Goal: Task Accomplishment & Management: Use online tool/utility

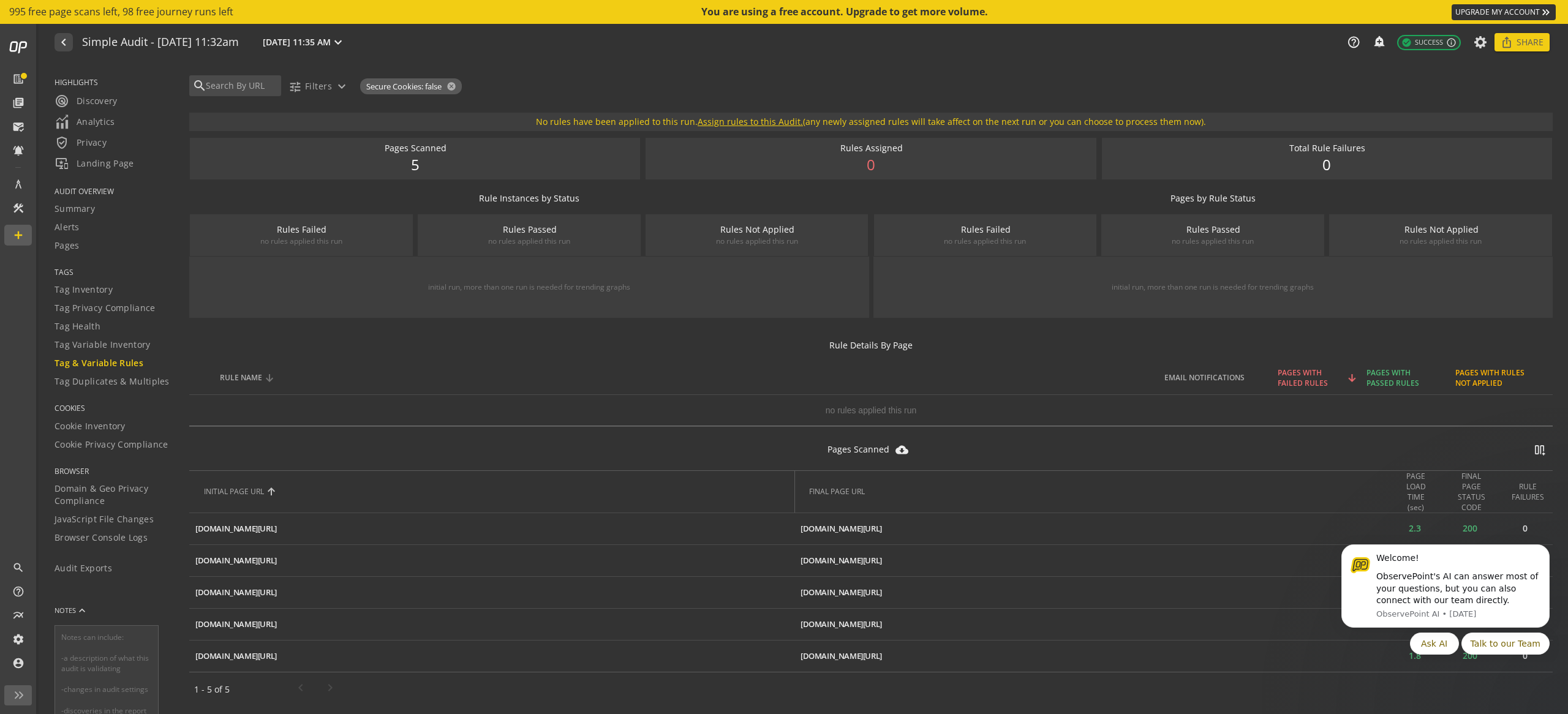
click at [641, 365] on th "RULE NAME" at bounding box center [681, 377] width 936 height 34
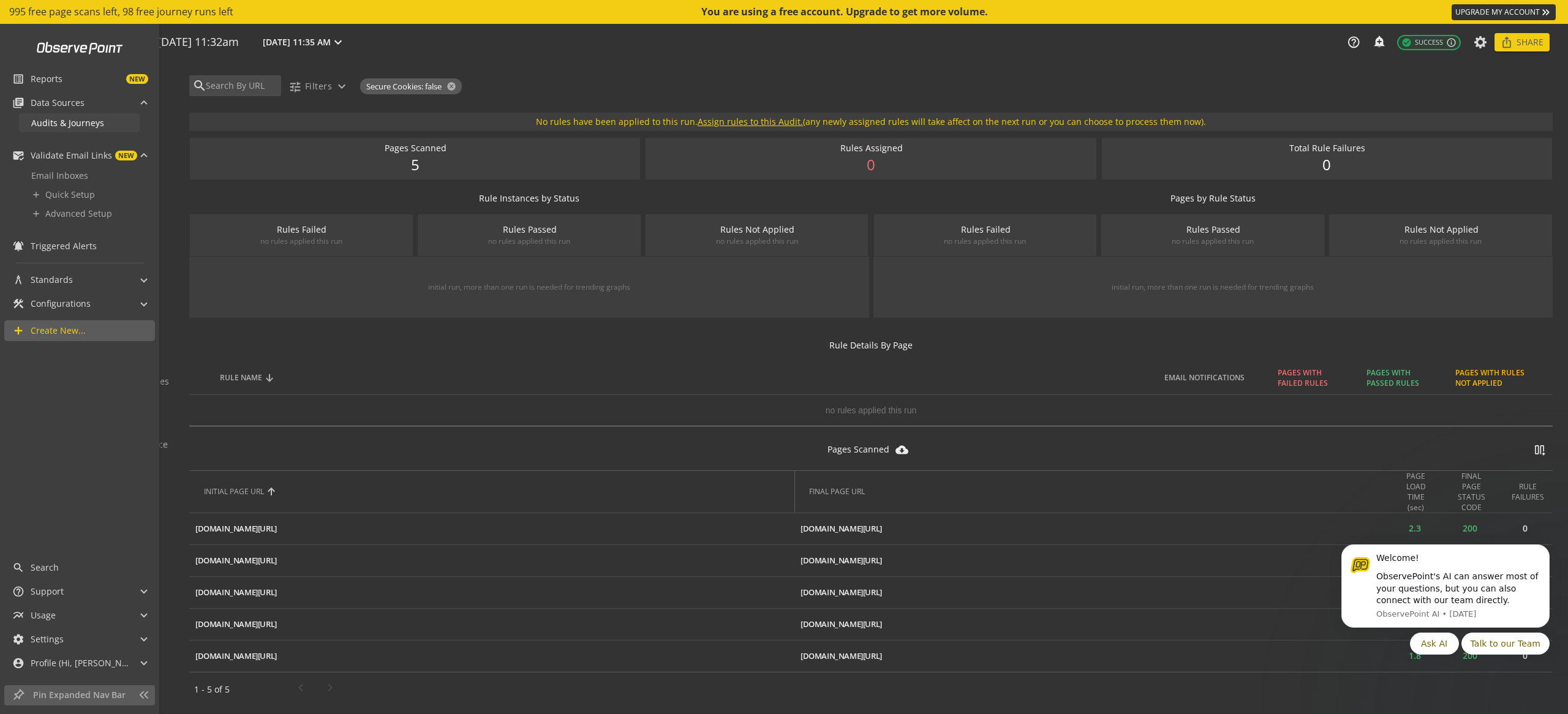
click at [75, 123] on span "Audits & Journeys" at bounding box center [68, 123] width 73 height 12
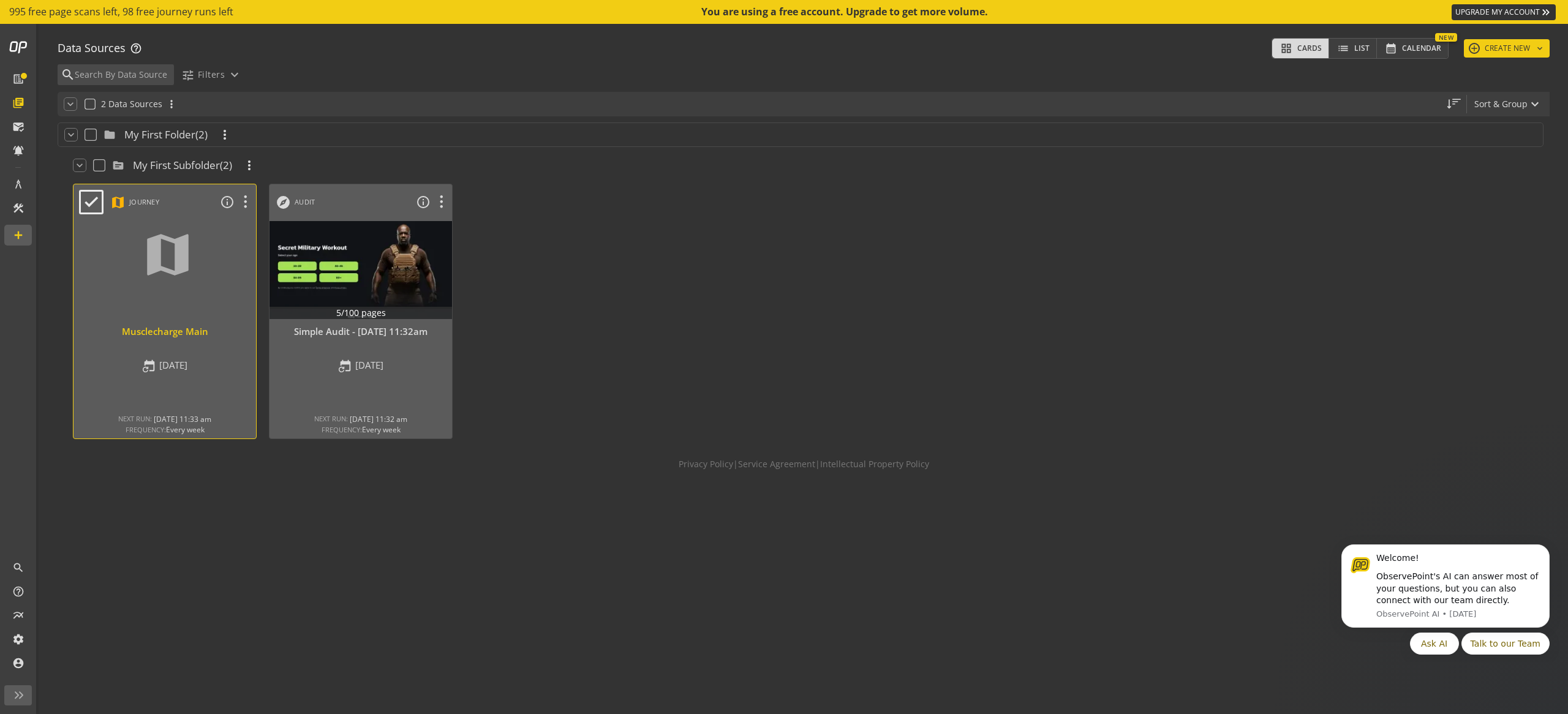
click at [216, 296] on div at bounding box center [165, 270] width 192 height 103
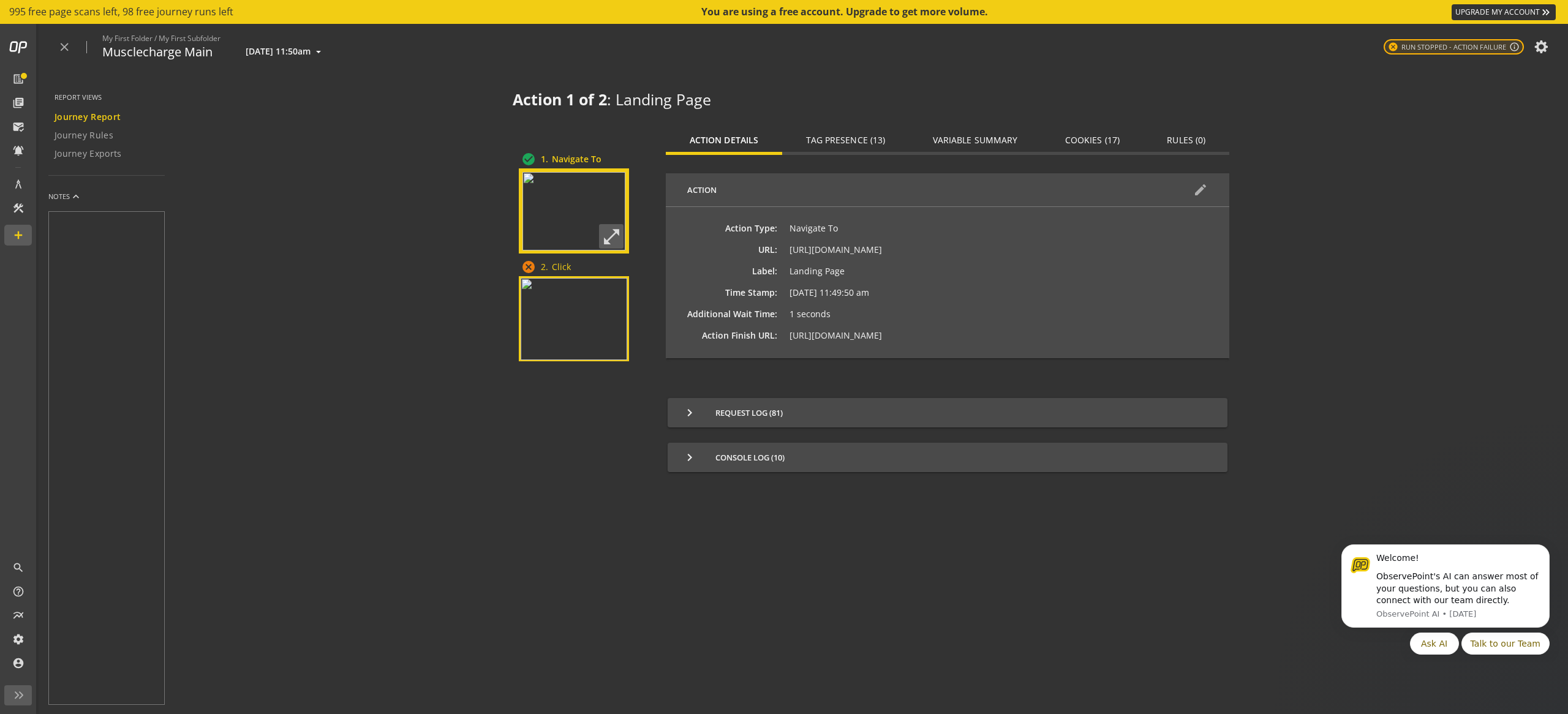
click at [559, 306] on img at bounding box center [574, 319] width 106 height 82
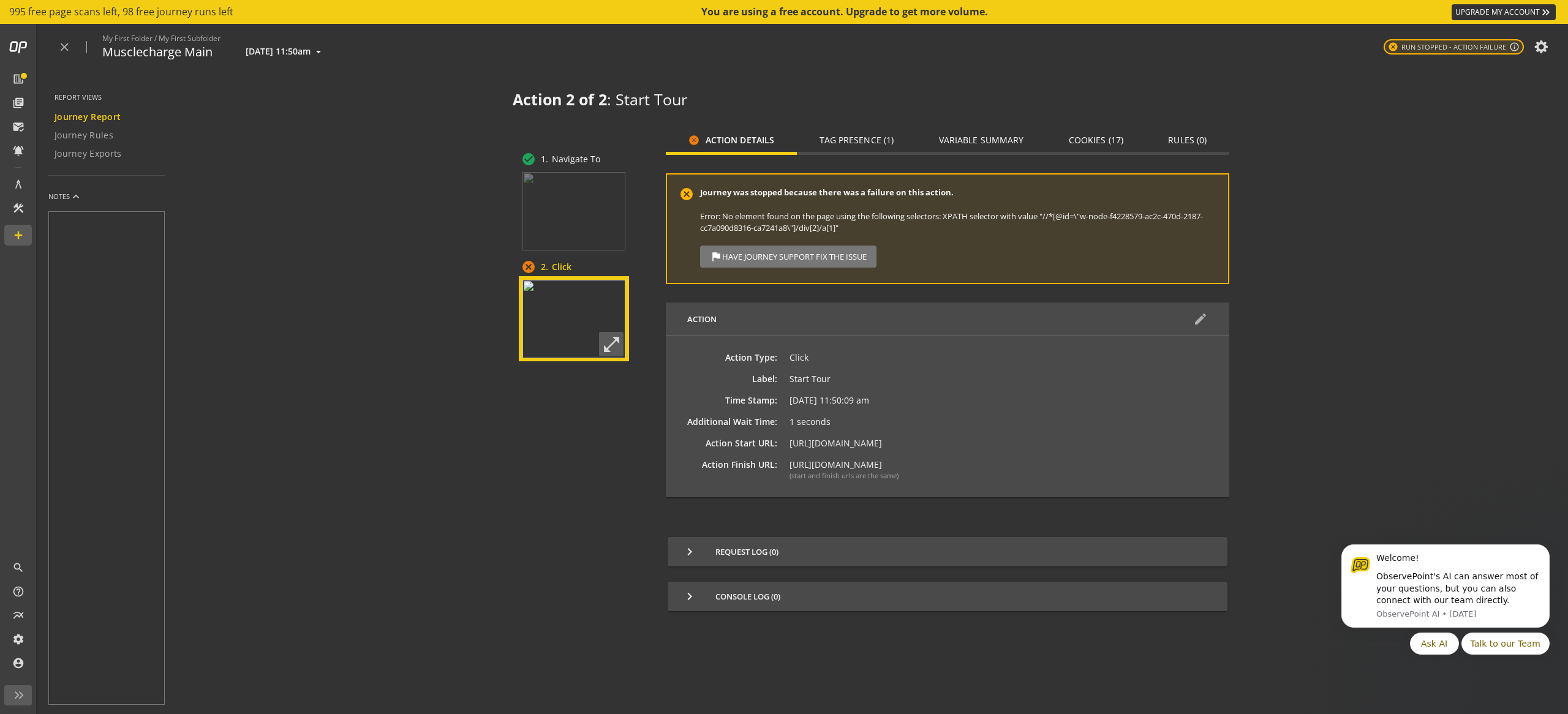
click at [820, 221] on div "Error: No element found on the page using the following selectors: XPATH select…" at bounding box center [958, 222] width 516 height 22
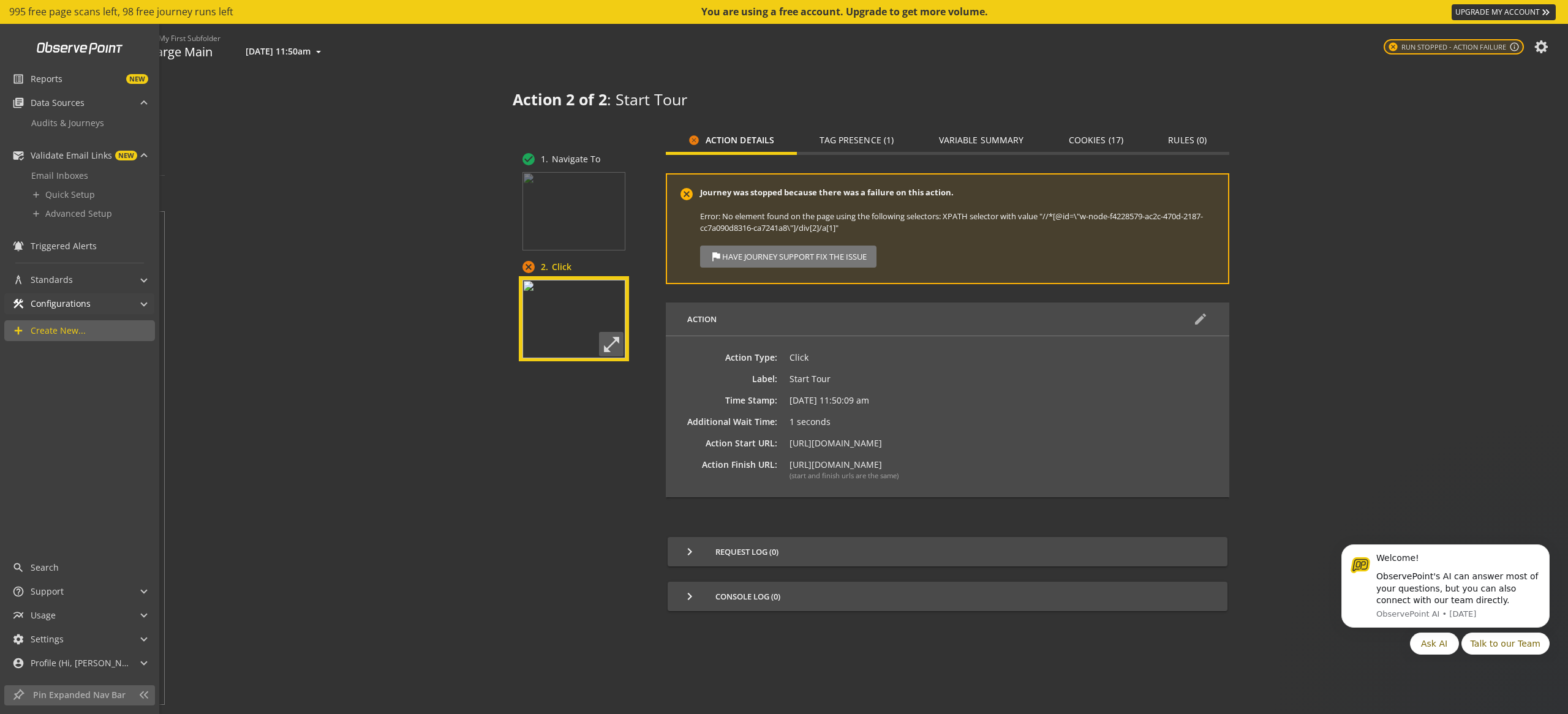
click at [82, 311] on div "construction Configurations" at bounding box center [51, 304] width 79 height 21
click at [87, 357] on link "Data Layers" at bounding box center [80, 362] width 120 height 19
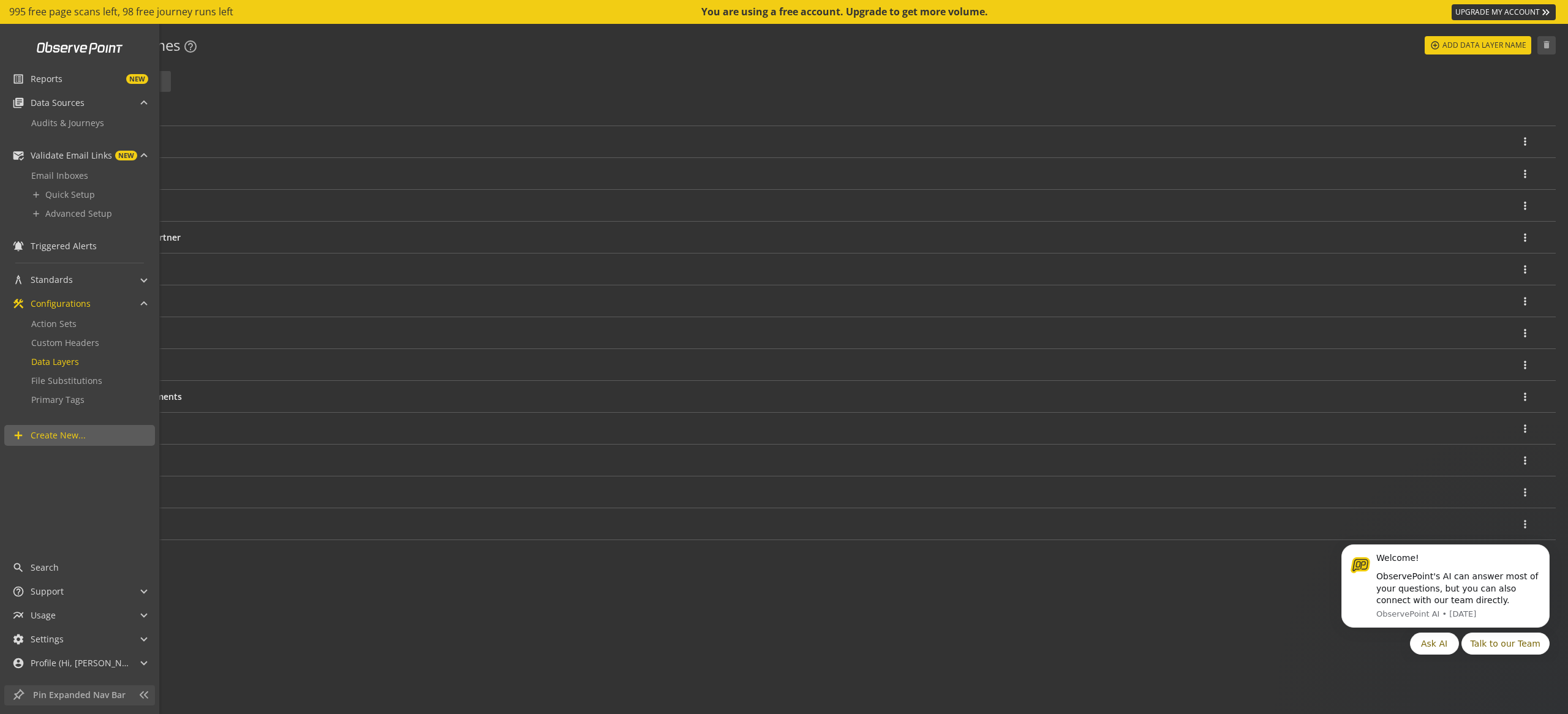
click at [112, 694] on span "Pin Expanded Nav Bar" at bounding box center [82, 695] width 99 height 12
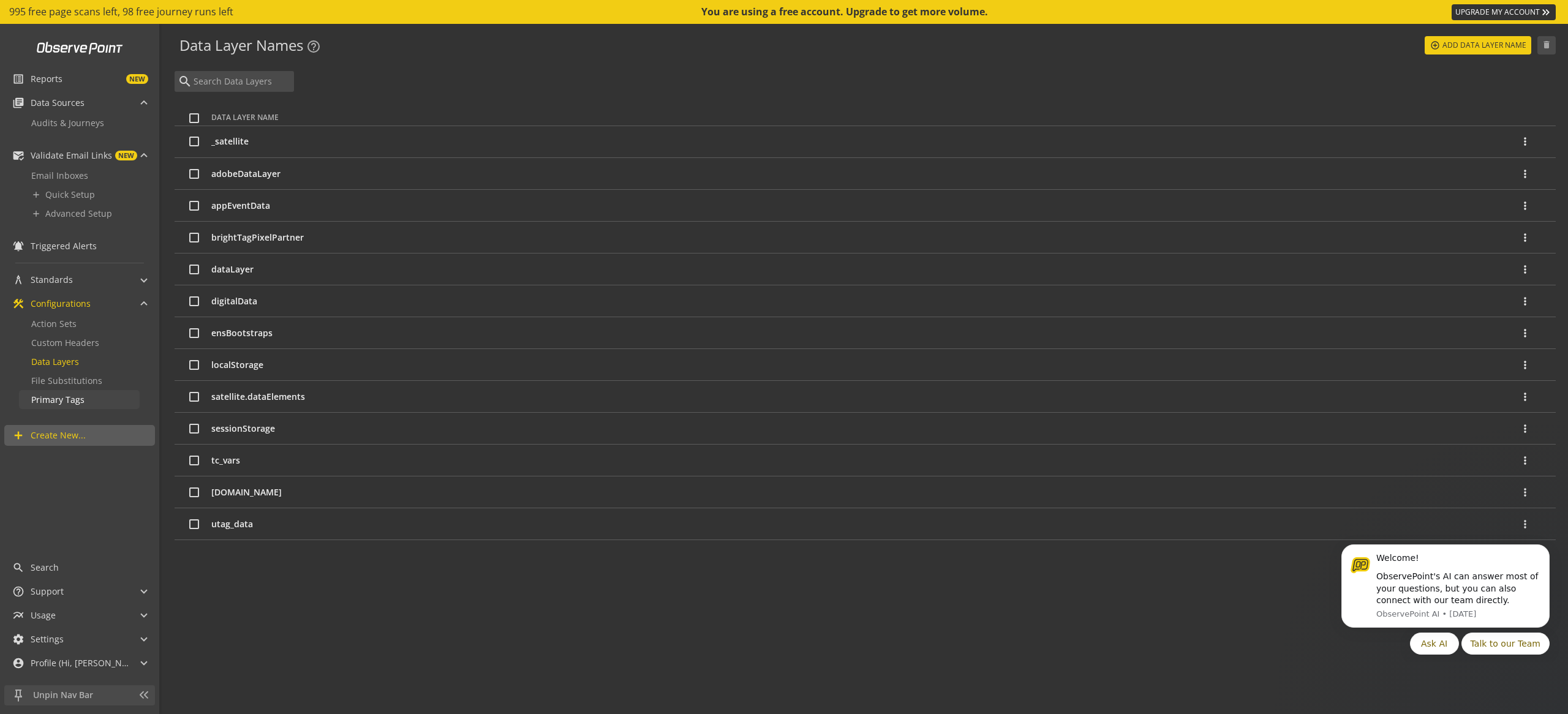
click at [87, 401] on link "Primary Tags" at bounding box center [80, 400] width 120 height 19
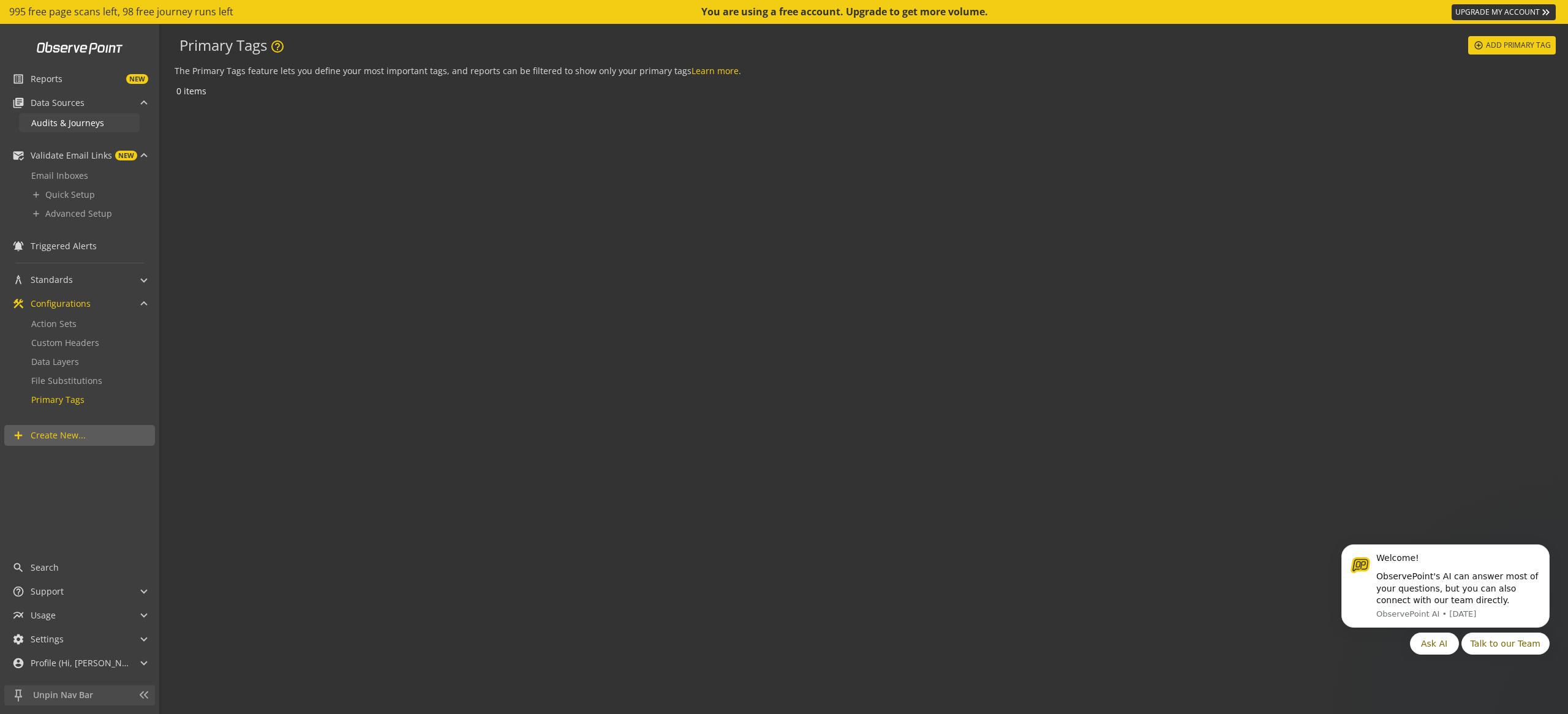
click at [71, 124] on span "Audits & Journeys" at bounding box center [68, 123] width 73 height 12
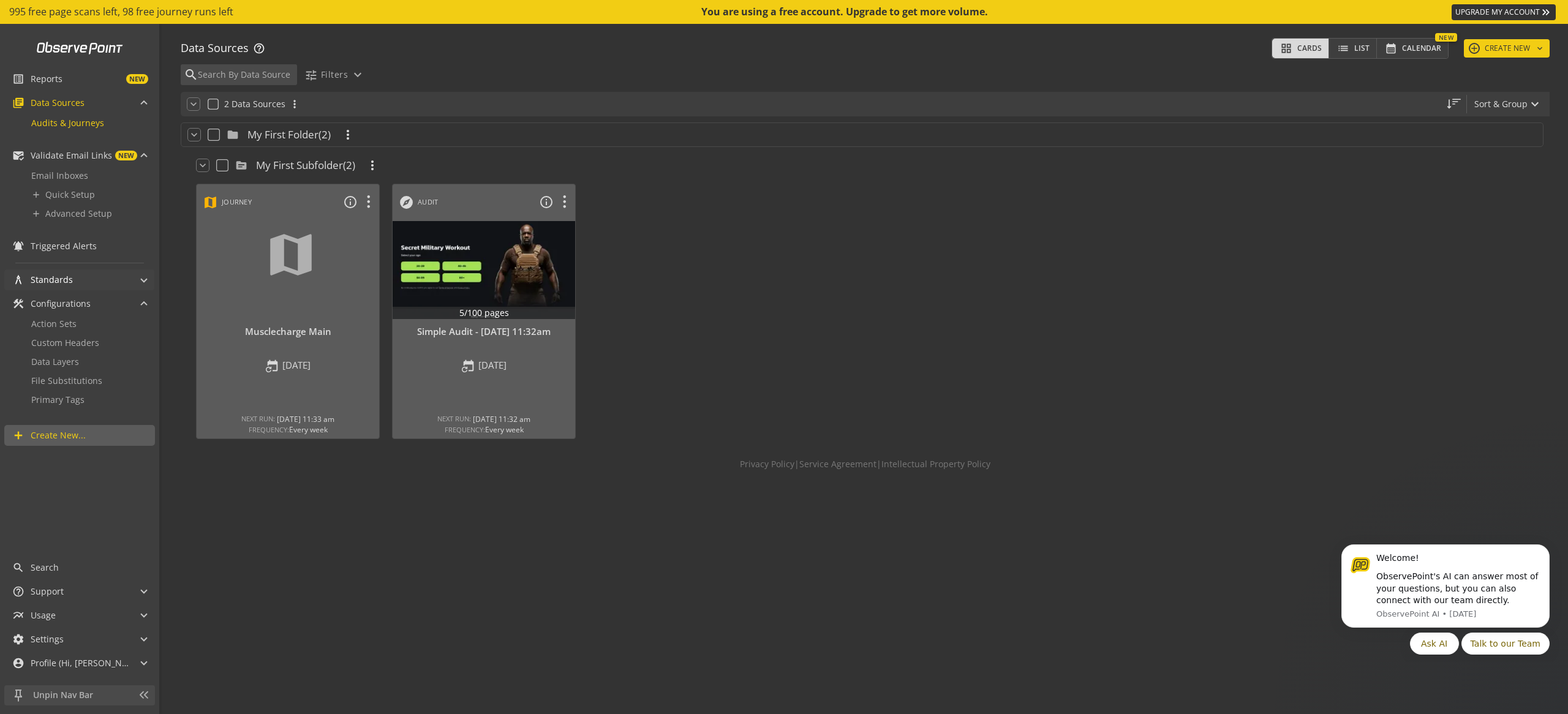
click at [89, 284] on mat-panel-title "architecture Standards" at bounding box center [71, 280] width 120 height 21
click at [97, 279] on mat-panel-title "architecture Standards" at bounding box center [71, 280] width 120 height 21
click at [98, 323] on link "Action Sets" at bounding box center [80, 324] width 120 height 19
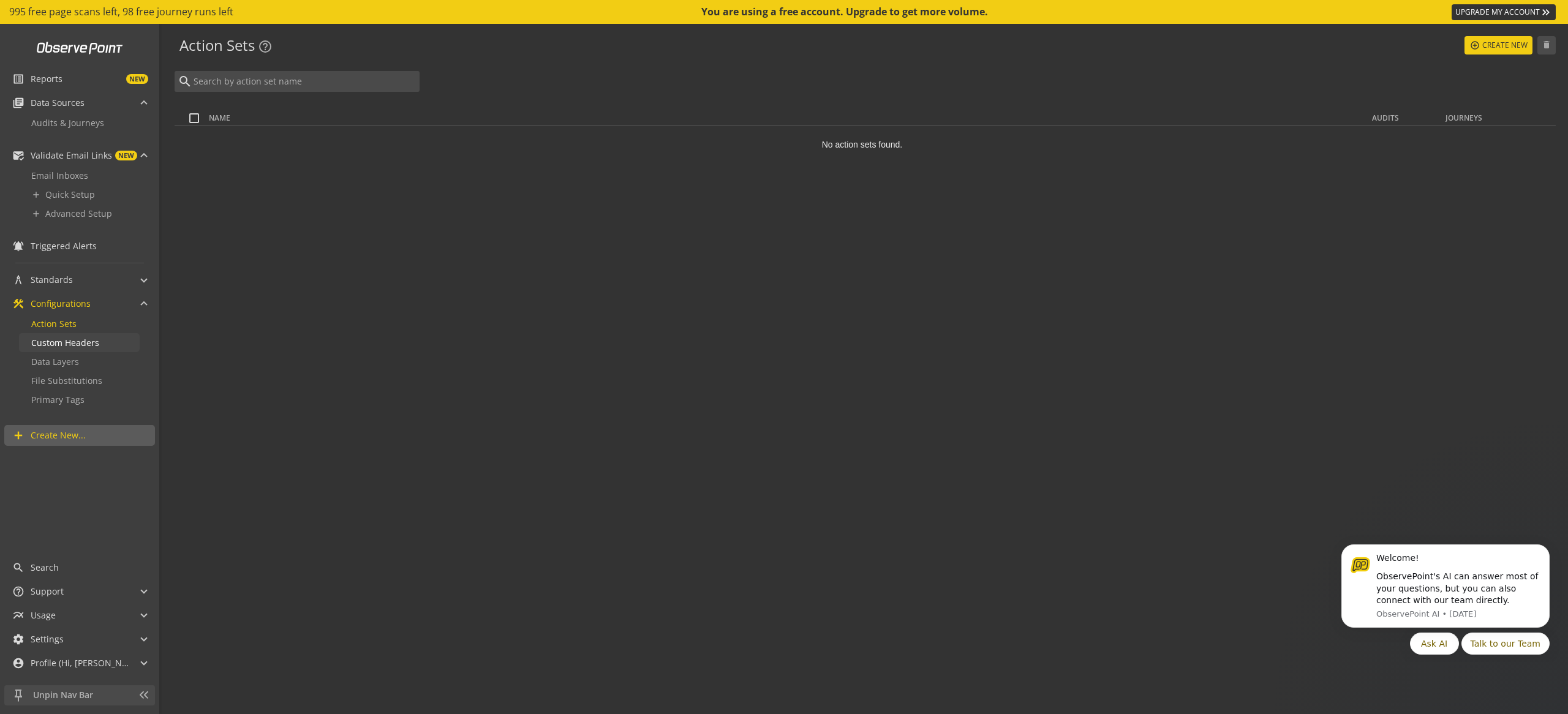
click at [105, 340] on link "Custom Headers" at bounding box center [80, 343] width 120 height 19
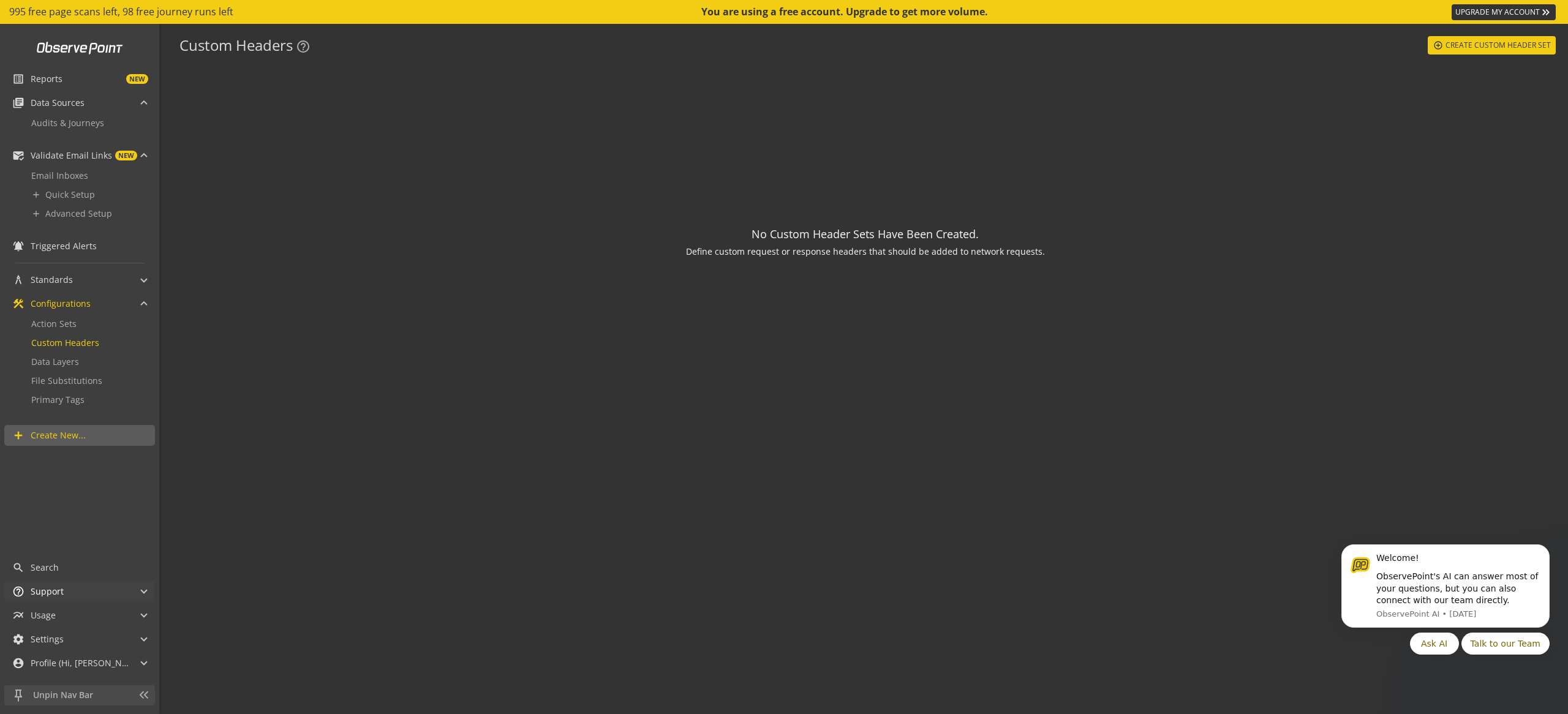
click at [91, 591] on mat-panel-title "help_outline Support" at bounding box center [71, 591] width 120 height 21
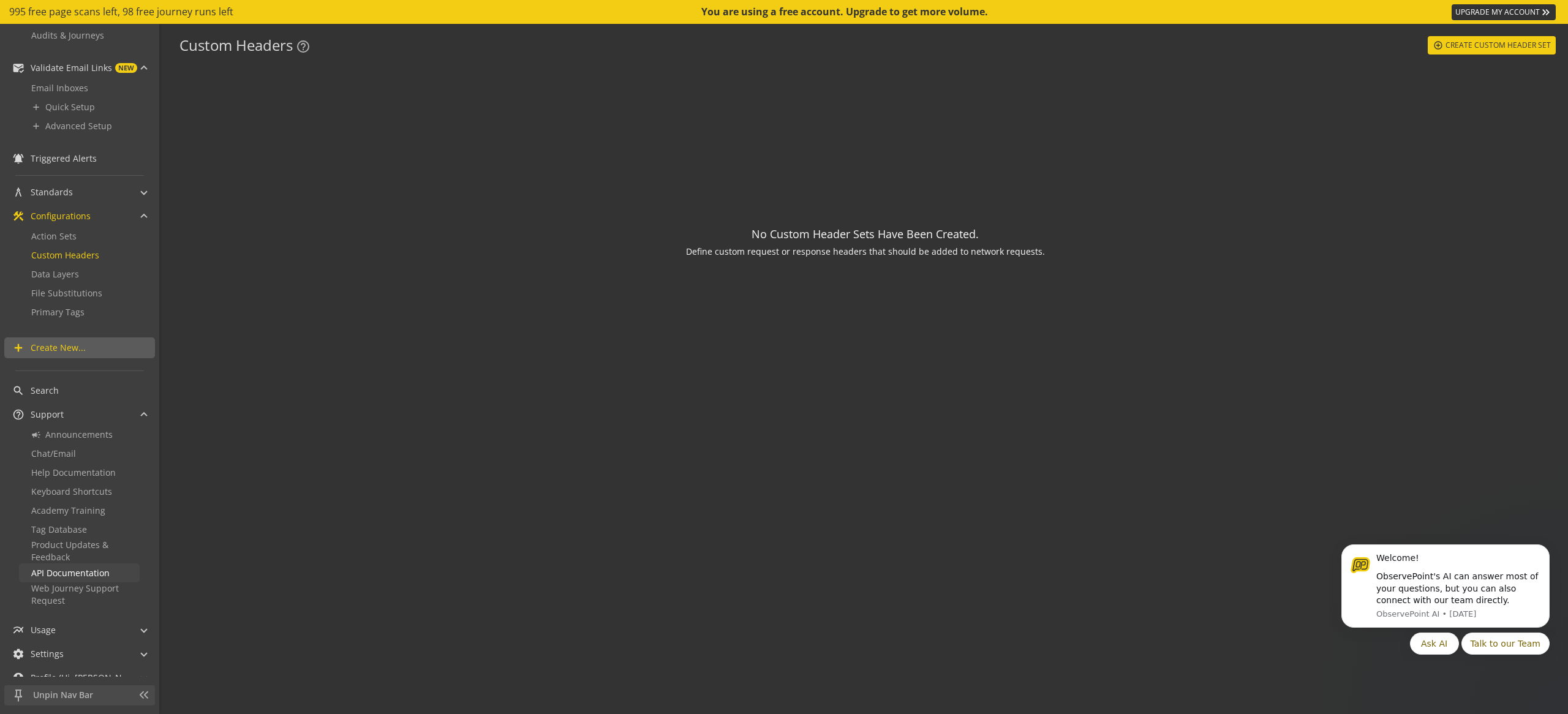
scroll to position [88, 0]
click at [89, 591] on span "Web Journey Support Request" at bounding box center [75, 594] width 88 height 24
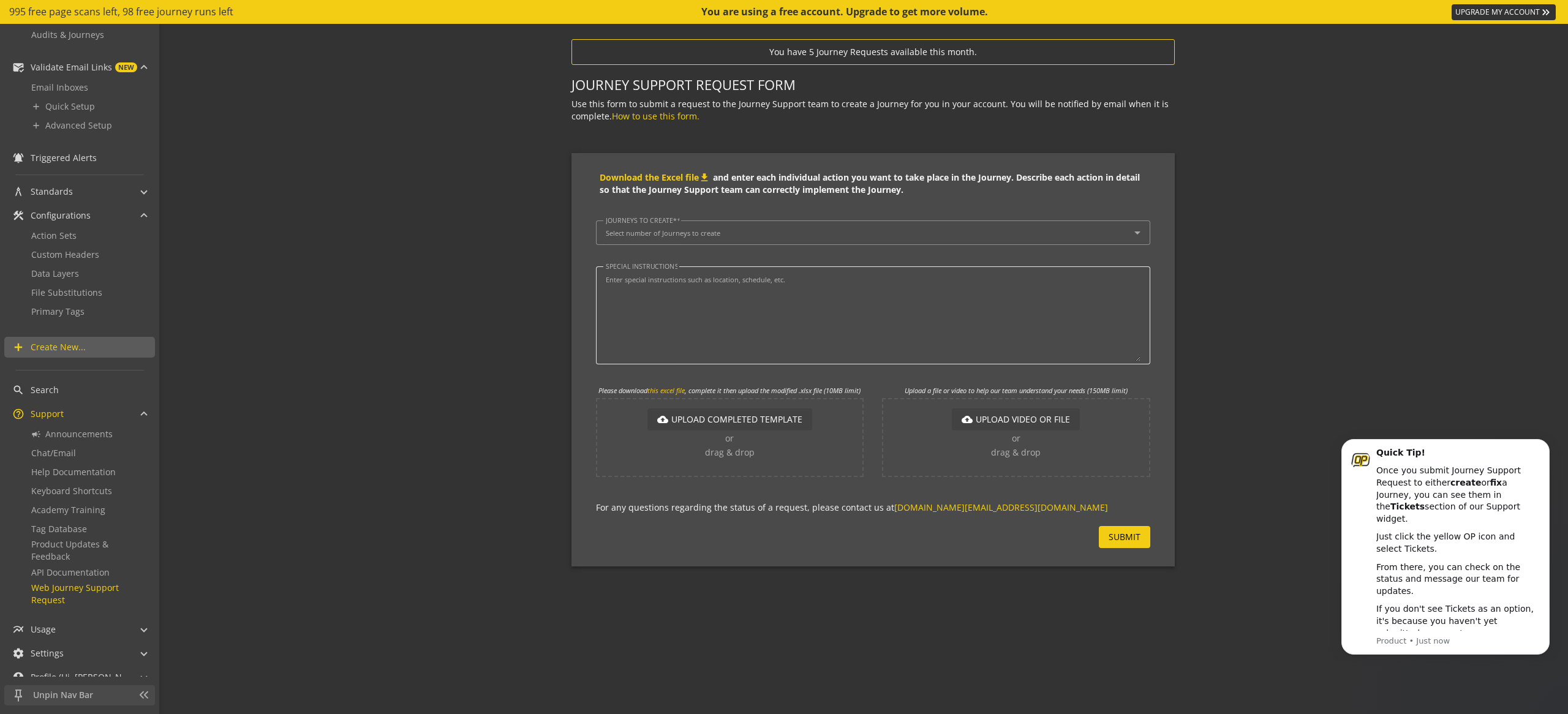
click at [685, 341] on textarea "Special instructions" at bounding box center [873, 316] width 535 height 92
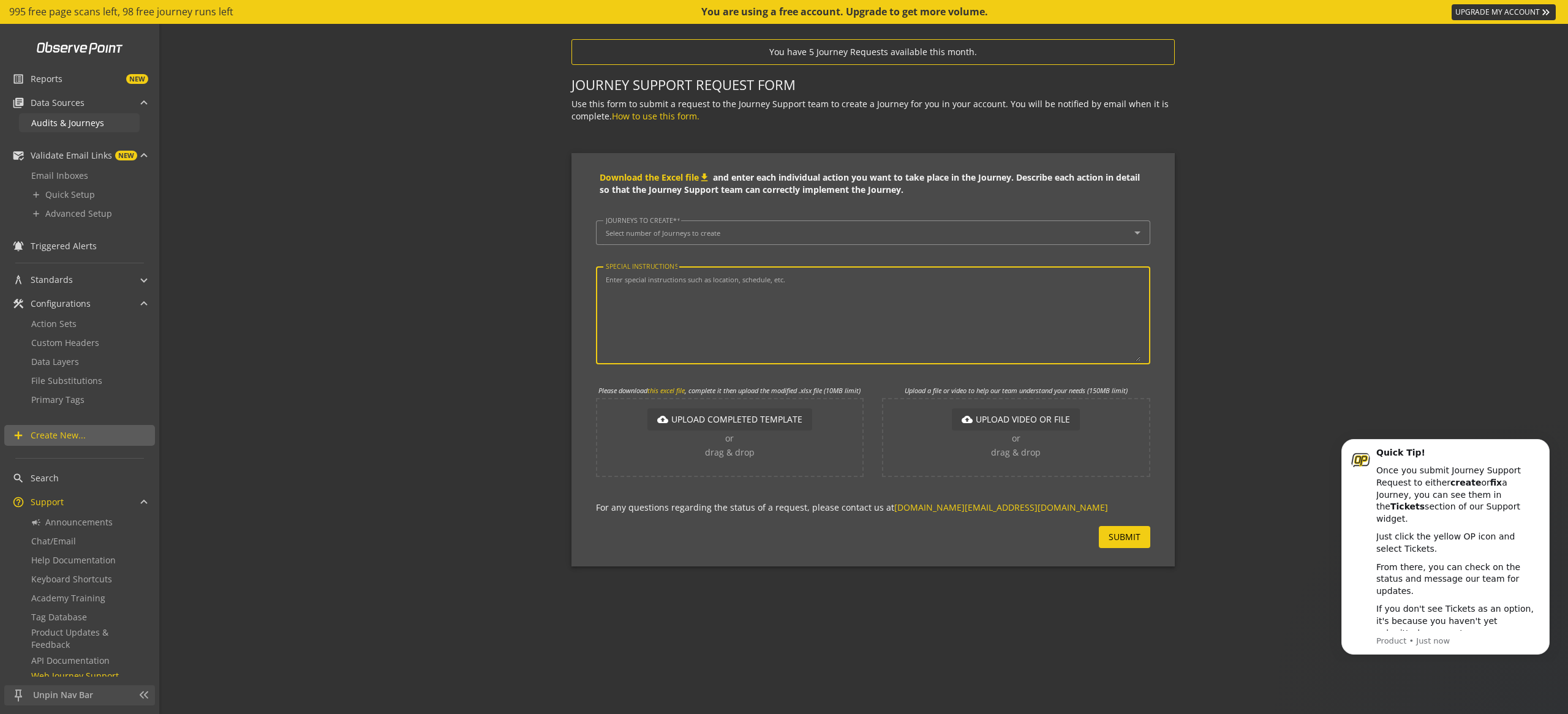
click at [71, 123] on span "Audits & Journeys" at bounding box center [68, 123] width 73 height 12
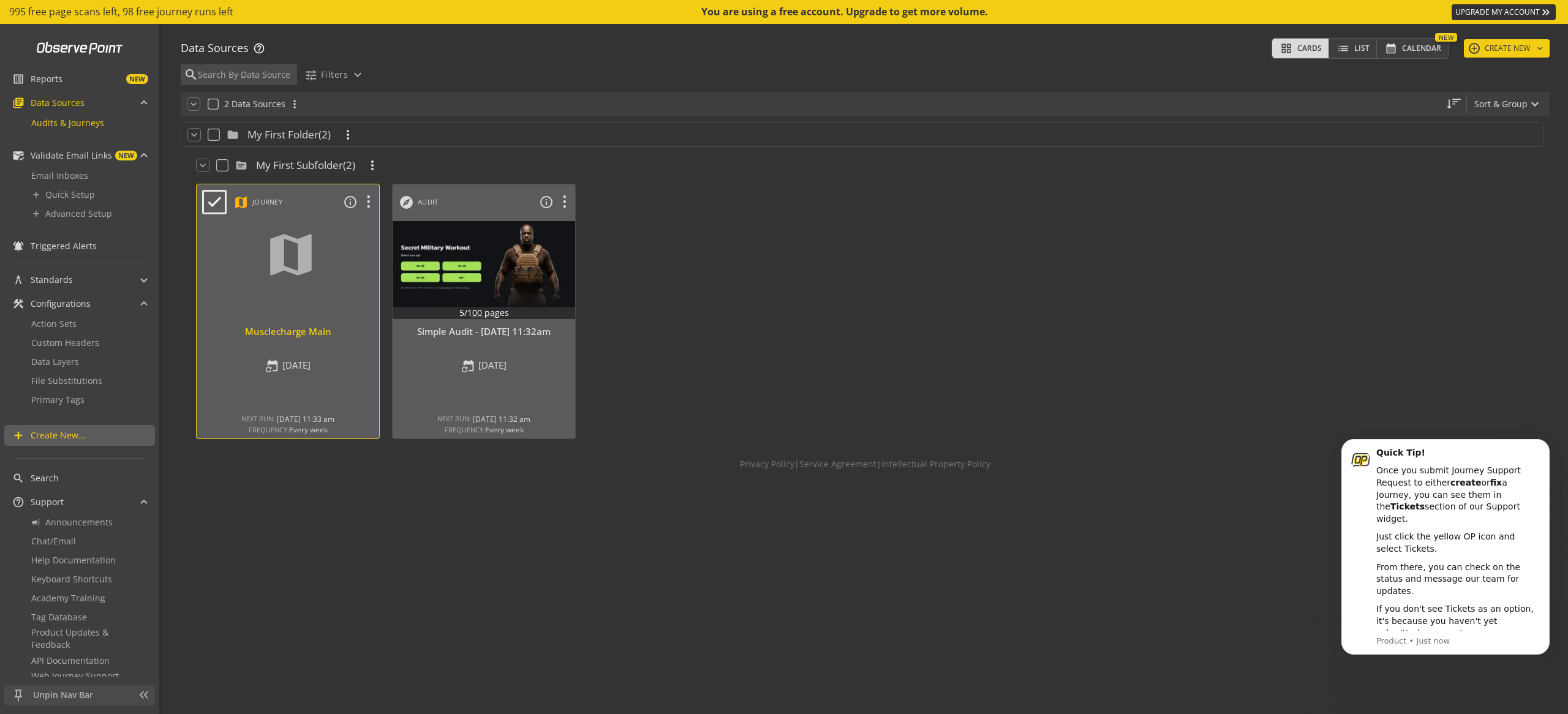
click at [236, 289] on div at bounding box center [288, 270] width 192 height 103
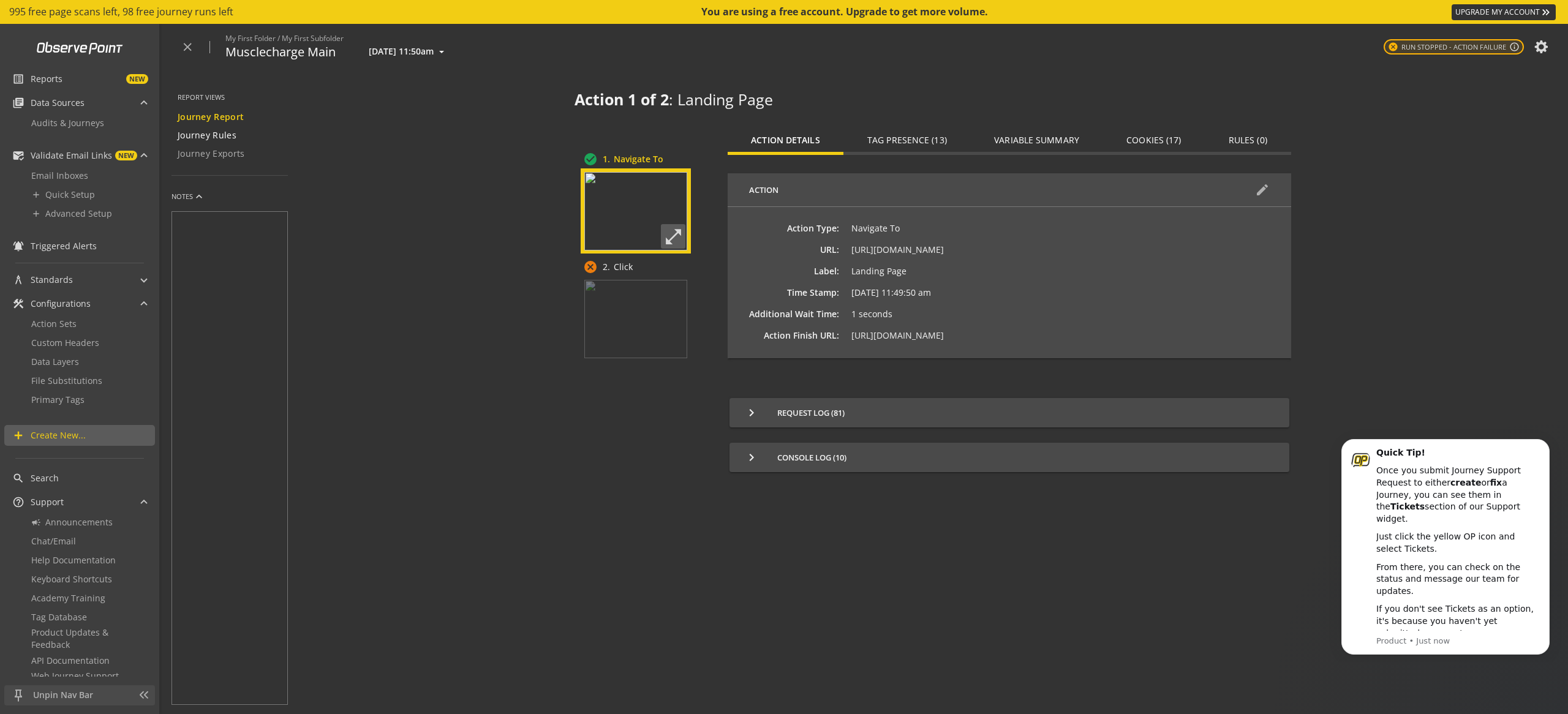
click at [200, 134] on span "Journey Rules" at bounding box center [207, 135] width 59 height 12
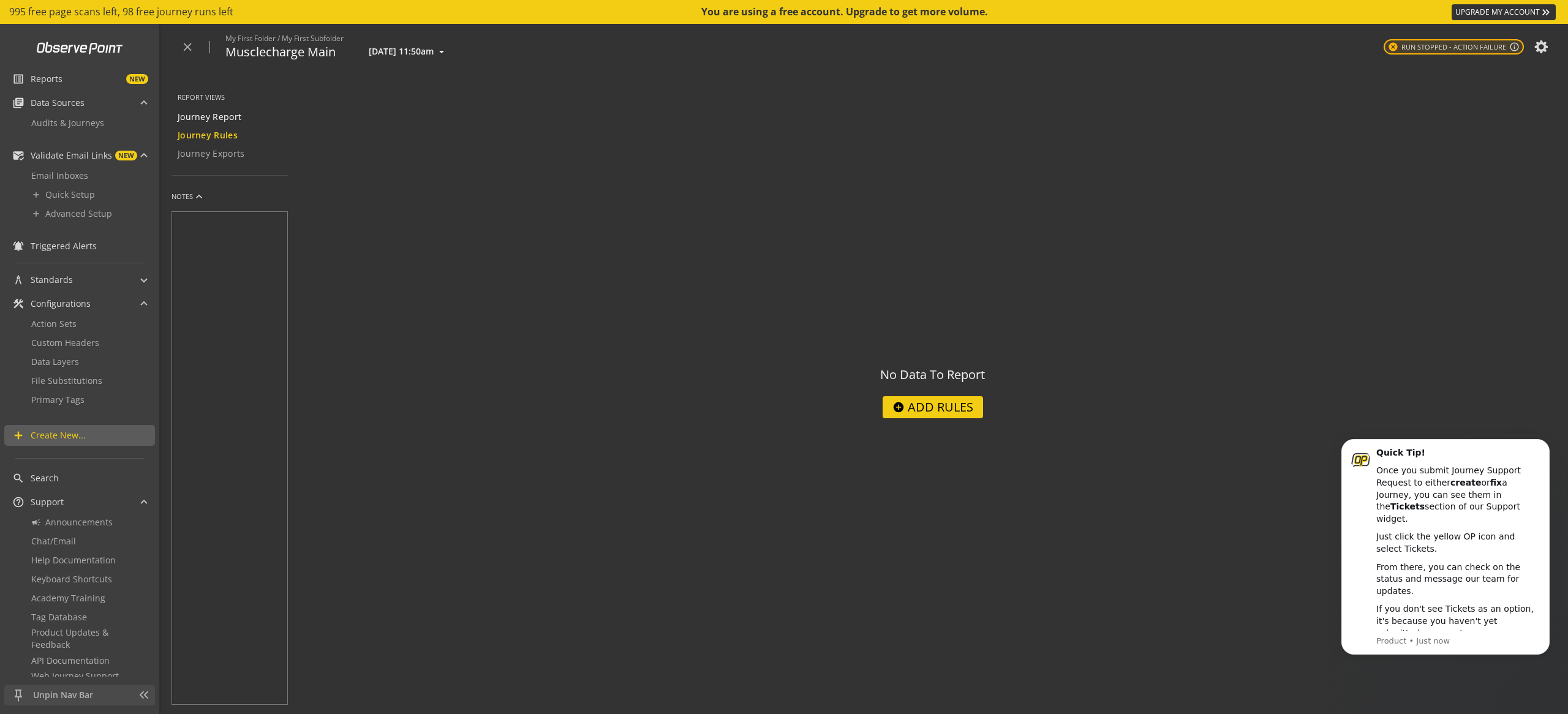
click at [212, 122] on span "Journey Report" at bounding box center [210, 117] width 64 height 12
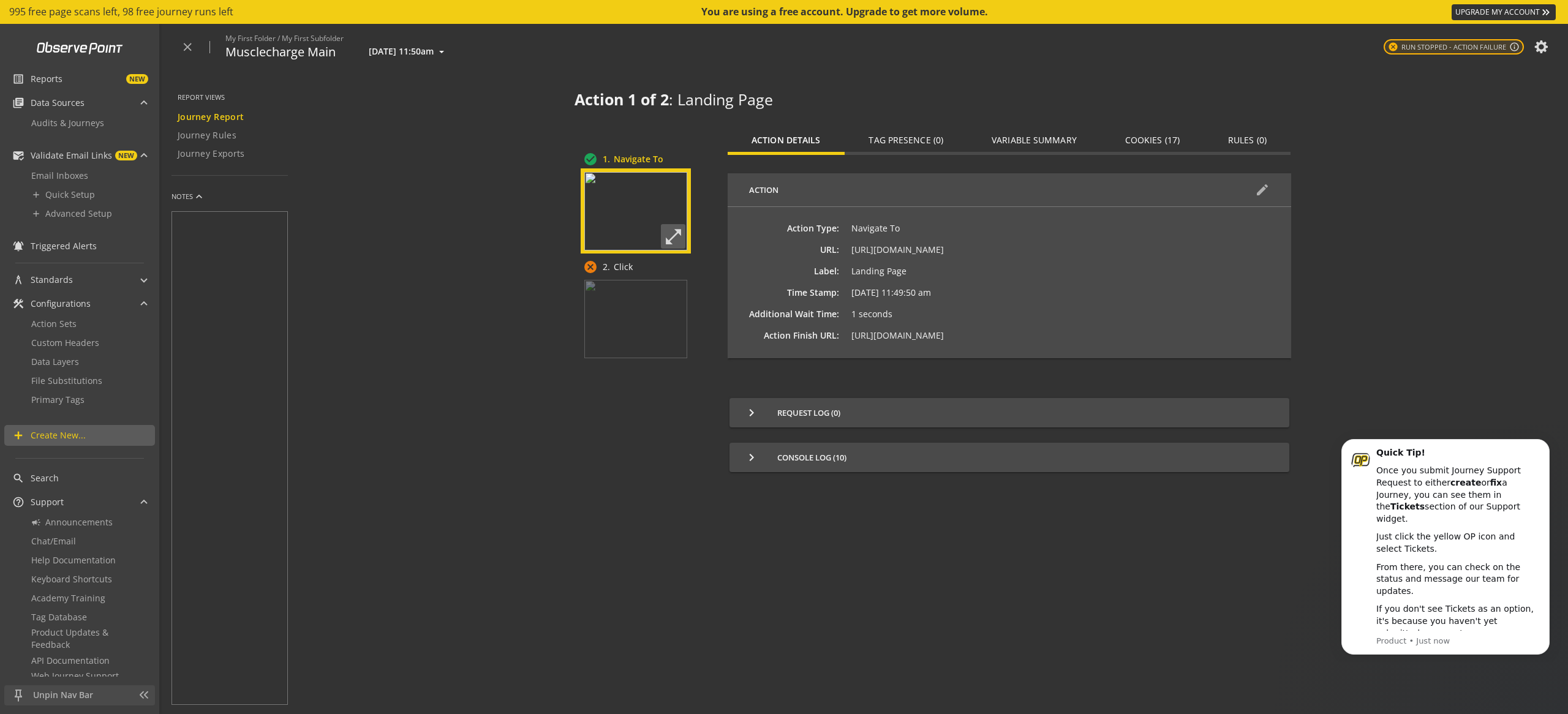
click at [201, 117] on span "Journey Report" at bounding box center [210, 117] width 66 height 12
click at [656, 322] on img at bounding box center [635, 319] width 106 height 82
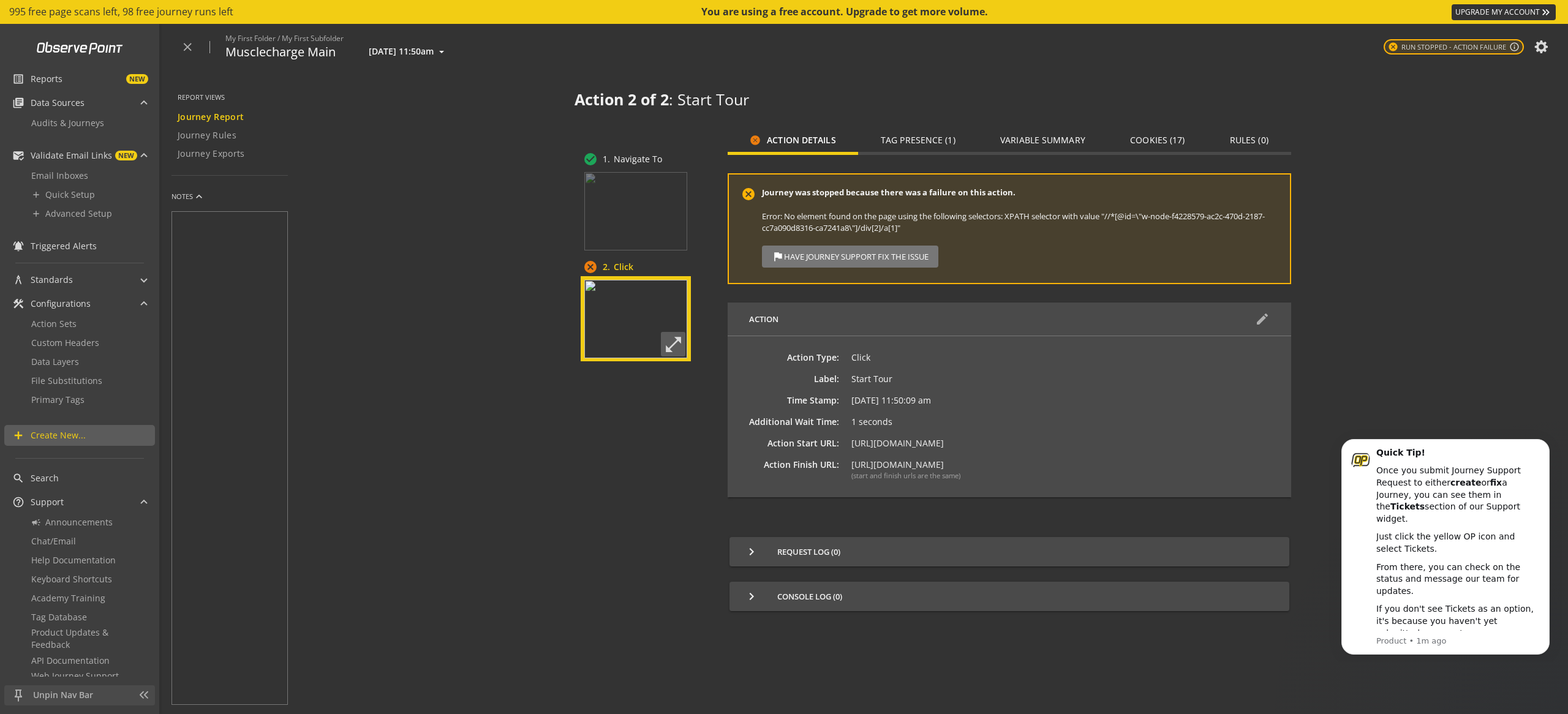
click at [668, 314] on img at bounding box center [635, 319] width 103 height 79
click at [1267, 311] on div "Action edit" at bounding box center [1009, 319] width 563 height 33
click at [1266, 319] on mat-icon "edit" at bounding box center [1263, 319] width 15 height 15
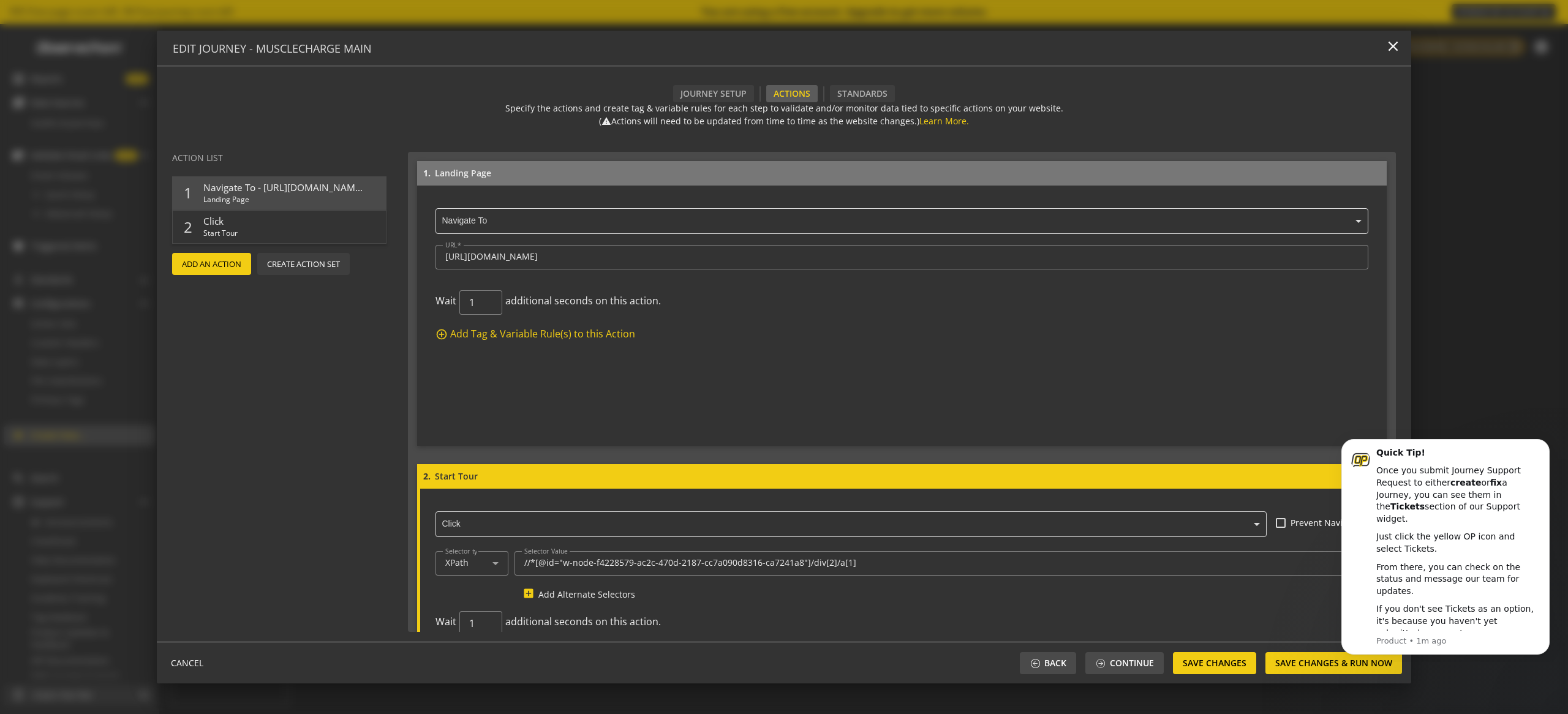
click at [492, 218] on input "text" at bounding box center [904, 221] width 927 height 11
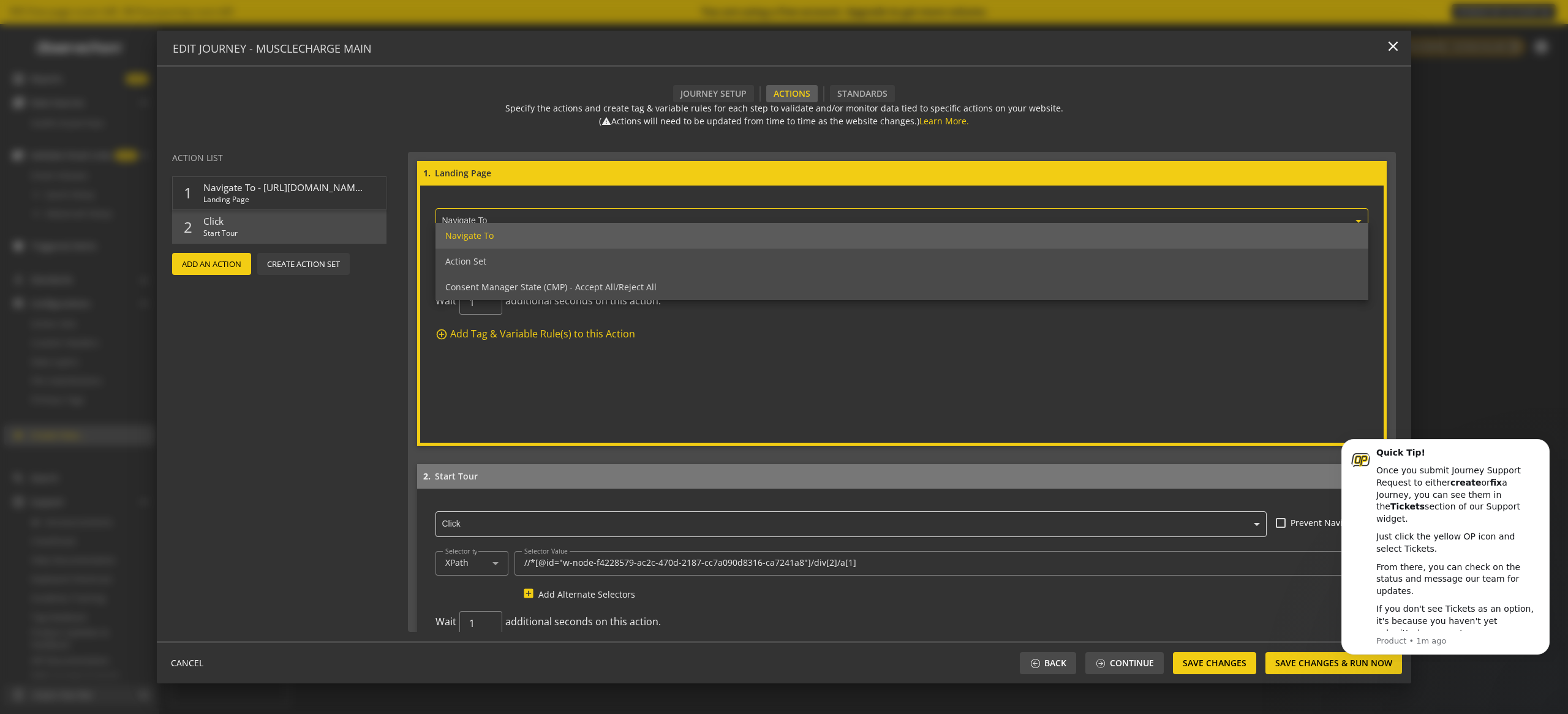
click at [242, 368] on actions-preview "Action List 1 Navigate To - [URL][DOMAIN_NAME] Landing Page add 2 Click Start T…" at bounding box center [282, 392] width 251 height 499
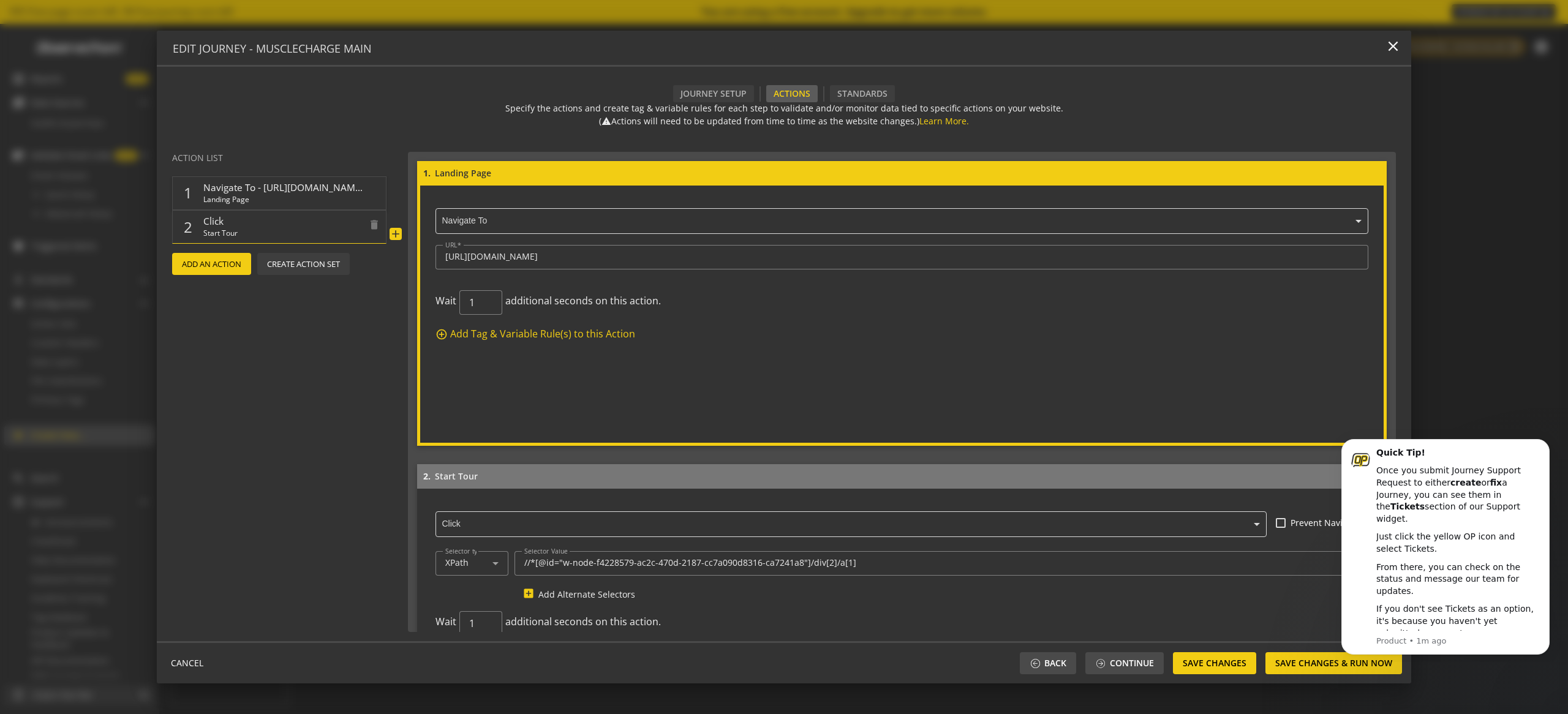
click at [251, 220] on span "Click" at bounding box center [283, 221] width 159 height 13
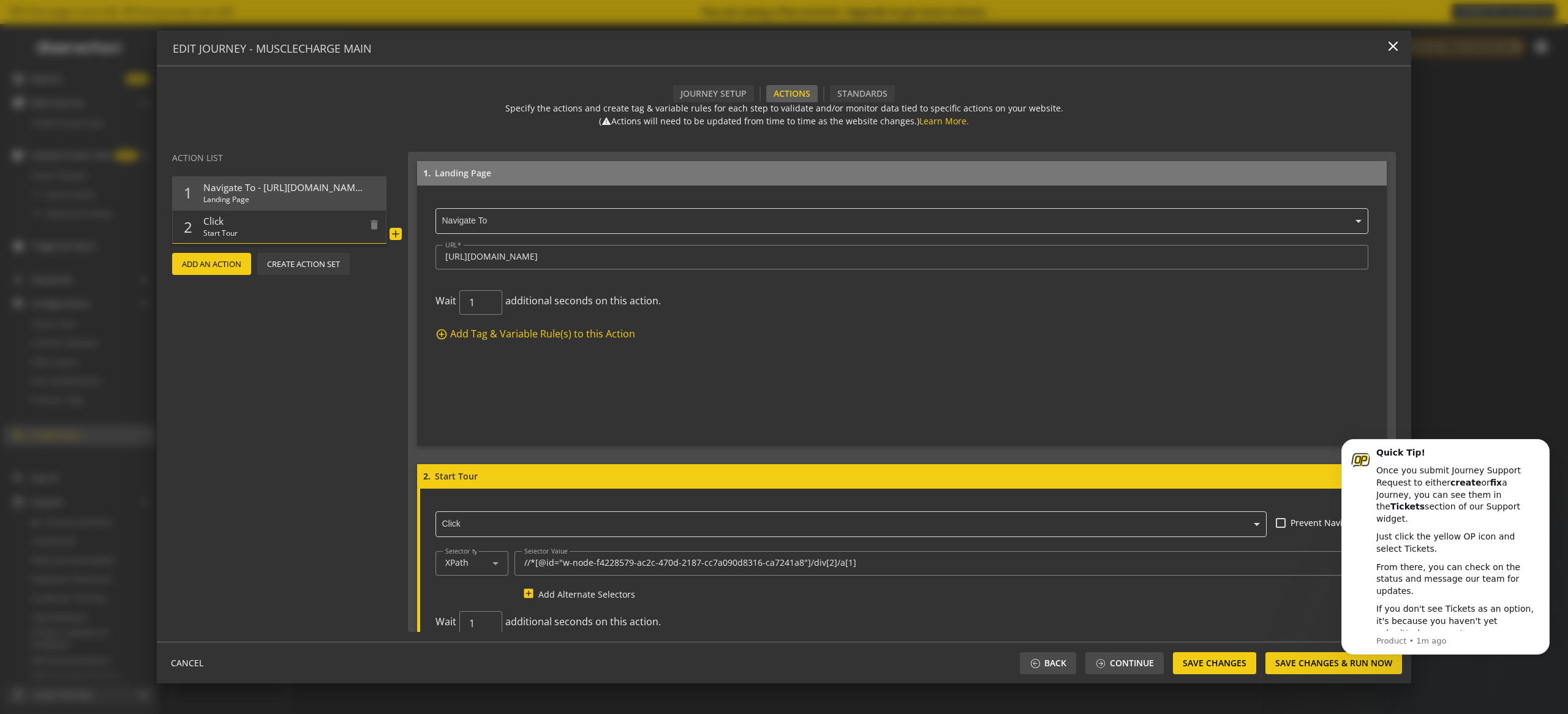
scroll to position [126, 0]
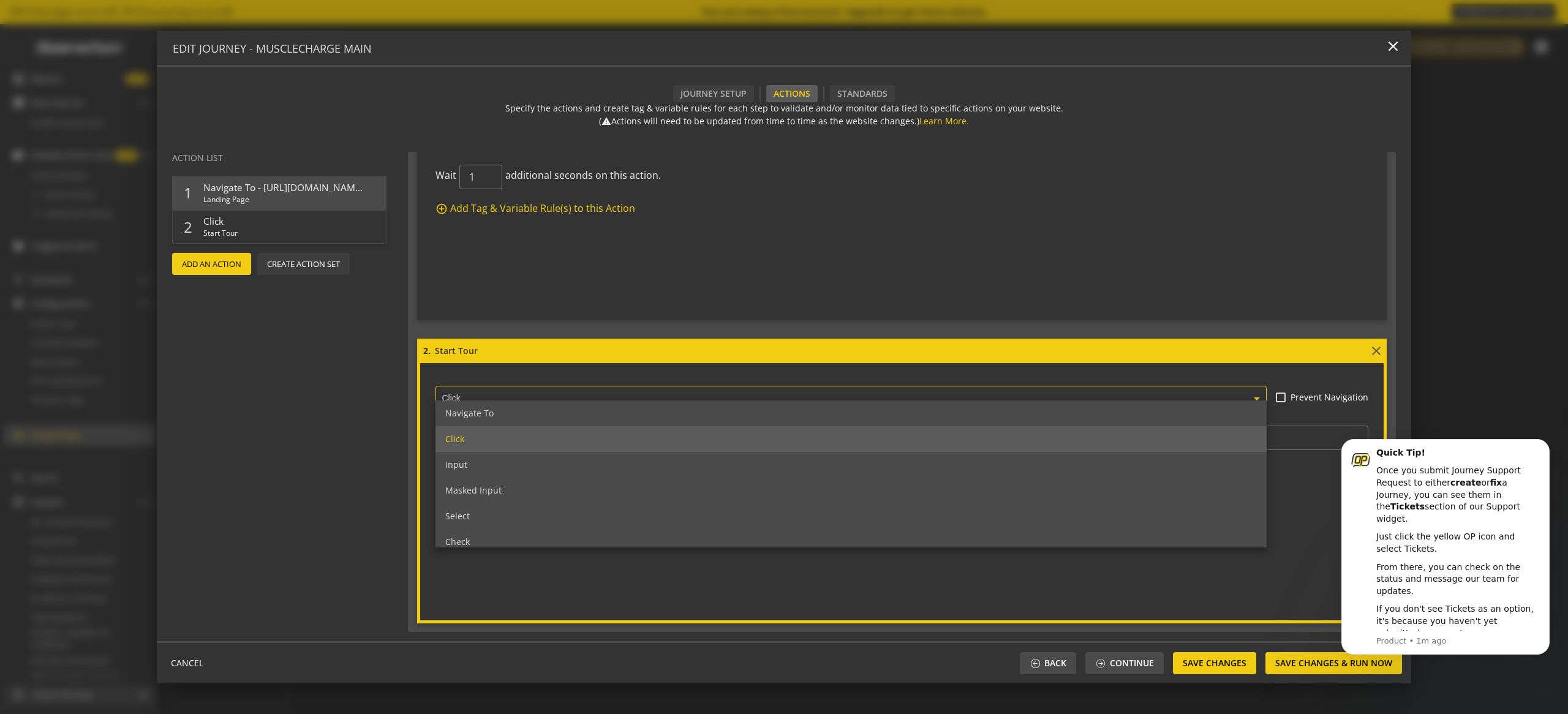
click at [525, 399] on input "text" at bounding box center [854, 399] width 825 height 11
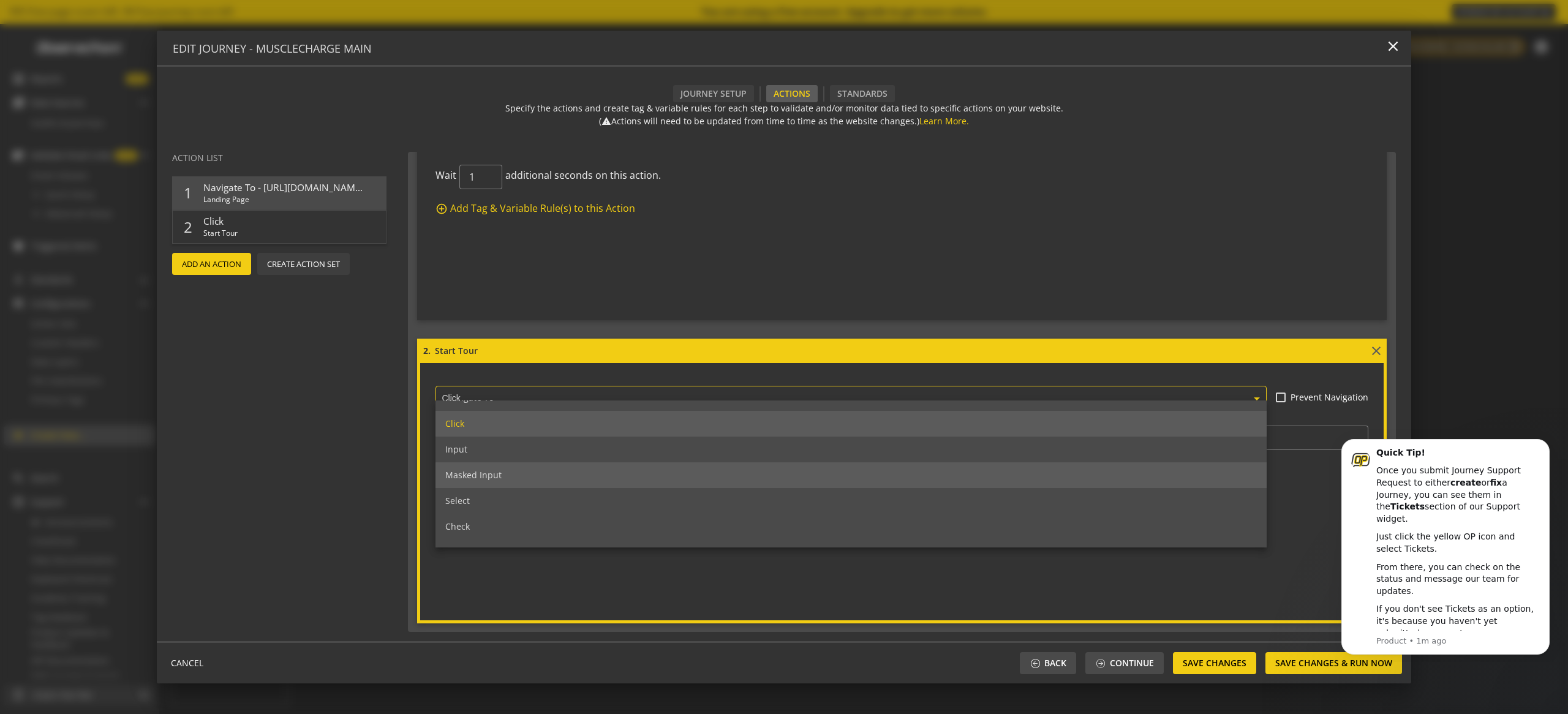
scroll to position [23, 0]
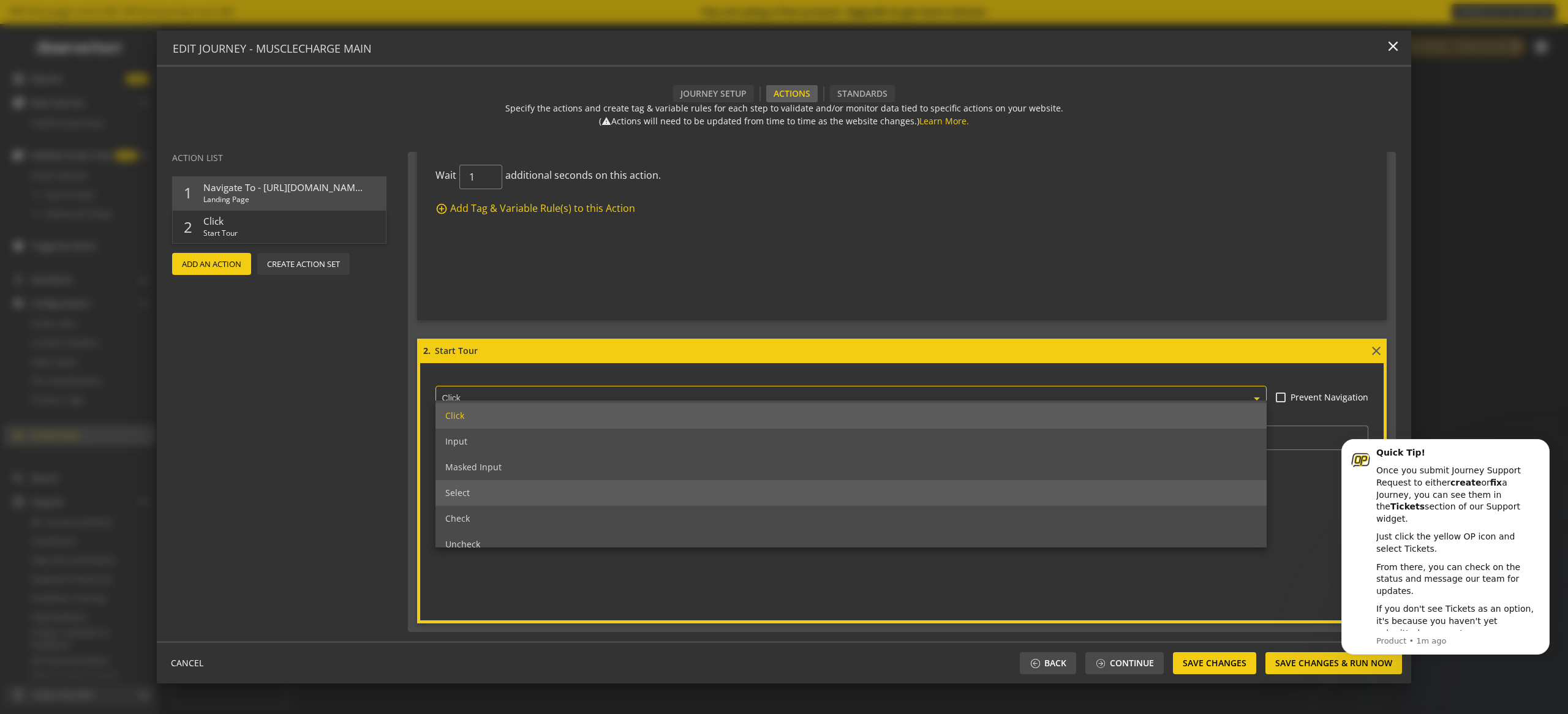
click at [567, 489] on div "Select" at bounding box center [851, 493] width 831 height 26
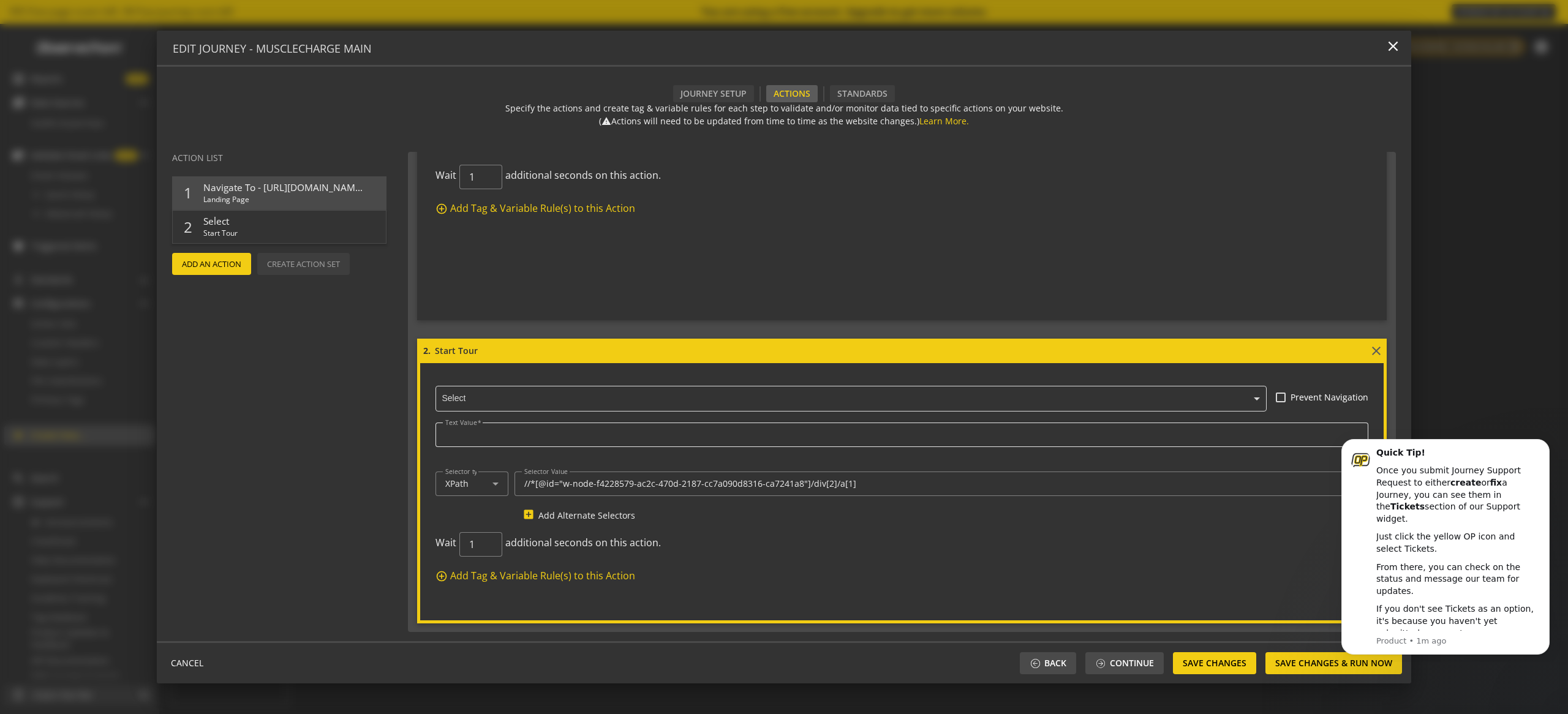
click at [515, 441] on div at bounding box center [901, 435] width 913 height 25
click at [485, 395] on input "text" at bounding box center [854, 399] width 825 height 11
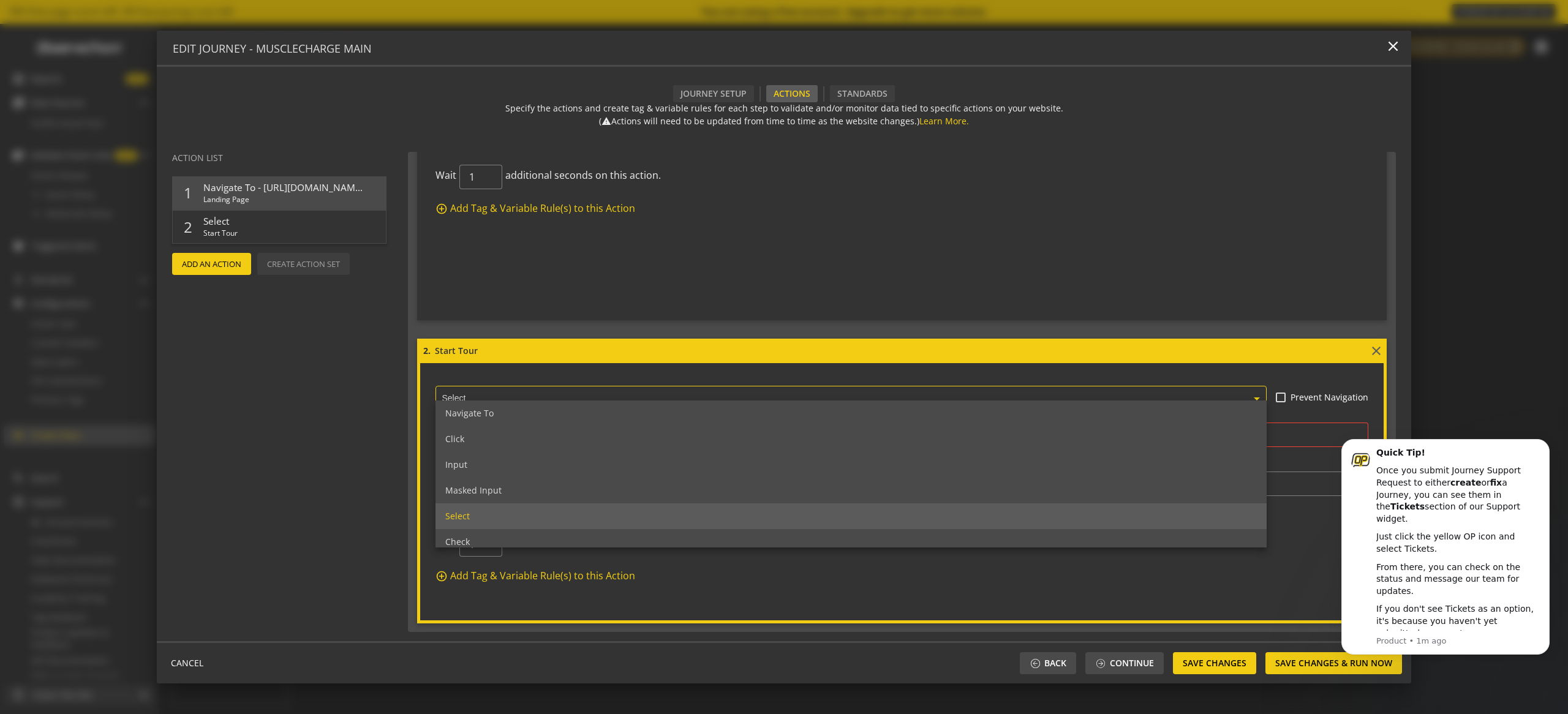
scroll to position [0, 0]
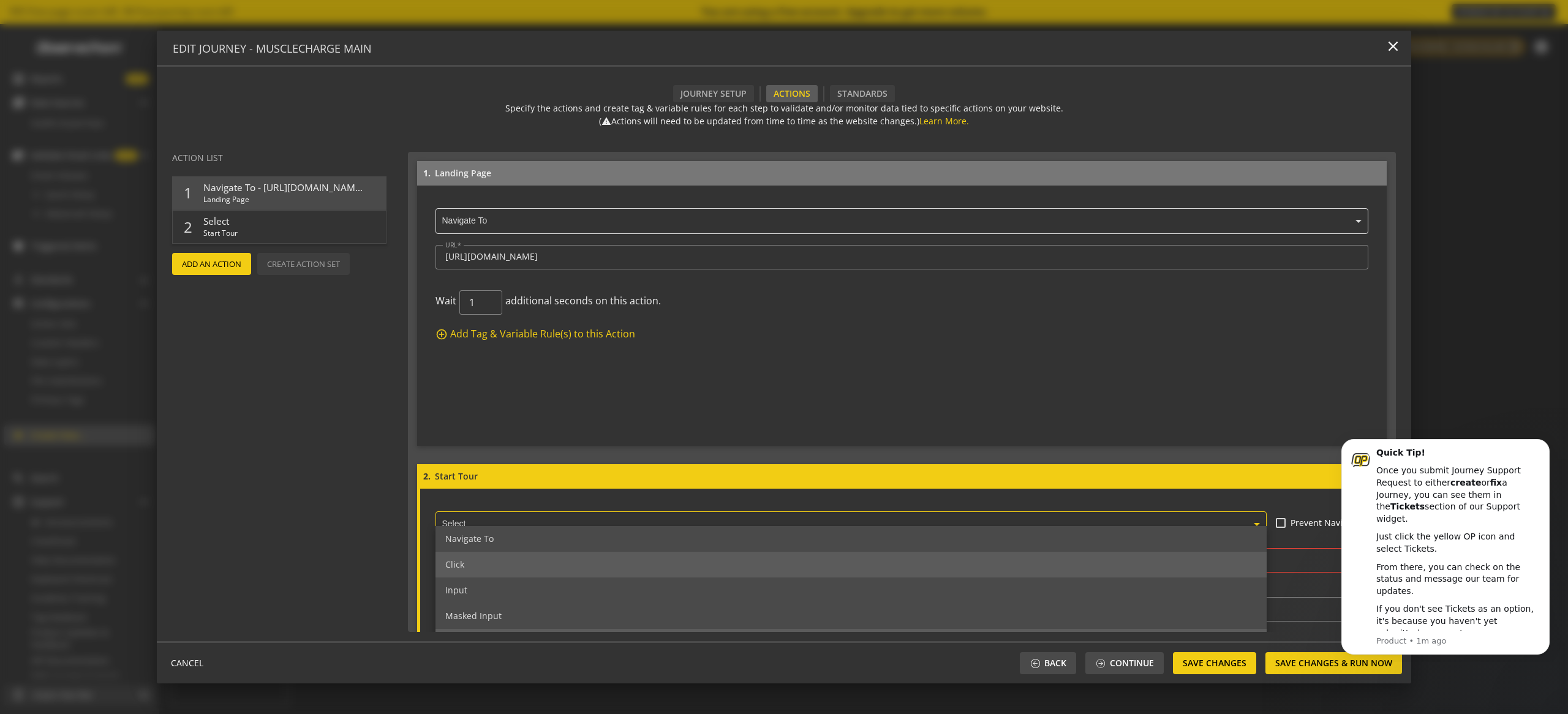
click at [528, 566] on div "Click" at bounding box center [851, 565] width 831 height 26
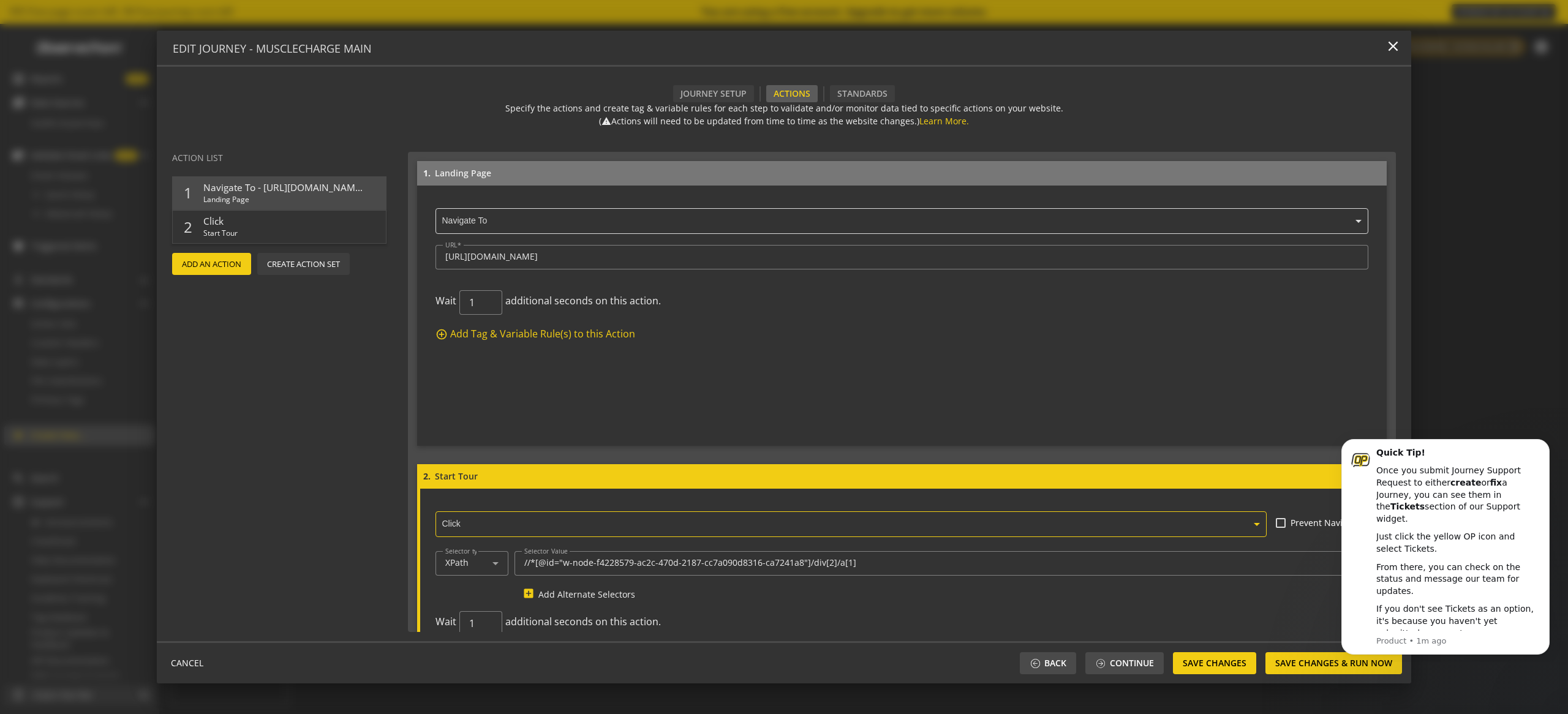
click at [472, 601] on div "× Click Prevent Navigation Selector type XPath Selector Value //*[@id="w-node-f…" at bounding box center [901, 583] width 964 height 189
click at [488, 561] on icon at bounding box center [496, 563] width 15 height 15
click at [467, 413] on span "ID" at bounding box center [472, 413] width 54 height 11
click at [861, 566] on input "//*[@id="w-node-f4228579-ac2c-470d-2187-cc7a090d8316-ca7241a8"]/div[2]/a[1]" at bounding box center [942, 563] width 835 height 10
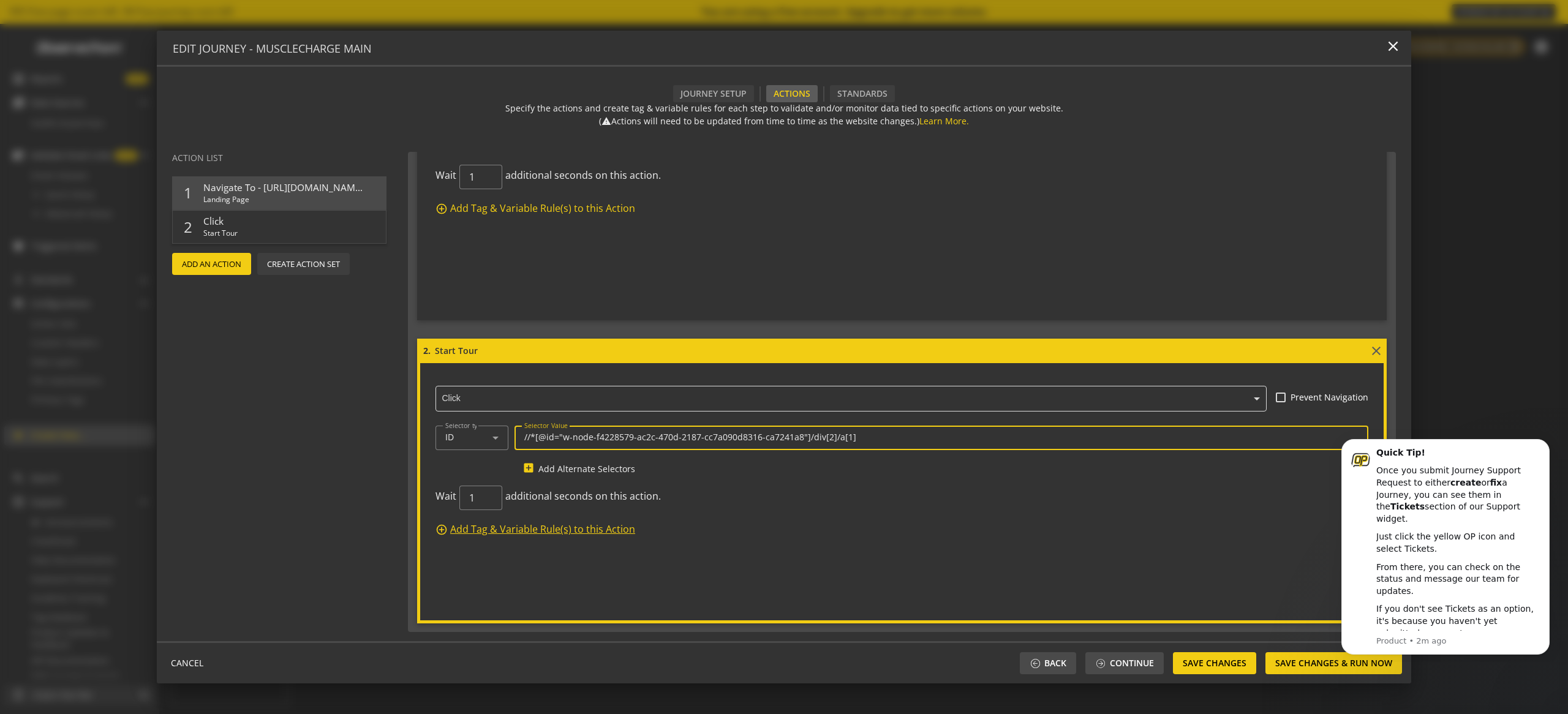
click at [522, 530] on span "Add Tag & Variable Rule(s) to this Action" at bounding box center [542, 529] width 185 height 14
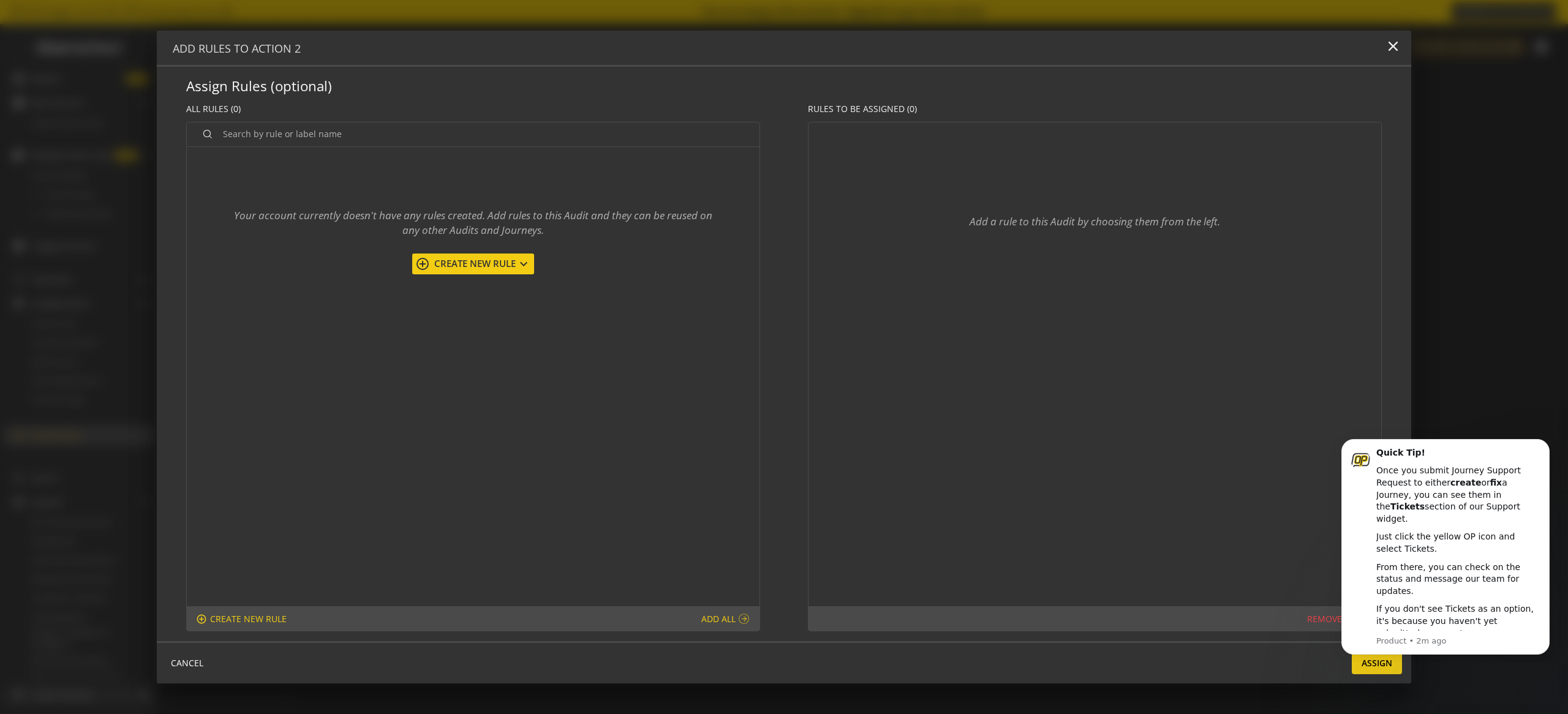
click at [486, 264] on span "Create New Rule" at bounding box center [473, 263] width 86 height 13
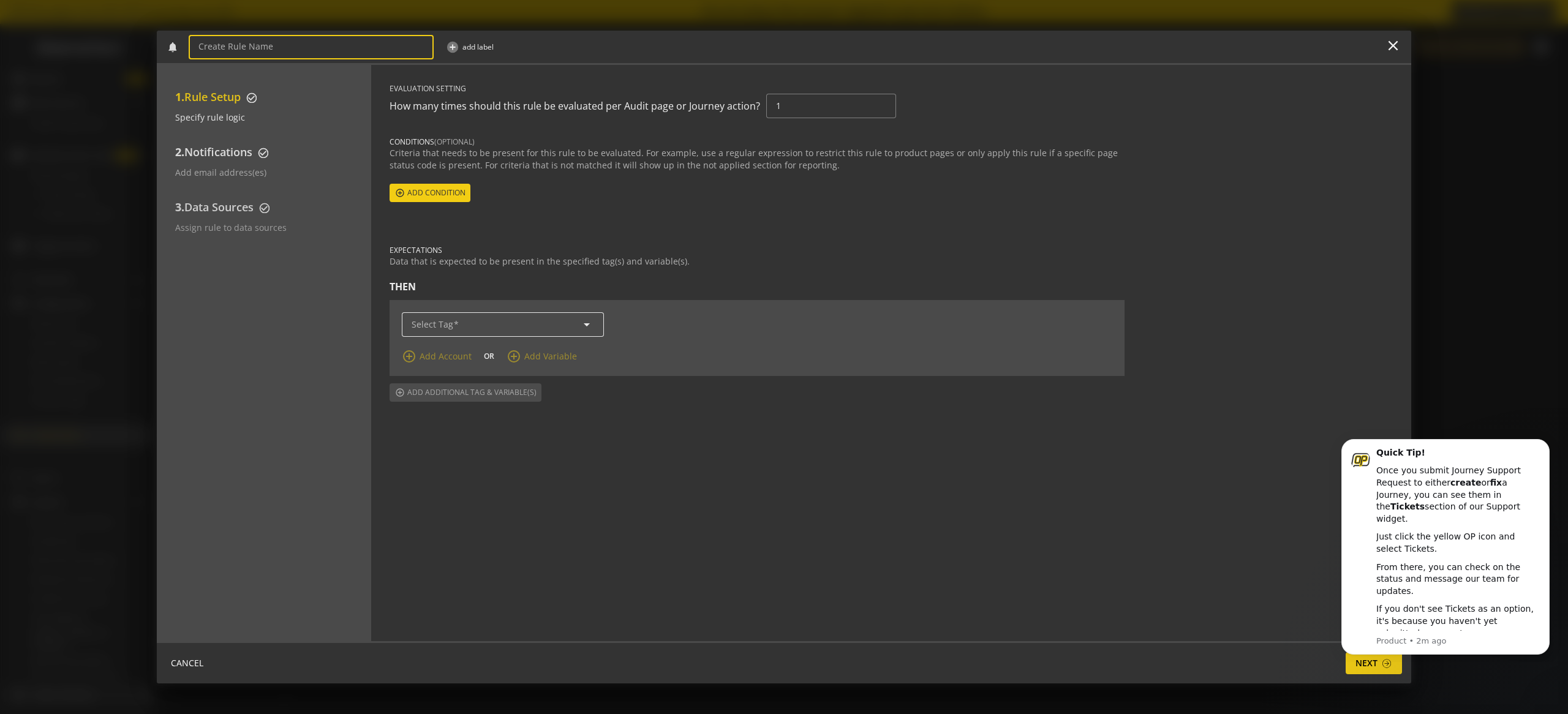
click at [534, 331] on div "arrow_drop_down" at bounding box center [503, 324] width 183 height 25
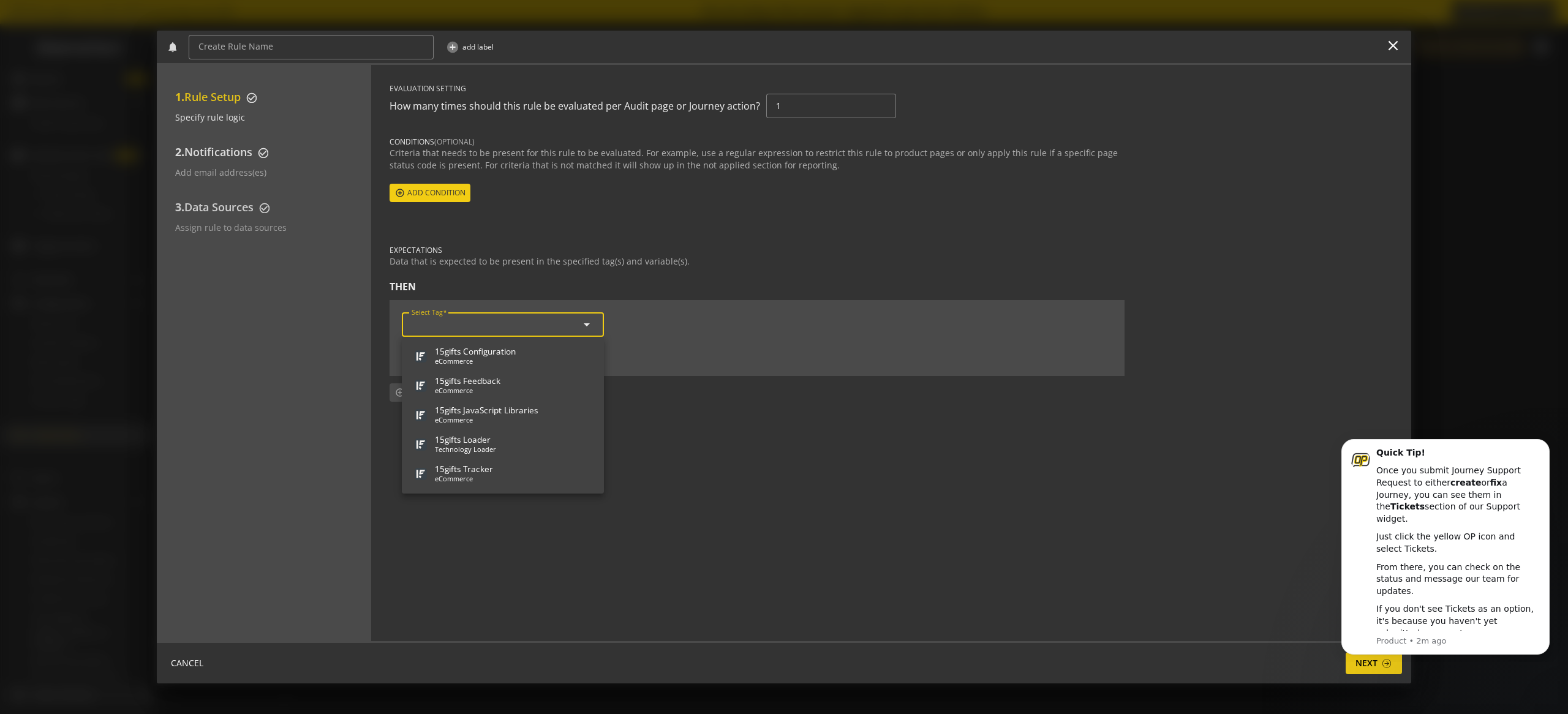
click at [508, 328] on input "Select Tag" at bounding box center [503, 325] width 183 height 10
click at [563, 220] on form "EVALUATION SETTING How many times should this rule be evaluated per Audit page …" at bounding box center [757, 242] width 735 height 319
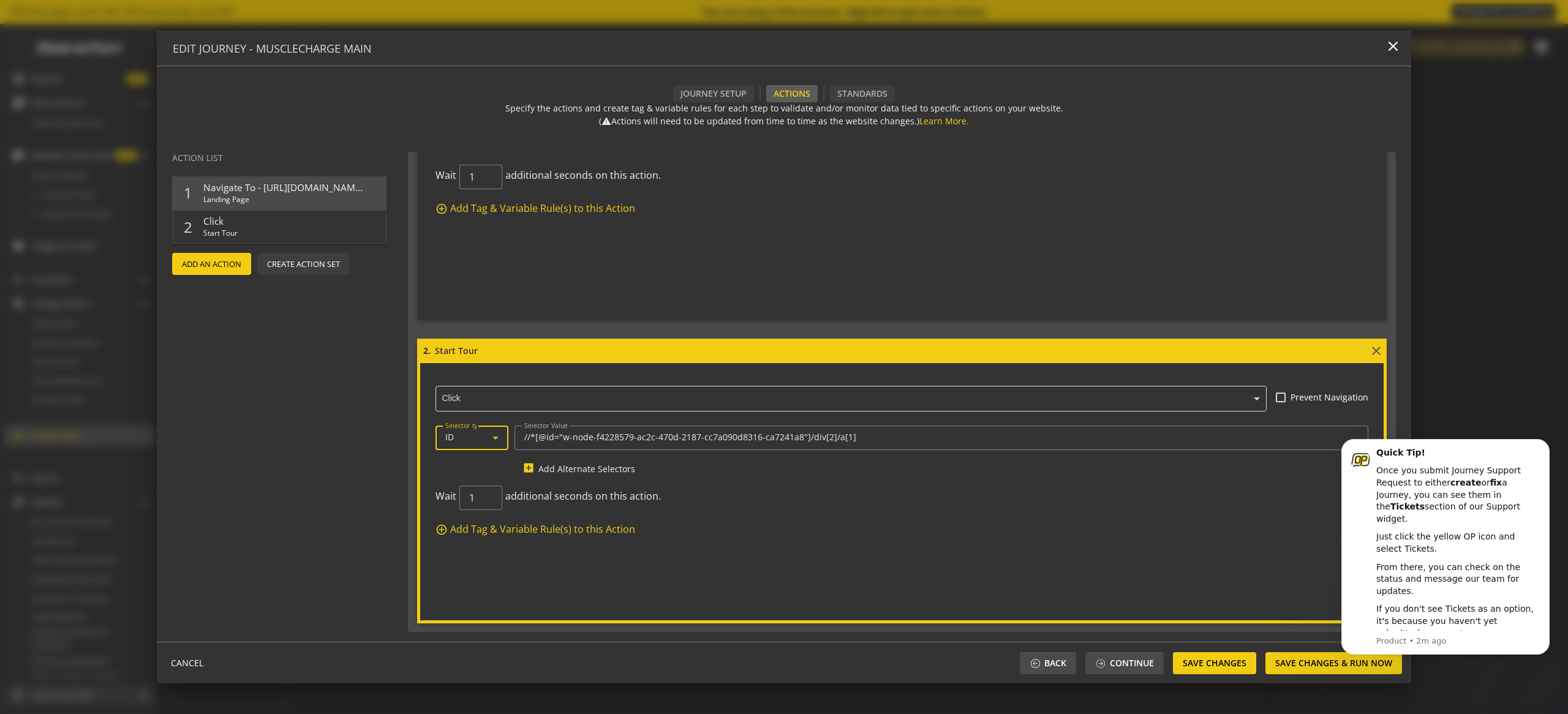
click at [475, 438] on div "ID" at bounding box center [468, 438] width 47 height 10
click at [474, 532] on span "CSS Selector" at bounding box center [472, 528] width 54 height 11
click at [626, 442] on div "//*[@id="w-node-f4228579-ac2c-470d-2187-cc7a090d8316-ca7241a8"]/div[2]/a[1]" at bounding box center [942, 438] width 835 height 25
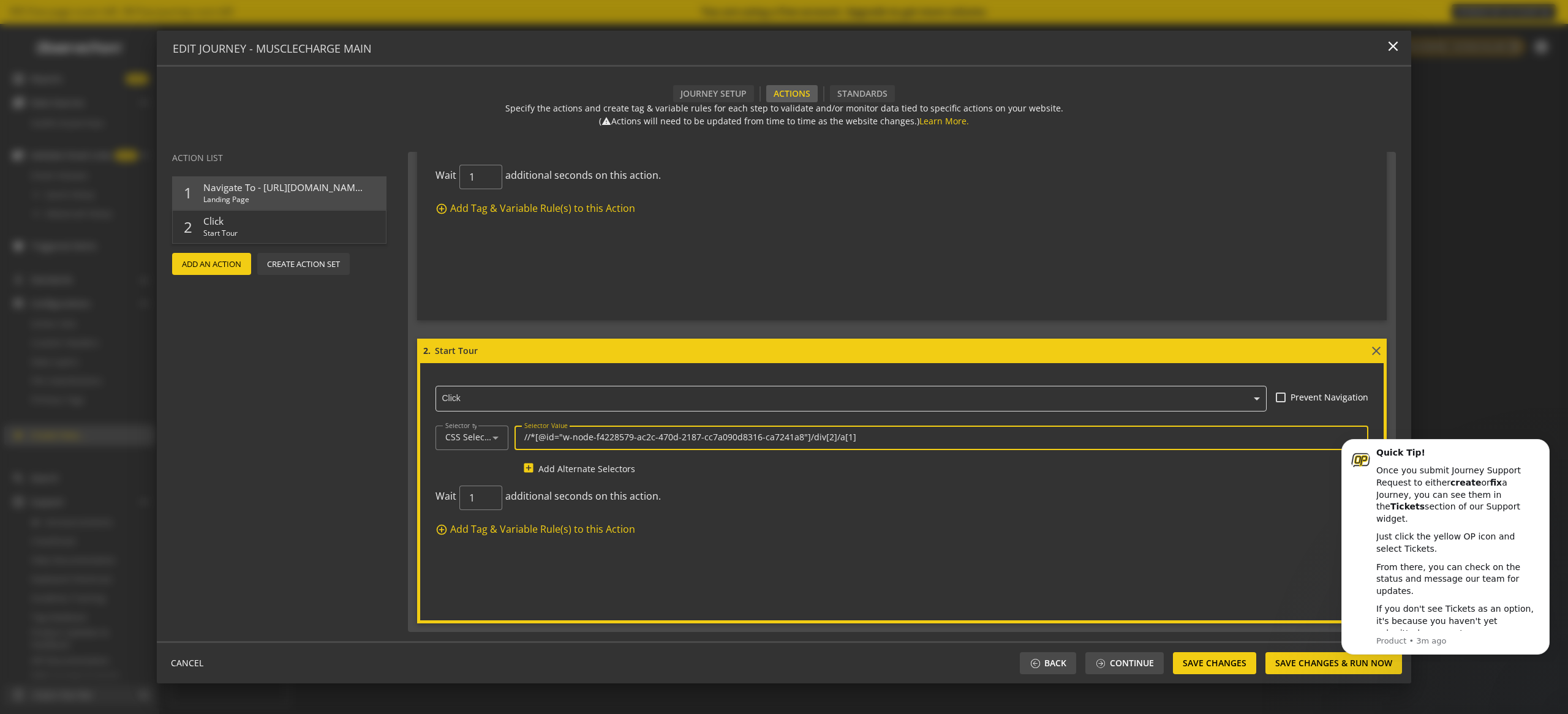
paste input "html/body/div[1]/main/section[1]/div/div/div/div[1]/div"
type input "/html/body/div[1]/main/section[1]/div/div/div/div[1]/div/div[2]/a[1]"
click at [848, 570] on form "2. Start Tour close × Click Prevent Navigation Selector type CSS Selector Selec…" at bounding box center [901, 481] width 970 height 285
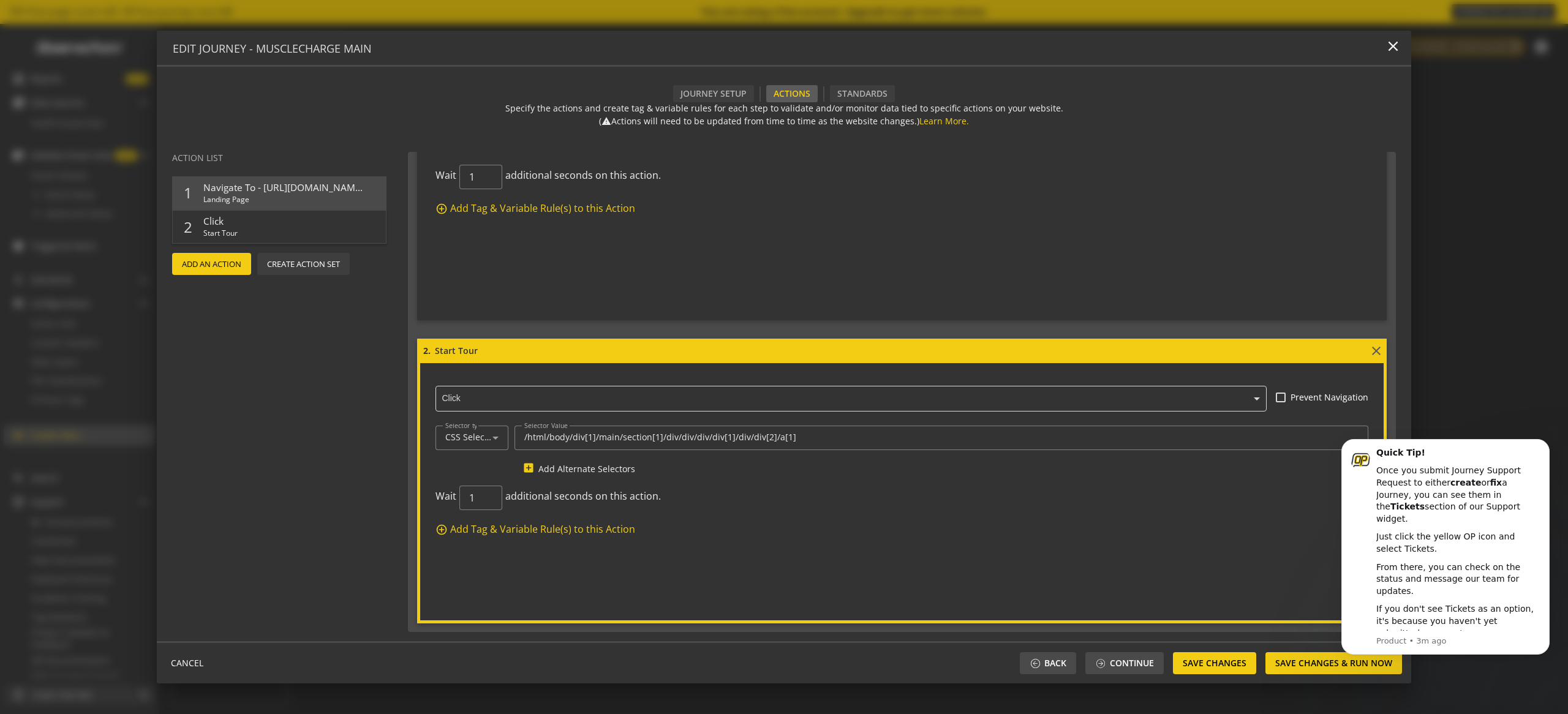
click at [783, 502] on action-wait-time "Wait 1 additional seconds on this action." at bounding box center [901, 504] width 933 height 36
click at [1549, 442] on button "Dismiss notification" at bounding box center [1546, 442] width 16 height 16
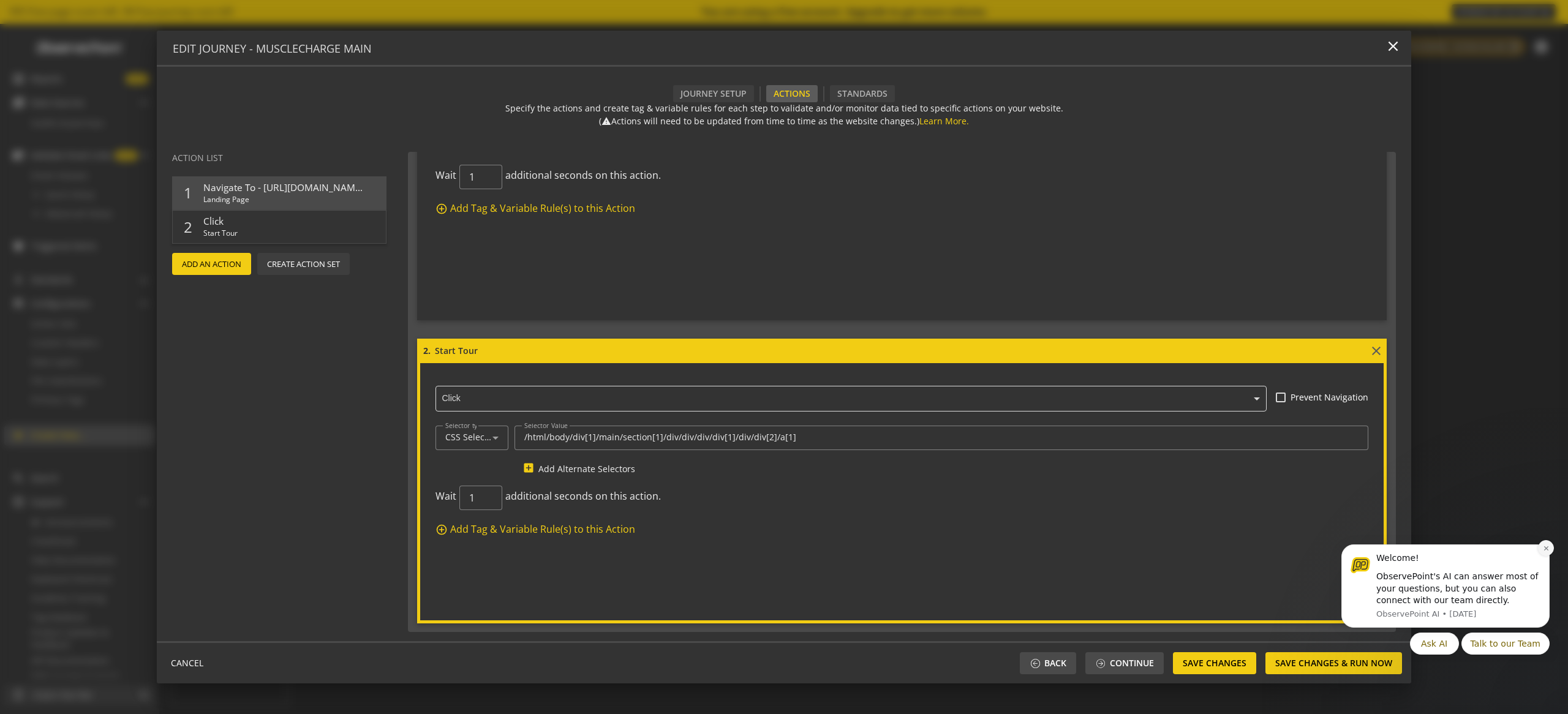
click at [1548, 548] on icon "Dismiss notification" at bounding box center [1546, 548] width 7 height 7
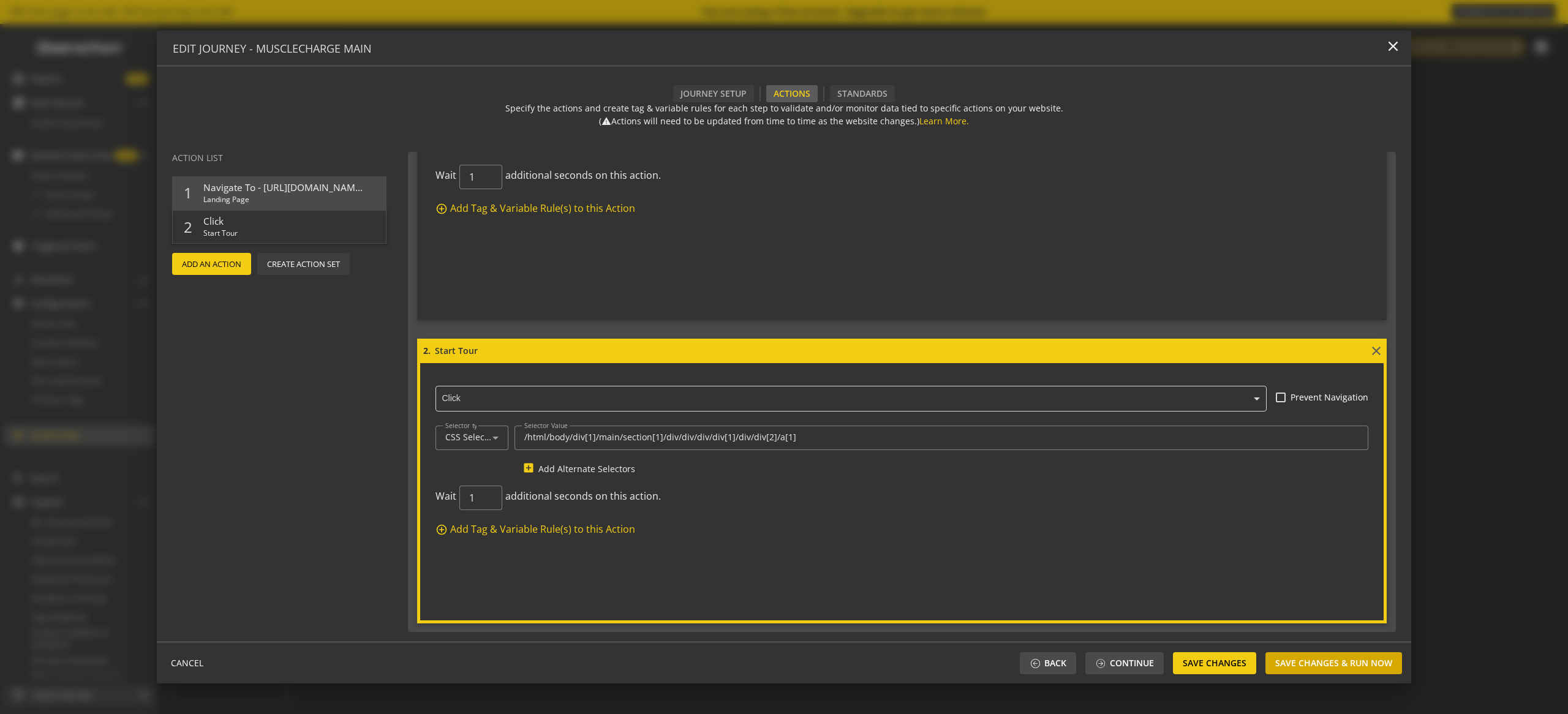
click at [1341, 664] on span "Save Changes & Run Now" at bounding box center [1333, 663] width 117 height 22
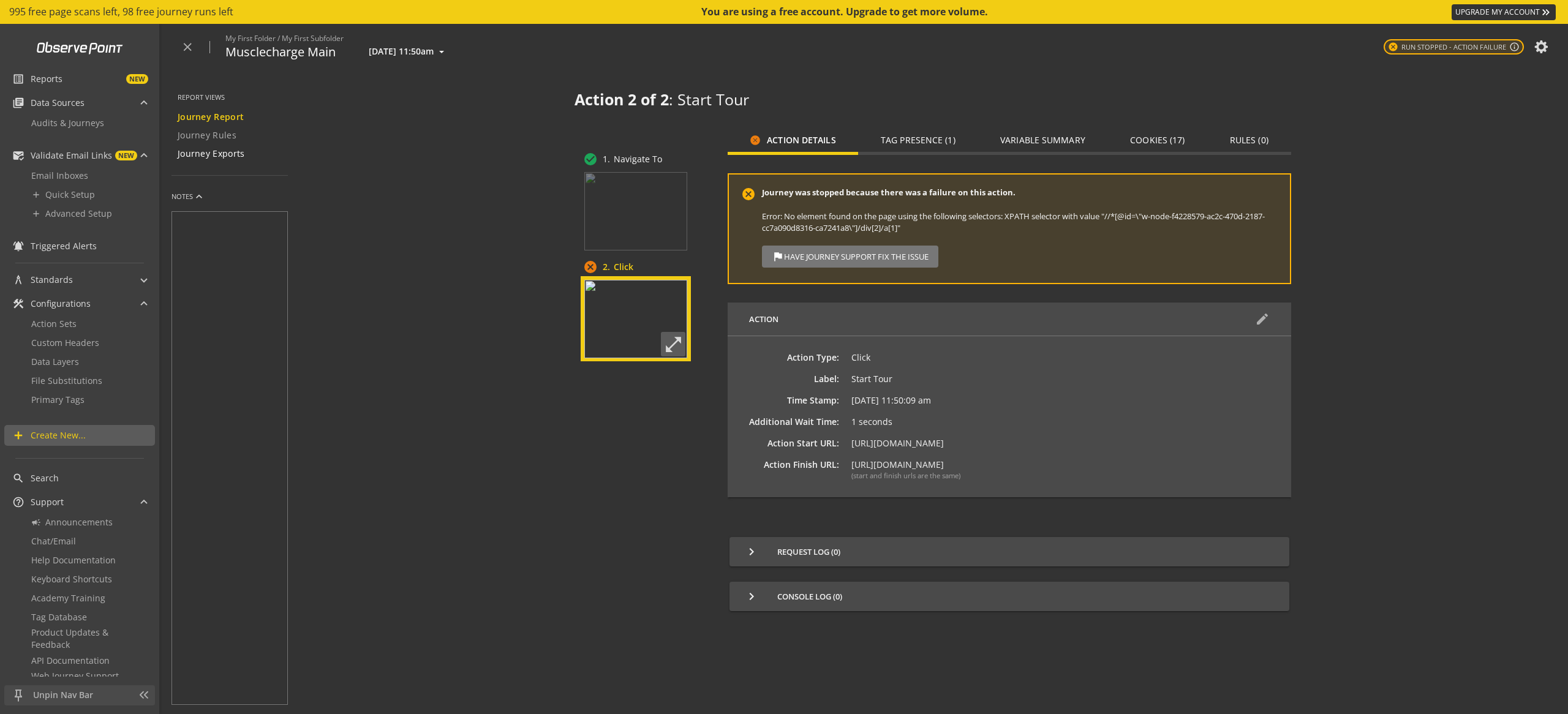
click at [222, 155] on span "Journey Exports" at bounding box center [211, 154] width 68 height 12
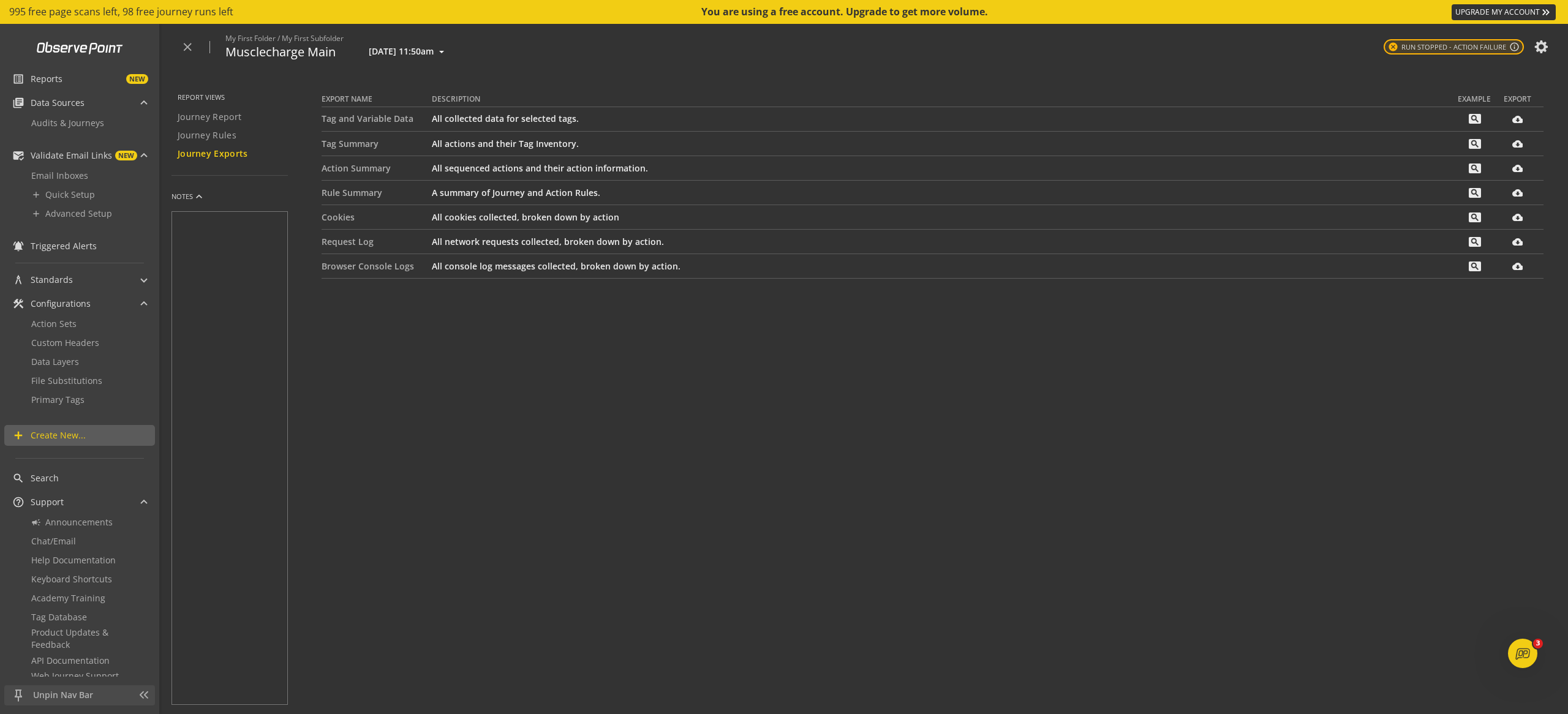
click at [542, 120] on td "All collected data for selected tags." at bounding box center [945, 119] width 1026 height 25
click at [84, 125] on span "Audits & Journeys" at bounding box center [68, 123] width 73 height 12
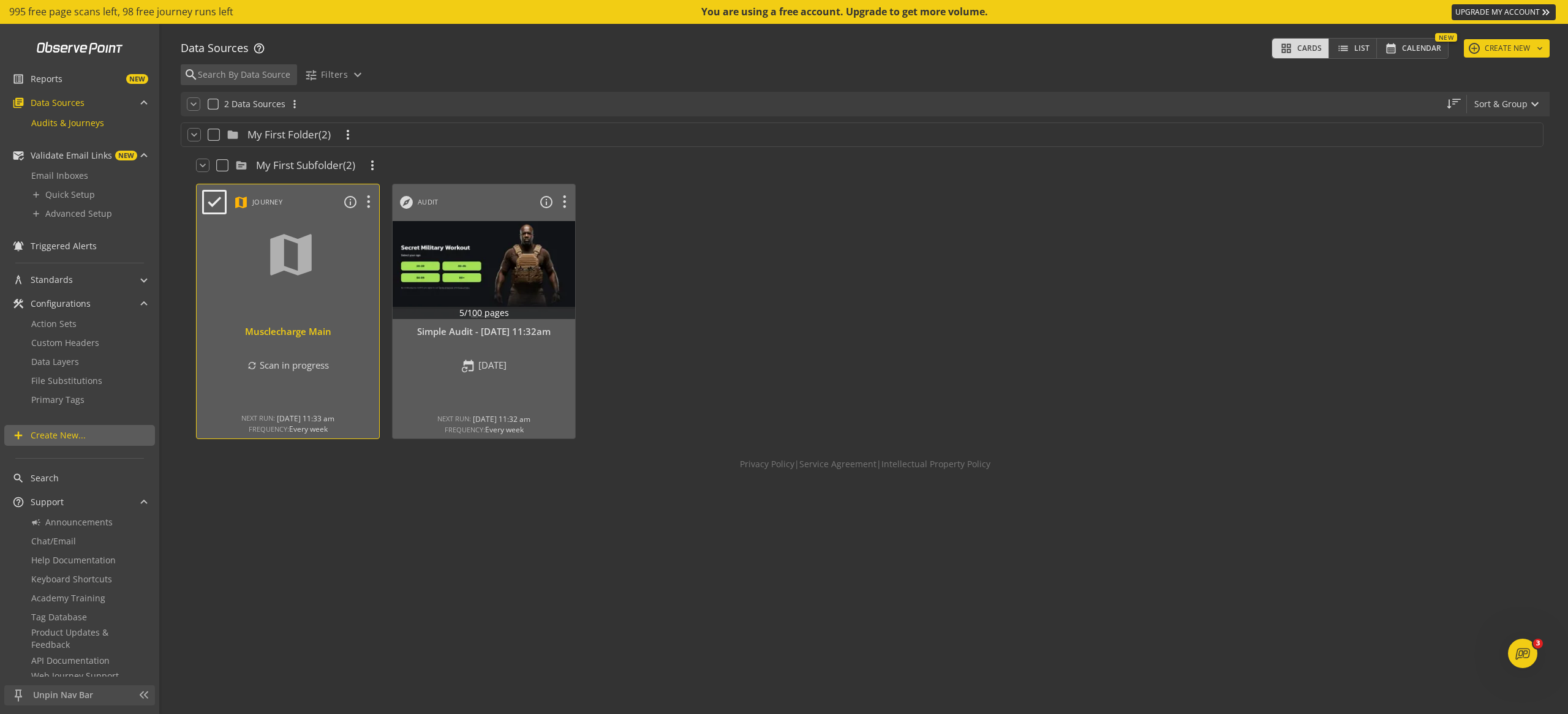
click at [308, 268] on div at bounding box center [288, 270] width 192 height 103
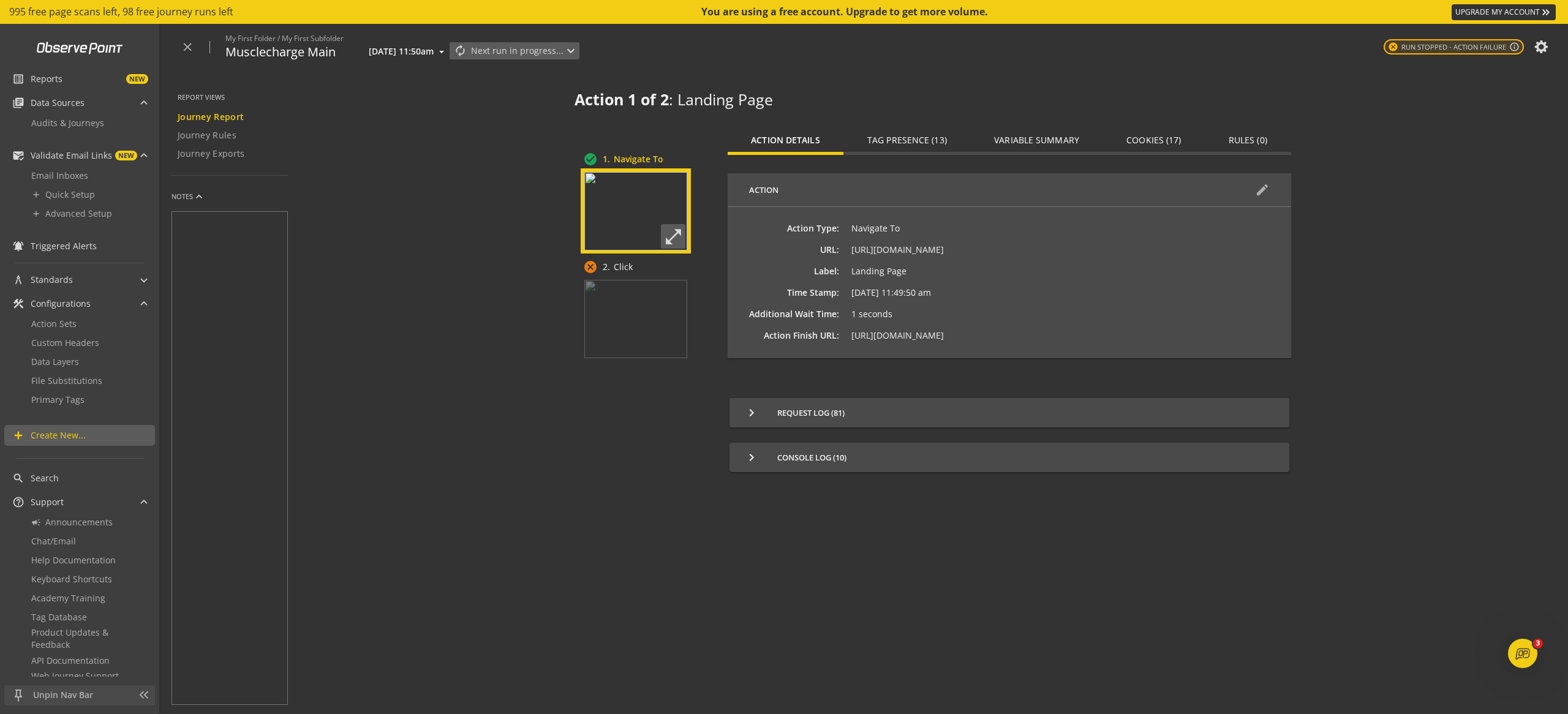
click at [564, 53] on span "Next run in progress... expand_more" at bounding box center [525, 51] width 107 height 16
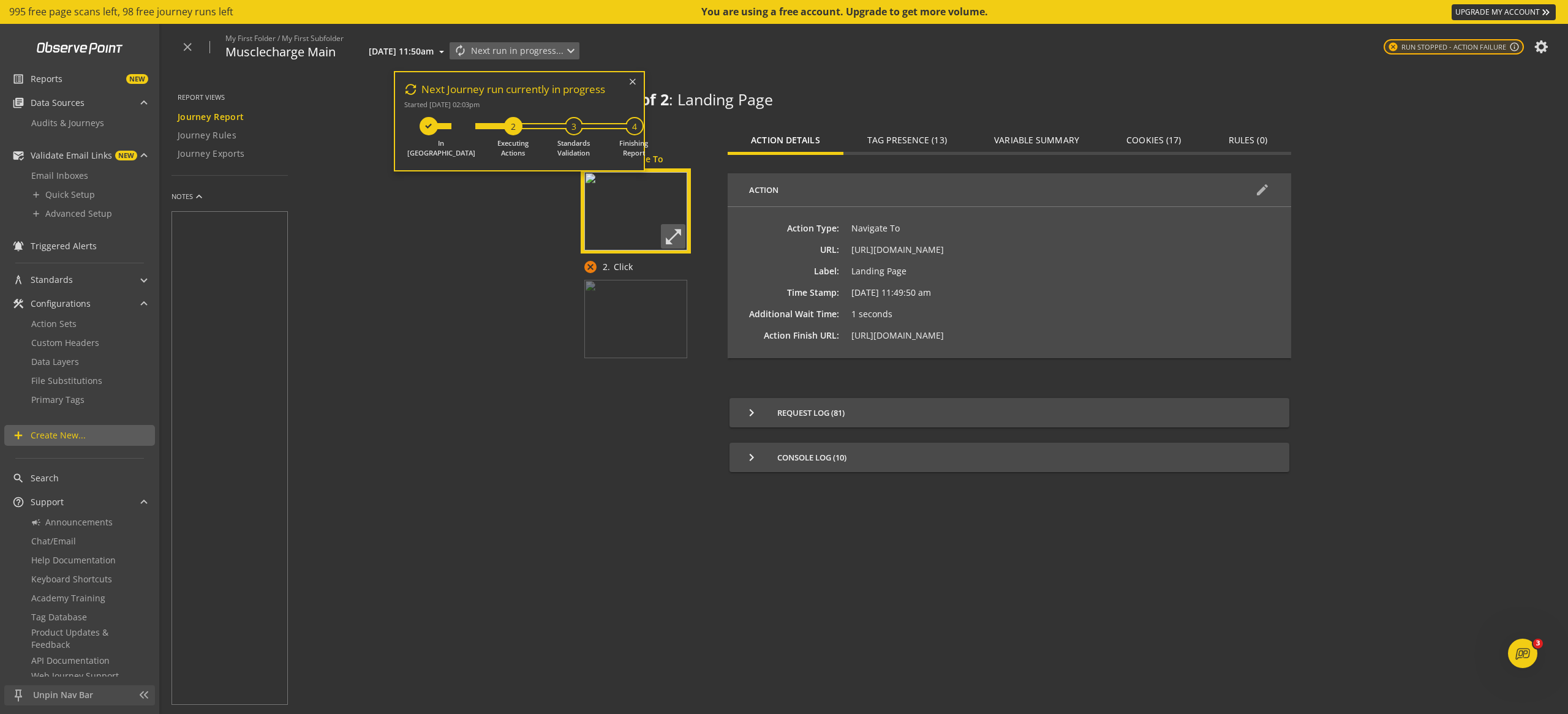
click at [508, 149] on div "Executing Actions" at bounding box center [513, 146] width 45 height 22
click at [511, 125] on span "2" at bounding box center [514, 126] width 13 height 11
click at [511, 148] on div "Executing Actions" at bounding box center [513, 146] width 45 height 22
click at [564, 54] on span "Next run in progress... expand_more" at bounding box center [525, 51] width 107 height 16
click at [451, 312] on web-journey-results "Action 1 of 2 : Landing Page check_circle 1. Navigate To open_in_full cancel 2.…" at bounding box center [933, 392] width 1271 height 643
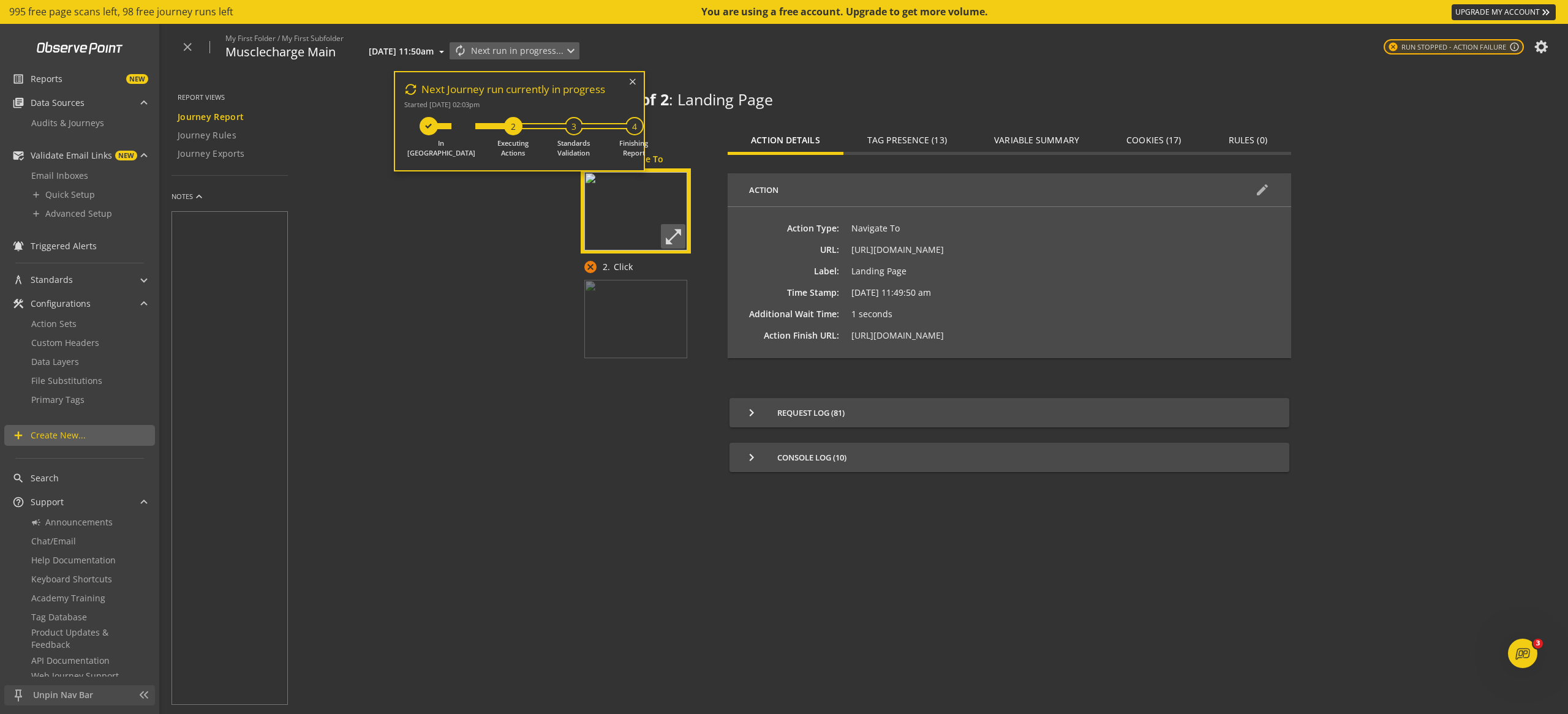
click at [933, 92] on p "Action 1 of 2 : Landing Page" at bounding box center [933, 100] width 716 height 22
click at [623, 331] on img at bounding box center [635, 319] width 106 height 82
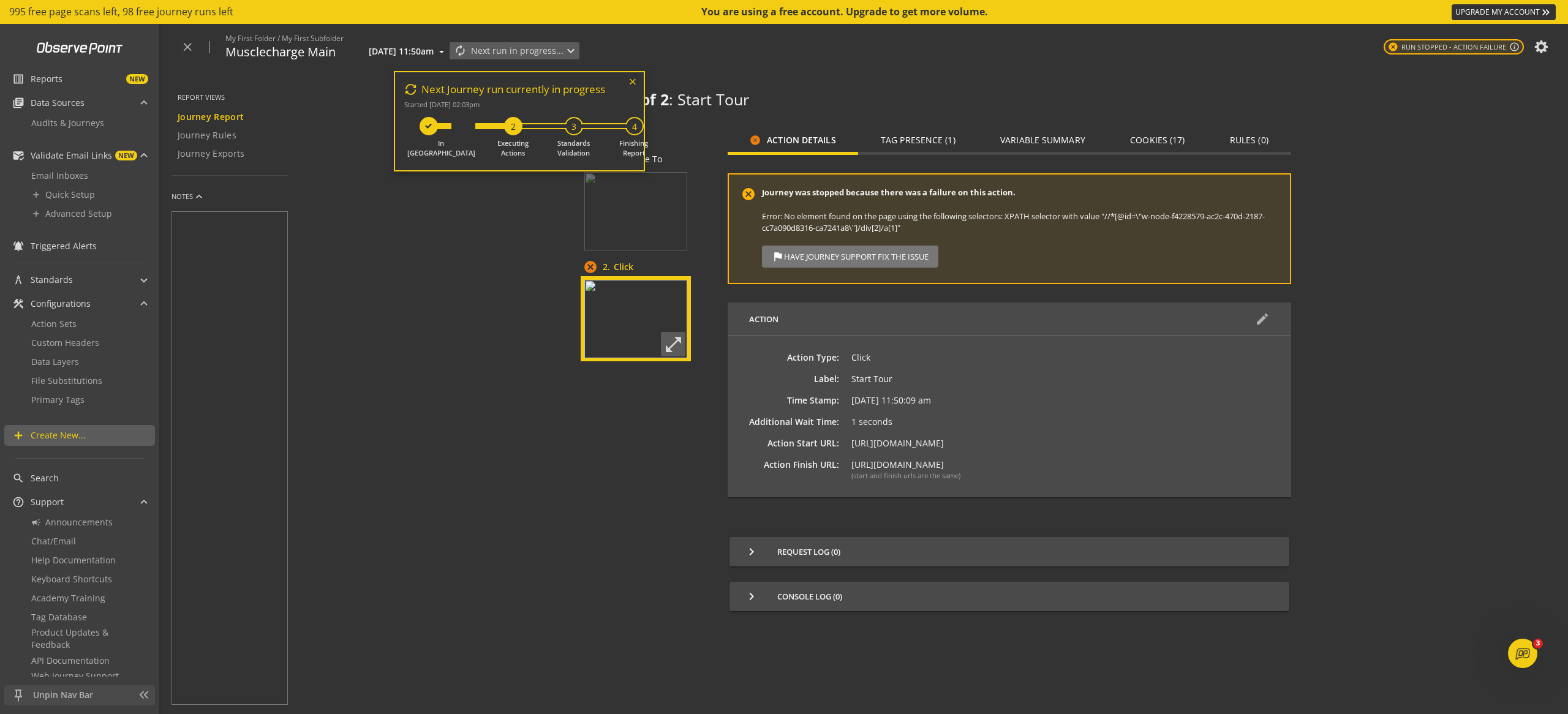
click at [640, 81] on icon at bounding box center [632, 81] width 13 height 12
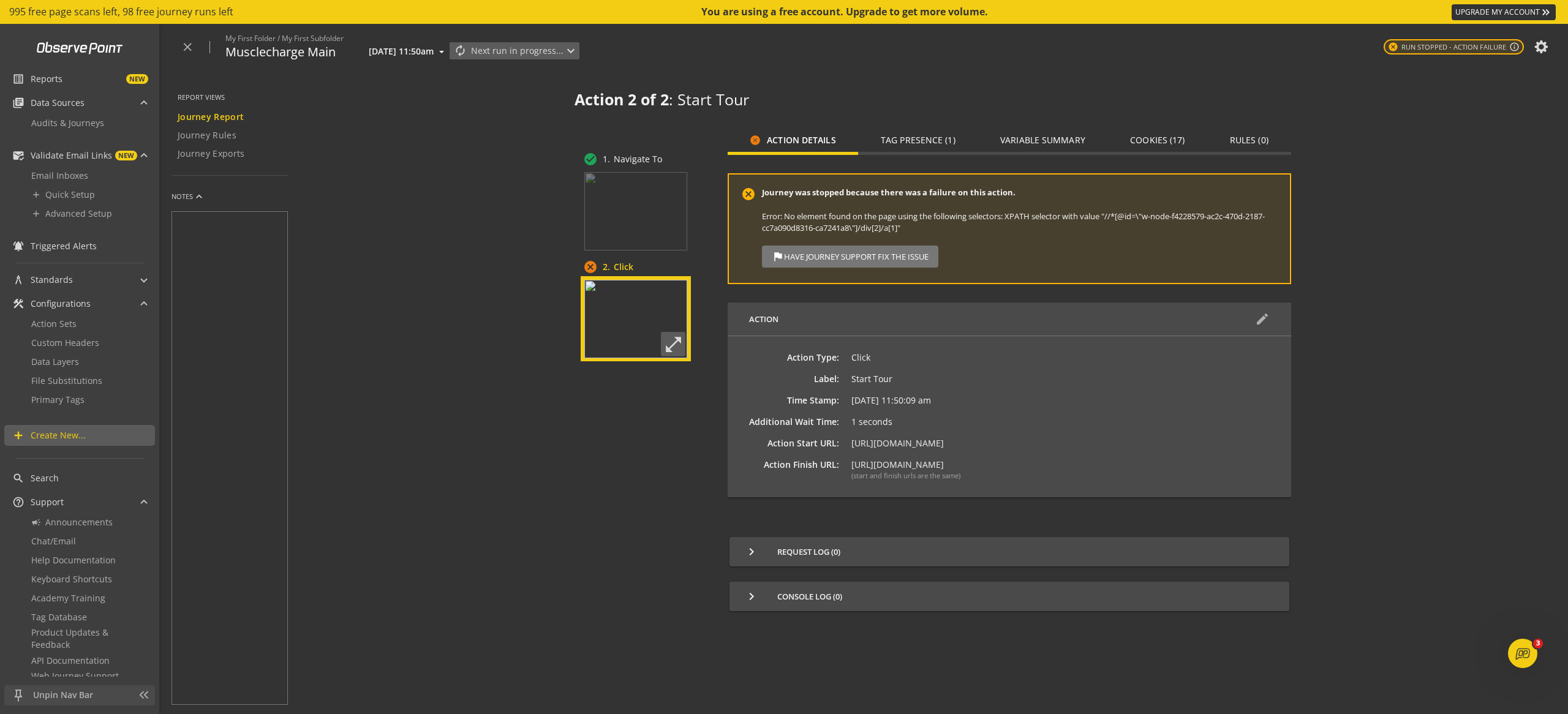
click at [218, 310] on textarea at bounding box center [230, 458] width 117 height 493
drag, startPoint x: 228, startPoint y: 263, endPoint x: 248, endPoint y: 344, distance: 83.4
click at [253, 354] on textarea at bounding box center [230, 458] width 117 height 493
click at [57, 75] on span "Reports" at bounding box center [46, 79] width 32 height 12
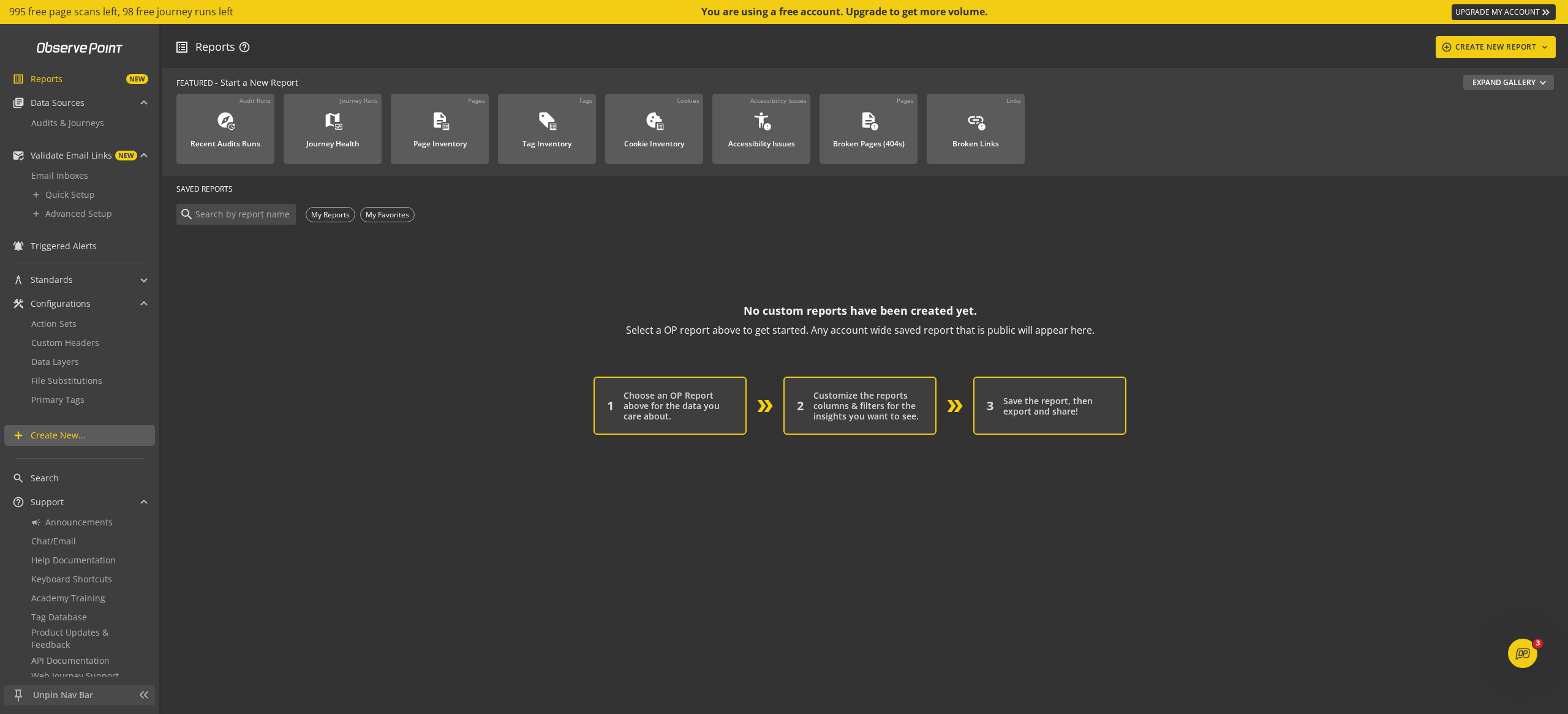
click at [696, 407] on div "Choose an OP Report above for the data you care about." at bounding box center [678, 406] width 110 height 31
click at [536, 141] on div "Tag Inventory" at bounding box center [547, 140] width 49 height 16
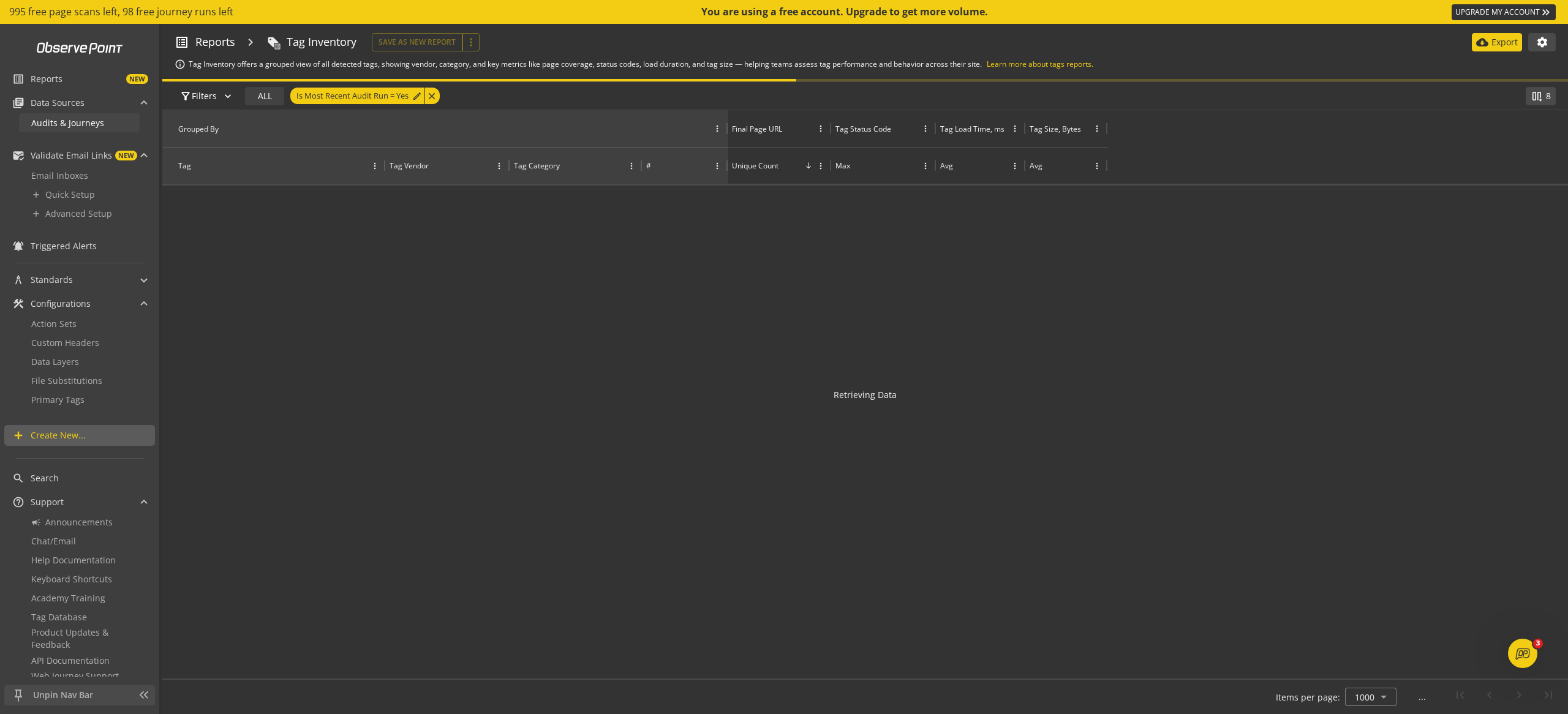
click at [67, 123] on span "Audits & Journeys" at bounding box center [68, 123] width 73 height 12
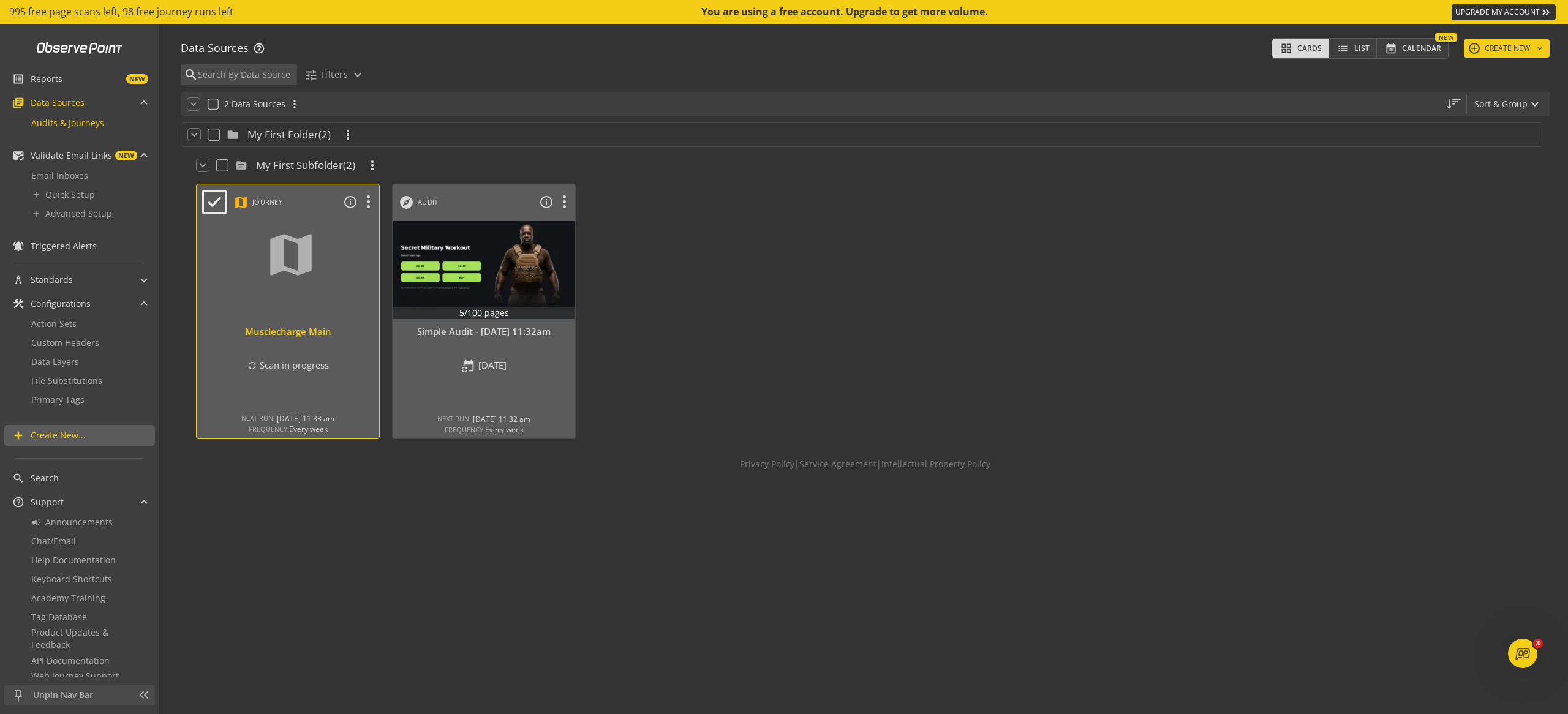
click at [282, 227] on div at bounding box center [288, 270] width 192 height 103
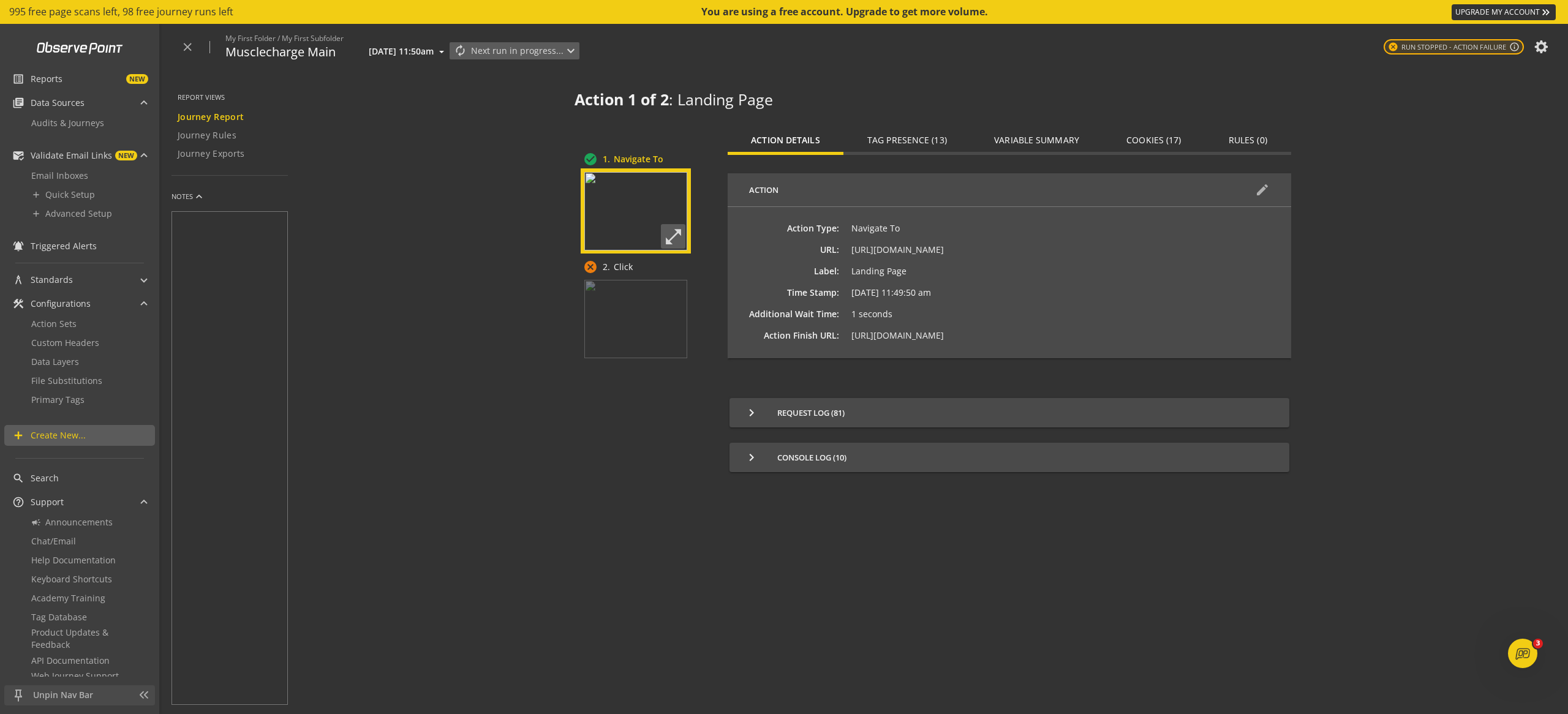
click at [536, 53] on span "Next run in progress... expand_more" at bounding box center [525, 51] width 107 height 16
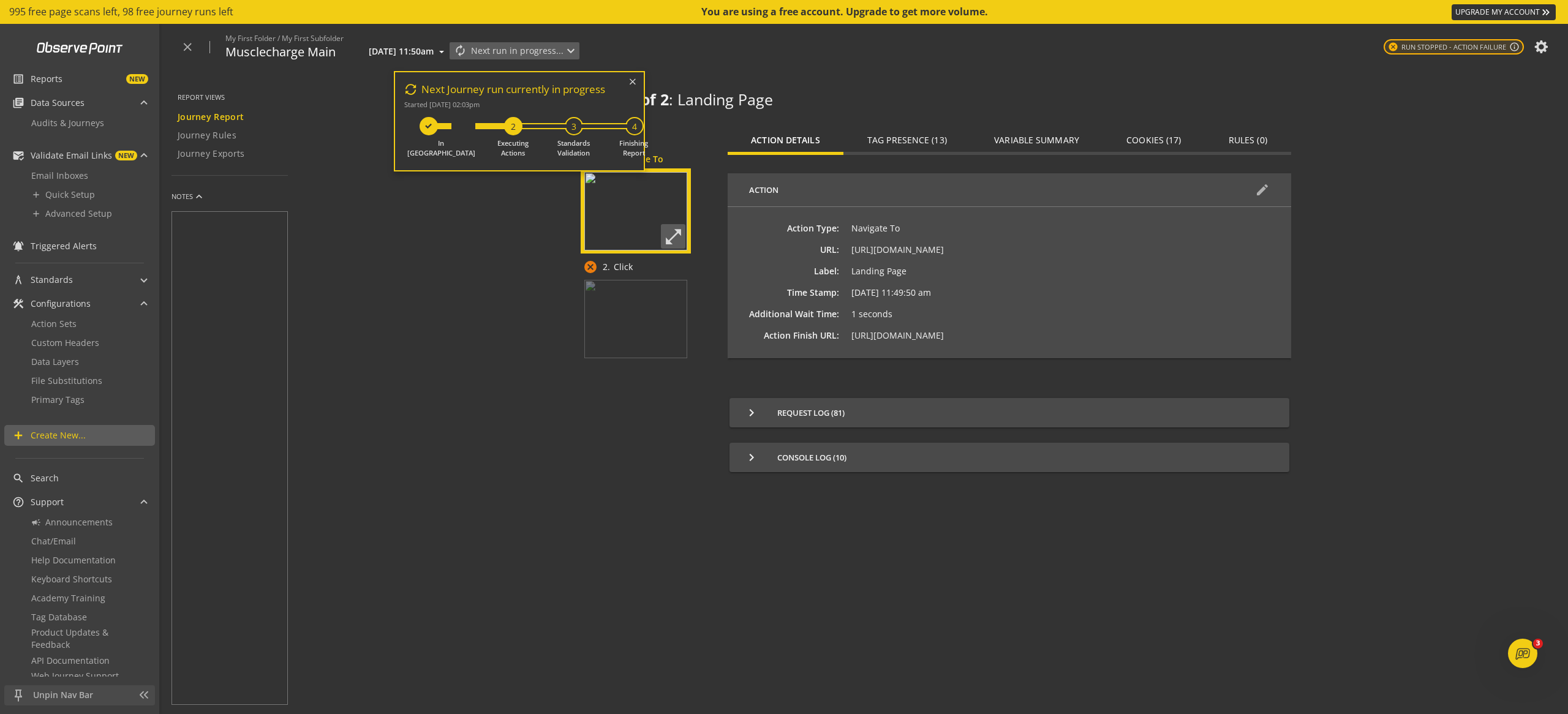
click at [852, 53] on div "close My First Folder / My First Subfolder Musclecharge Main [DATE] 11:50am aut…" at bounding box center [865, 47] width 1406 height 47
click at [1434, 47] on span "cancel Run Stopped - Action Failure" at bounding box center [1447, 47] width 118 height 10
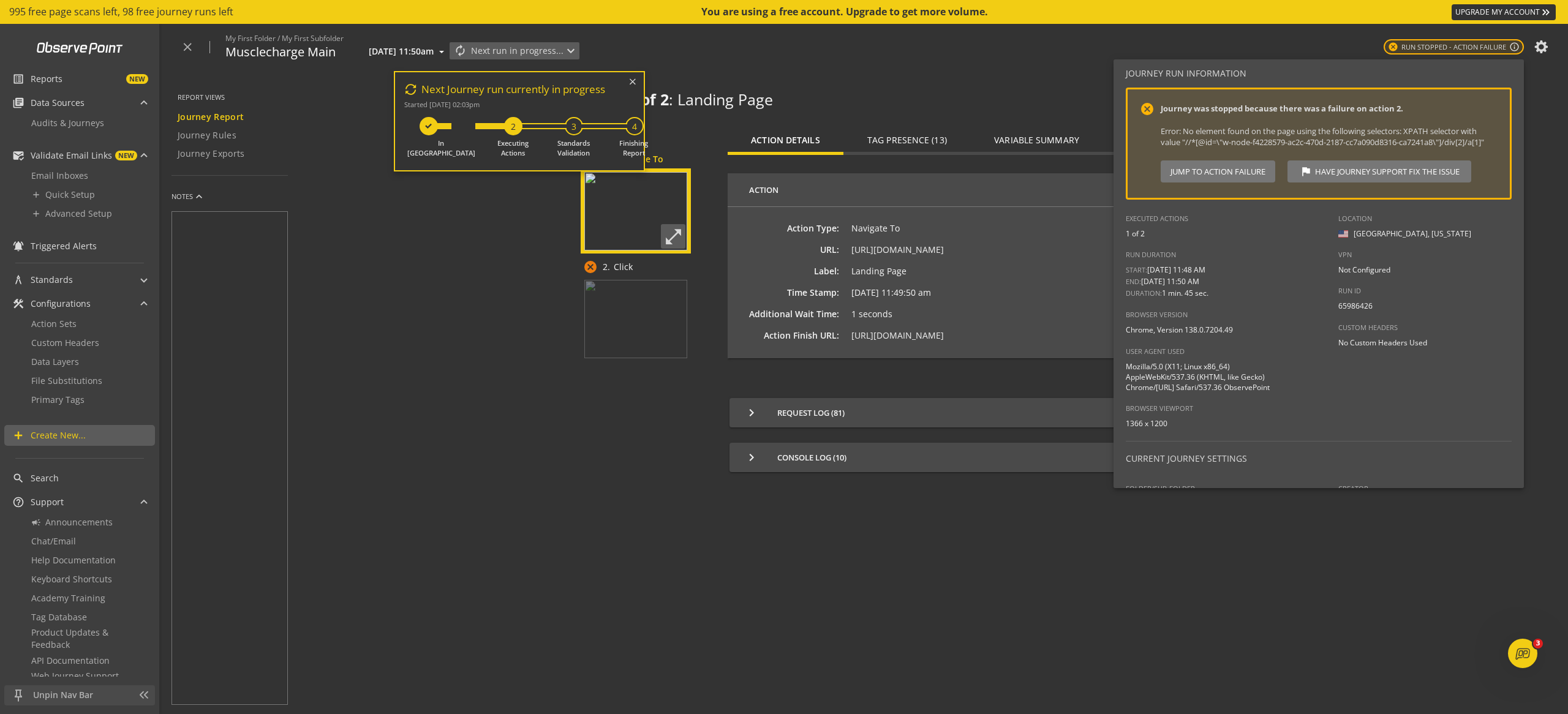
click at [1191, 238] on div "1 of 2" at bounding box center [1213, 233] width 174 height 10
click at [1321, 183] on span "flag Have Journey Support Fix The Issue" at bounding box center [1379, 172] width 160 height 22
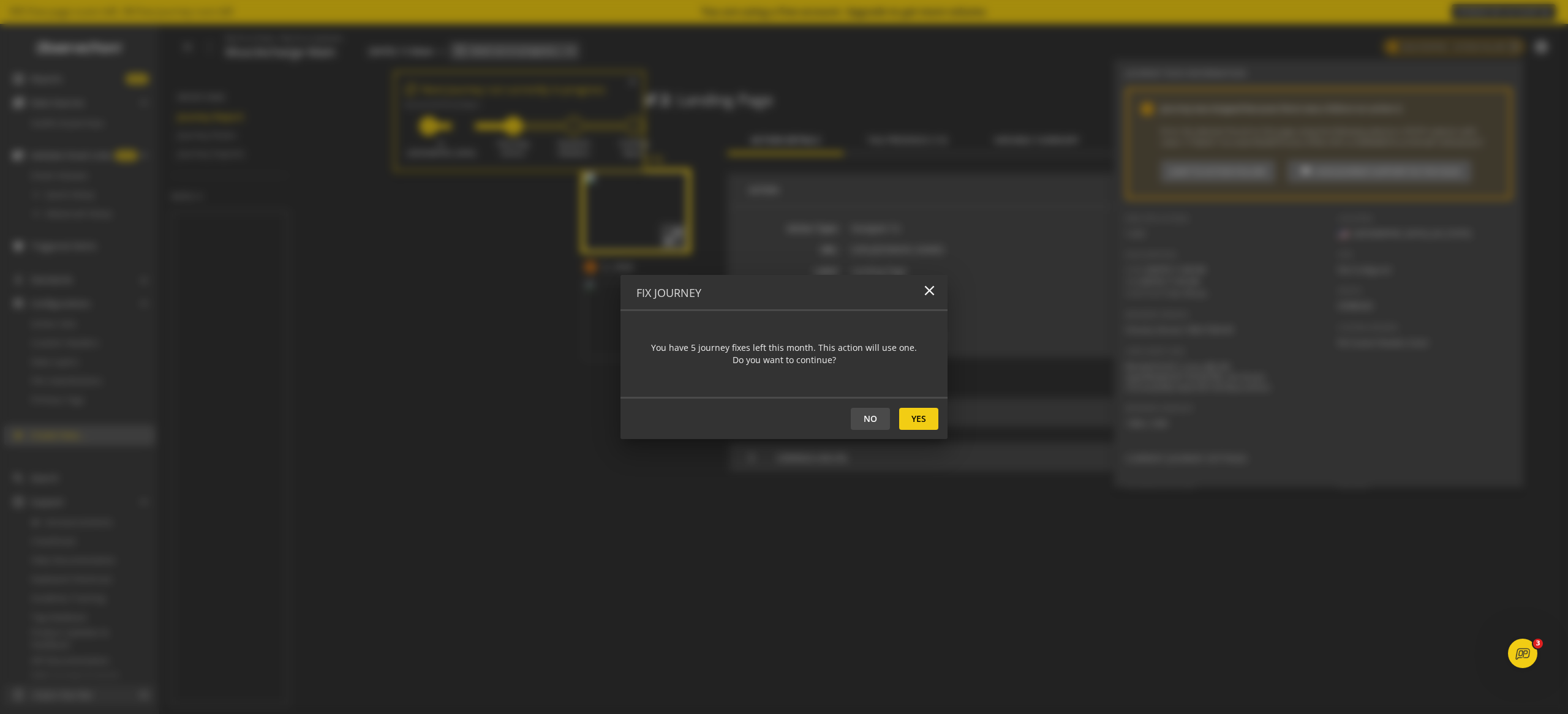
click at [716, 406] on div "No Yes" at bounding box center [784, 418] width 327 height 42
click at [904, 419] on span at bounding box center [919, 419] width 39 height 30
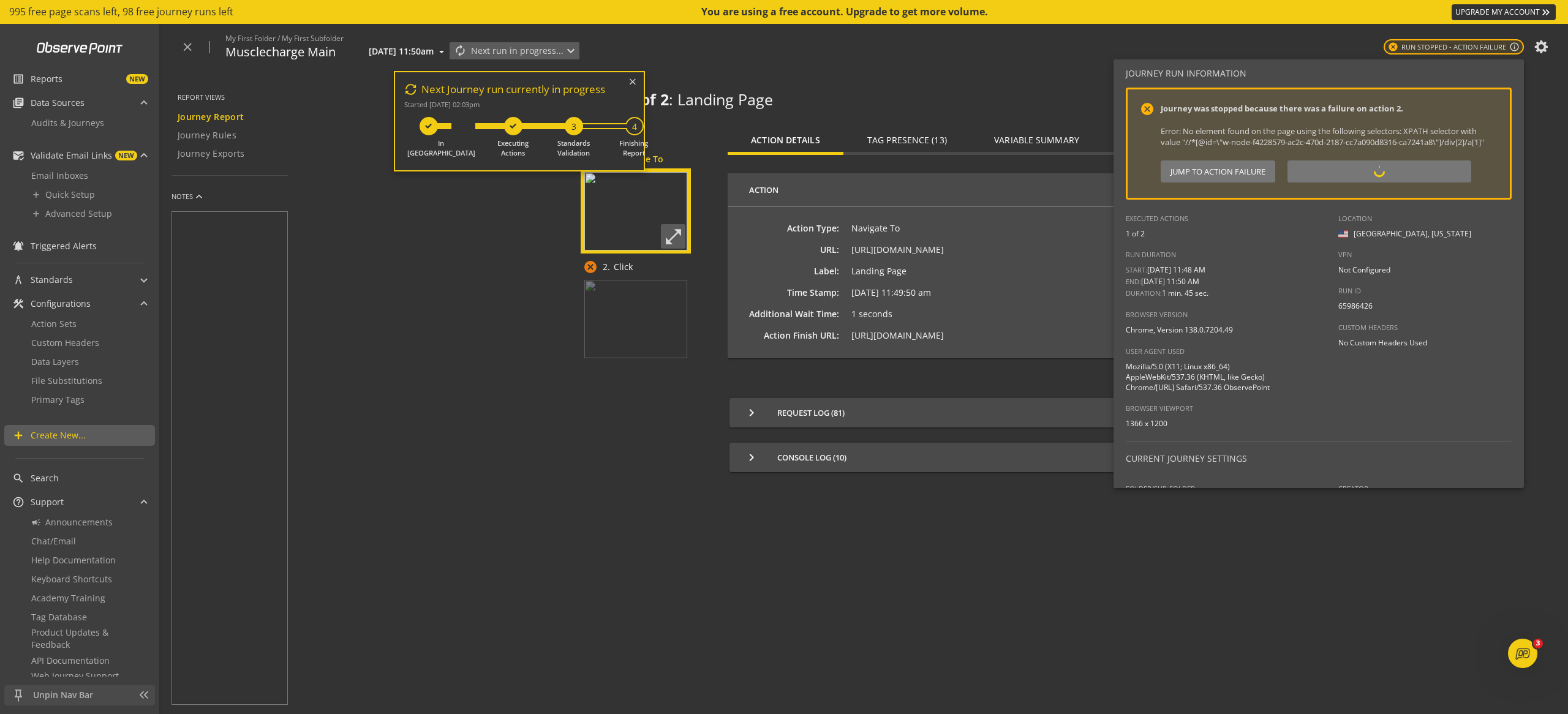
click at [493, 302] on div at bounding box center [784, 357] width 1568 height 714
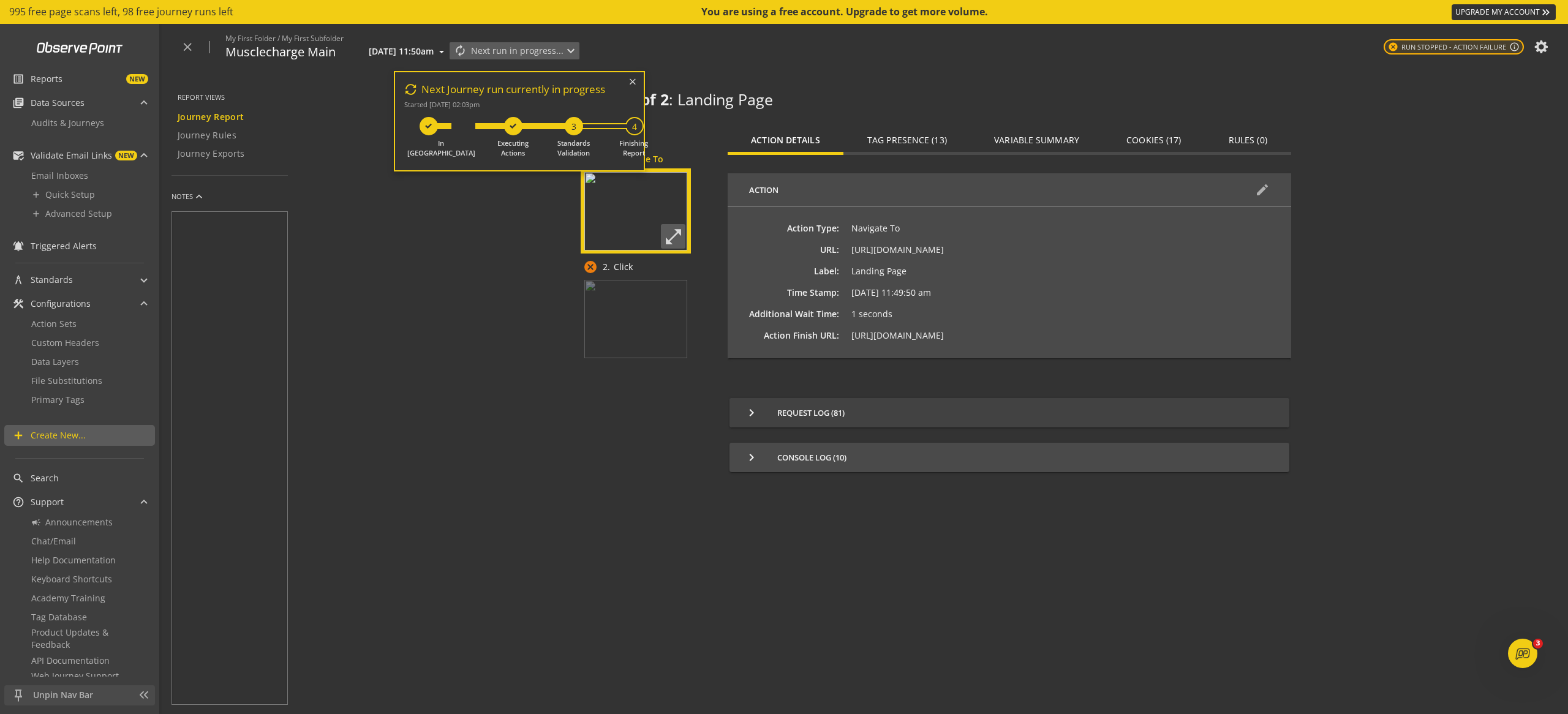
click at [785, 415] on span "keyboard_arrow_right Request Log (81)" at bounding box center [1006, 413] width 525 height 15
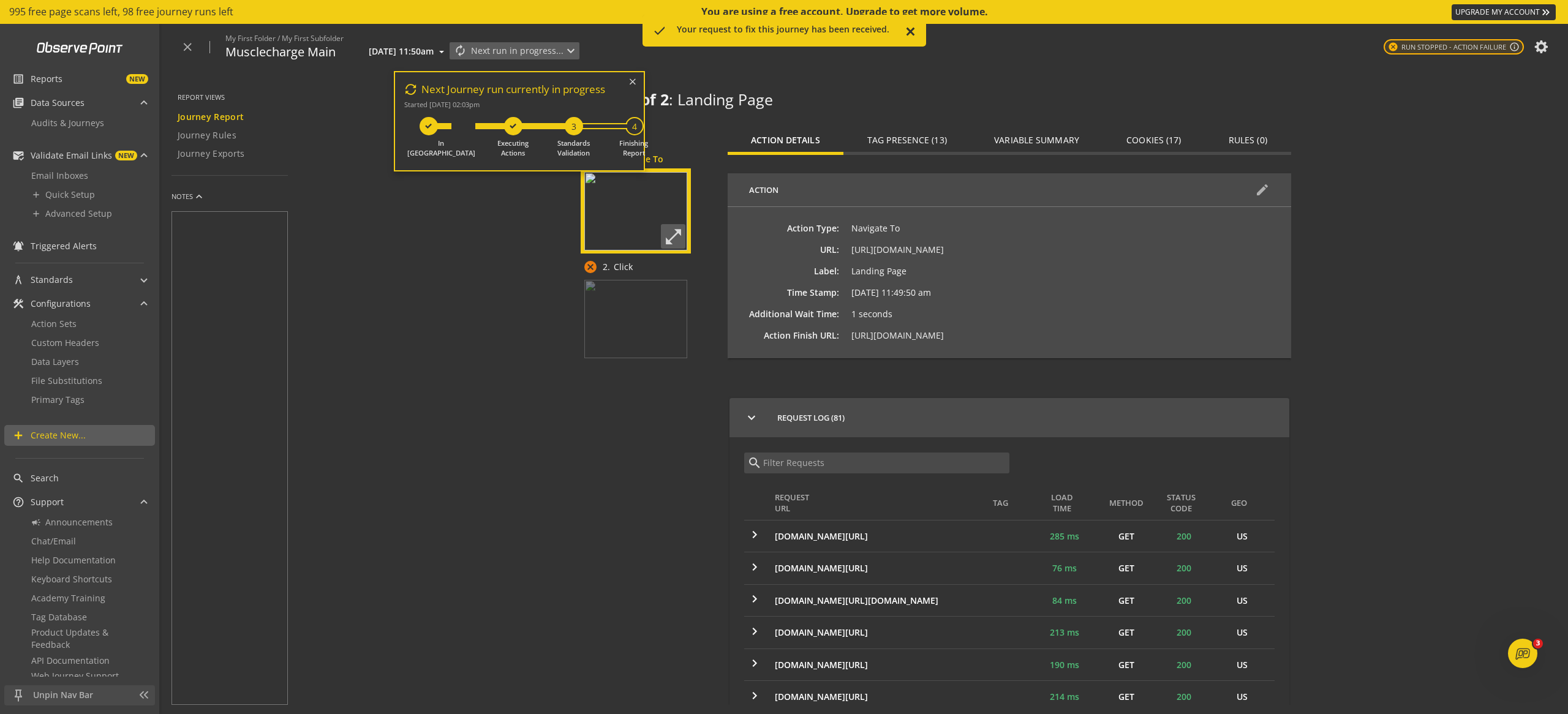
click at [884, 31] on div "Your request to fix this journey has been received." at bounding box center [784, 29] width 215 height 12
click at [835, 64] on div "close My First Folder / My First Subfolder Musclecharge Main [DATE] 11:50am aut…" at bounding box center [865, 47] width 1406 height 47
click at [446, 230] on web-journey-results "Action 1 of 2 : Landing Page check_circle 1. Navigate To open_in_full cancel 2.…" at bounding box center [933, 392] width 1271 height 643
click at [218, 123] on span "Journey Report" at bounding box center [210, 117] width 66 height 12
click at [62, 129] on link "Audits & Journeys" at bounding box center [80, 123] width 120 height 19
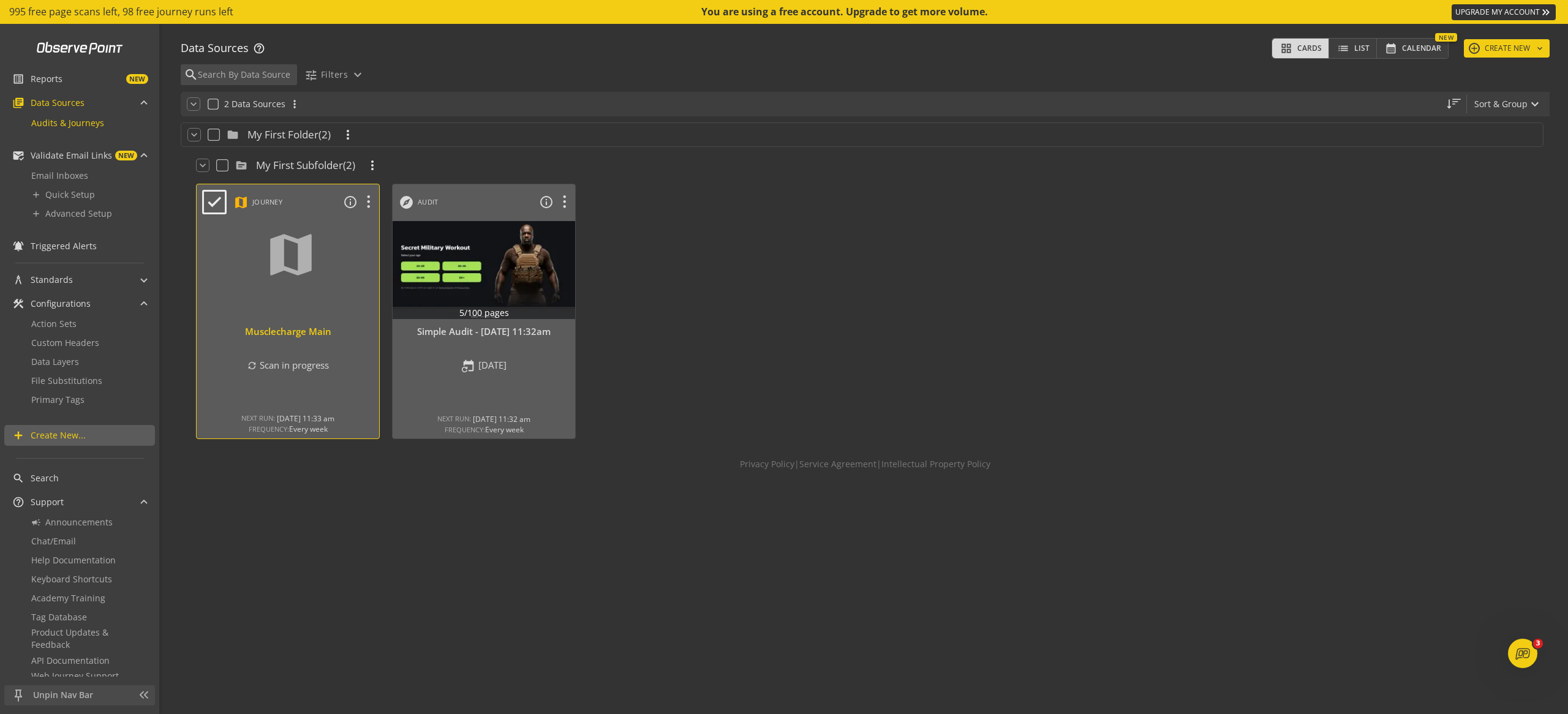
click at [325, 328] on div "Musclecharge Main" at bounding box center [288, 331] width 170 height 13
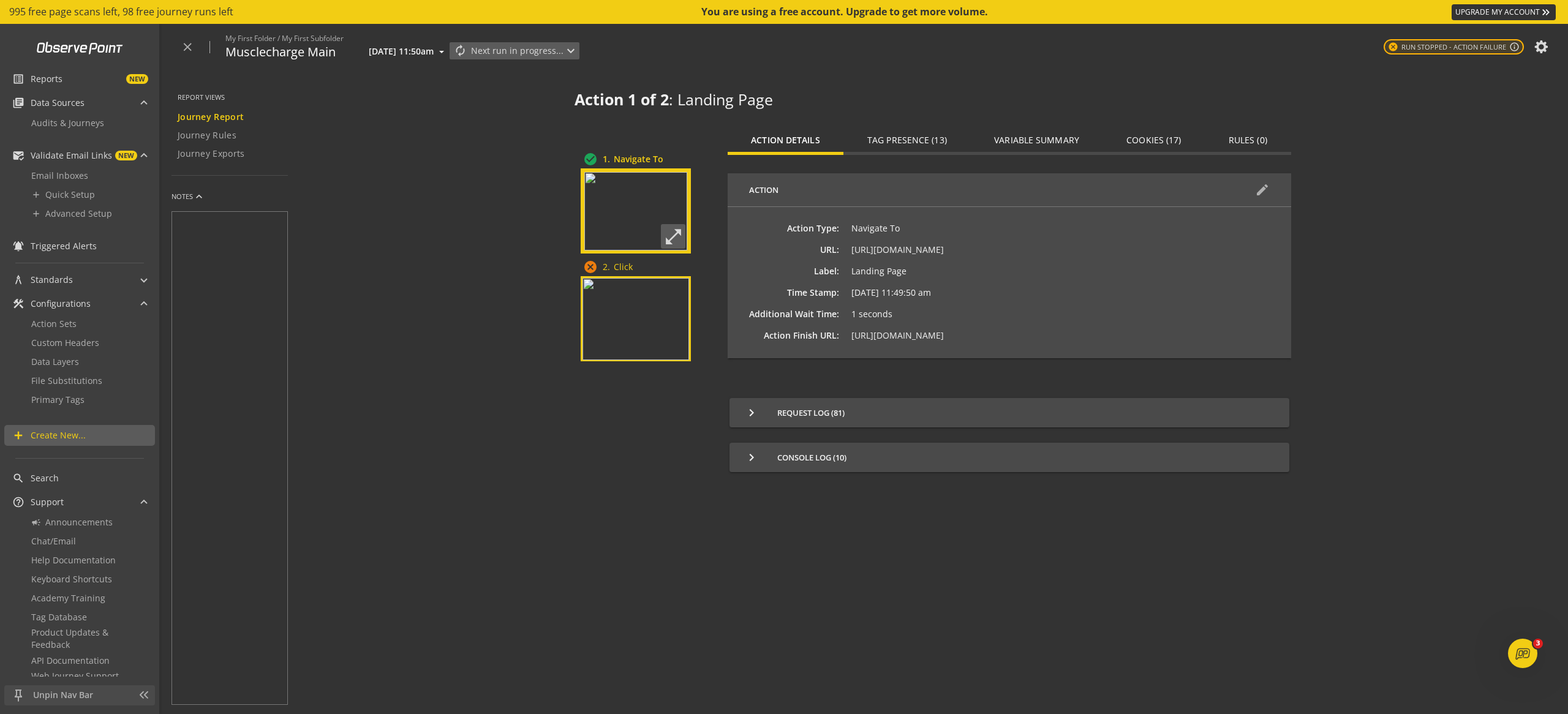
click at [625, 311] on img at bounding box center [635, 319] width 106 height 82
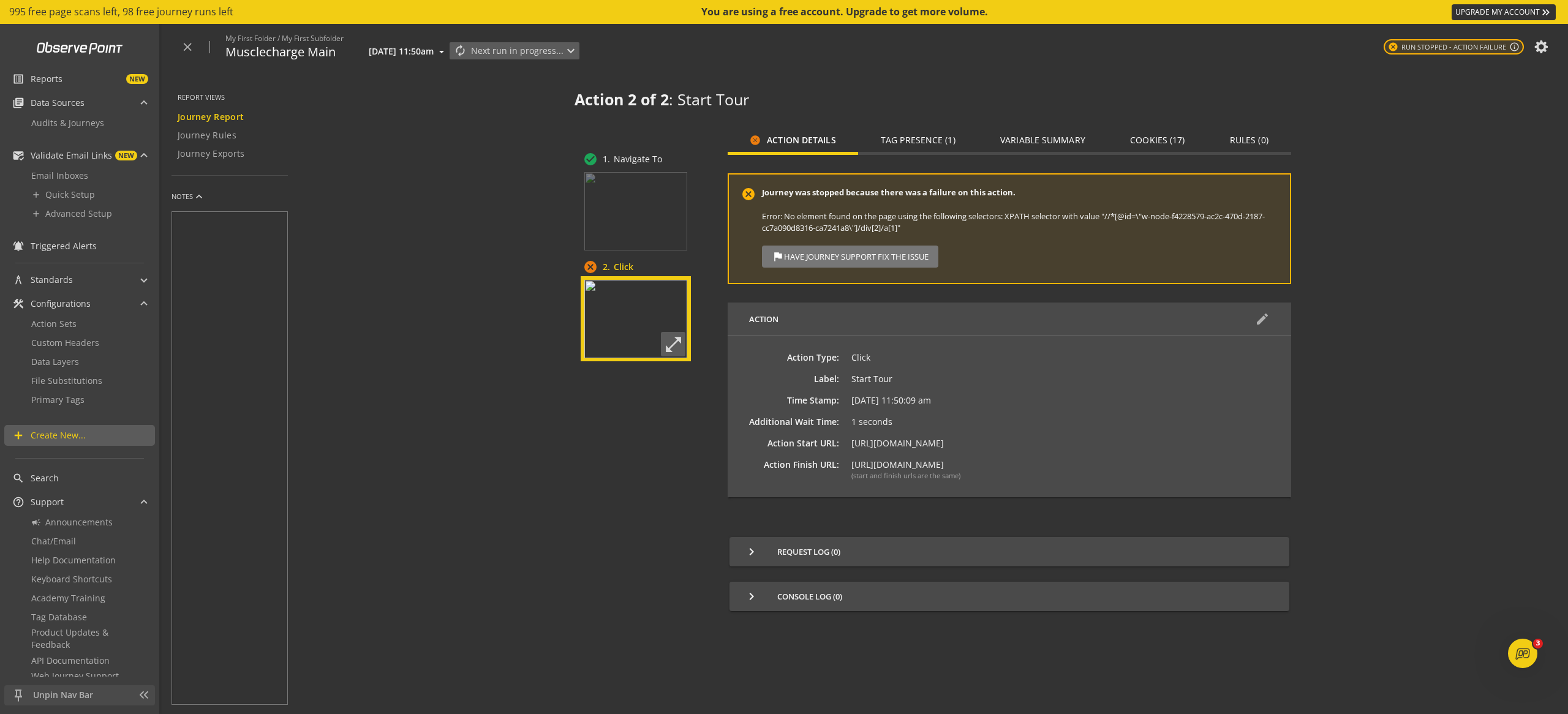
click at [511, 54] on span "Next run in progress... expand_more" at bounding box center [525, 51] width 107 height 16
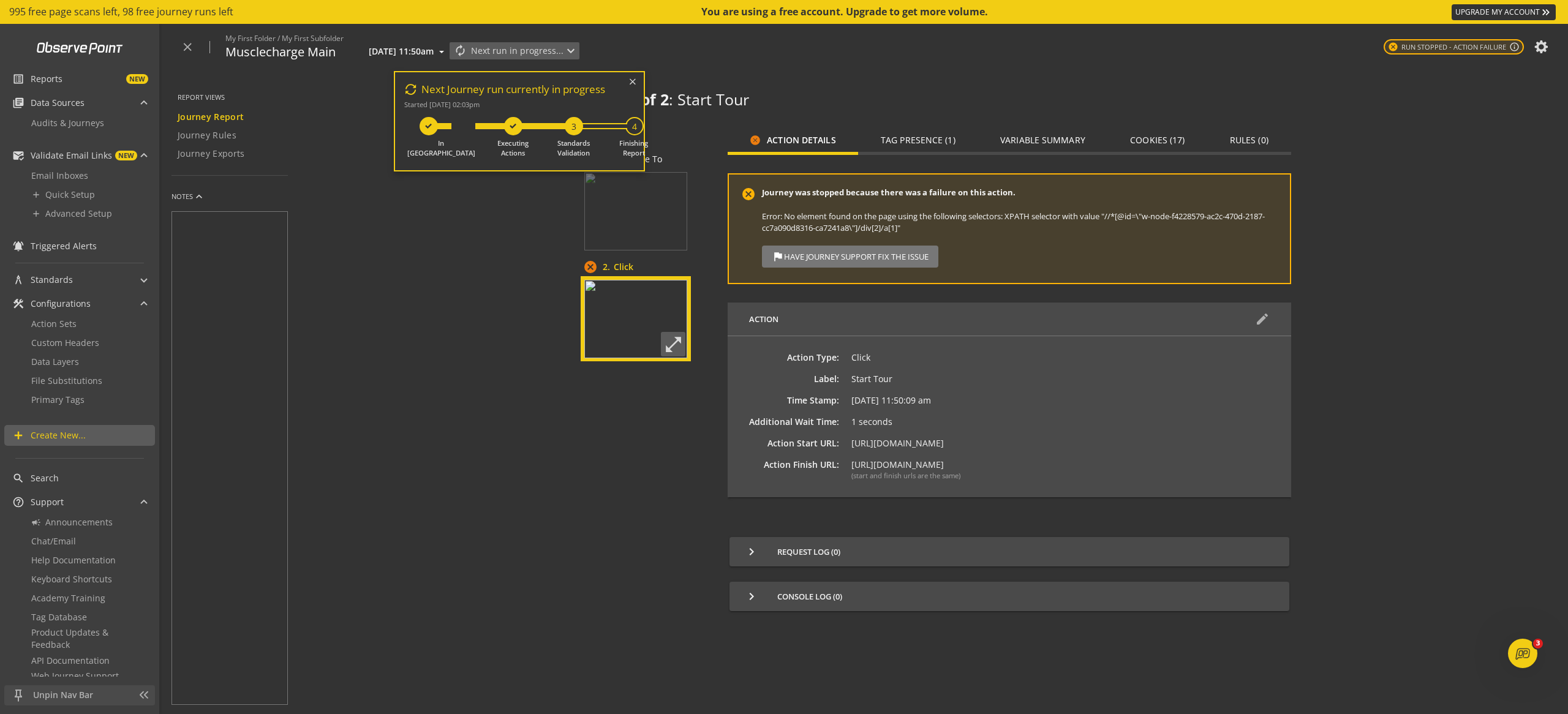
click at [493, 89] on span "Next Journey run currently in progress" at bounding box center [513, 89] width 191 height 16
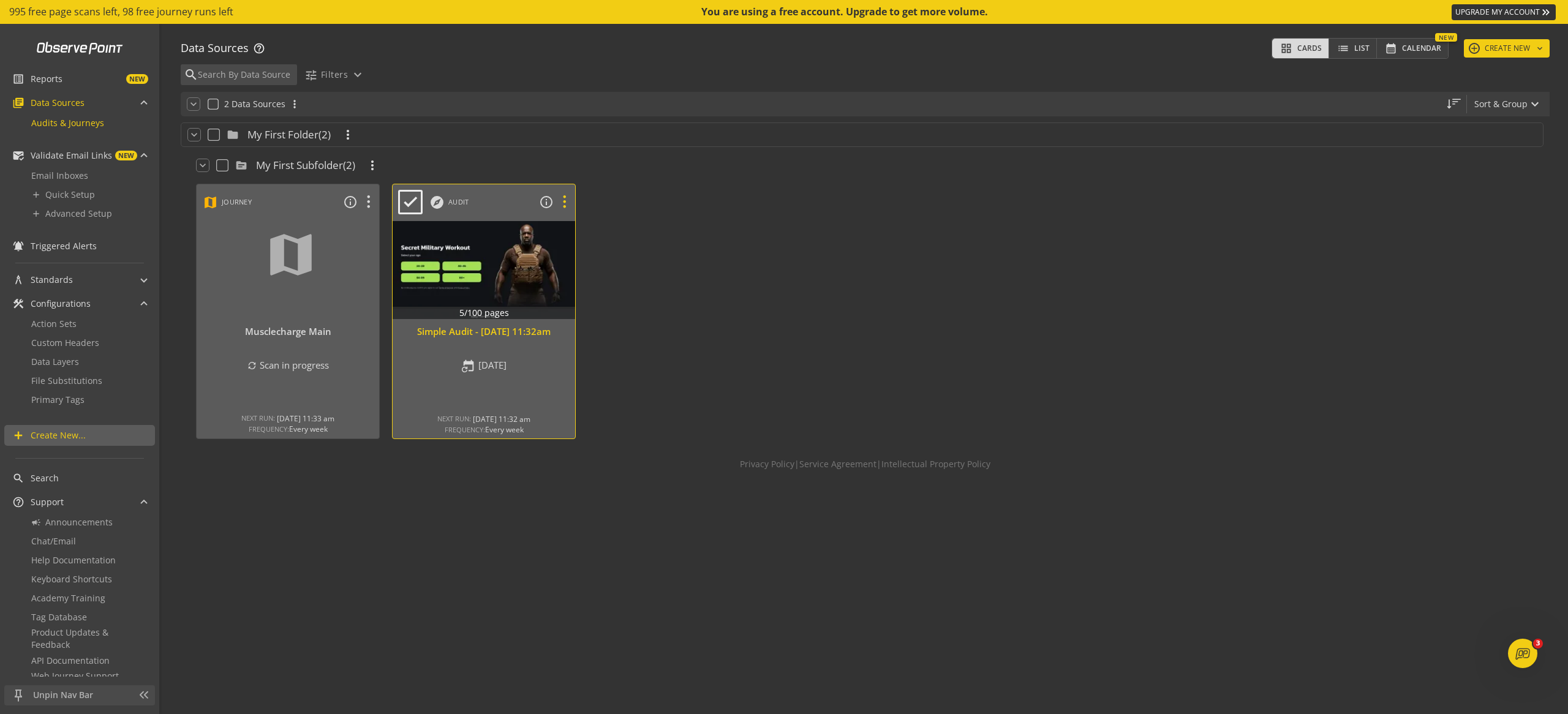
click at [556, 201] on icon at bounding box center [564, 201] width 22 height 16
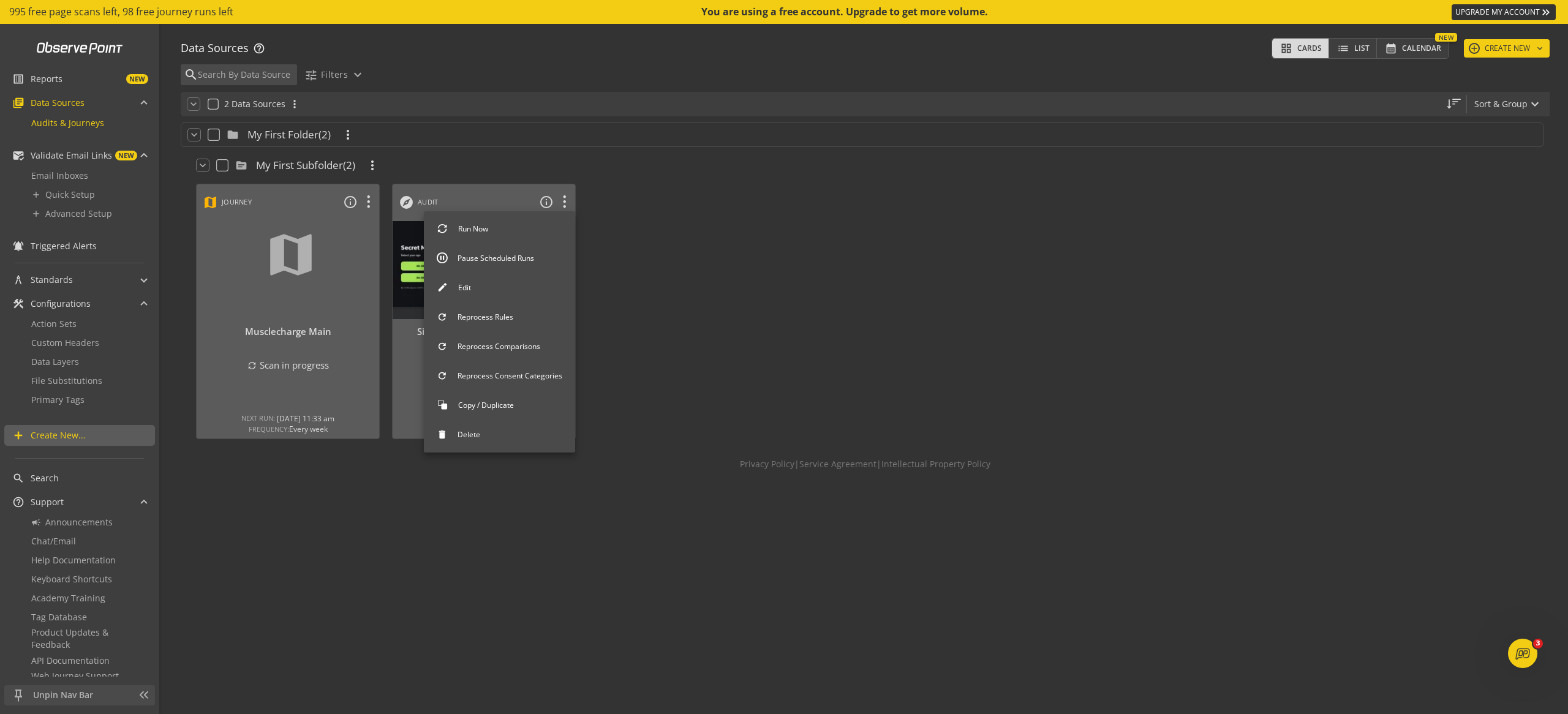
click at [522, 259] on button "Pause Scheduled Runs" at bounding box center [499, 259] width 152 height 26
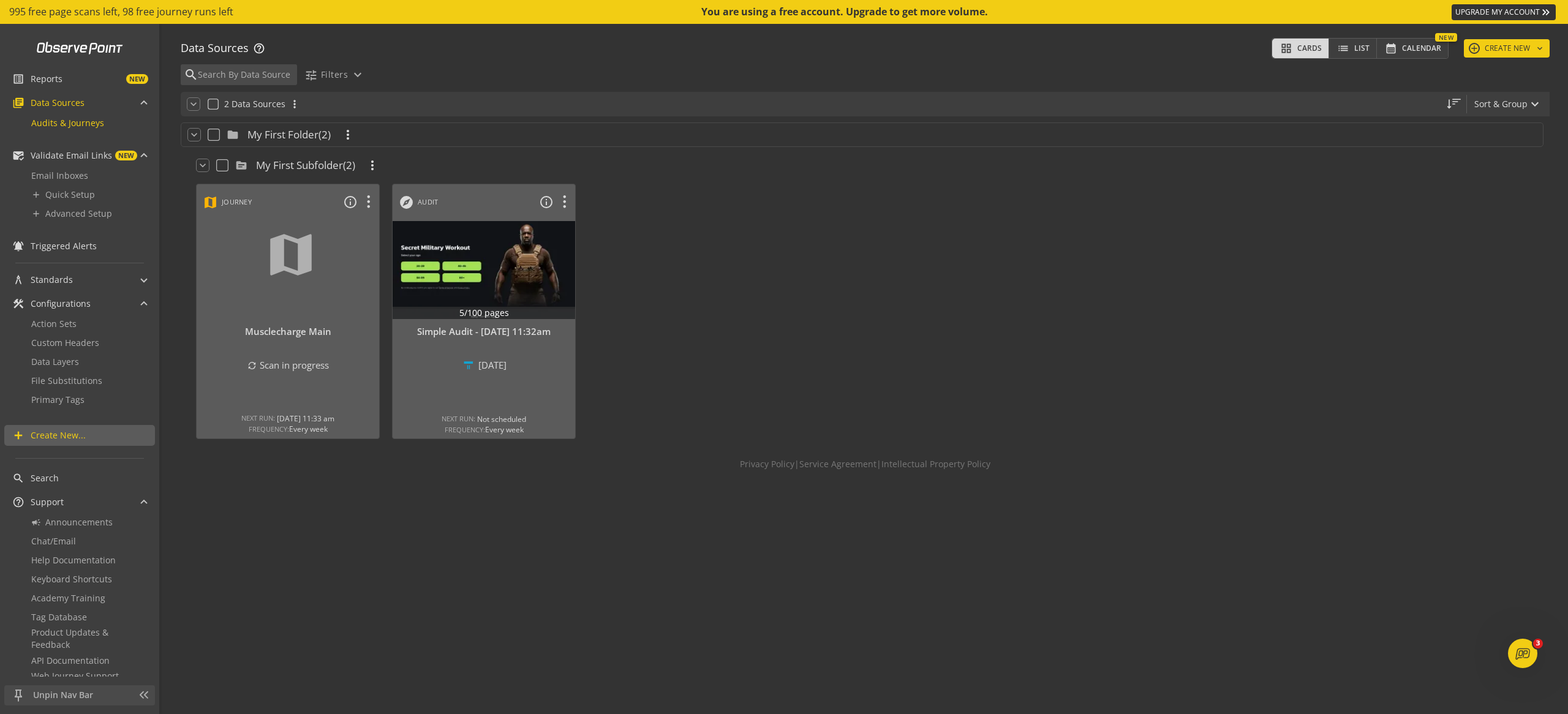
click at [485, 552] on div "keyboard_arrow_down folder My First Folder (2) more_vert keyboard_arrow_down so…" at bounding box center [865, 415] width 1369 height 597
click at [1154, 276] on div at bounding box center [1072, 311] width 196 height 268
click at [239, 106] on span "2 Data Sources" at bounding box center [255, 104] width 61 height 12
click at [444, 539] on div "keyboard_arrow_down folder My First Folder (2) more_vert keyboard_arrow_down so…" at bounding box center [865, 415] width 1369 height 597
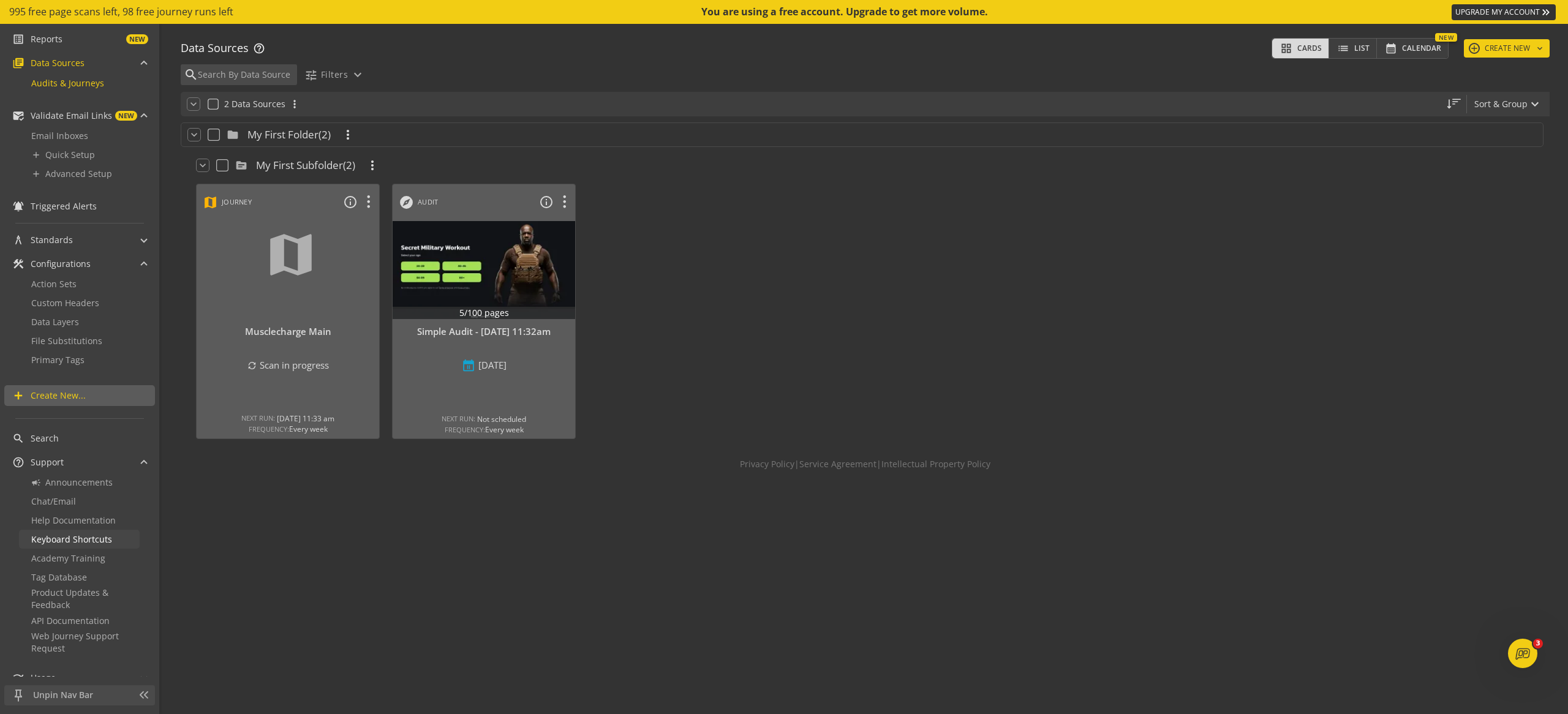
scroll to position [48, 0]
click at [94, 634] on span "Web Journey Support Request" at bounding box center [80, 634] width 99 height 25
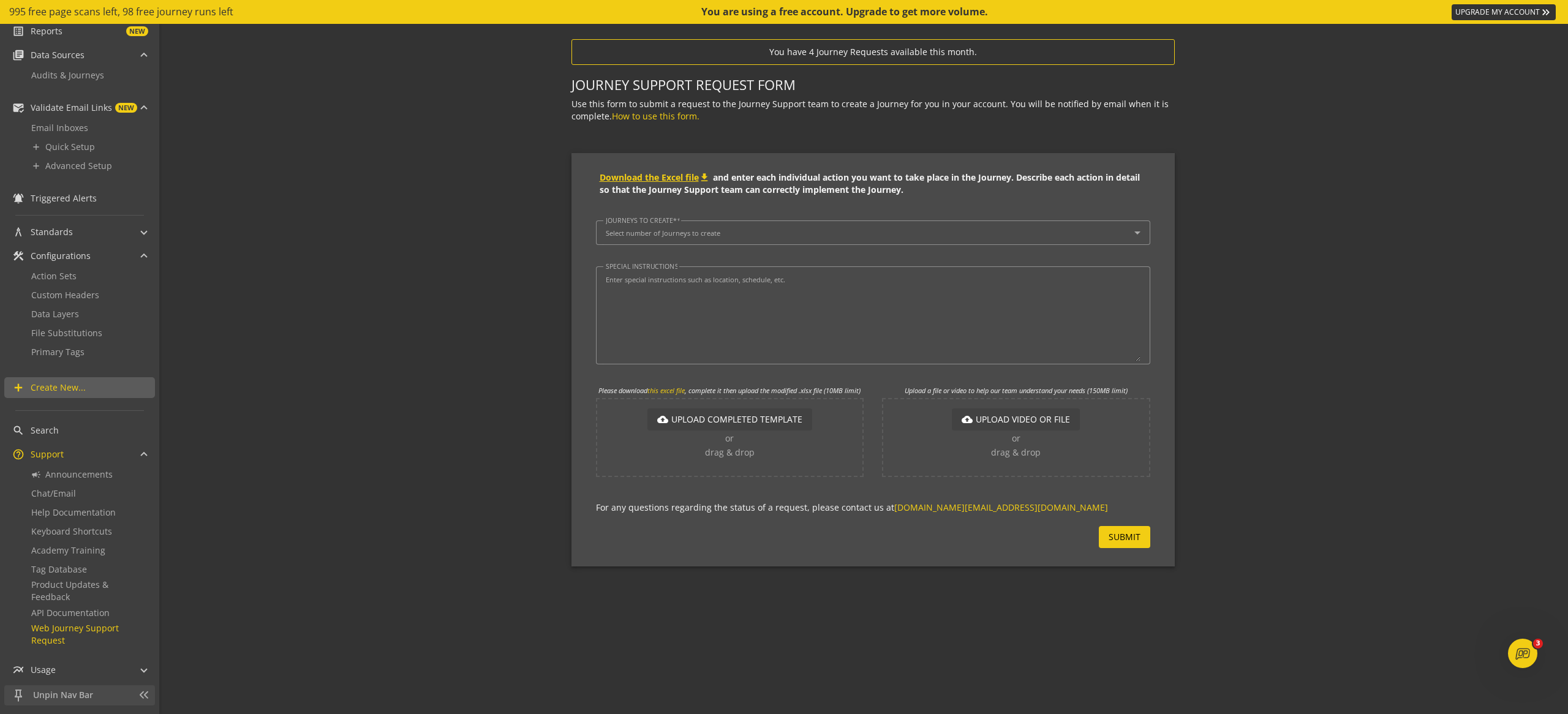
click at [649, 183] on link "Download the Excel file download" at bounding box center [656, 178] width 113 height 12
click at [374, 319] on script-services "You have 4 Journey Requests available this month. Journey Support Request Form …" at bounding box center [865, 310] width 1406 height 573
click at [94, 311] on link "Data Layers" at bounding box center [80, 314] width 120 height 19
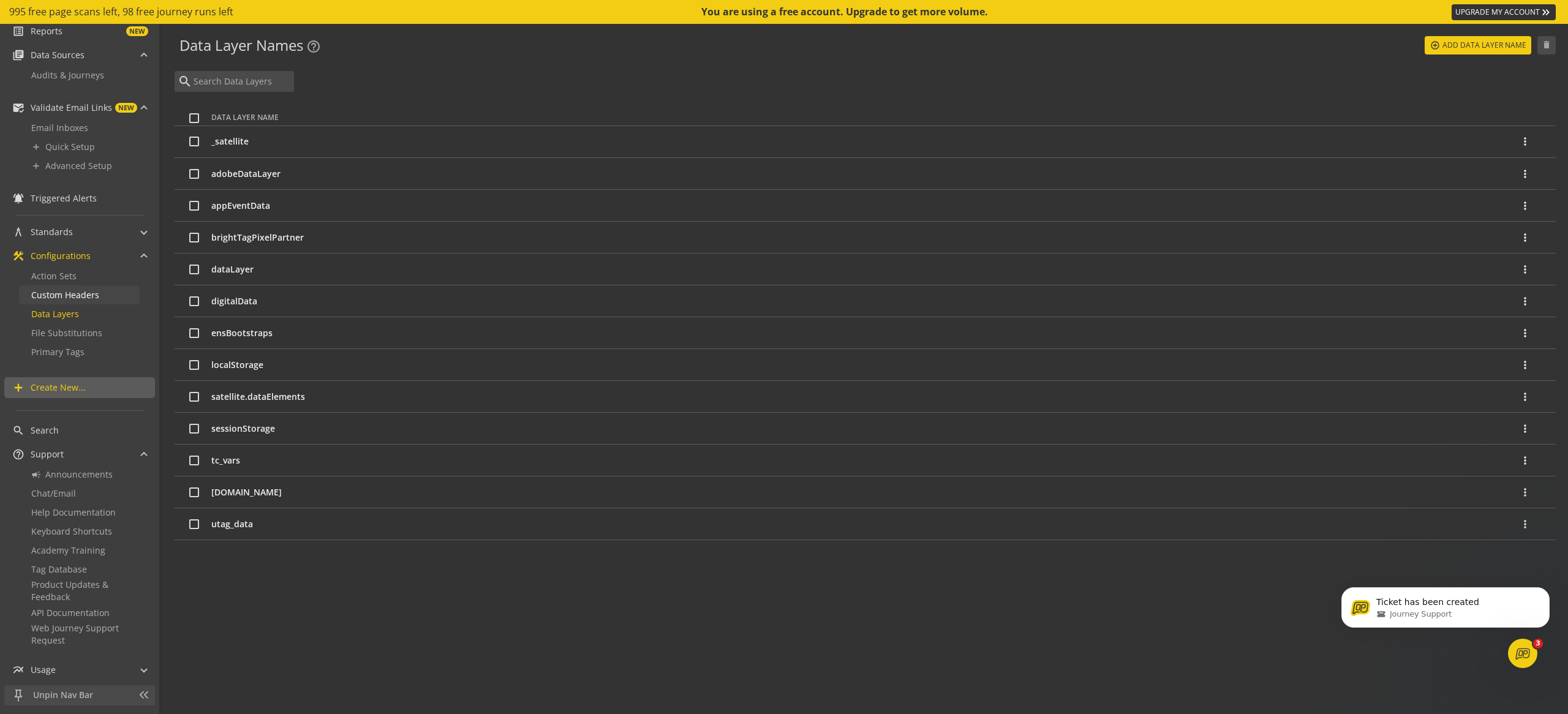
click at [86, 295] on span "Custom Headers" at bounding box center [65, 295] width 68 height 12
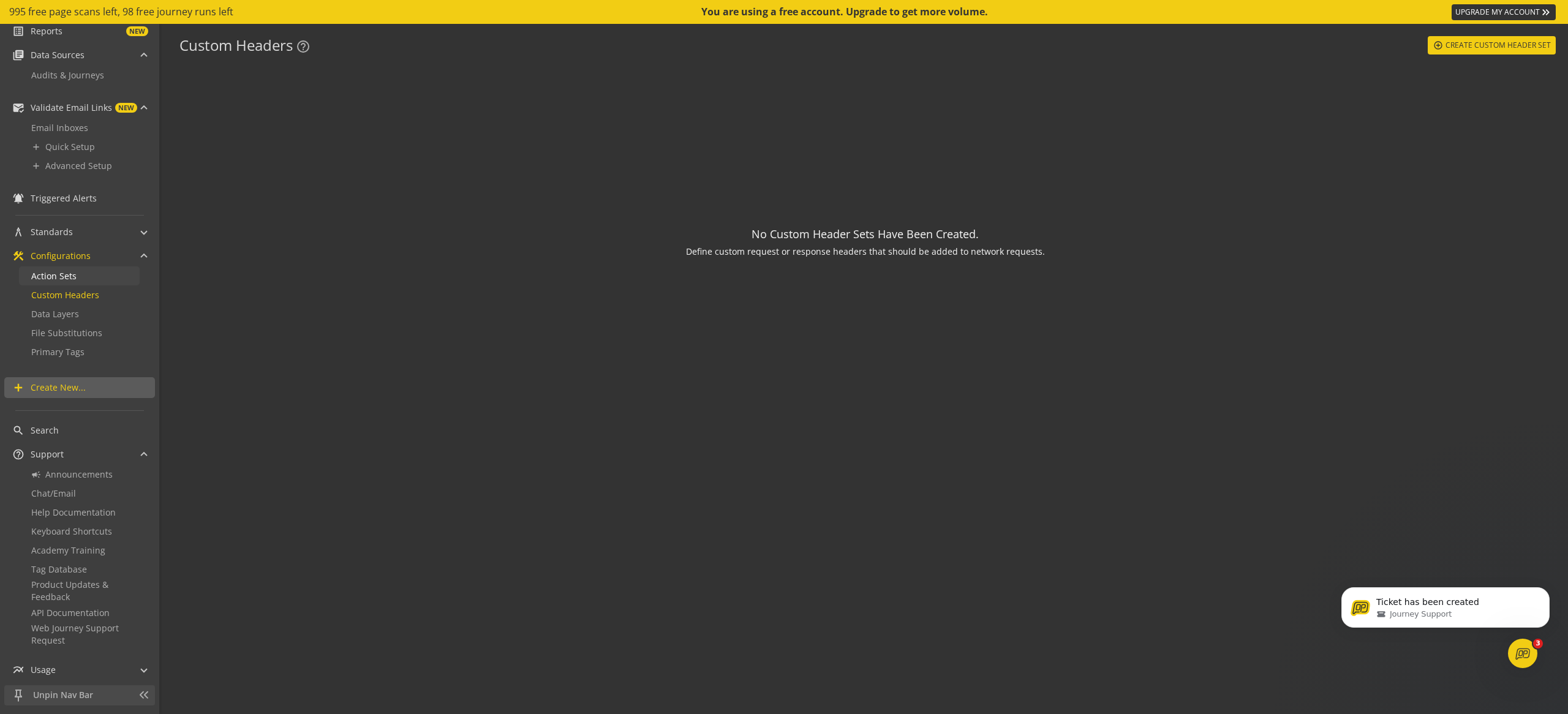
click at [65, 277] on span "Action Sets" at bounding box center [54, 276] width 45 height 12
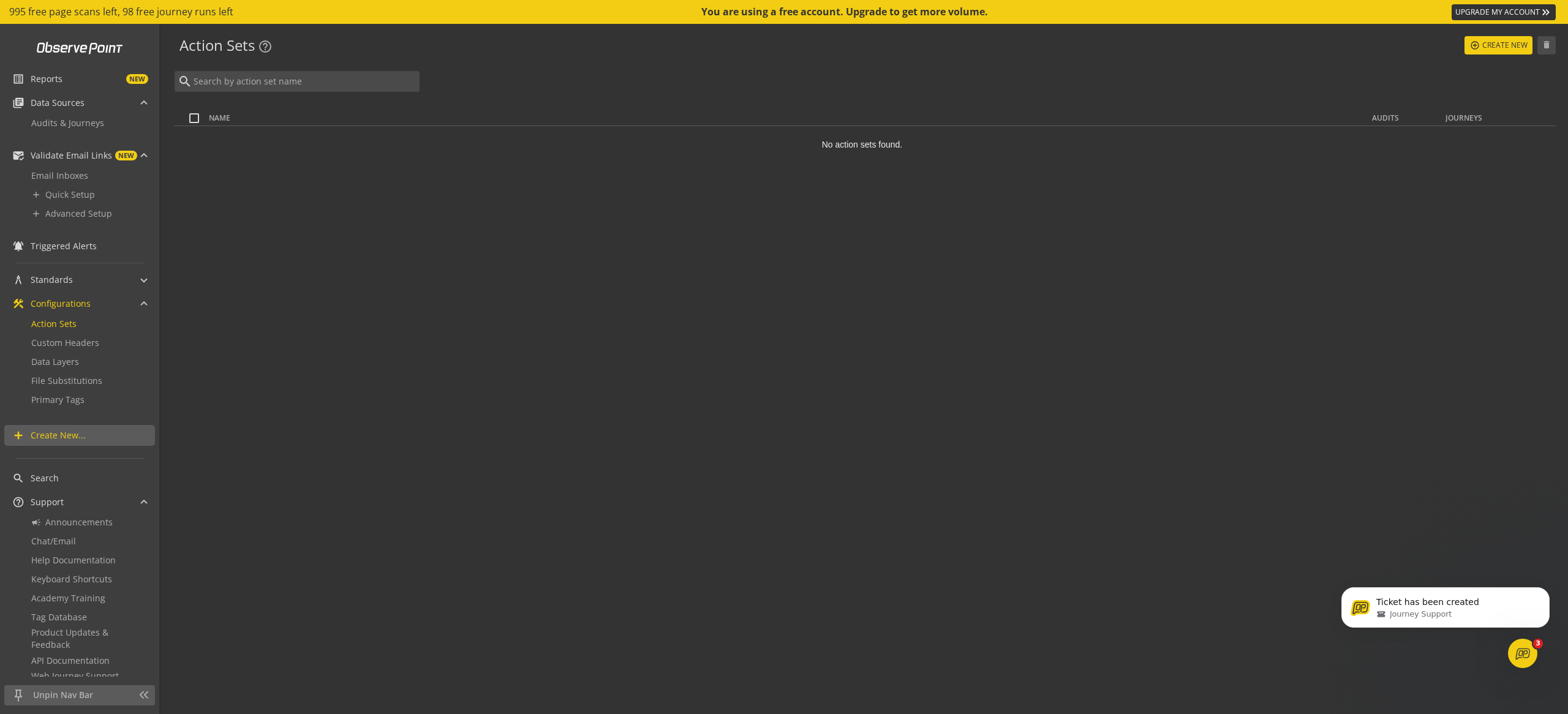
scroll to position [48, 0]
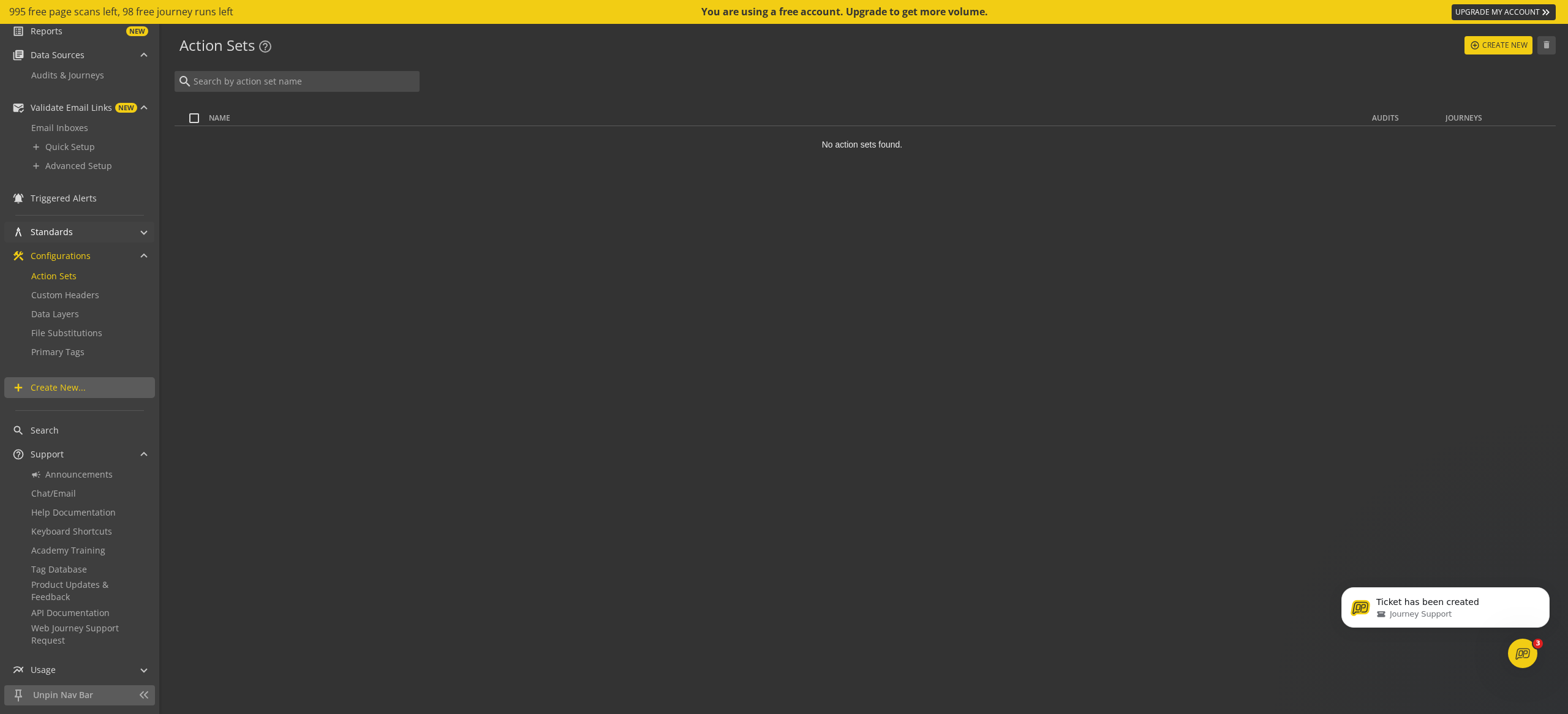
drag, startPoint x: 259, startPoint y: 201, endPoint x: 143, endPoint y: 223, distance: 118.1
click at [259, 201] on div "search Name Audits Journeys No action sets found." at bounding box center [865, 391] width 1381 height 640
click at [77, 74] on span "Audits & Journeys" at bounding box center [68, 75] width 73 height 12
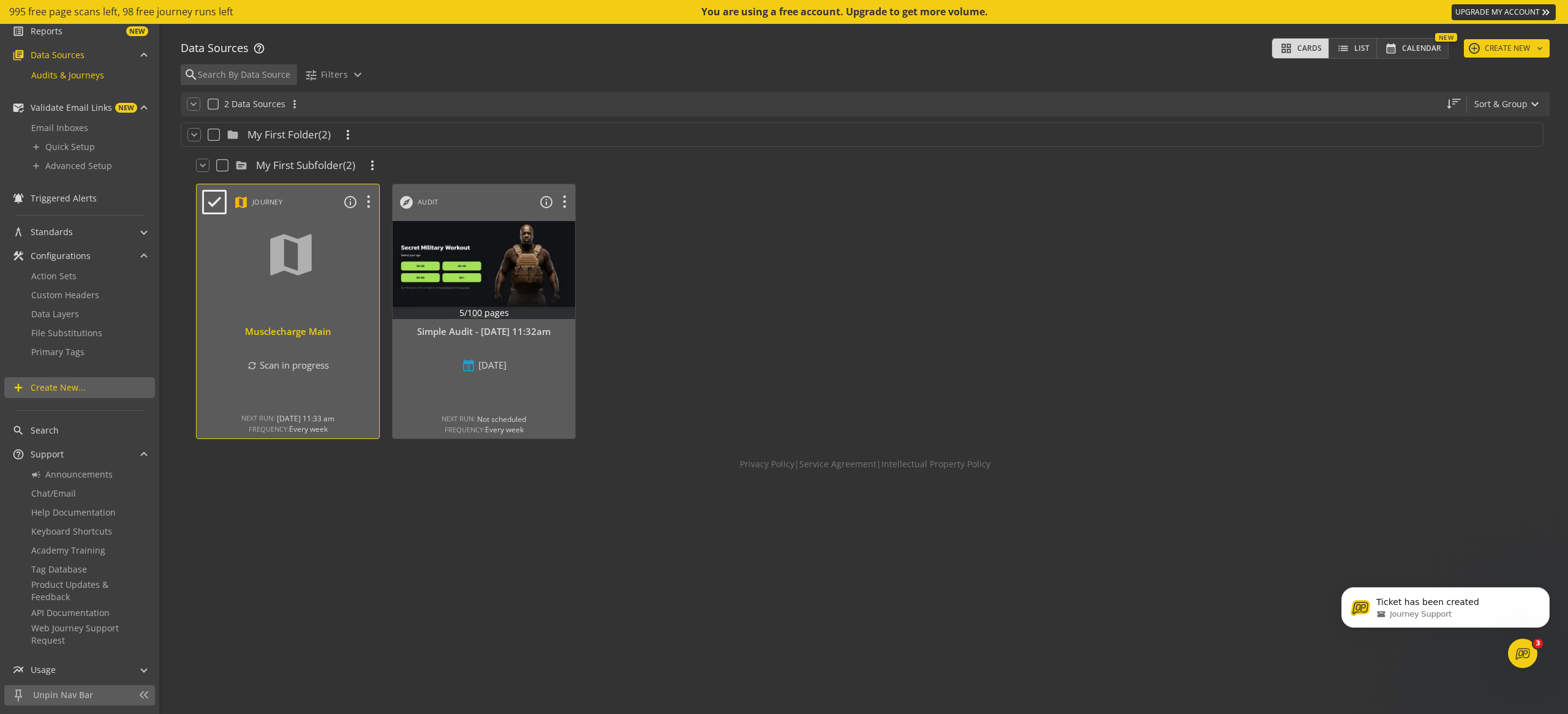
click at [305, 263] on div at bounding box center [288, 270] width 192 height 103
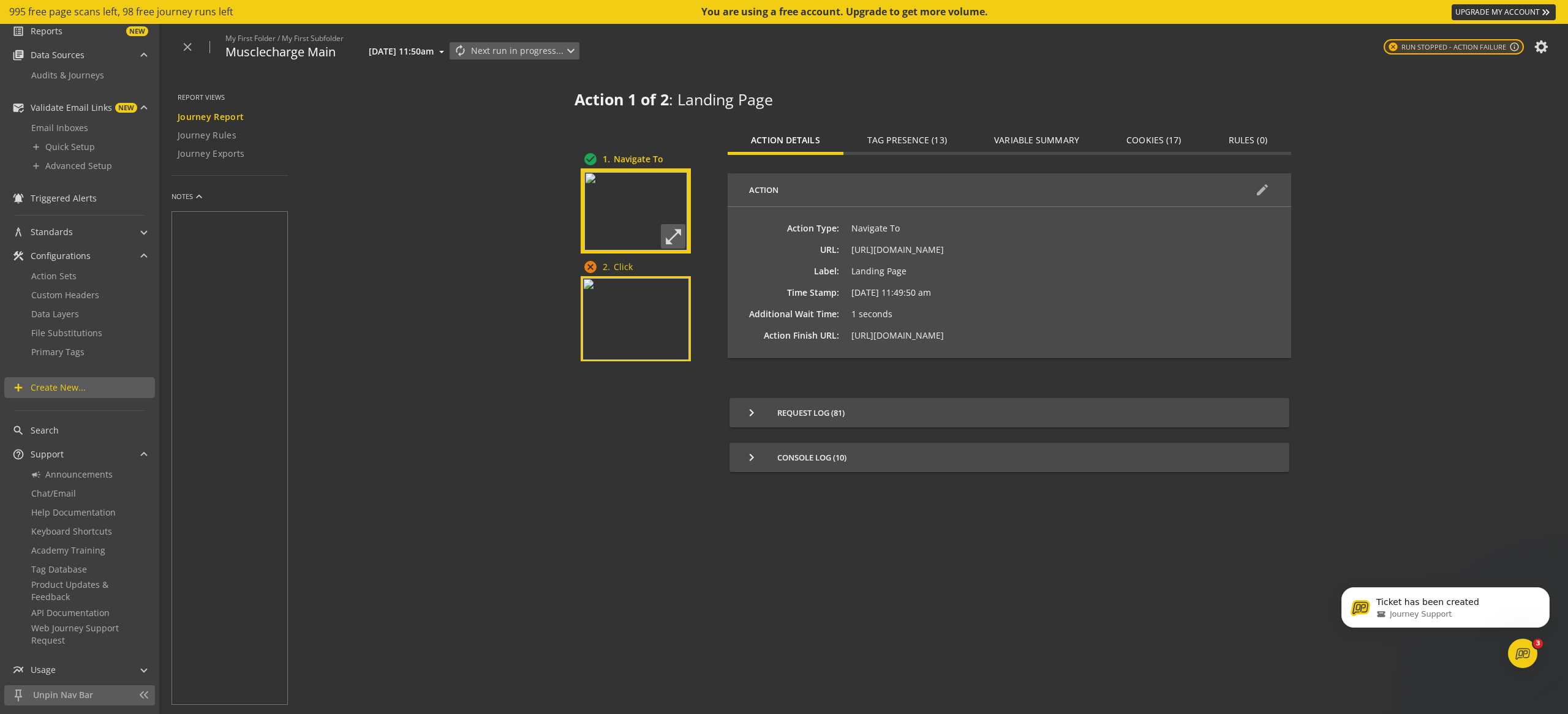
click at [640, 323] on img at bounding box center [635, 319] width 106 height 82
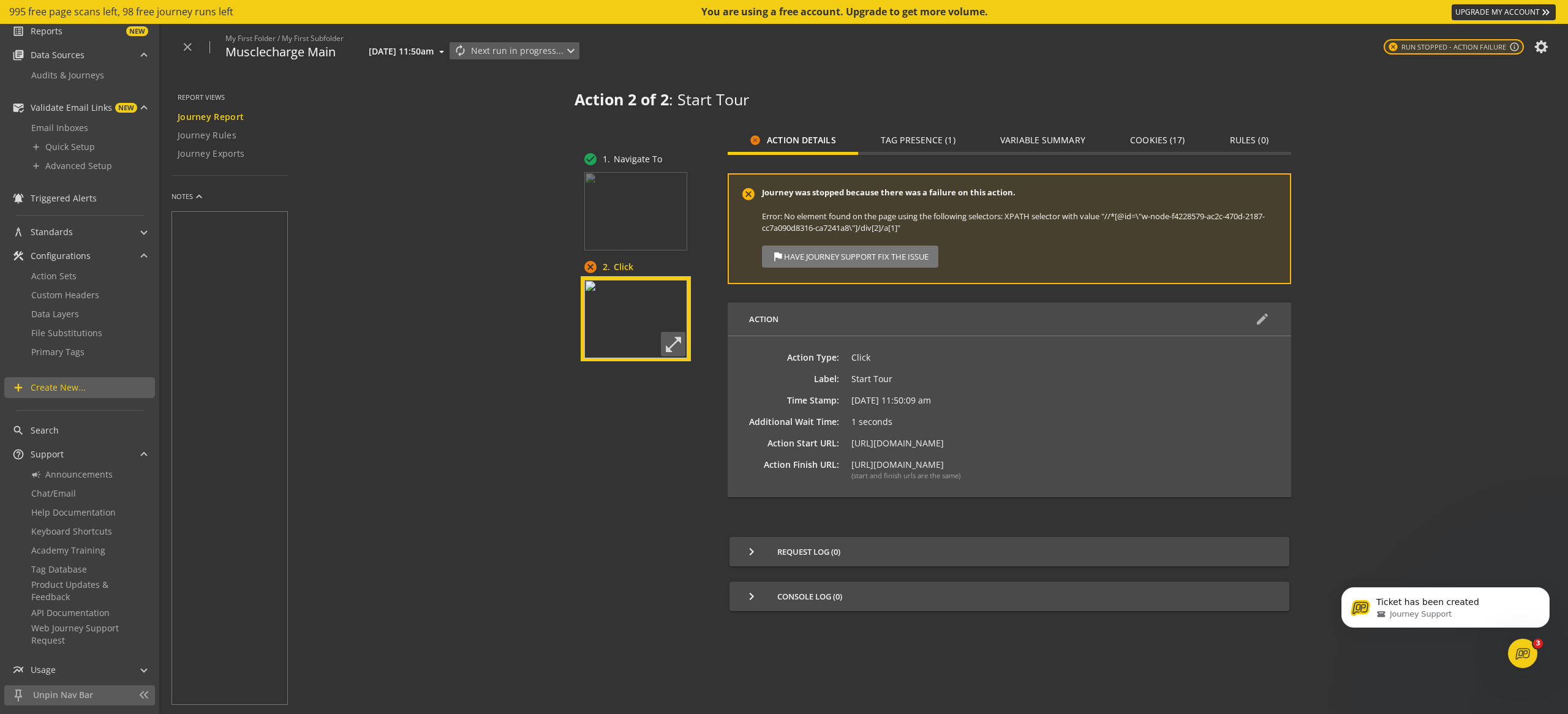
click at [1011, 255] on div "Journey was stopped because there was a failure on this action. Error: No eleme…" at bounding box center [1020, 227] width 516 height 81
click at [924, 137] on span "Tag Presence (1)" at bounding box center [918, 140] width 75 height 9
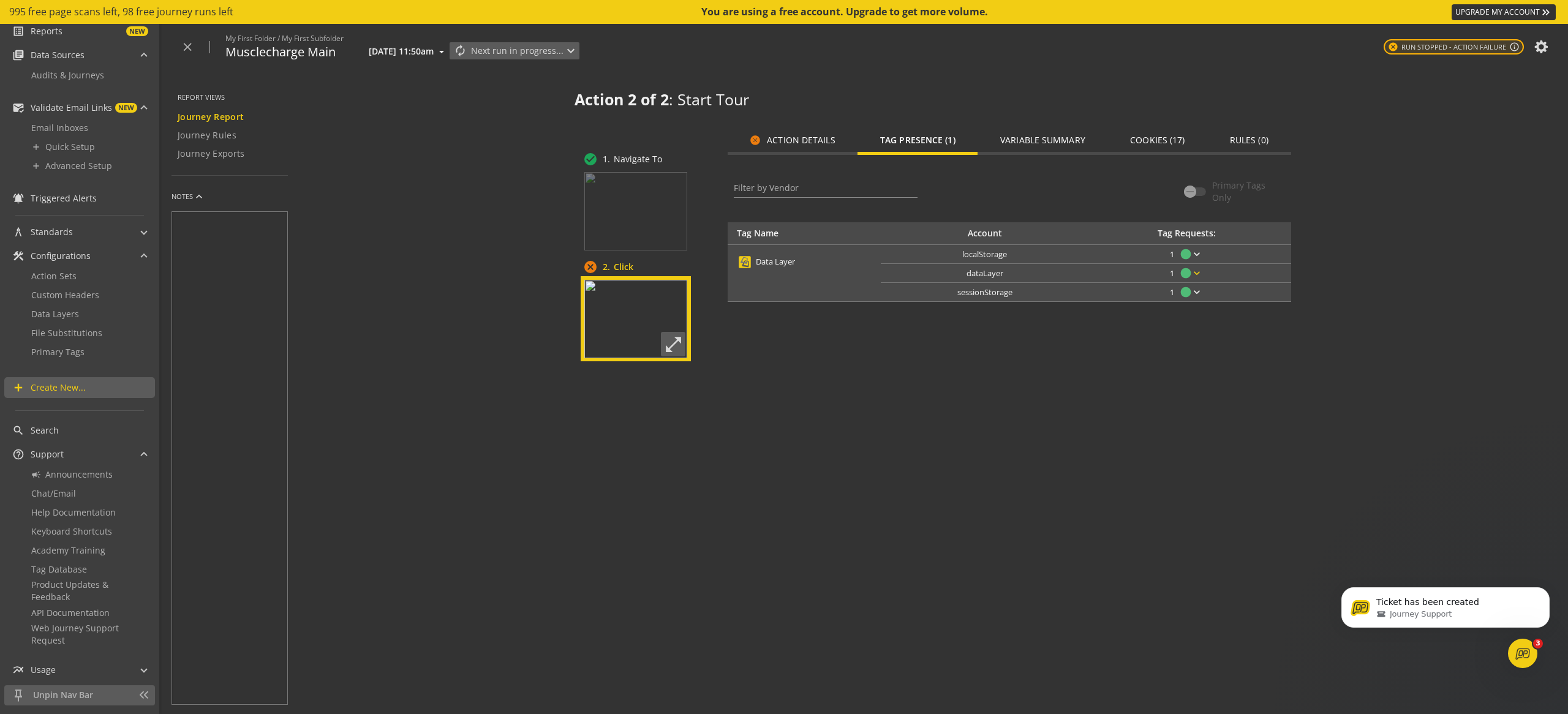
click at [1199, 270] on mat-icon "keyboard_arrow_down" at bounding box center [1196, 273] width 12 height 12
drag, startPoint x: 1129, startPoint y: 400, endPoint x: 1123, endPoint y: 359, distance: 41.4
click at [1129, 399] on div at bounding box center [784, 357] width 1568 height 714
click at [1037, 139] on span "Variable Summary" at bounding box center [1043, 140] width 85 height 9
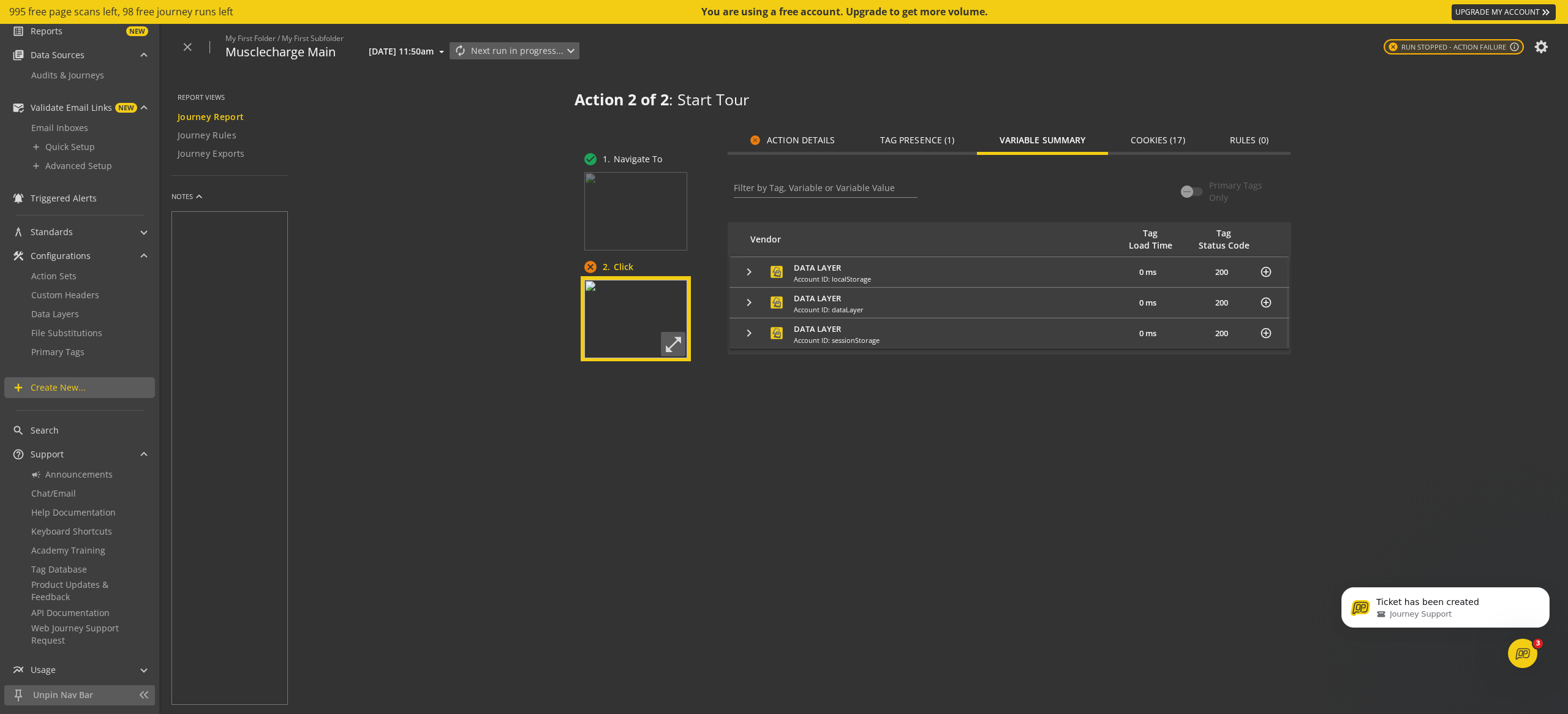
click at [757, 275] on mat-icon "keyboard_arrow_right" at bounding box center [749, 272] width 15 height 15
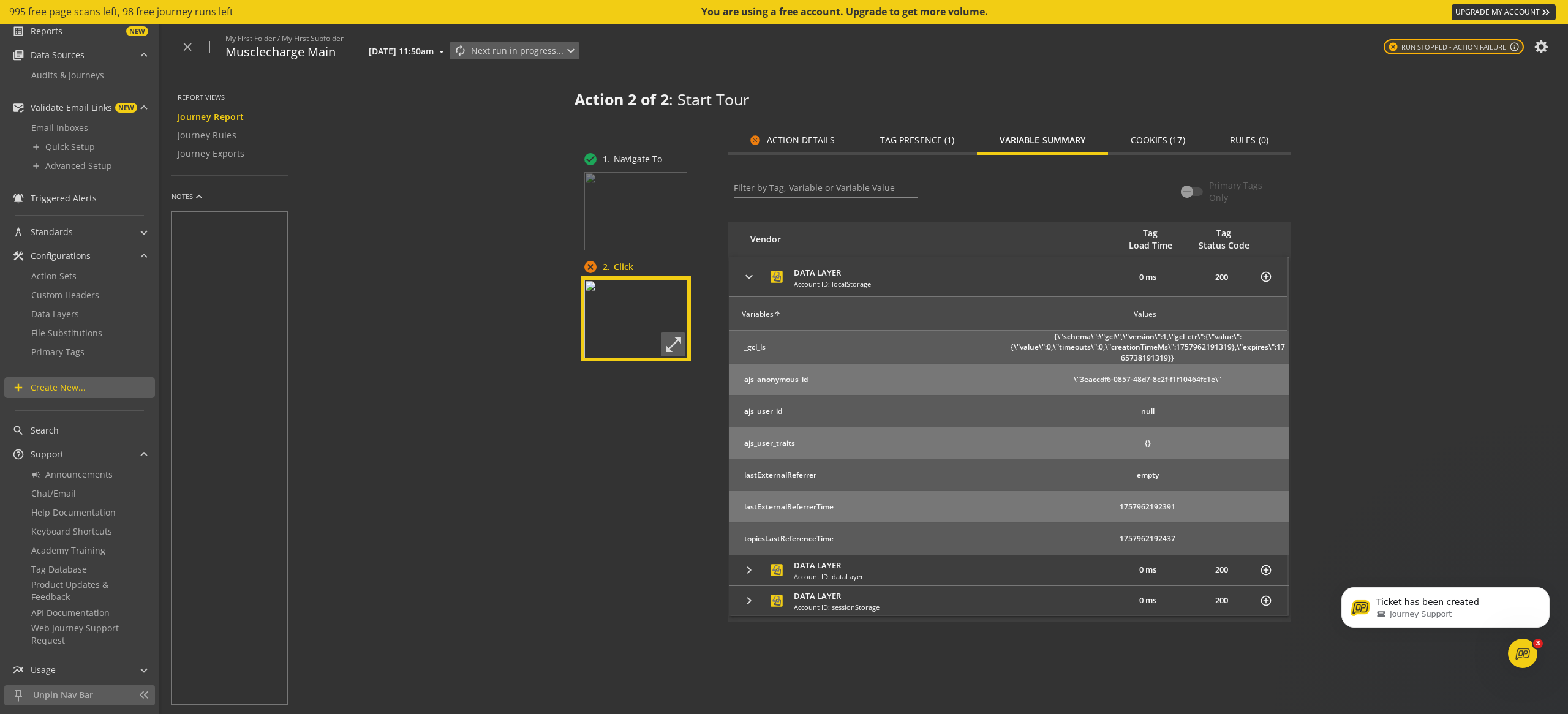
click at [757, 273] on mat-icon "keyboard_arrow_right" at bounding box center [749, 277] width 15 height 15
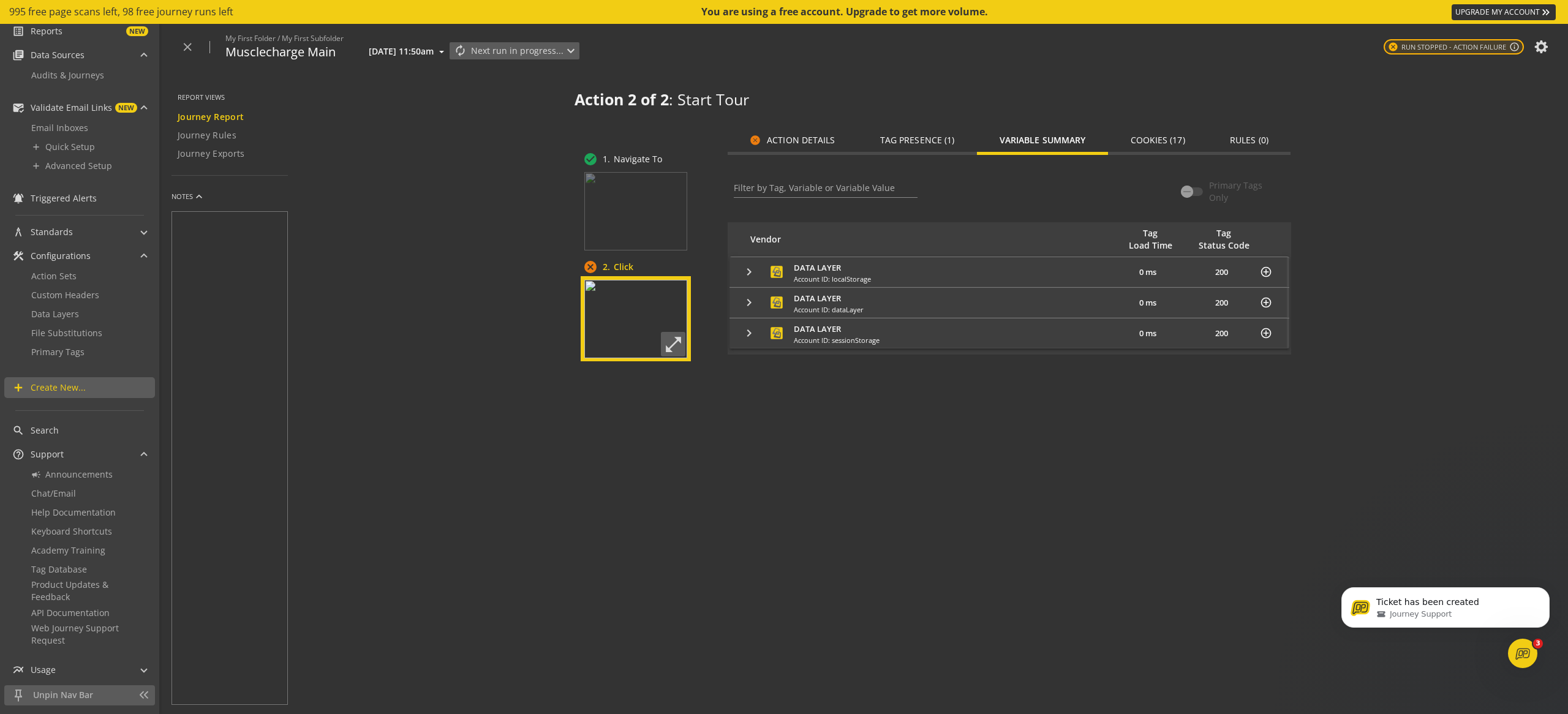
click at [1162, 139] on span "Cookies (17)" at bounding box center [1158, 140] width 54 height 9
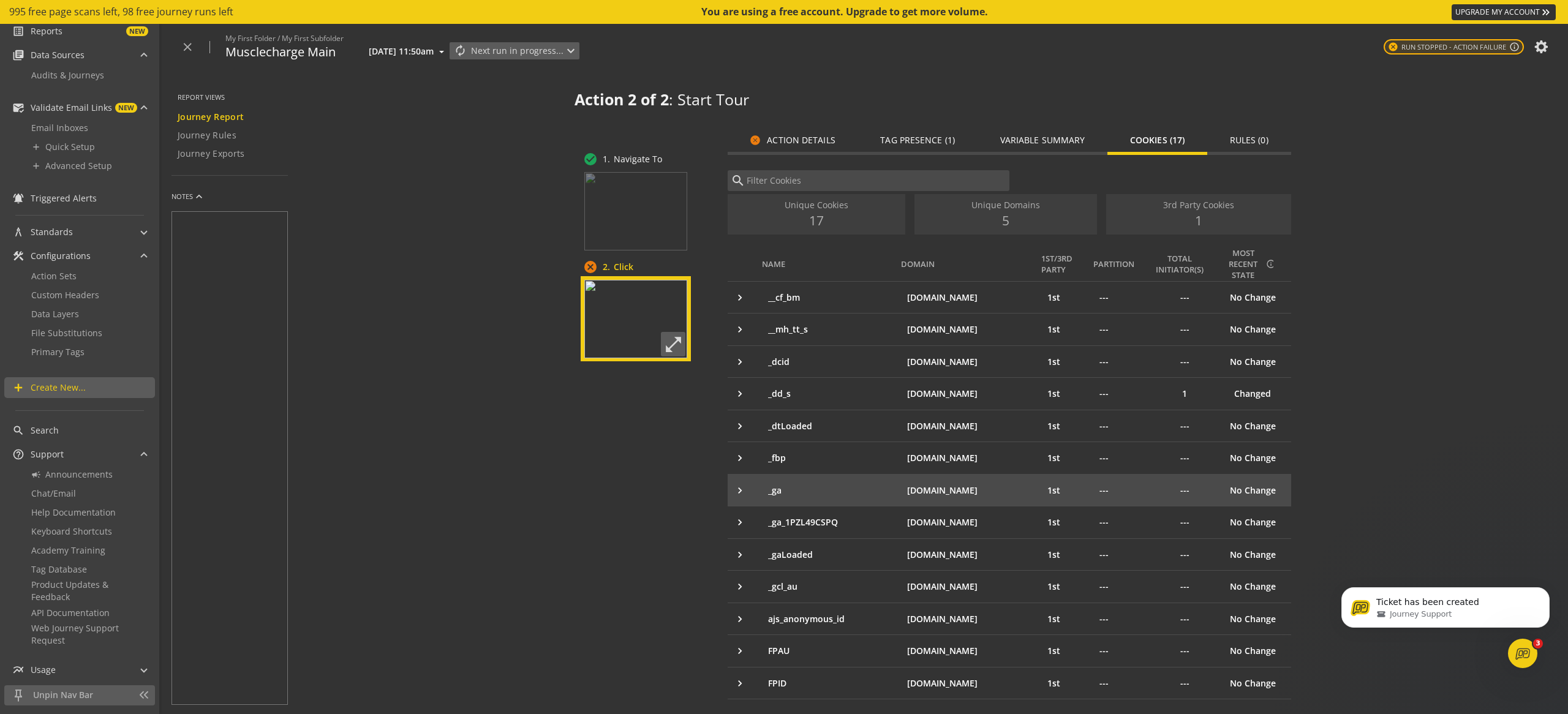
scroll to position [135, 0]
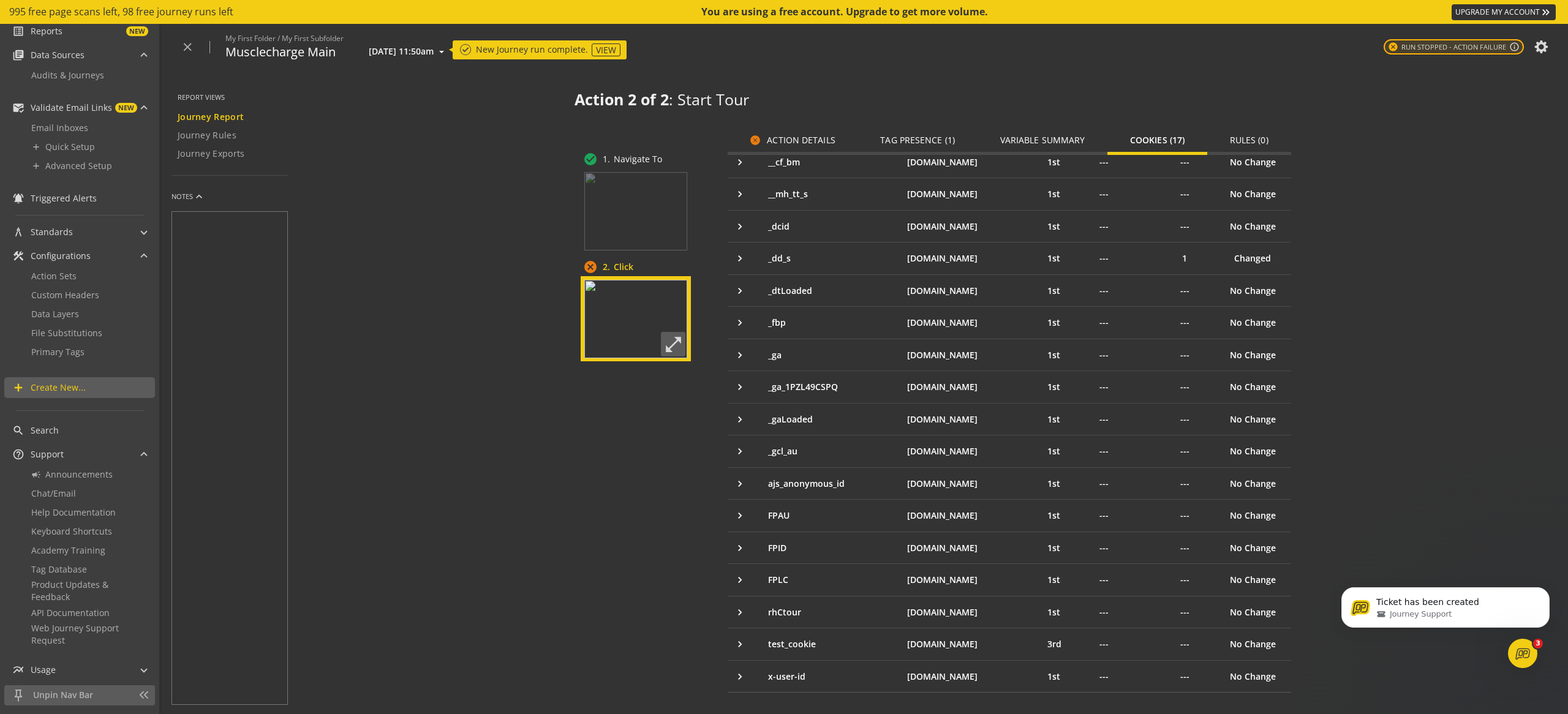
click at [416, 342] on web-journey-results "Action 2 of 2 : Start Tour check_circle 1. Navigate To cancel 2. Click open_in_…" at bounding box center [933, 392] width 1271 height 643
click at [621, 51] on button "View" at bounding box center [606, 50] width 29 height 13
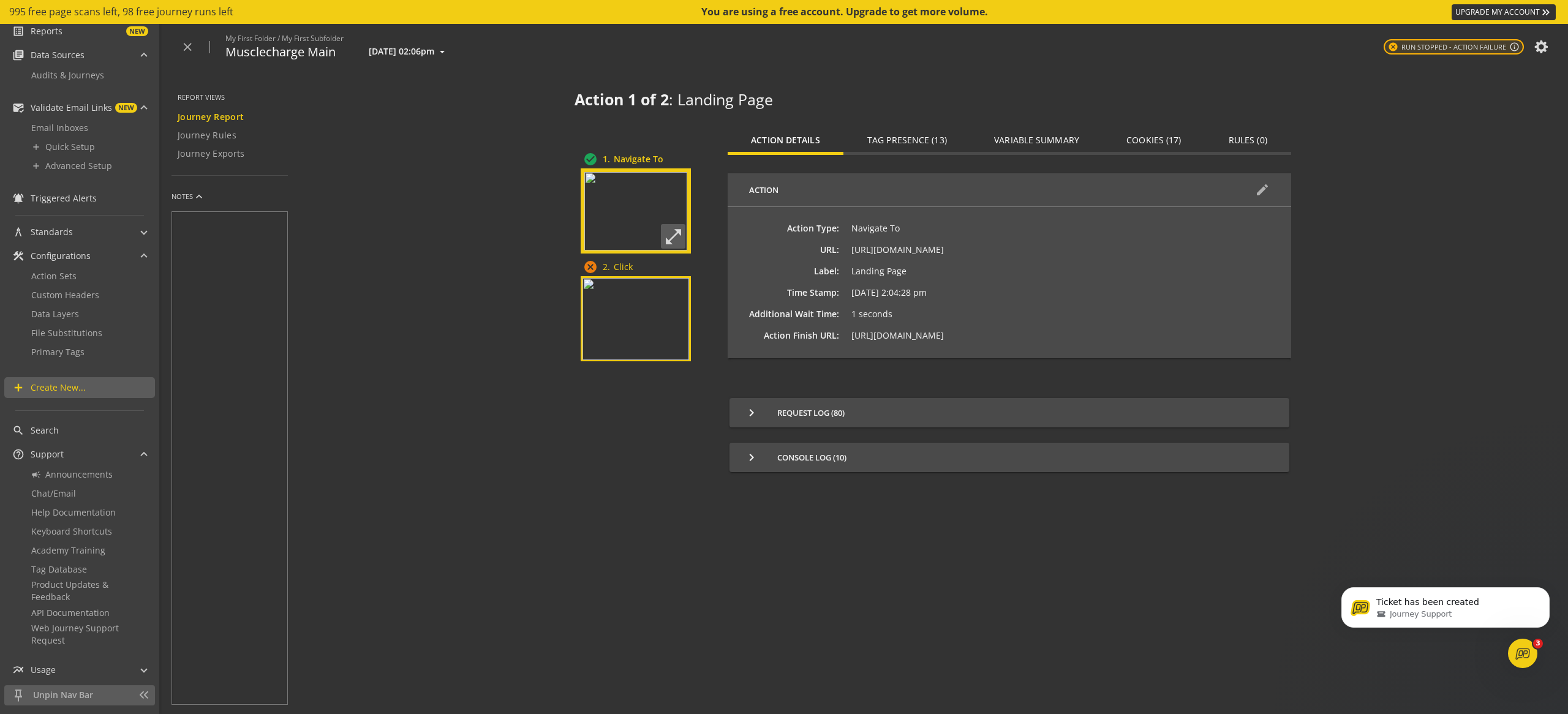
click at [641, 302] on img at bounding box center [635, 319] width 106 height 82
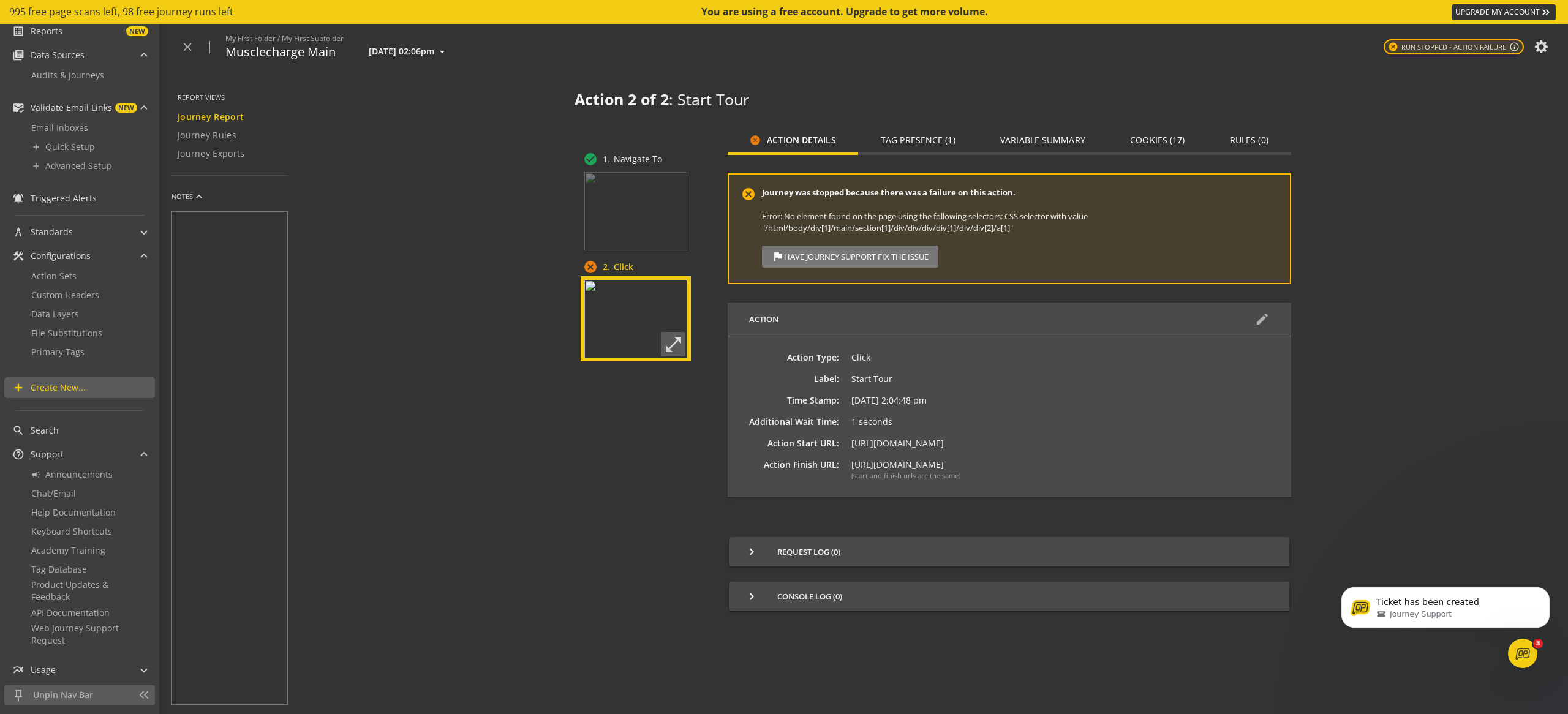
click at [887, 230] on div "Error: No element found on the page using the following selectors: CSS selector…" at bounding box center [1020, 222] width 516 height 22
click at [75, 510] on span "Help Documentation" at bounding box center [74, 513] width 85 height 12
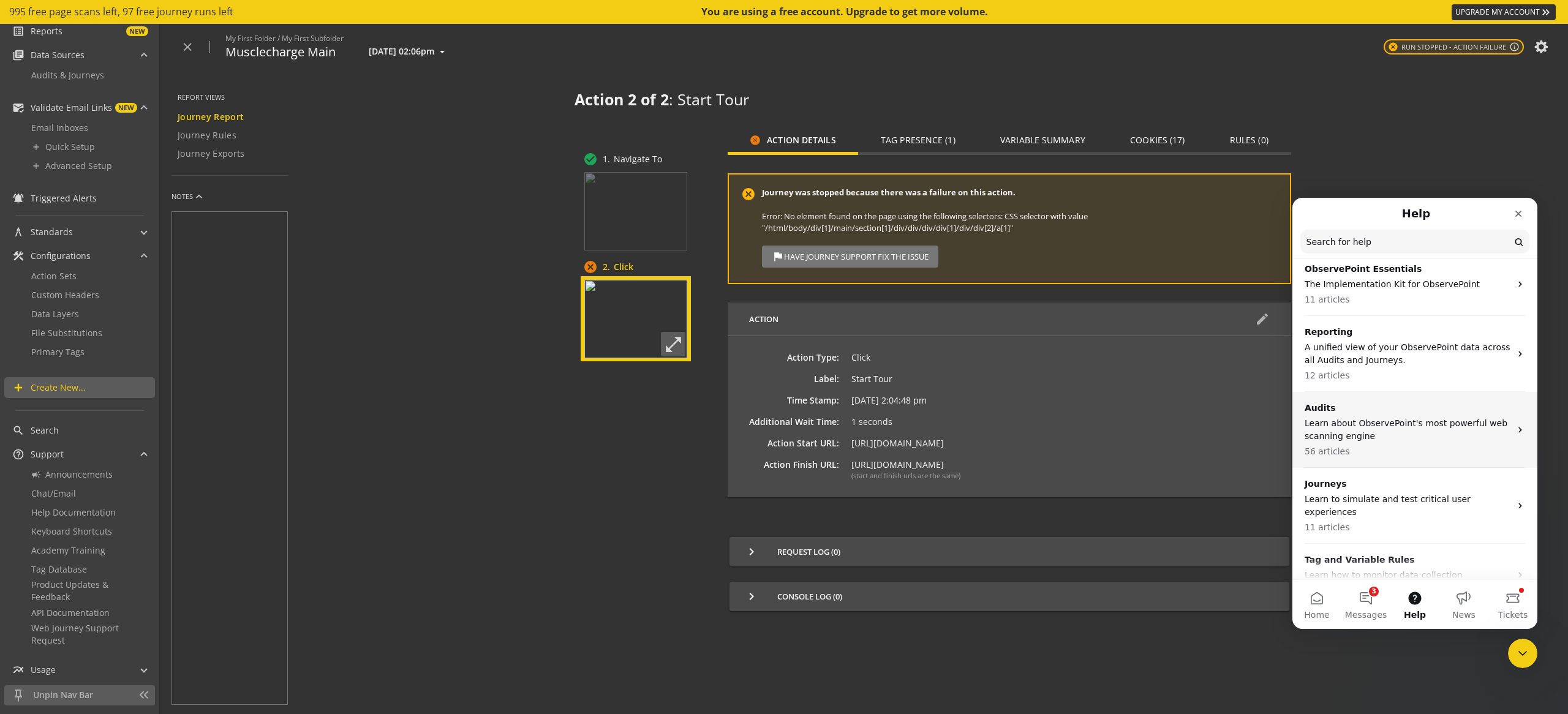
scroll to position [134, 0]
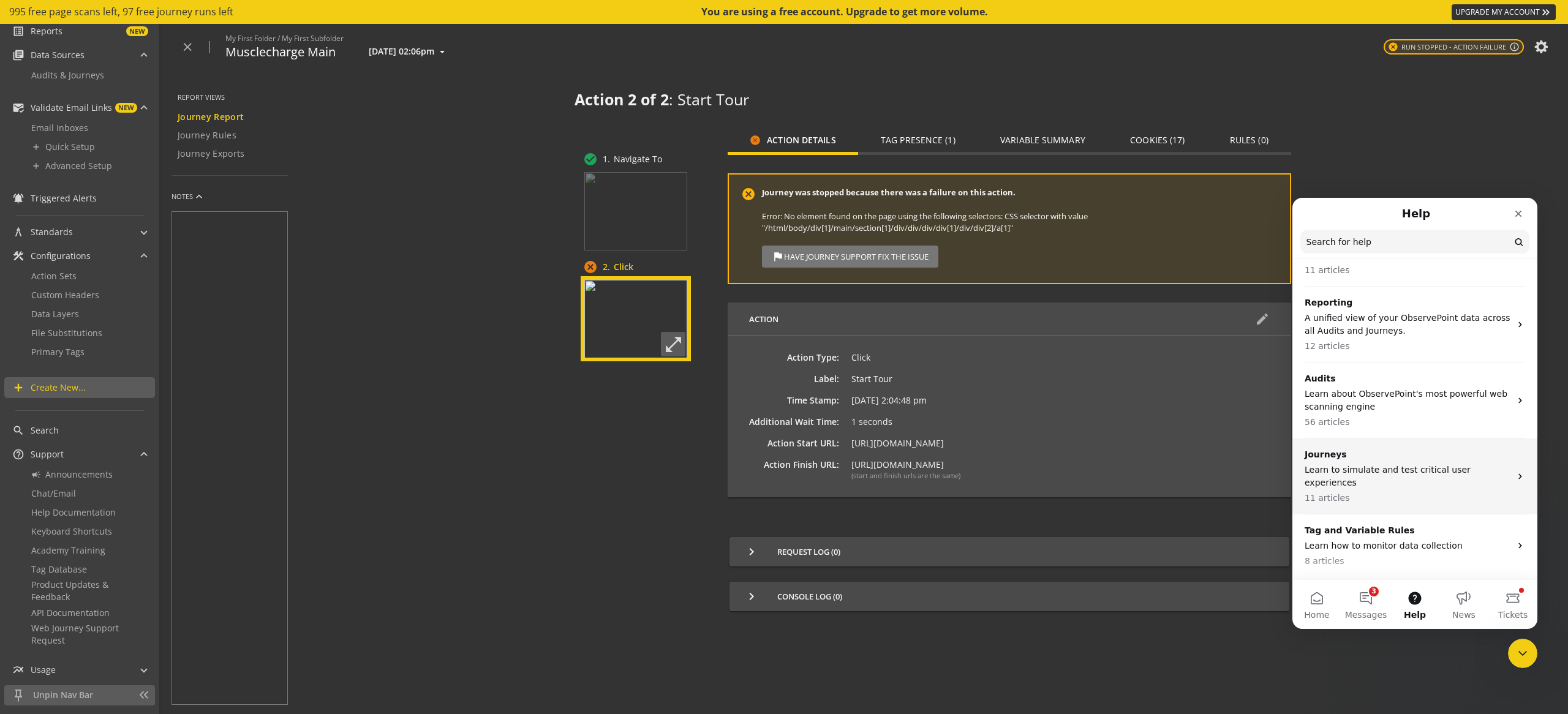
click at [1401, 464] on p "Learn to simulate and test critical user experiences" at bounding box center [1407, 476] width 206 height 26
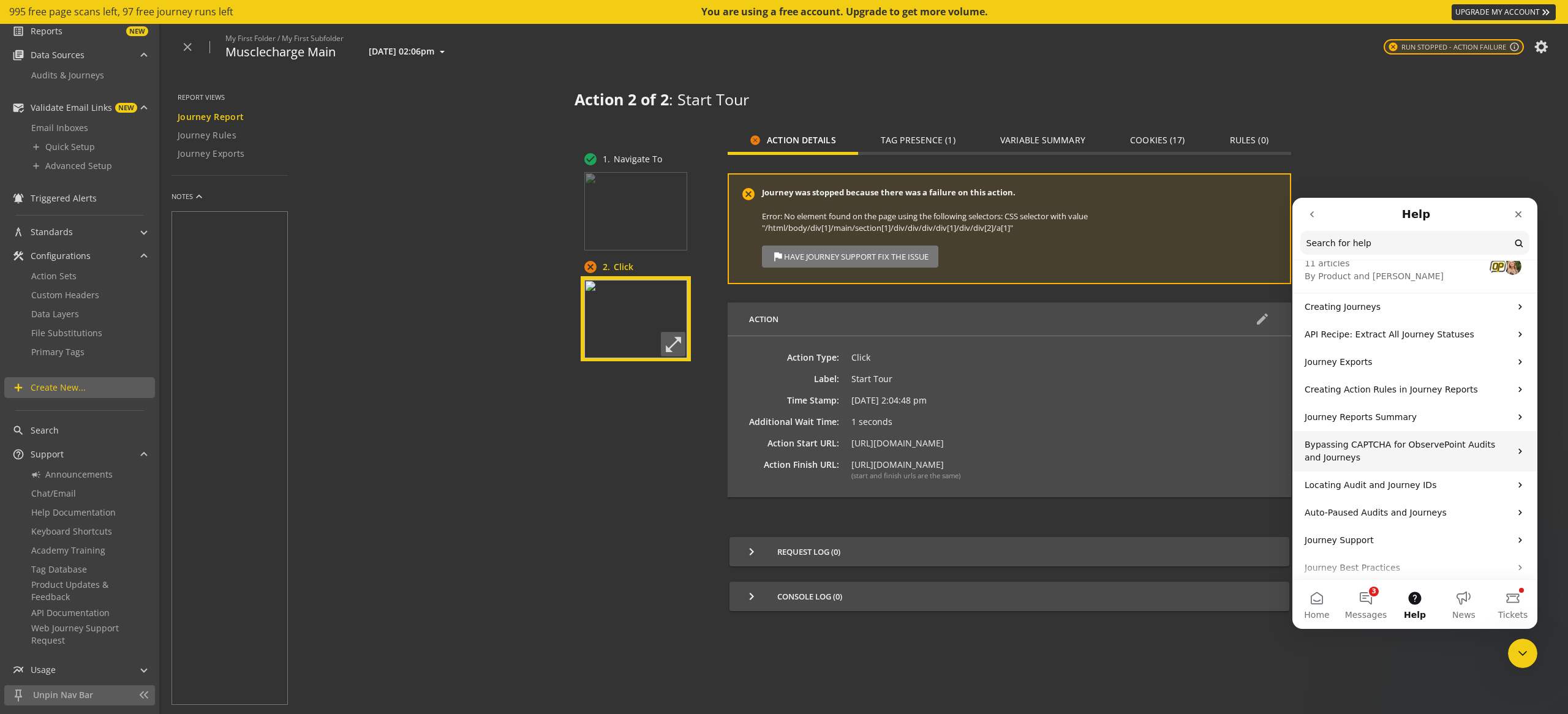
scroll to position [85, 0]
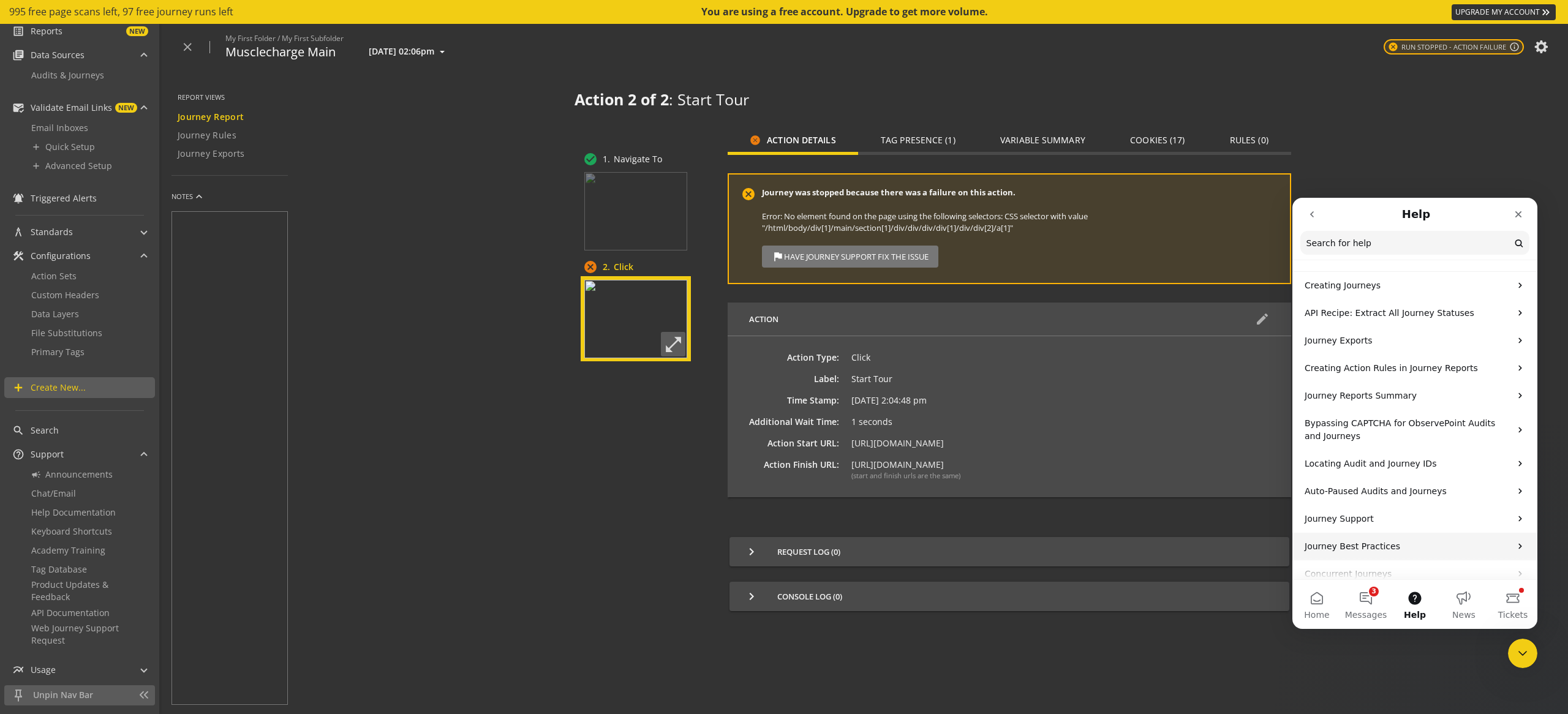
click at [1425, 540] on p "Journey Best Practices" at bounding box center [1407, 546] width 206 height 13
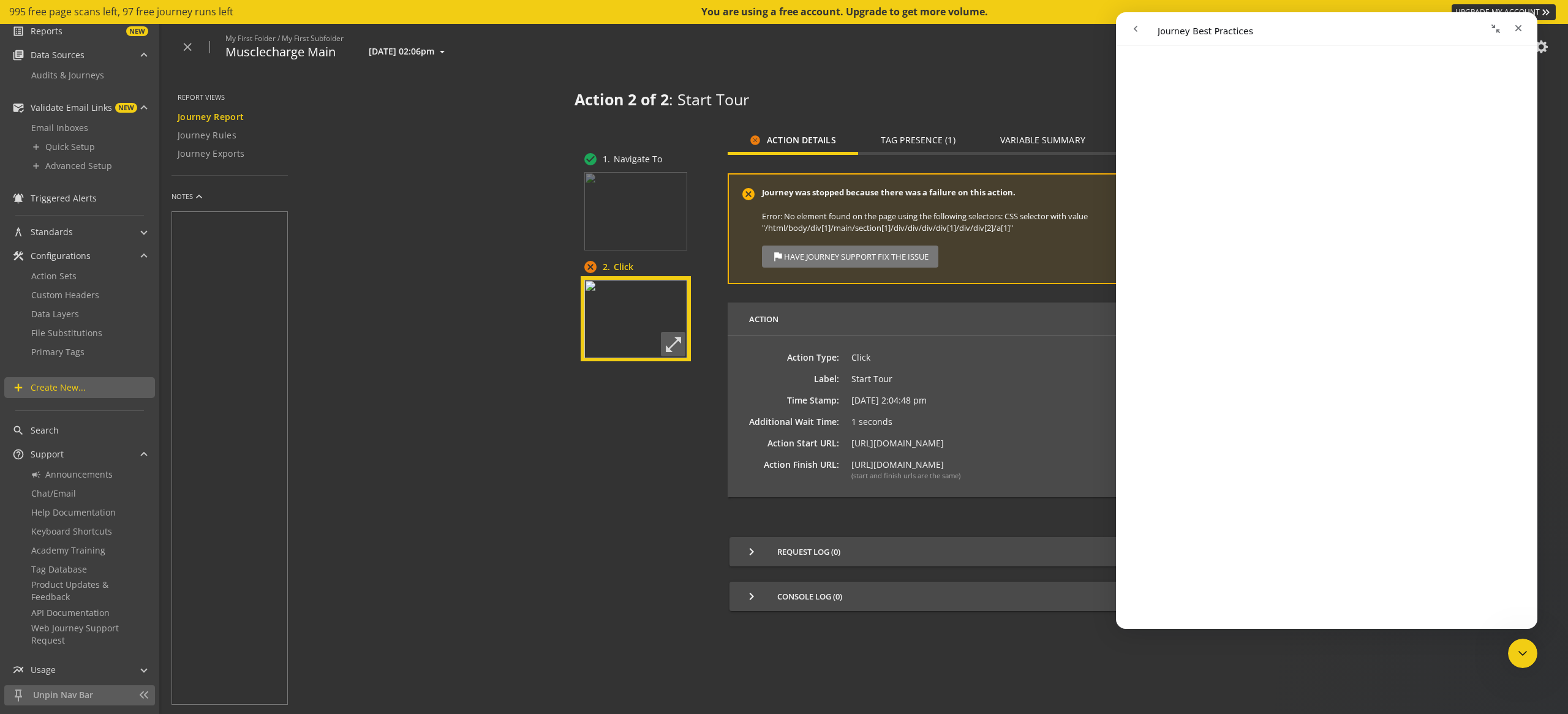
scroll to position [1109, 0]
click at [590, 461] on div "check_circle 1. Navigate To cancel 2. Click open_in_full" at bounding box center [646, 428] width 132 height 553
click at [678, 342] on mat-icon "open_in_full" at bounding box center [673, 344] width 25 height 25
click at [624, 328] on img at bounding box center [635, 319] width 103 height 79
click at [901, 374] on td "Start Tour" at bounding box center [910, 383] width 118 height 22
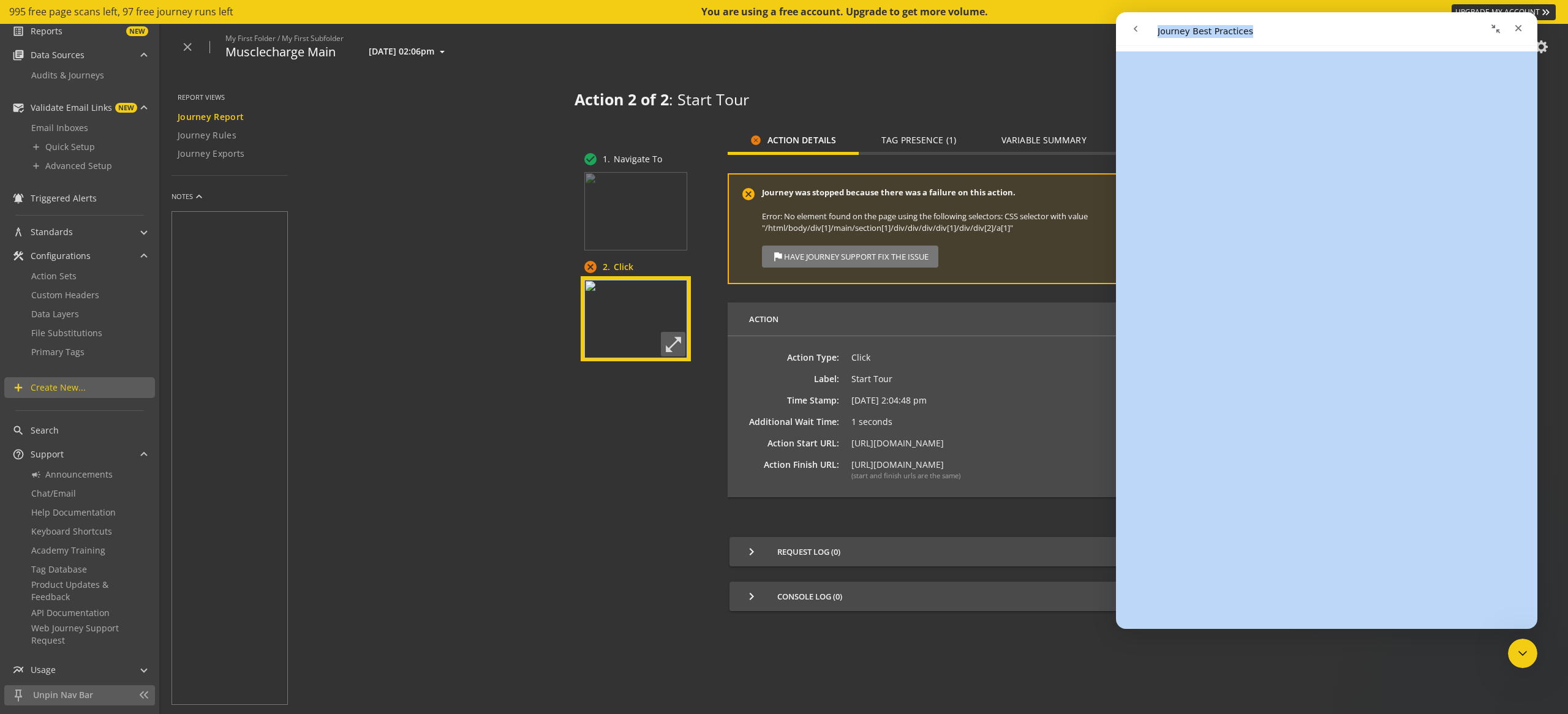
drag, startPoint x: 1347, startPoint y: 25, endPoint x: 1241, endPoint y: 40, distance: 107.1
click at [1297, 62] on div "Journey Best Practices Journey Best Practices Did this answer your question? 😞 …" at bounding box center [1326, 320] width 421 height 617
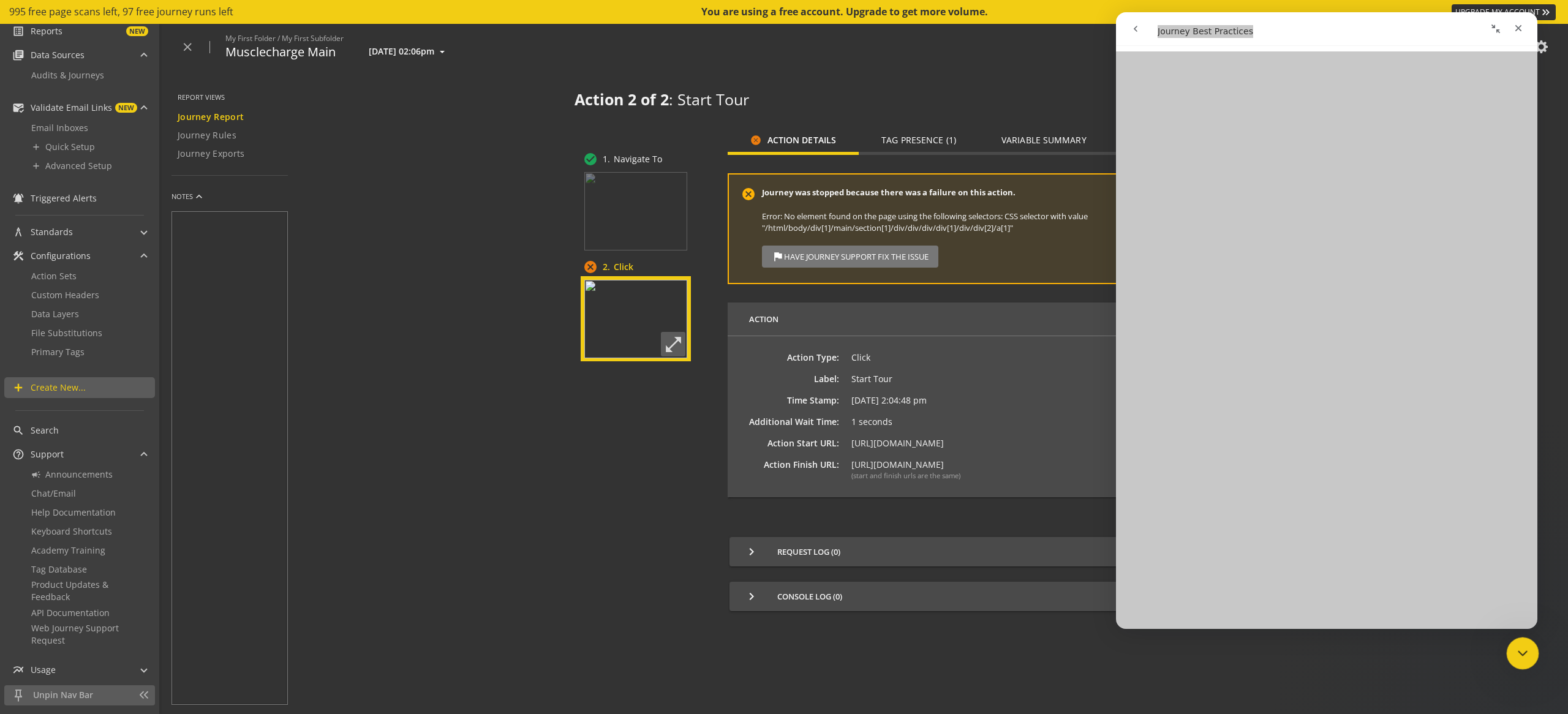
click at [1517, 651] on icon "Close Intercom Messenger" at bounding box center [1521, 652] width 15 height 15
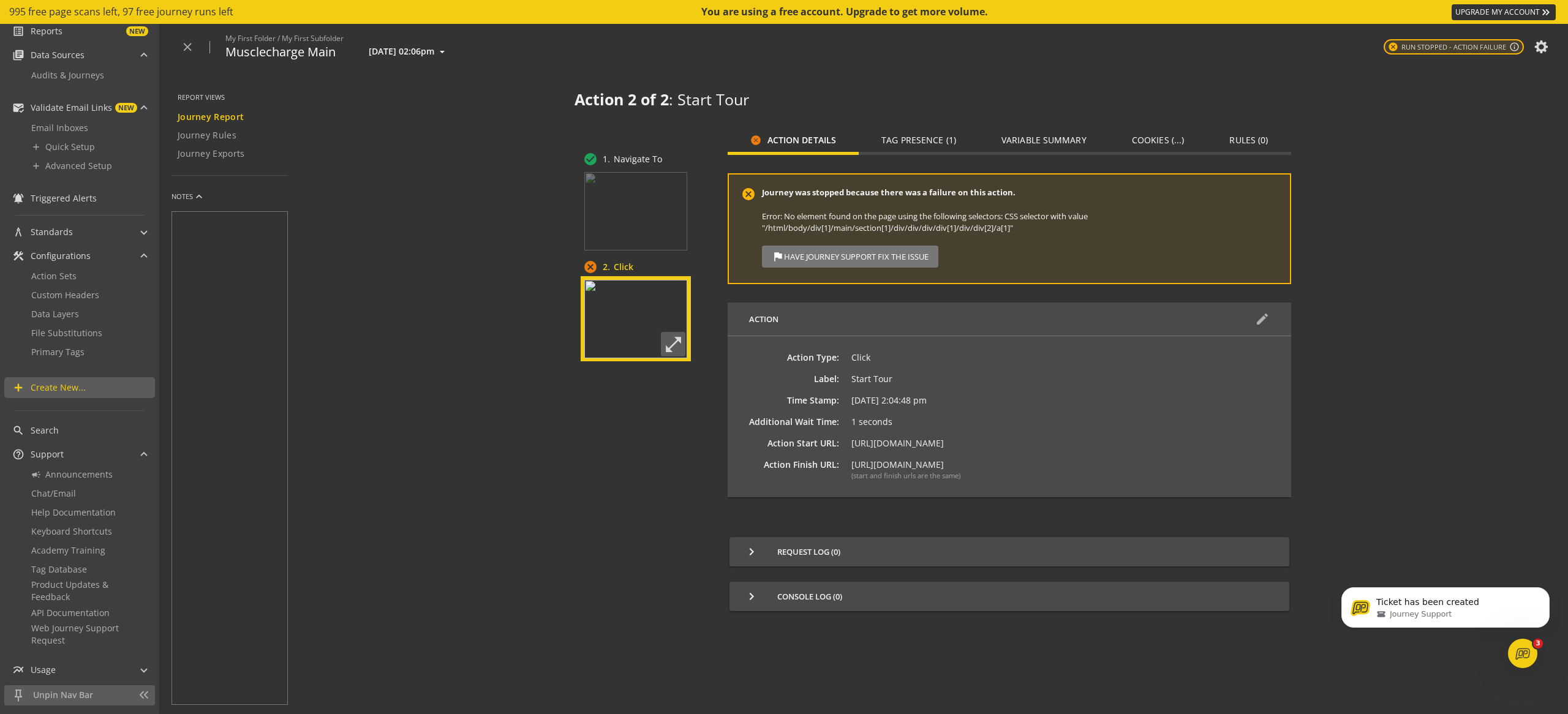
scroll to position [0, 0]
click at [1257, 319] on mat-icon "edit" at bounding box center [1263, 319] width 15 height 15
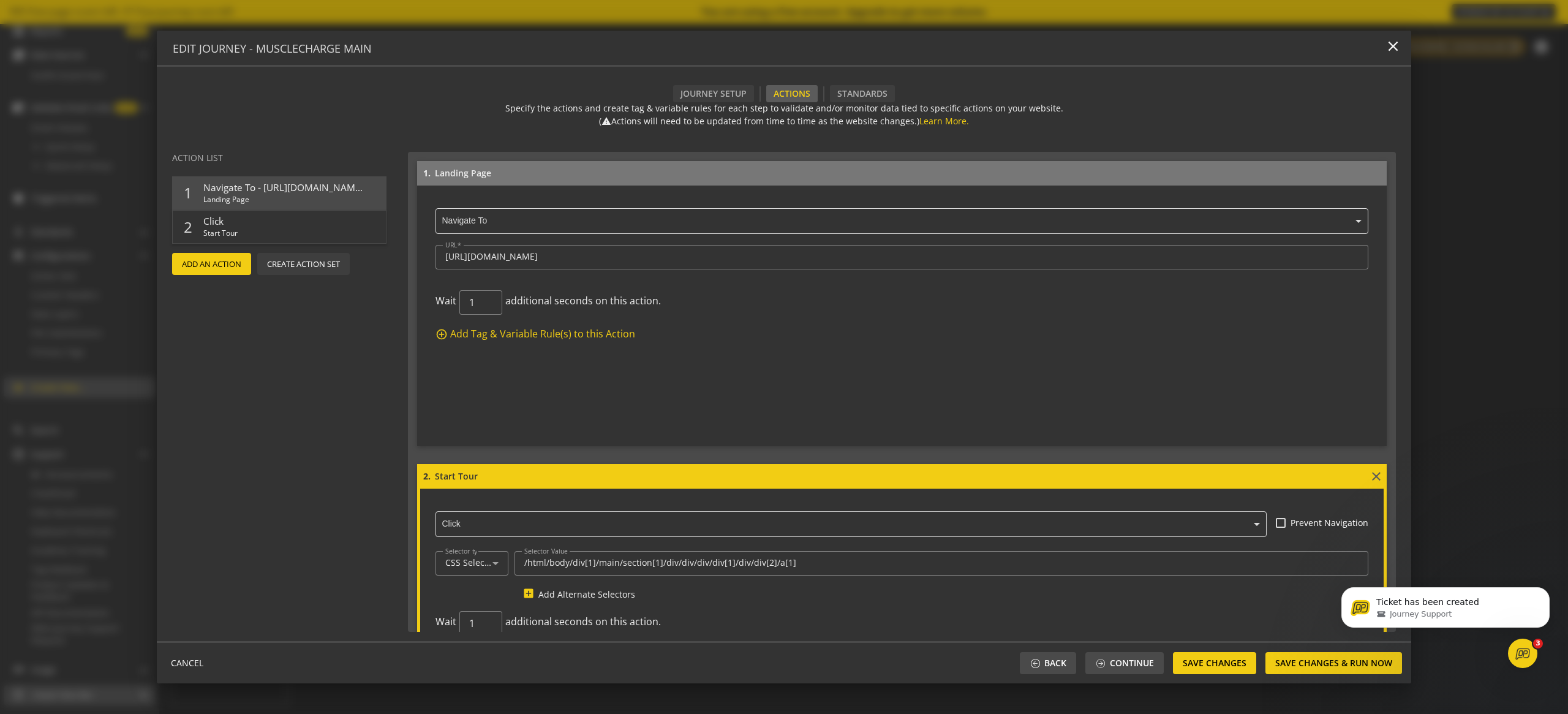
click at [507, 216] on input "text" at bounding box center [904, 221] width 927 height 11
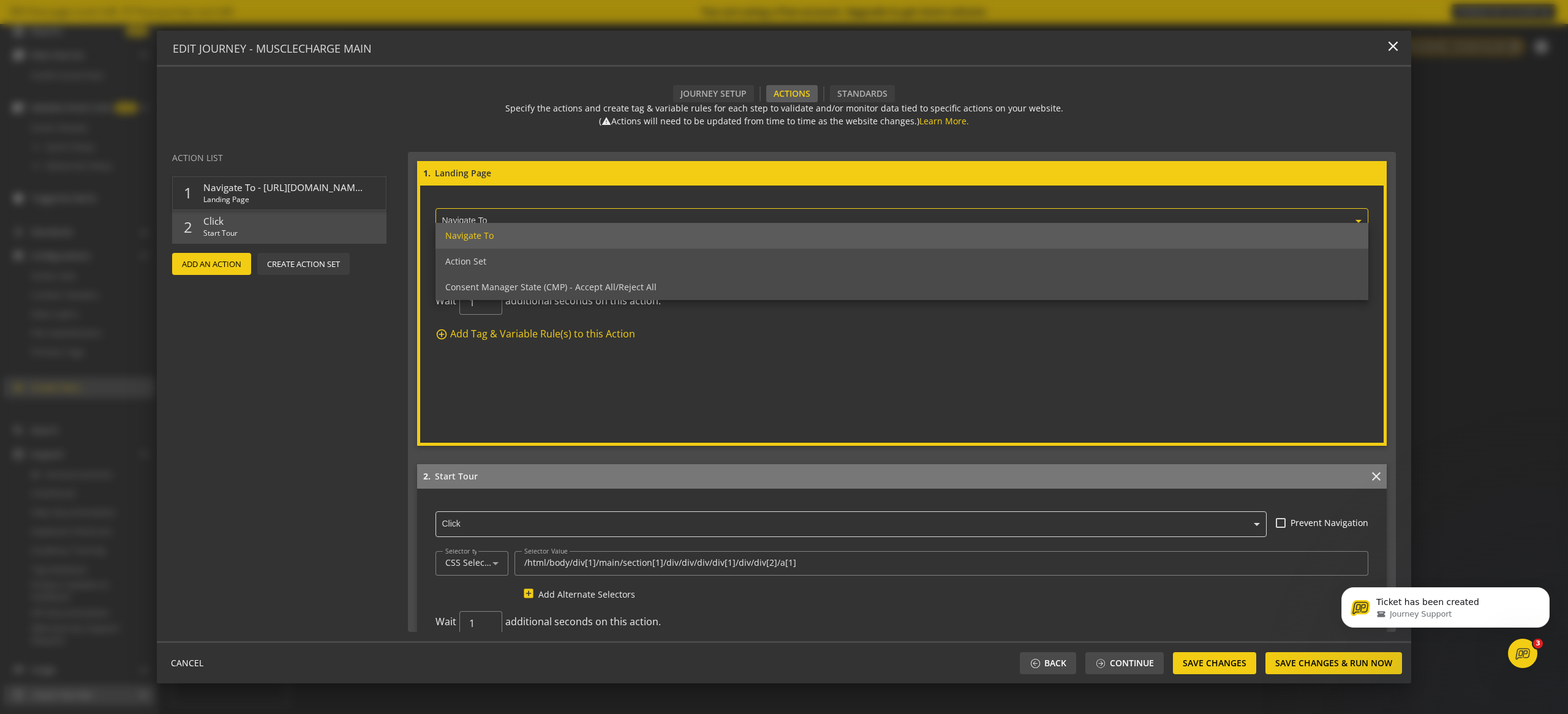
click at [514, 234] on div "Navigate To" at bounding box center [901, 236] width 933 height 26
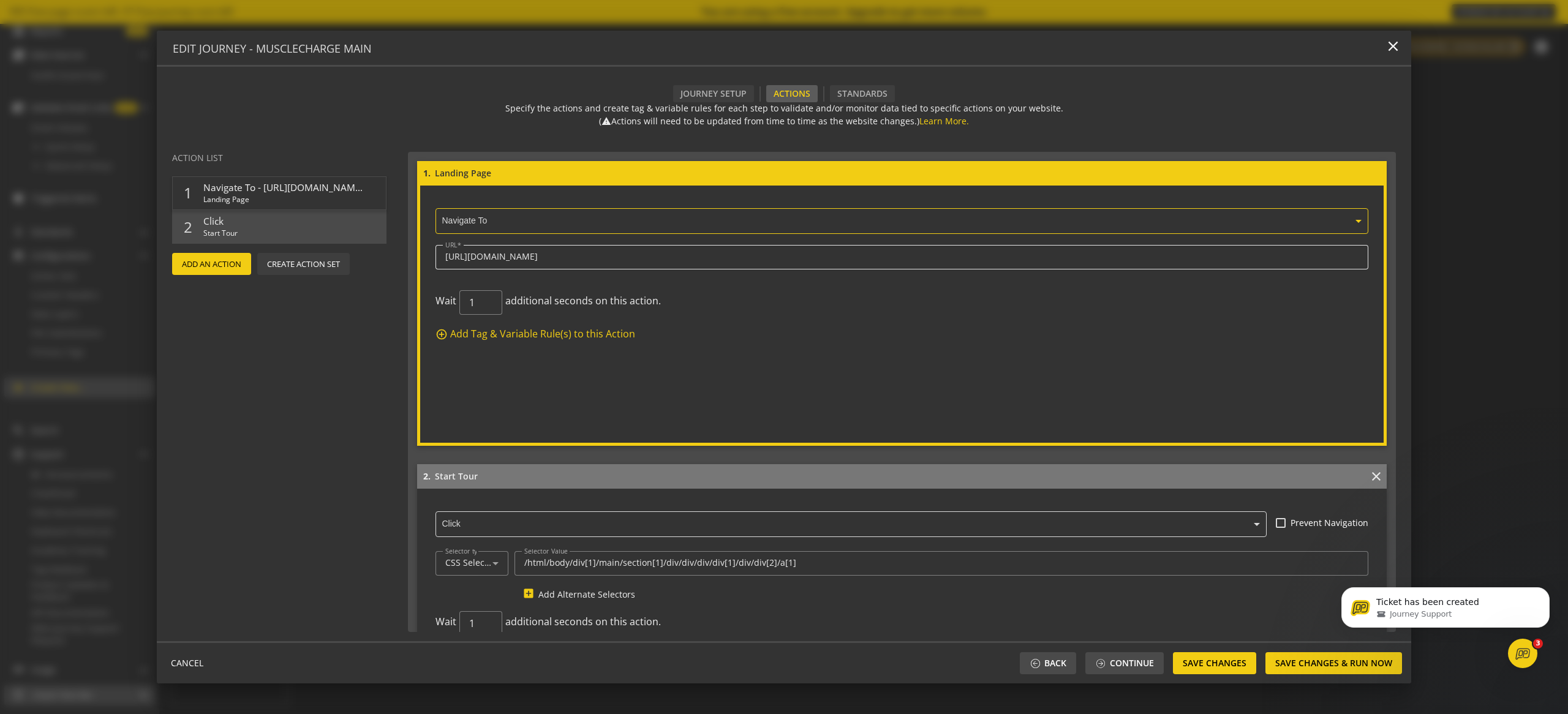
click at [514, 252] on input "[URL][DOMAIN_NAME]" at bounding box center [901, 257] width 913 height 10
click at [597, 423] on form "1. Landing Page × Navigate To URL https://tour.musclecharge.app/workout-militar…" at bounding box center [901, 303] width 970 height 285
click at [236, 230] on span "Start Tour" at bounding box center [283, 233] width 159 height 11
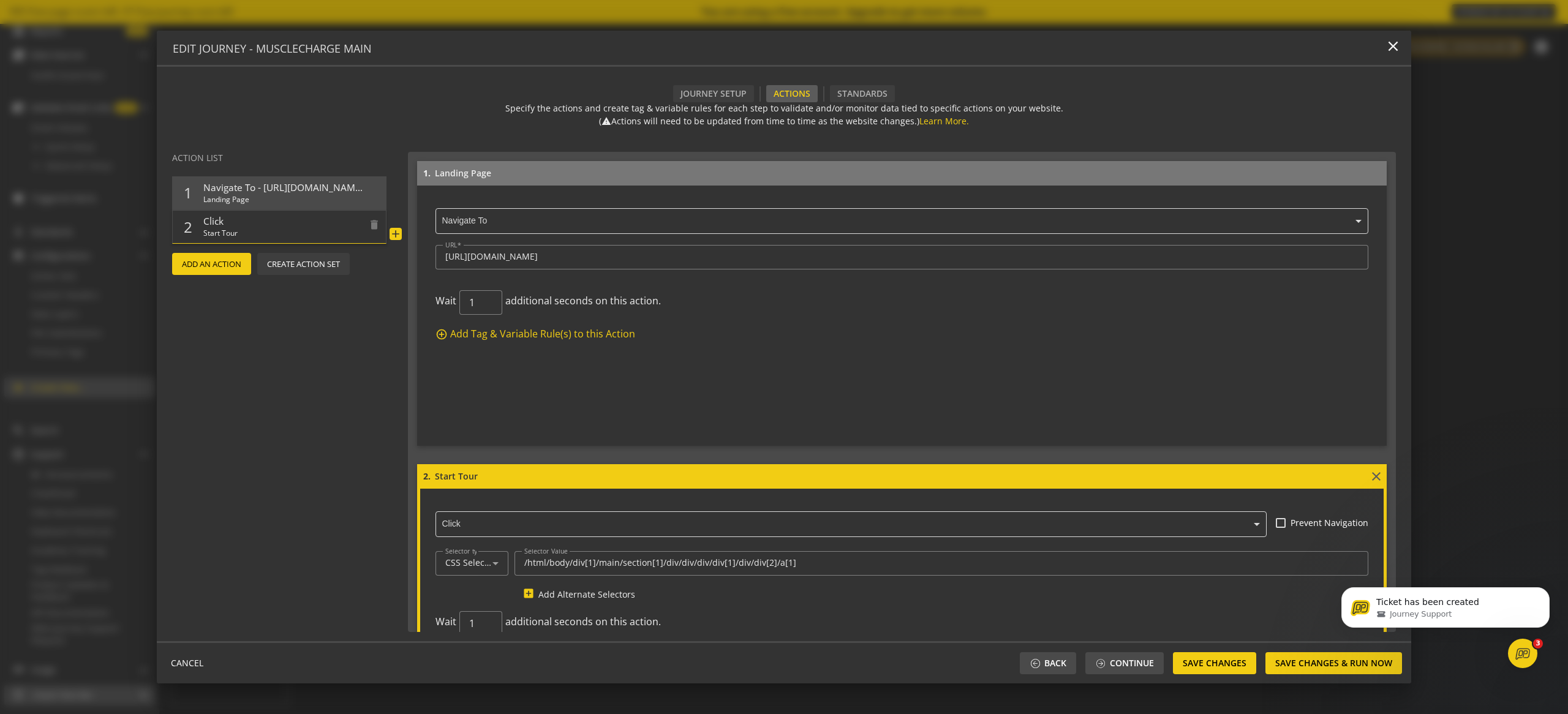
scroll to position [126, 0]
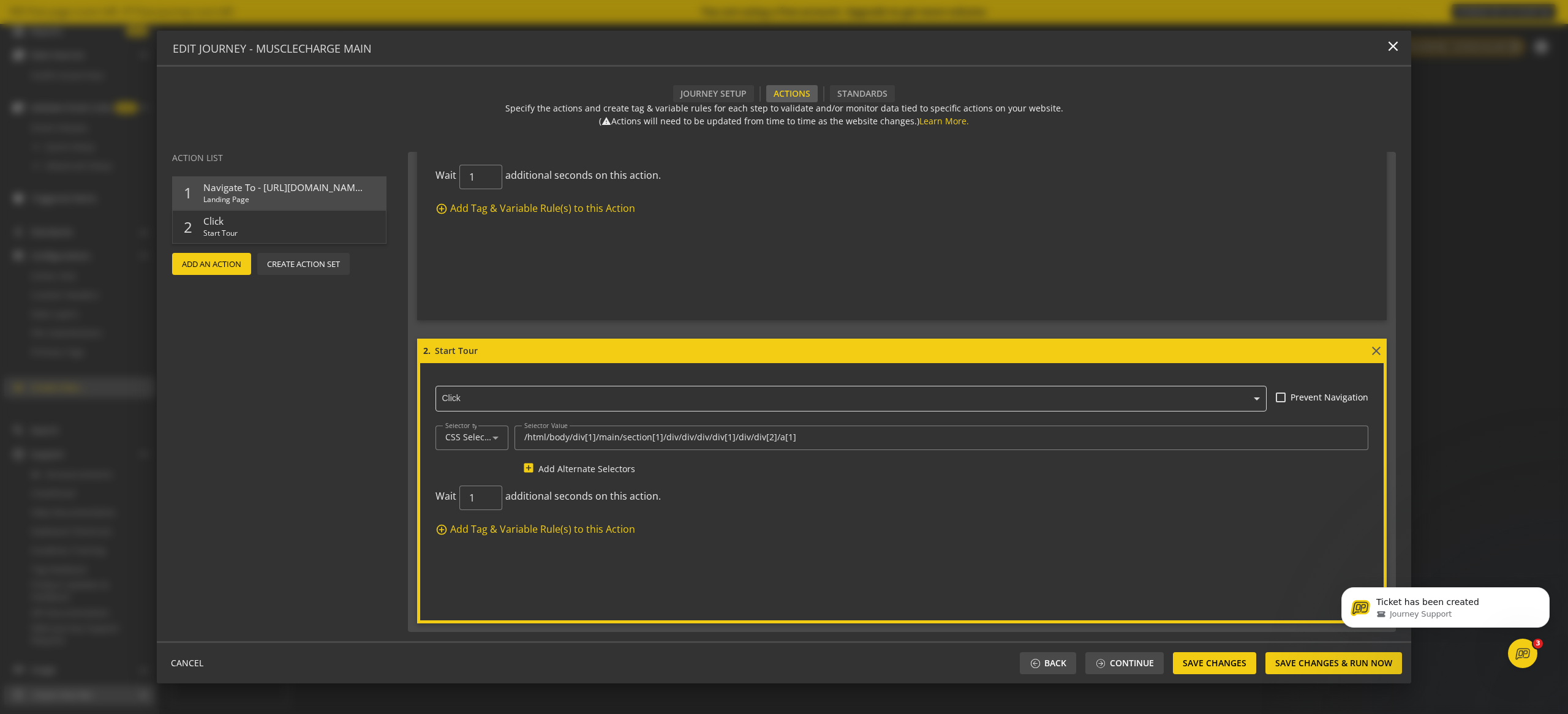
click at [523, 400] on ng-select "× Click" at bounding box center [851, 397] width 831 height 30
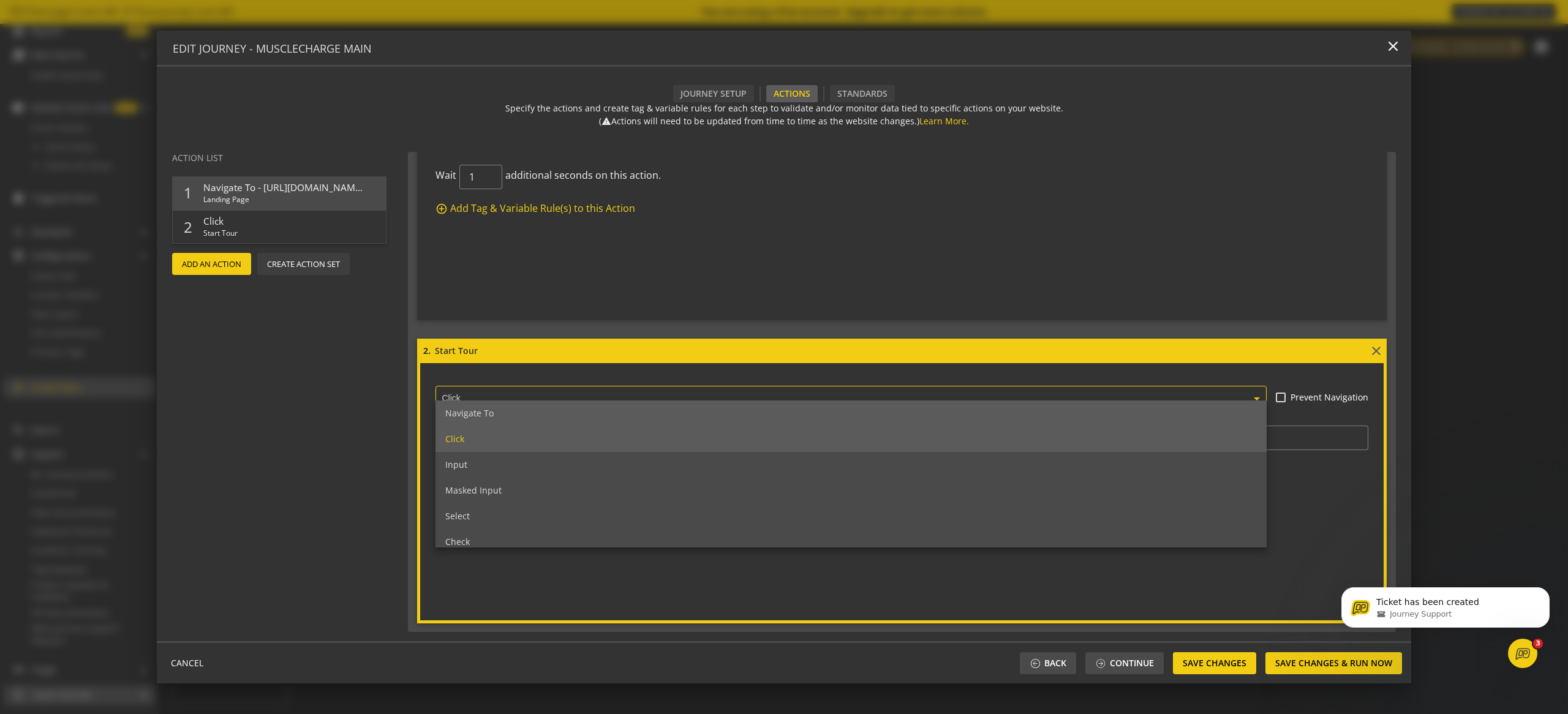
click at [522, 412] on div "Navigate To" at bounding box center [851, 413] width 831 height 26
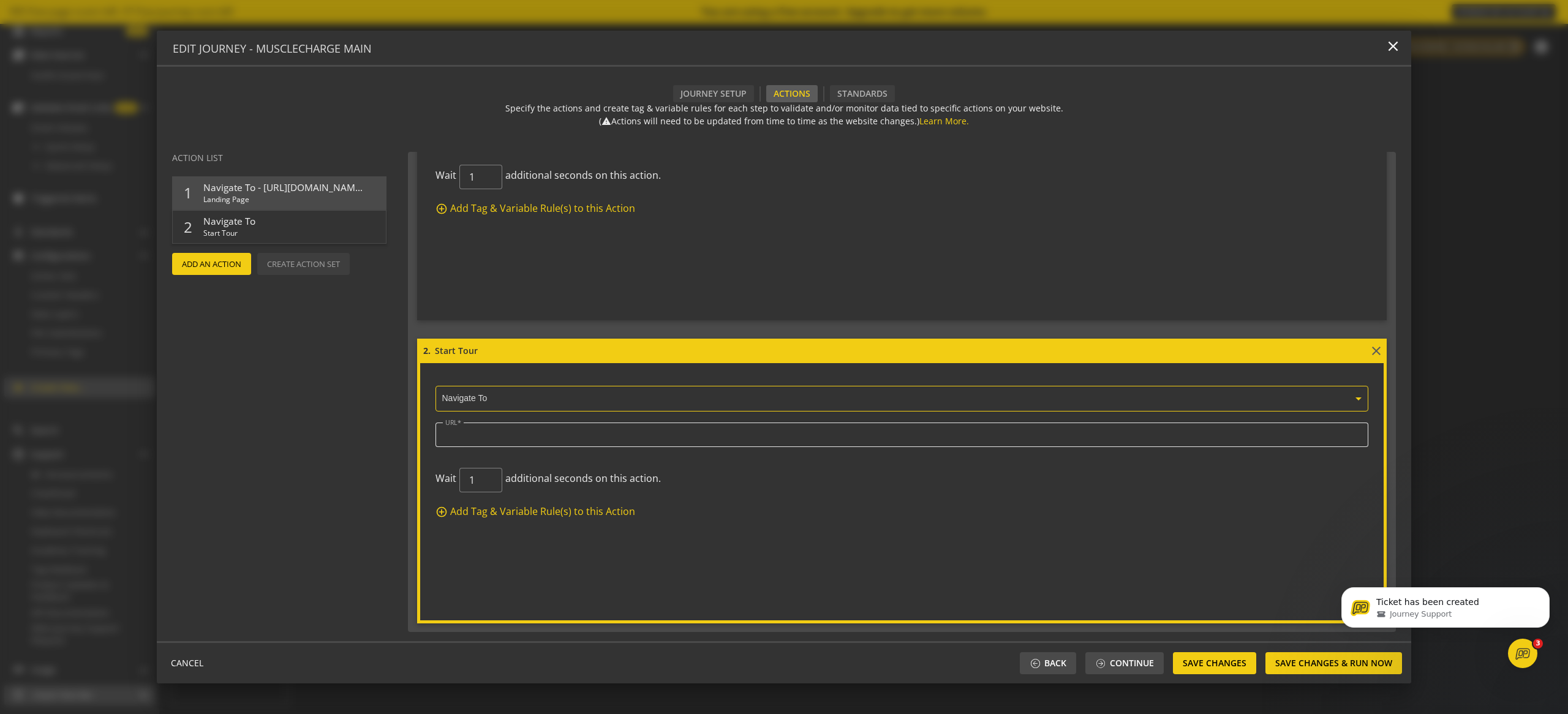
click at [507, 431] on input "URL" at bounding box center [901, 435] width 913 height 10
paste input "https://tour.musclecharge.app/workout-military/current-body-type"
type input "https://tour.musclecharge.app/workout-military/current-body-type"
click at [760, 481] on action-wait-time "Wait 1 additional seconds on this action." at bounding box center [901, 486] width 933 height 36
click at [649, 551] on form "2. Start Tour close × Navigate To URL https://tour.musclecharge.app/workout-mil…" at bounding box center [901, 481] width 970 height 285
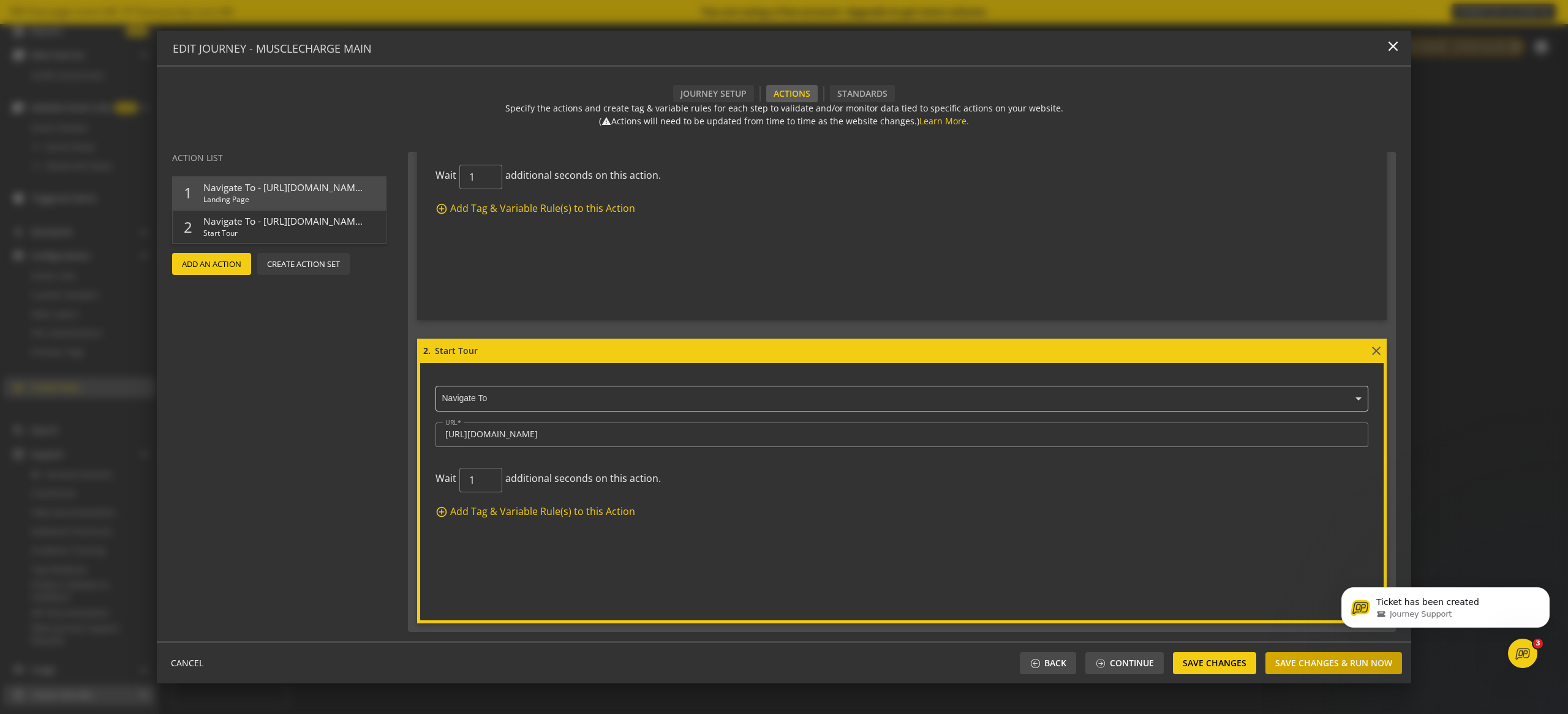
click at [1309, 666] on span "Save Changes & Run Now" at bounding box center [1333, 663] width 117 height 22
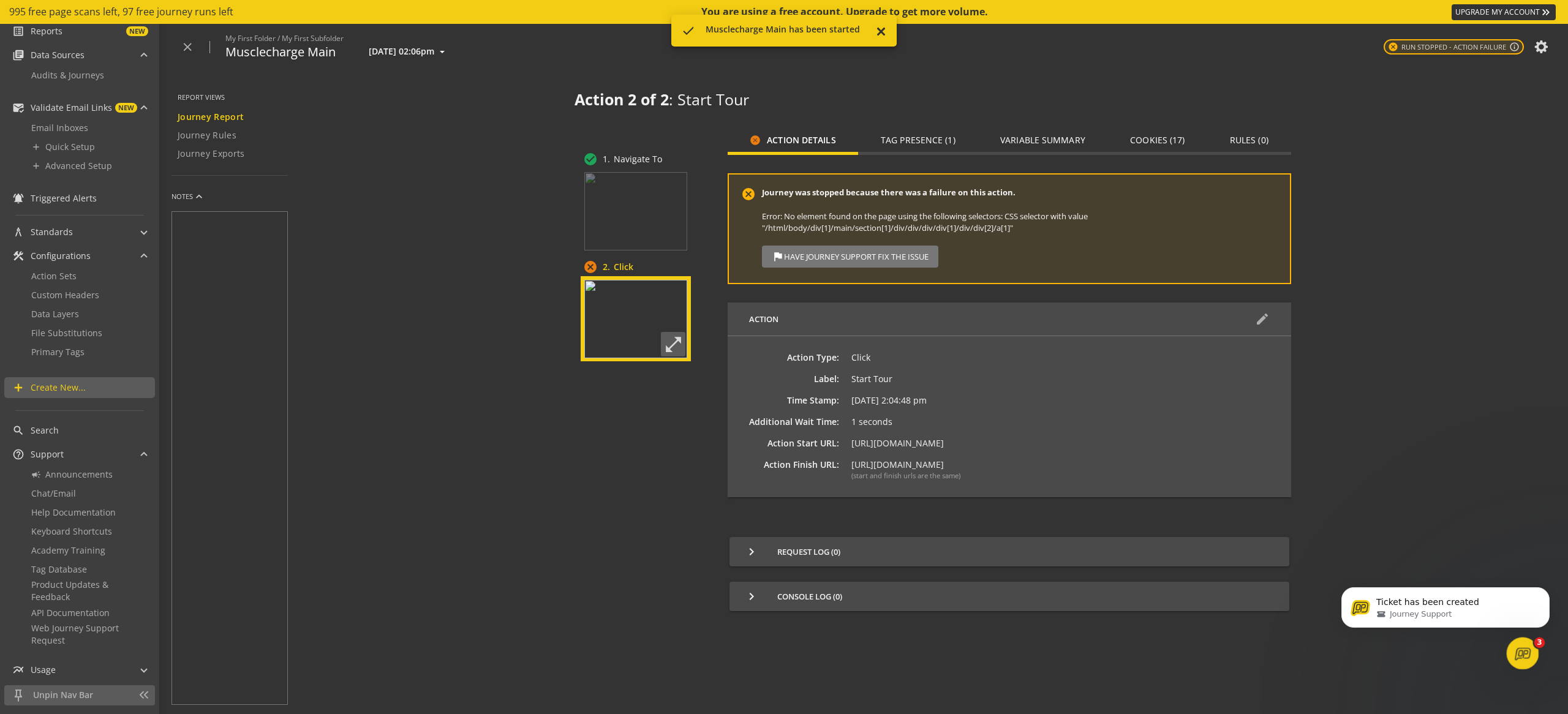
click at [1534, 652] on div "Open Intercom Messenger" at bounding box center [1520, 652] width 40 height 40
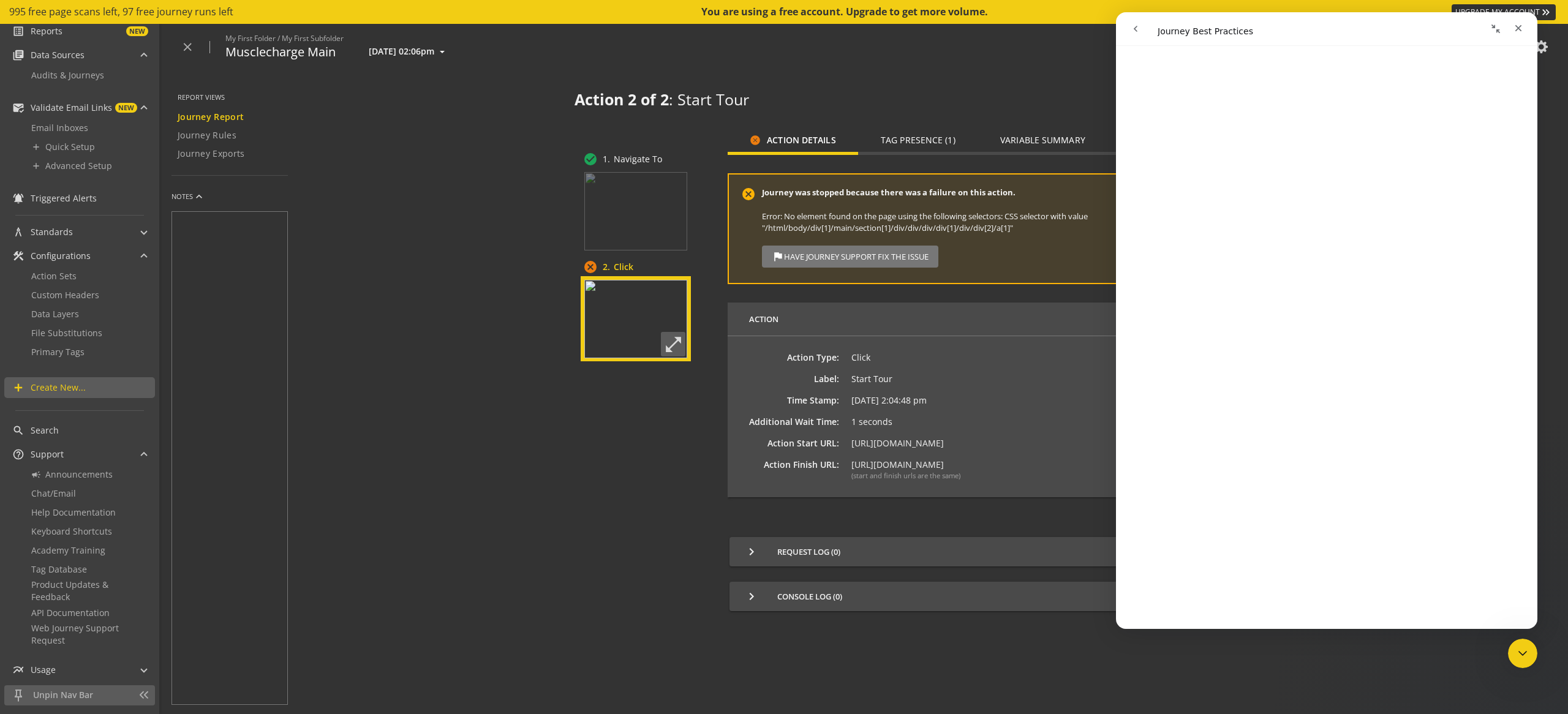
scroll to position [2511, 0]
click at [505, 556] on web-journey-results "Action 2 of 2 : Start Tour check_circle 1. Navigate To cancel 2. Click open_in_…" at bounding box center [933, 392] width 1271 height 643
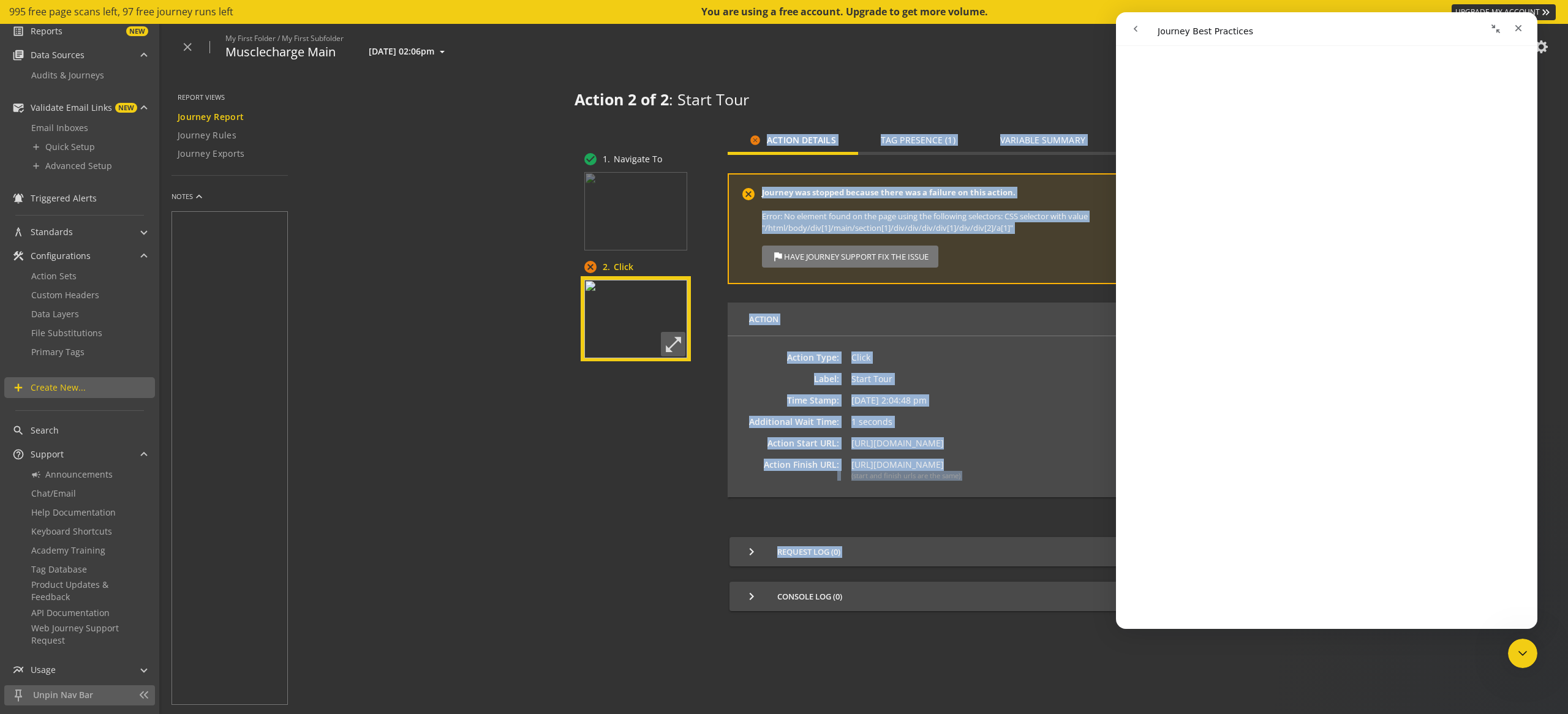
click at [726, 591] on div "check_circle 1. Navigate To cancel 2. Click open_in_full cancel Action Details …" at bounding box center [933, 415] width 716 height 580
click at [625, 513] on div "check_circle 1. Navigate To cancel 2. Click open_in_full" at bounding box center [646, 428] width 132 height 553
click at [622, 338] on img at bounding box center [635, 319] width 103 height 79
click at [635, 317] on img at bounding box center [635, 319] width 103 height 79
click at [595, 444] on div "check_circle 1. Navigate To cancel 2. Click open_in_full" at bounding box center [646, 428] width 132 height 553
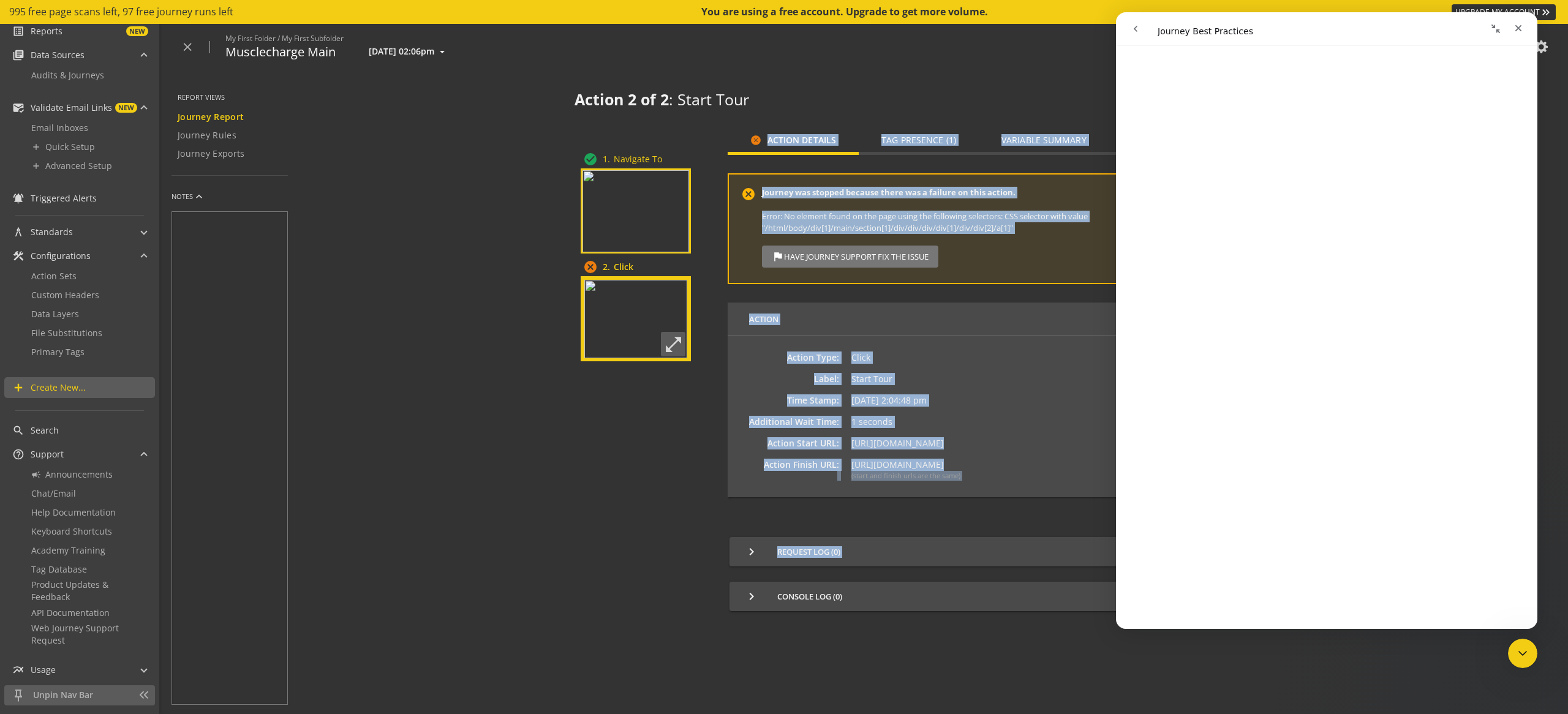
click at [621, 242] on img at bounding box center [635, 211] width 106 height 82
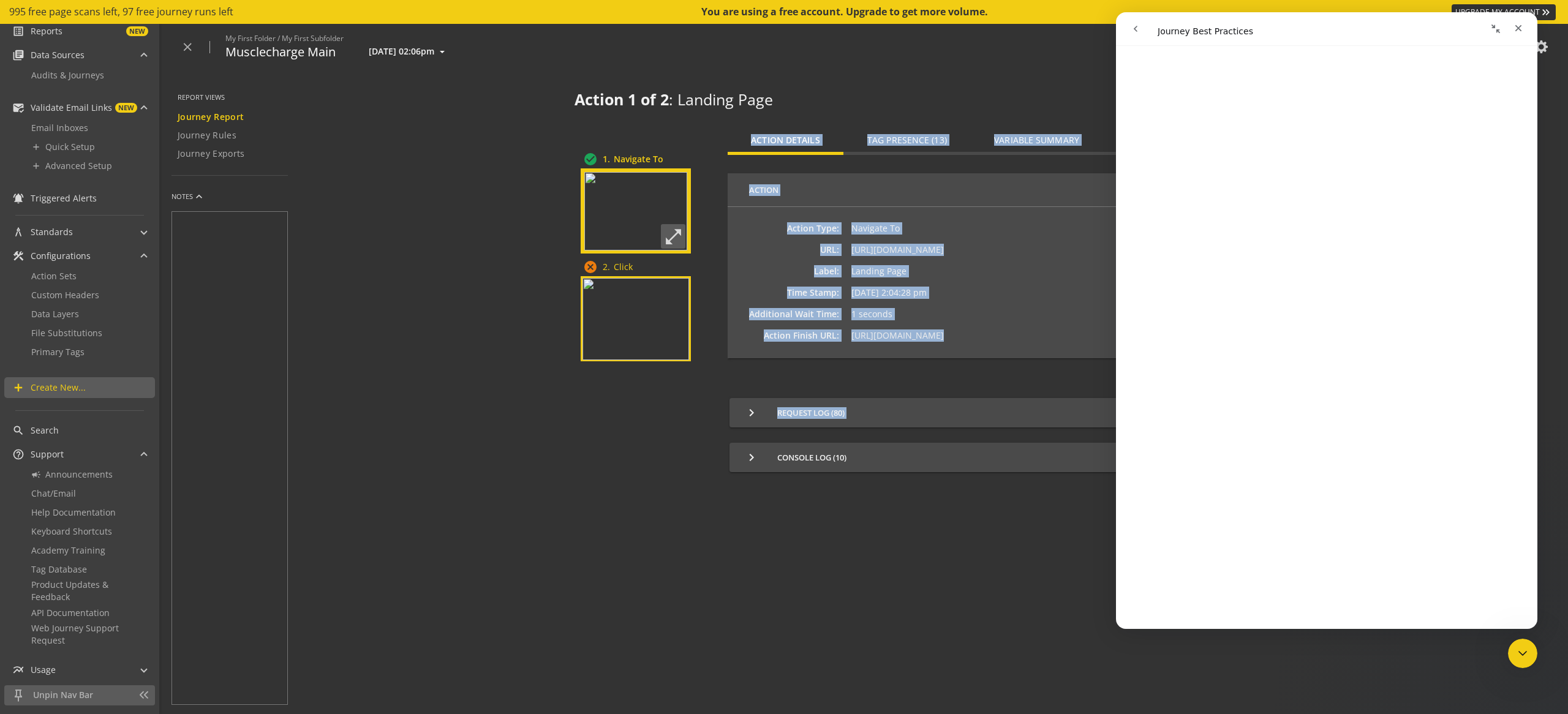
click at [636, 308] on img at bounding box center [635, 319] width 106 height 82
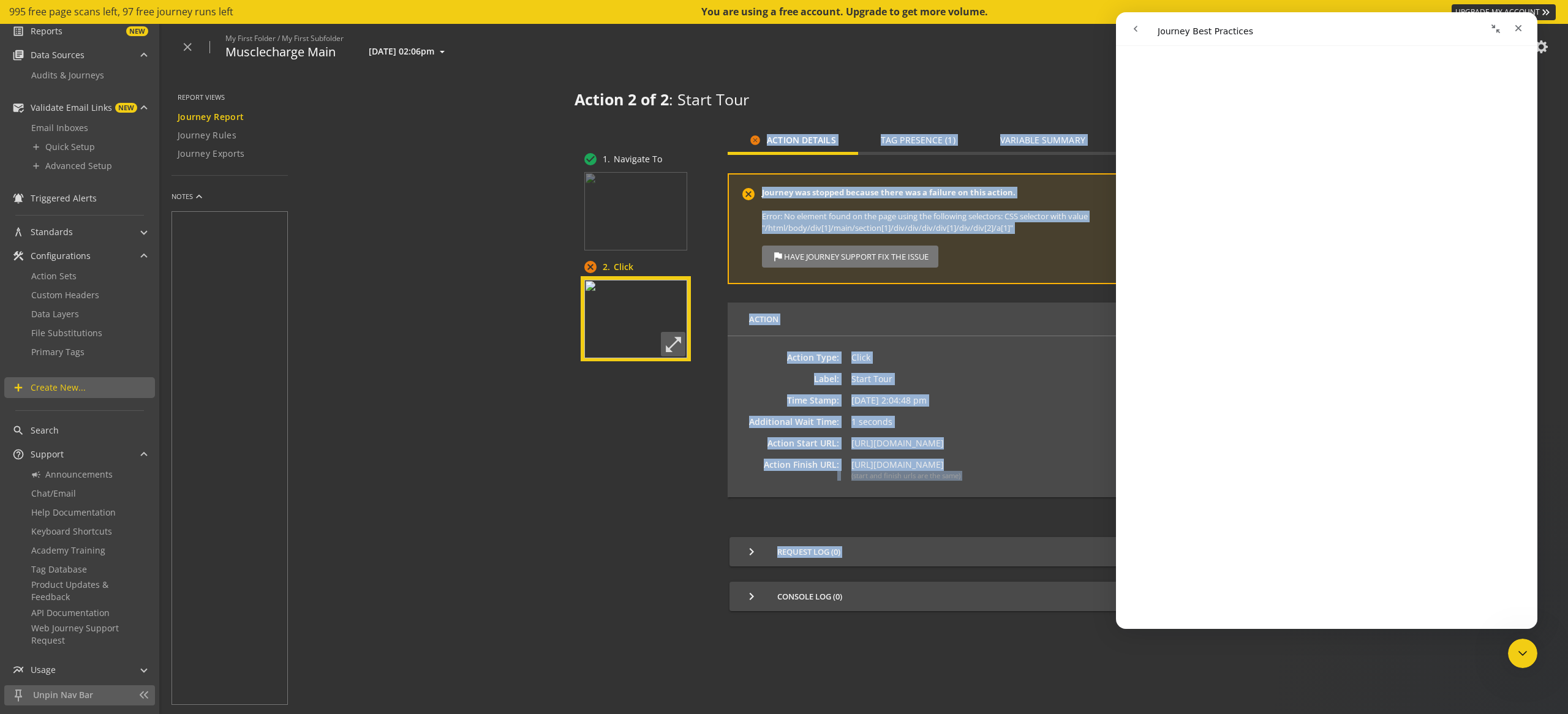
click at [634, 315] on img at bounding box center [635, 319] width 103 height 79
click at [71, 78] on span "Audits & Journeys" at bounding box center [68, 75] width 73 height 12
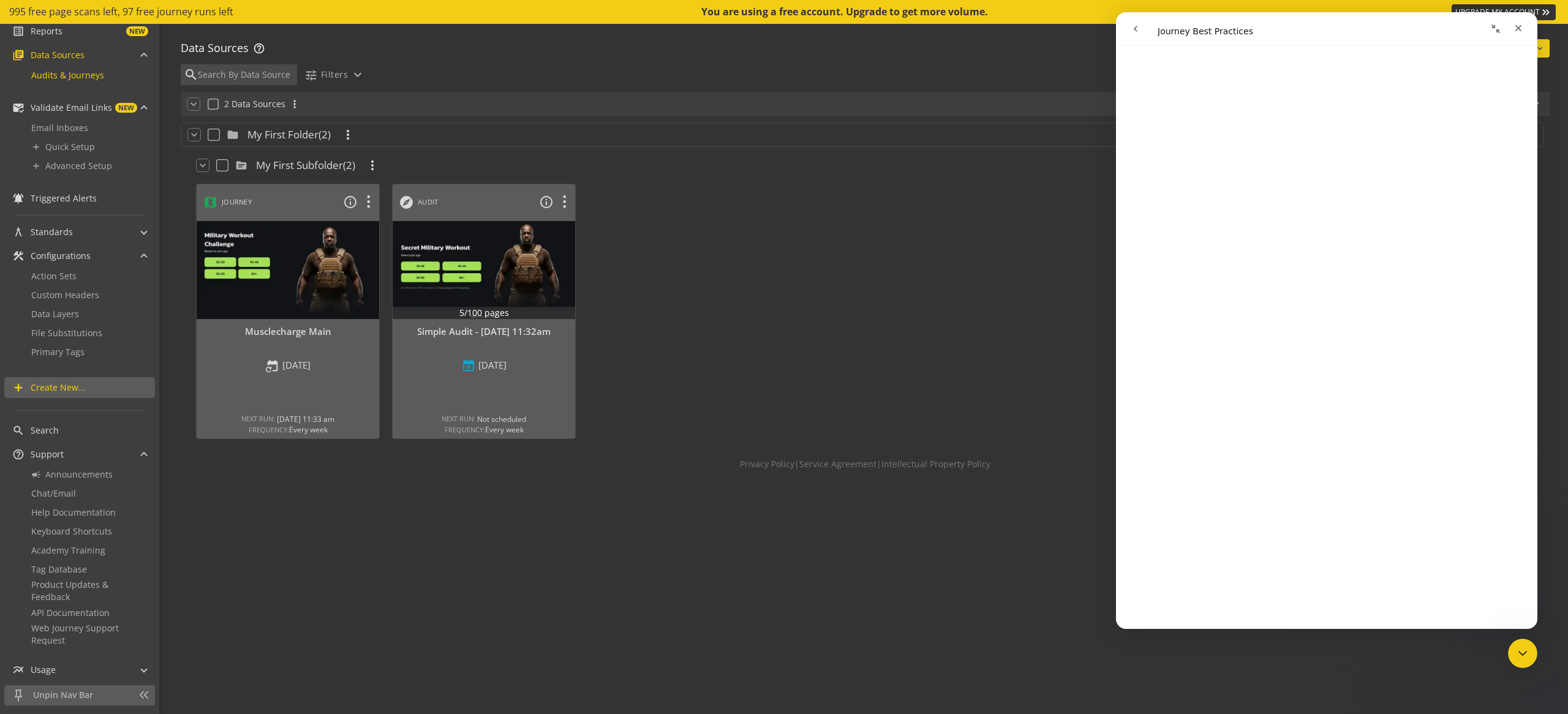
drag, startPoint x: 364, startPoint y: 571, endPoint x: 357, endPoint y: 545, distance: 26.9
click at [364, 572] on div "keyboard_arrow_down folder My First Folder (2) more_vert keyboard_arrow_down so…" at bounding box center [865, 416] width 1369 height 599
click at [319, 291] on div at bounding box center [288, 270] width 192 height 103
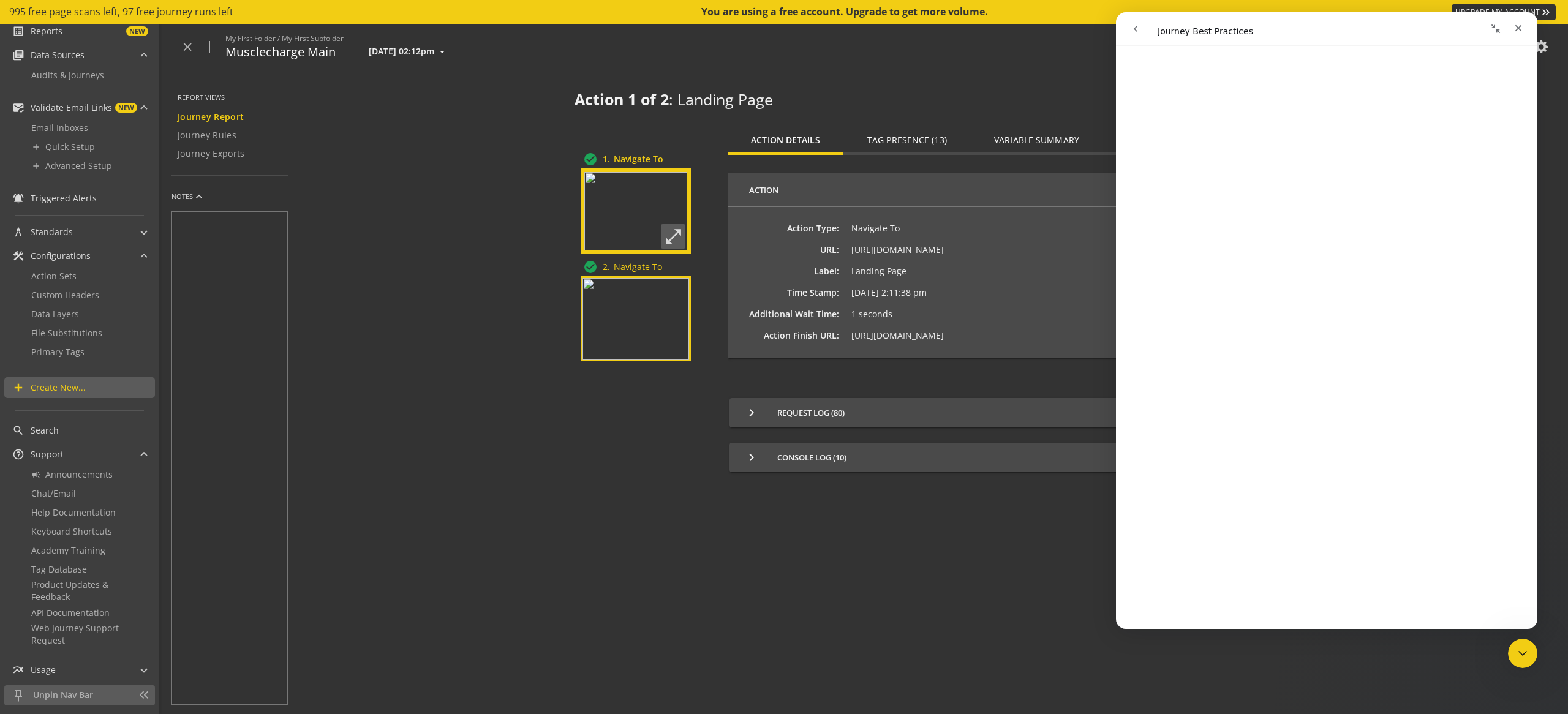
click at [643, 311] on img at bounding box center [635, 319] width 106 height 82
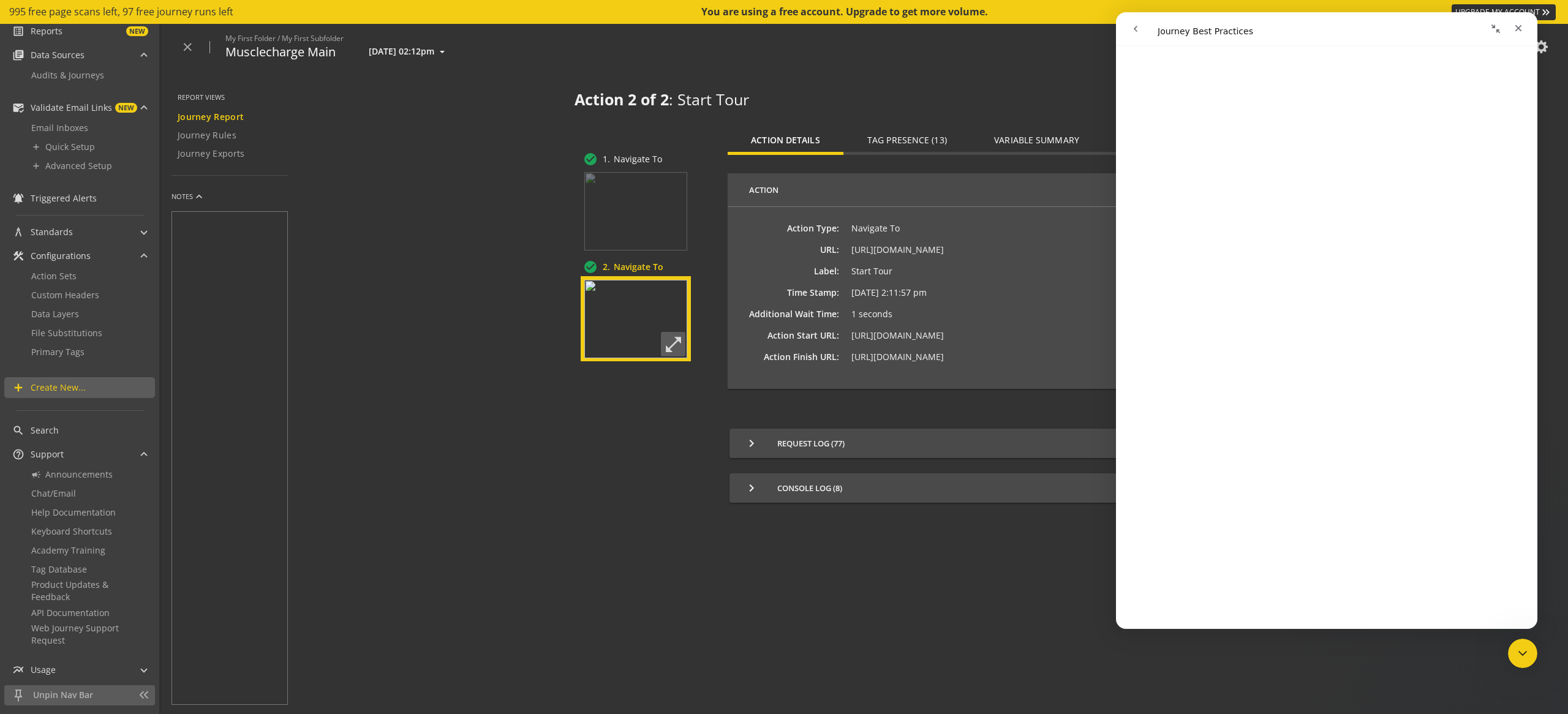
click at [931, 134] on span "Tag Presence (13)" at bounding box center [907, 140] width 80 height 30
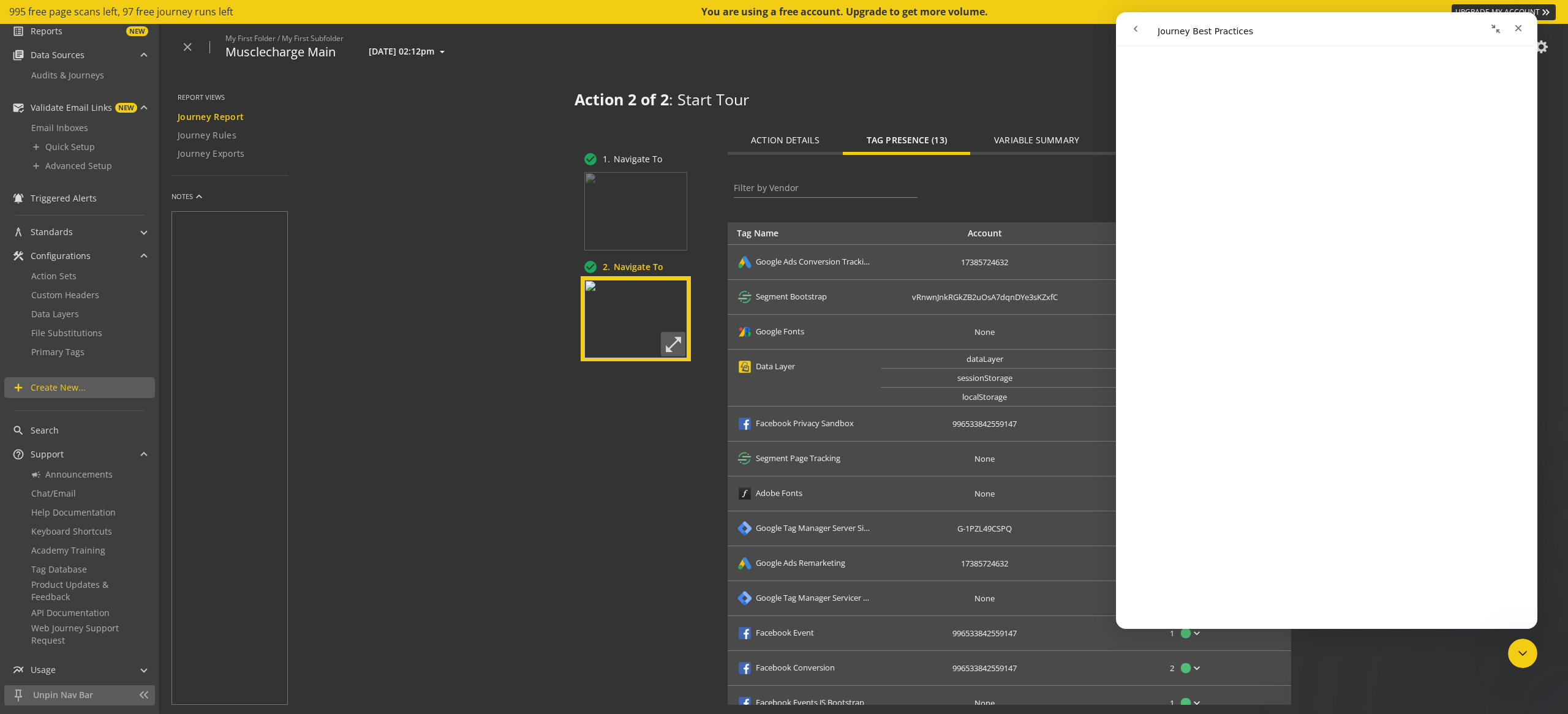
click at [1052, 144] on span "Variable Summary" at bounding box center [1037, 140] width 85 height 9
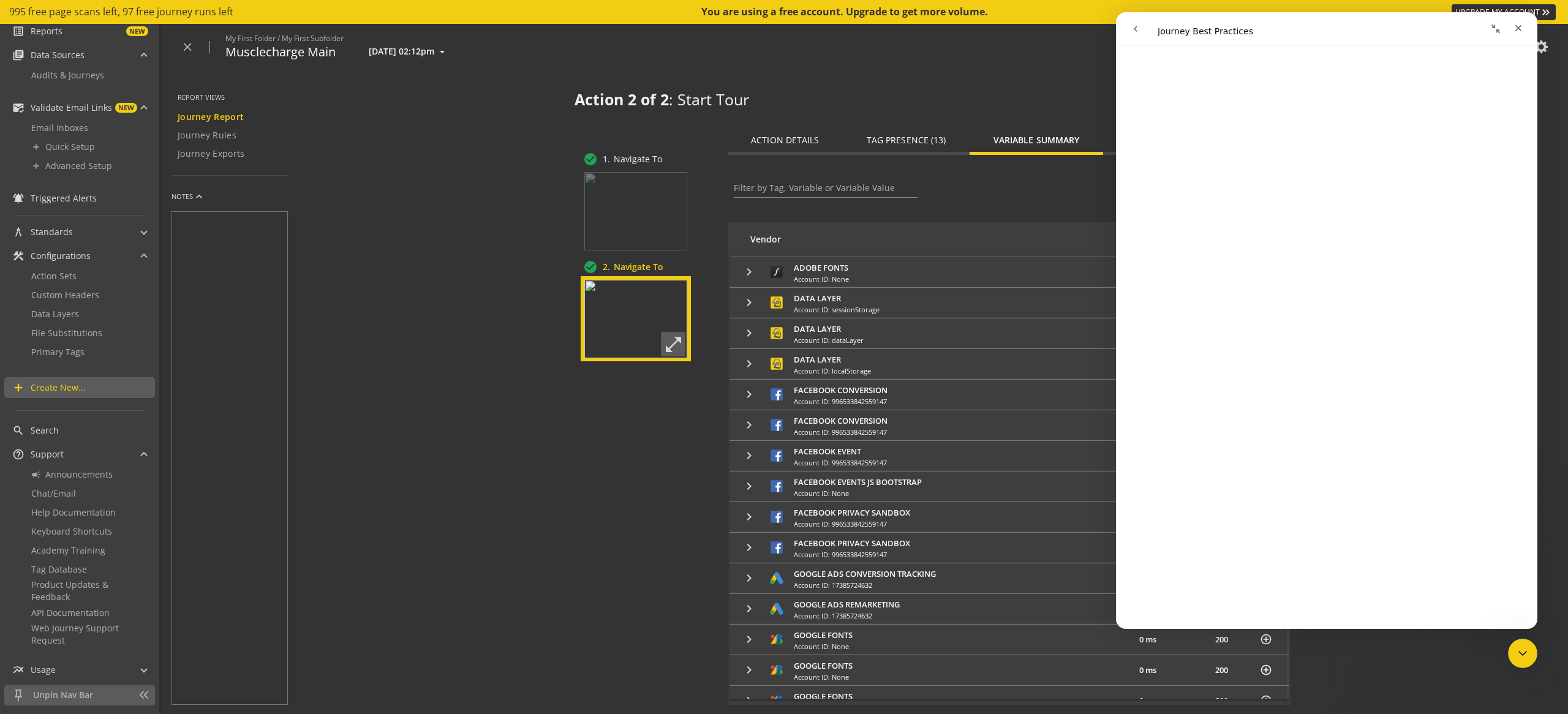
drag, startPoint x: 1496, startPoint y: 33, endPoint x: 2612, endPoint y: 45, distance: 1116.1
click at [1496, 33] on icon "Collapse window" at bounding box center [1495, 28] width 10 height 10
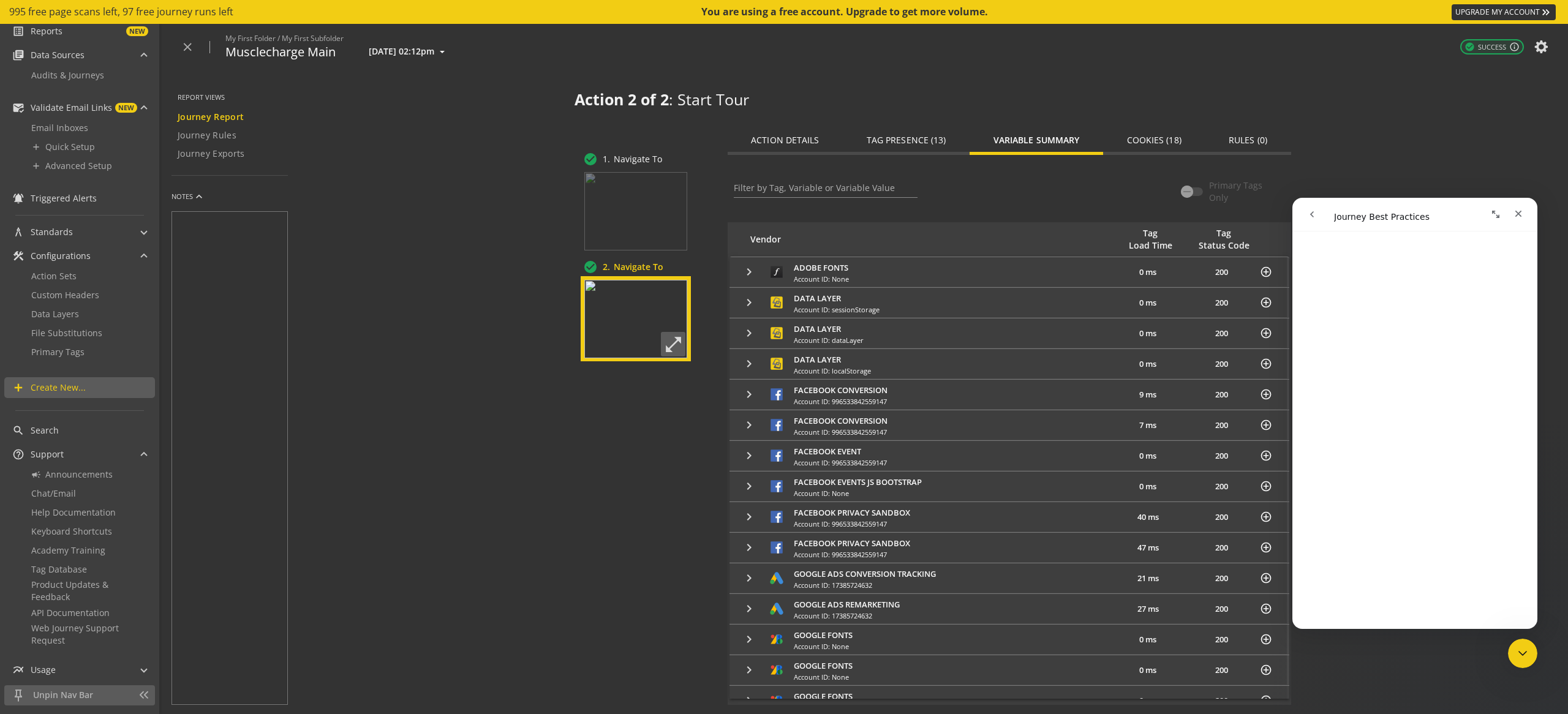
scroll to position [262, 0]
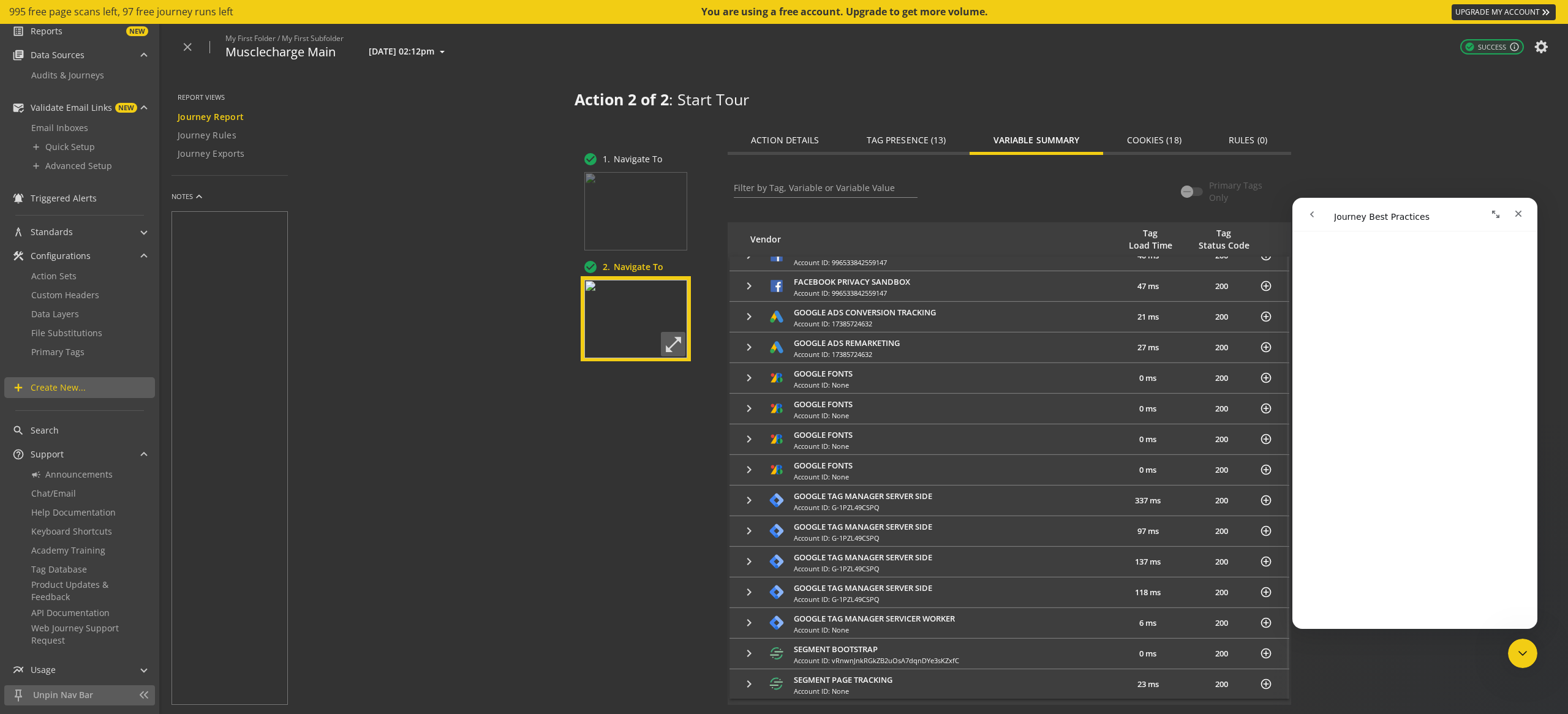
click at [956, 679] on span "Segment Page Tracking" at bounding box center [950, 679] width 313 height 11
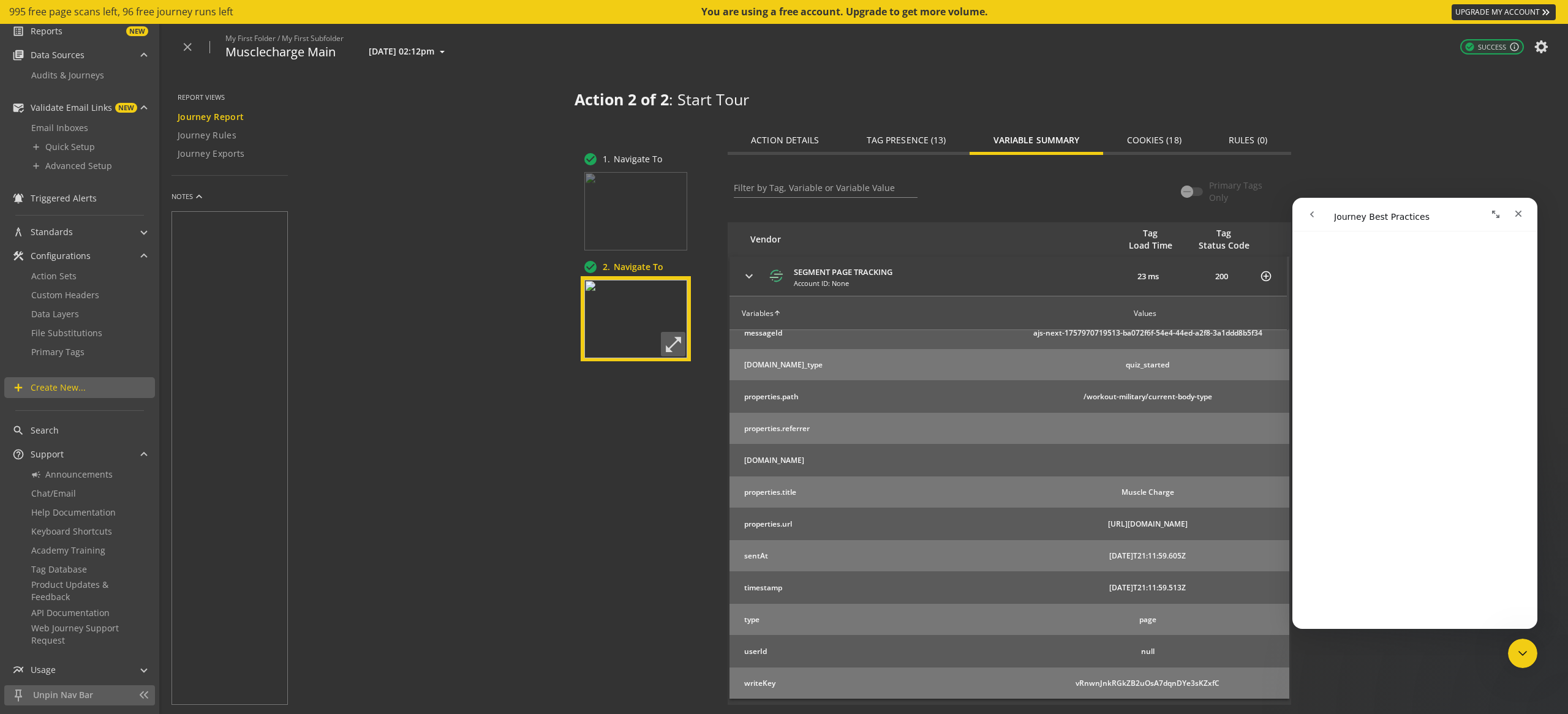
scroll to position [0, 0]
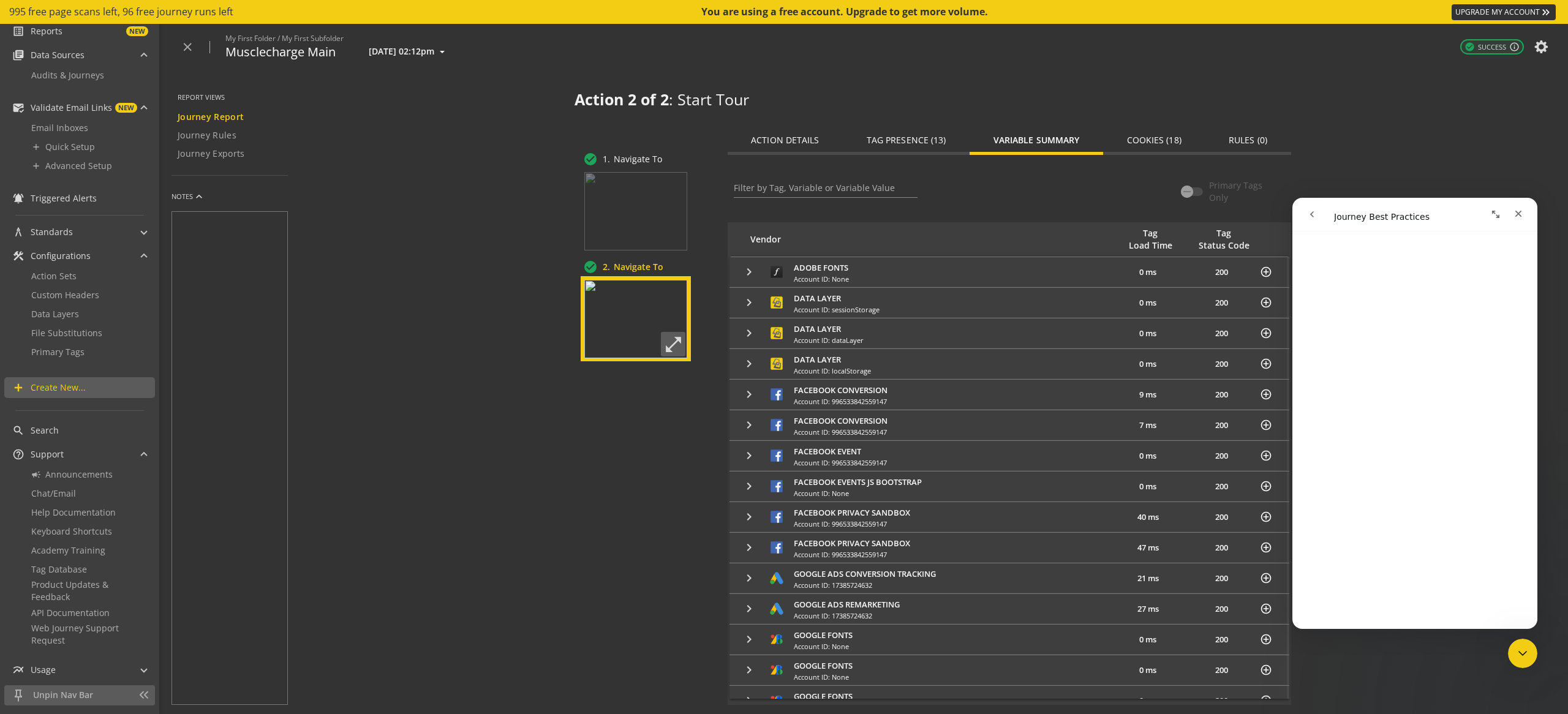
click at [919, 148] on span "Tag Presence (13)" at bounding box center [906, 140] width 80 height 30
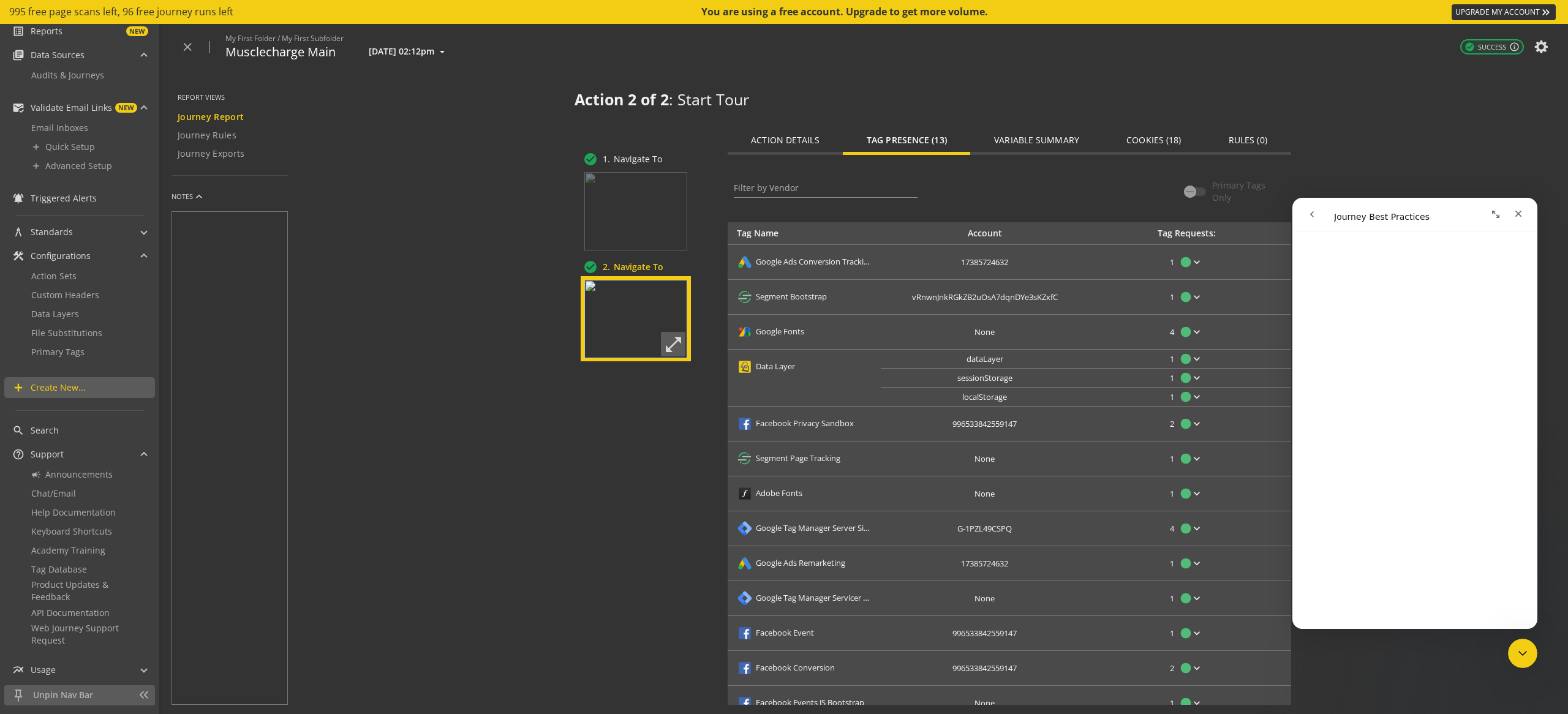
click at [1012, 357] on span "dataLayer" at bounding box center [985, 359] width 202 height 12
click at [992, 357] on span "dataLayer" at bounding box center [985, 360] width 36 height 12
click at [992, 382] on span "sessionStorage" at bounding box center [985, 378] width 55 height 12
click at [994, 401] on span "localStorage" at bounding box center [985, 397] width 45 height 12
click at [808, 139] on span "Action Details" at bounding box center [785, 140] width 68 height 9
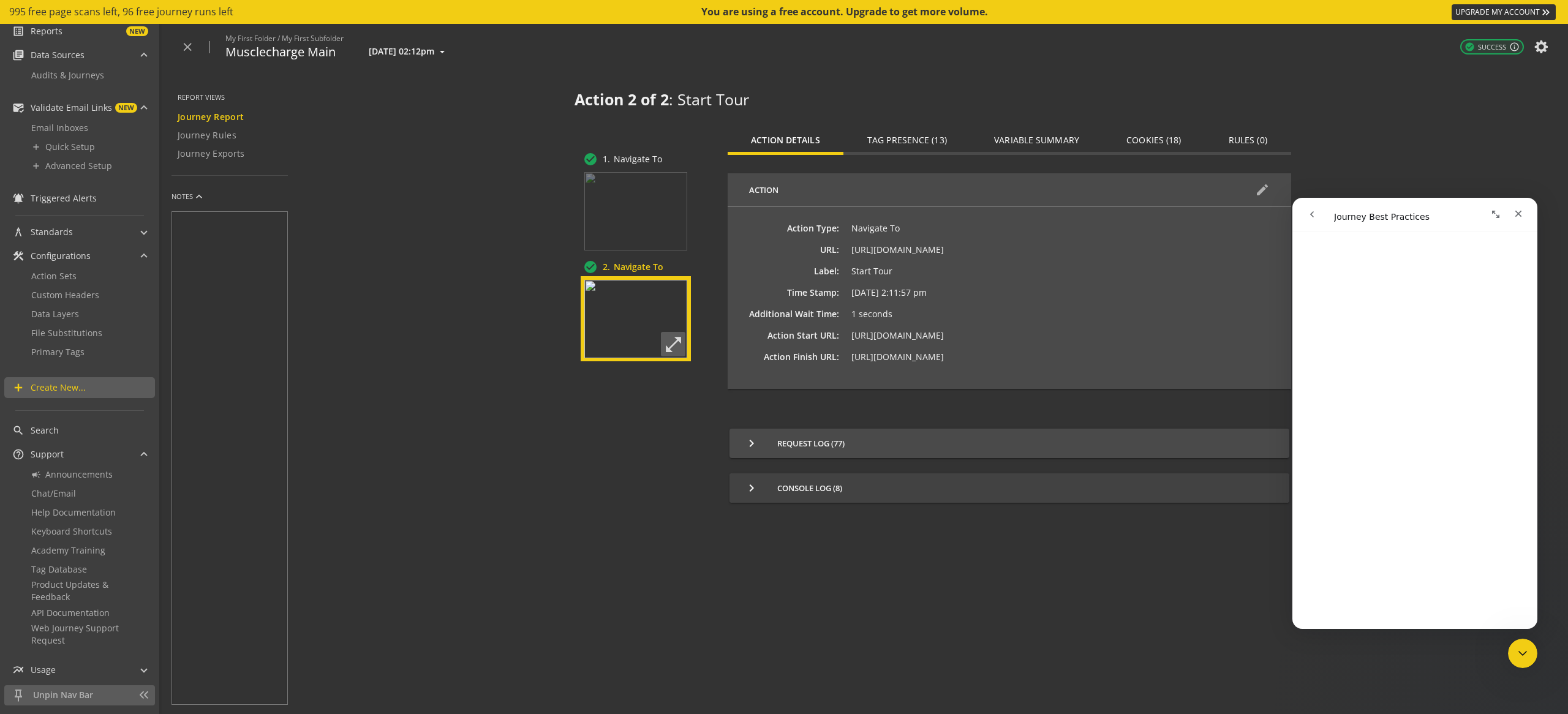
click at [831, 486] on span "keyboard_arrow_right Console Log (8)" at bounding box center [1006, 488] width 525 height 15
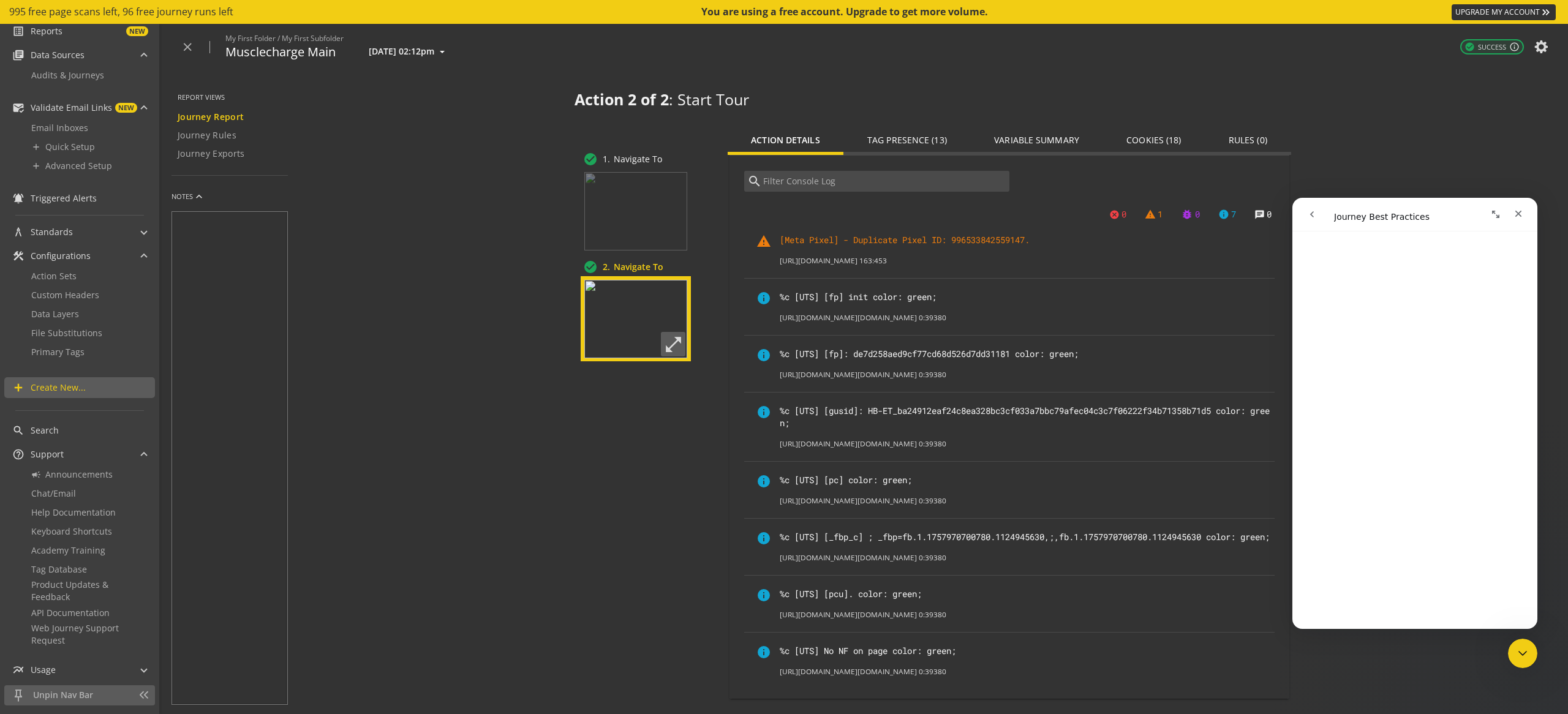
scroll to position [230, 0]
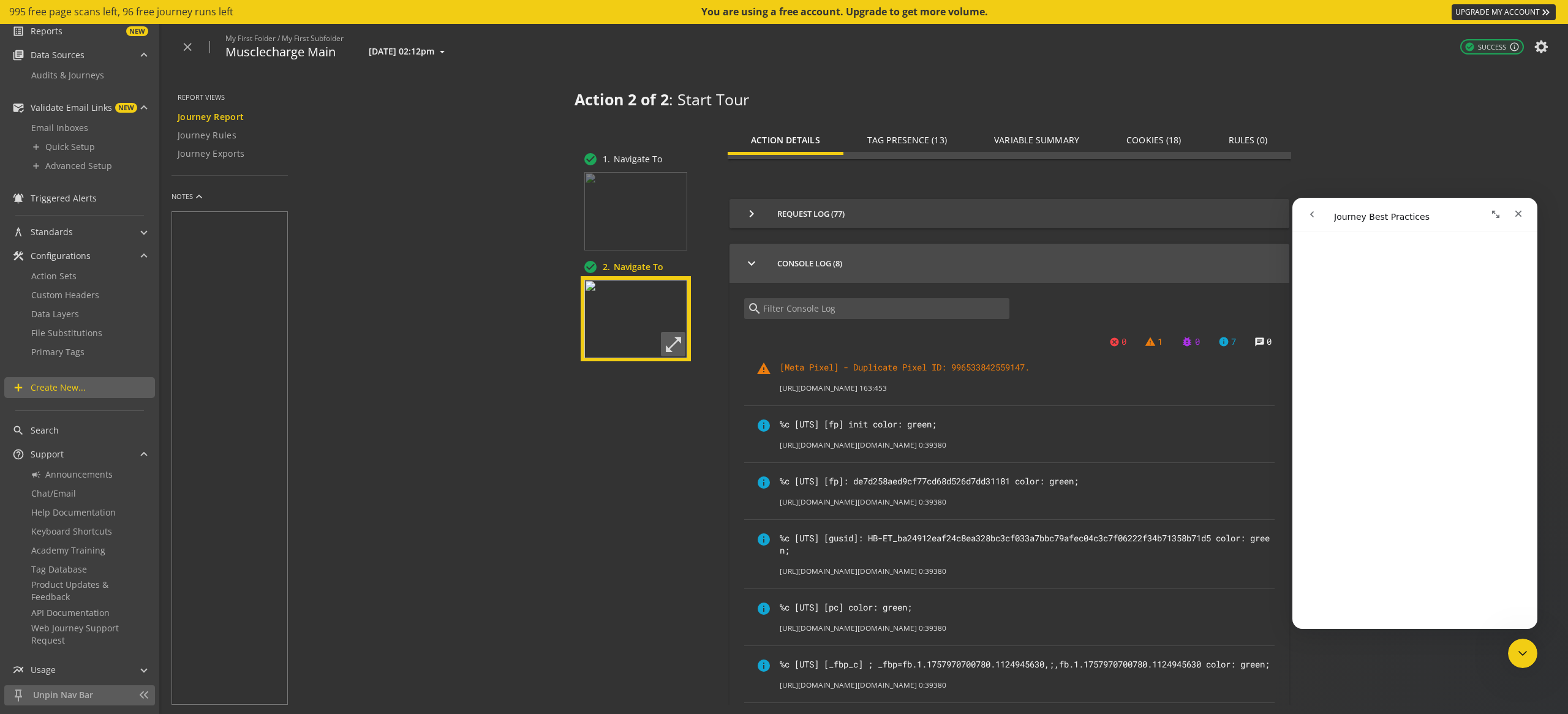
click at [788, 214] on span "keyboard_arrow_right Request Log (77)" at bounding box center [1006, 214] width 525 height 15
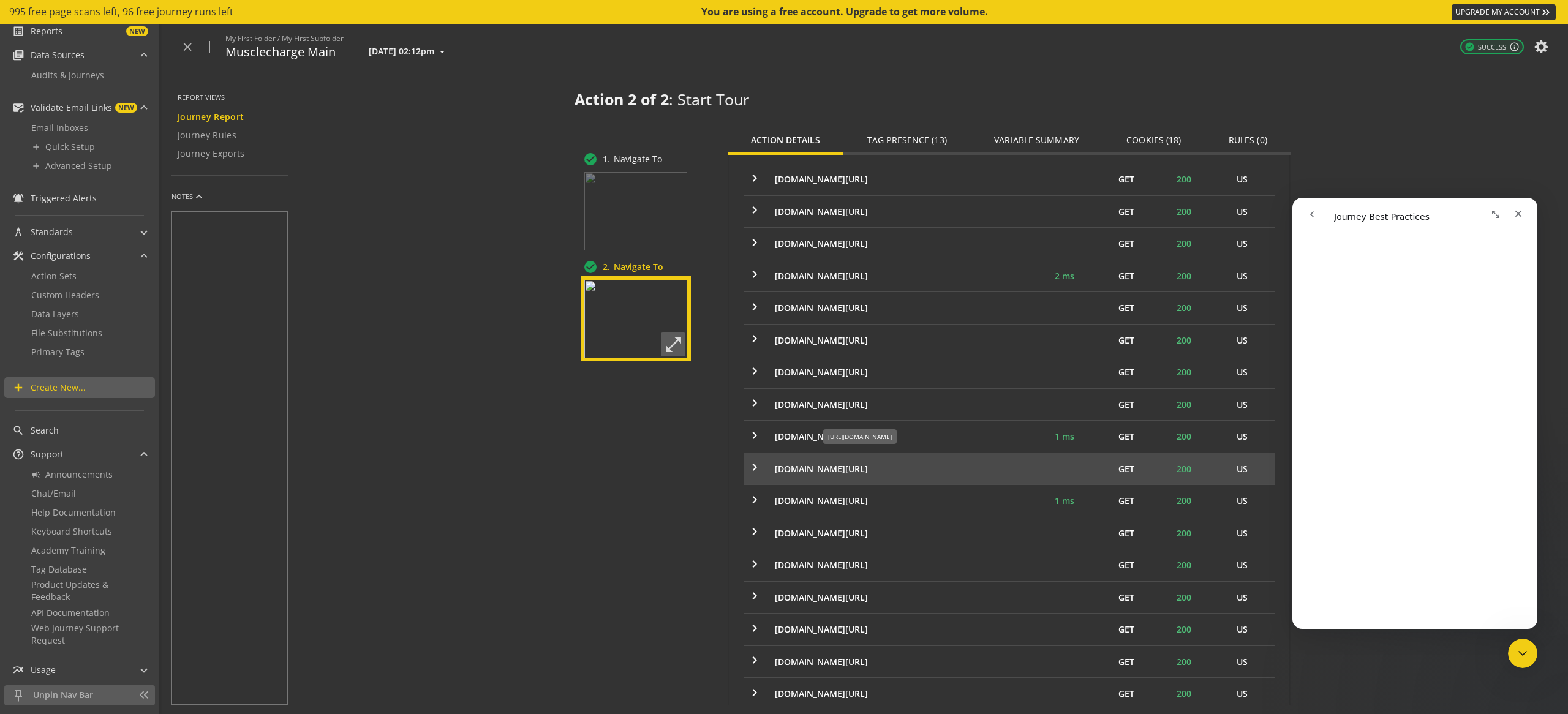
scroll to position [0, 0]
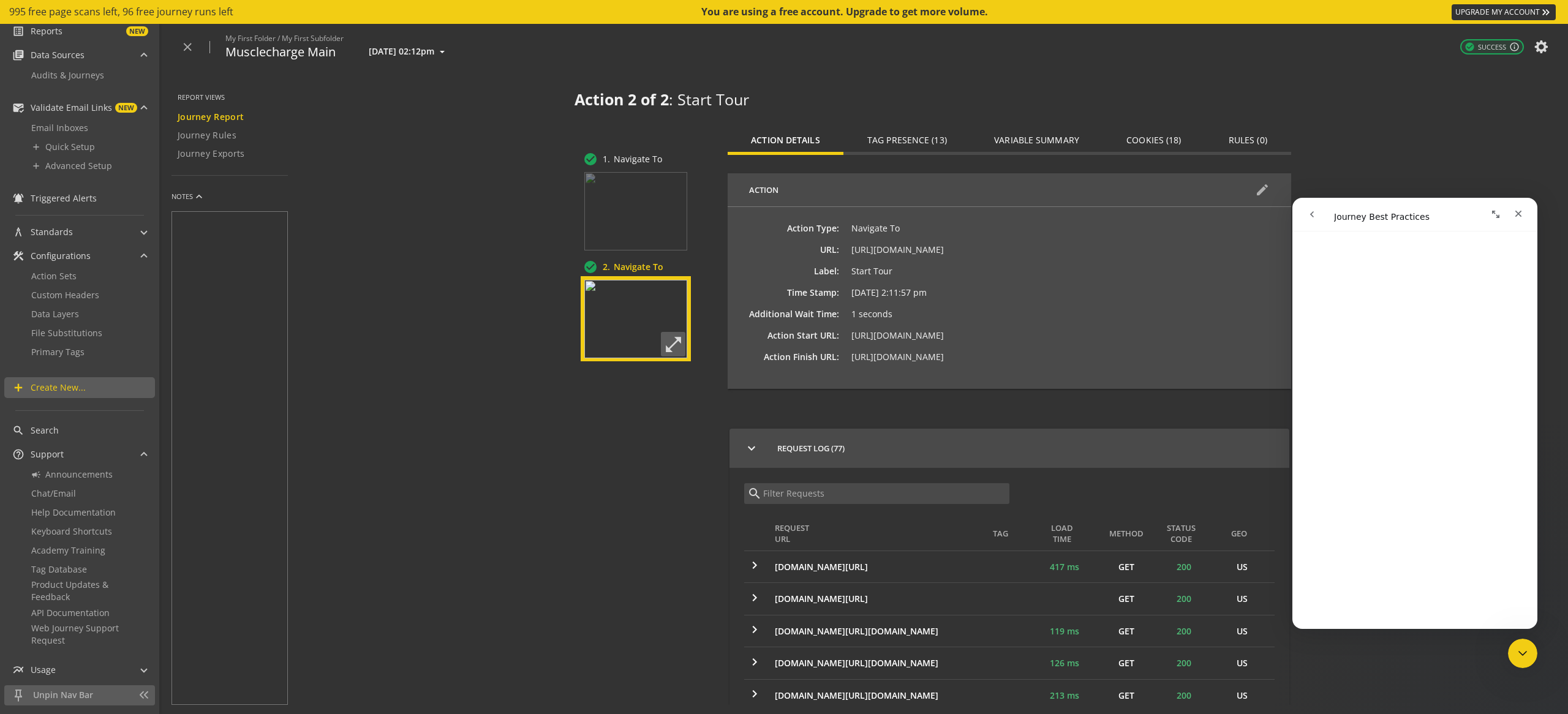
click at [904, 137] on span "Tag Presence (13)" at bounding box center [907, 140] width 80 height 9
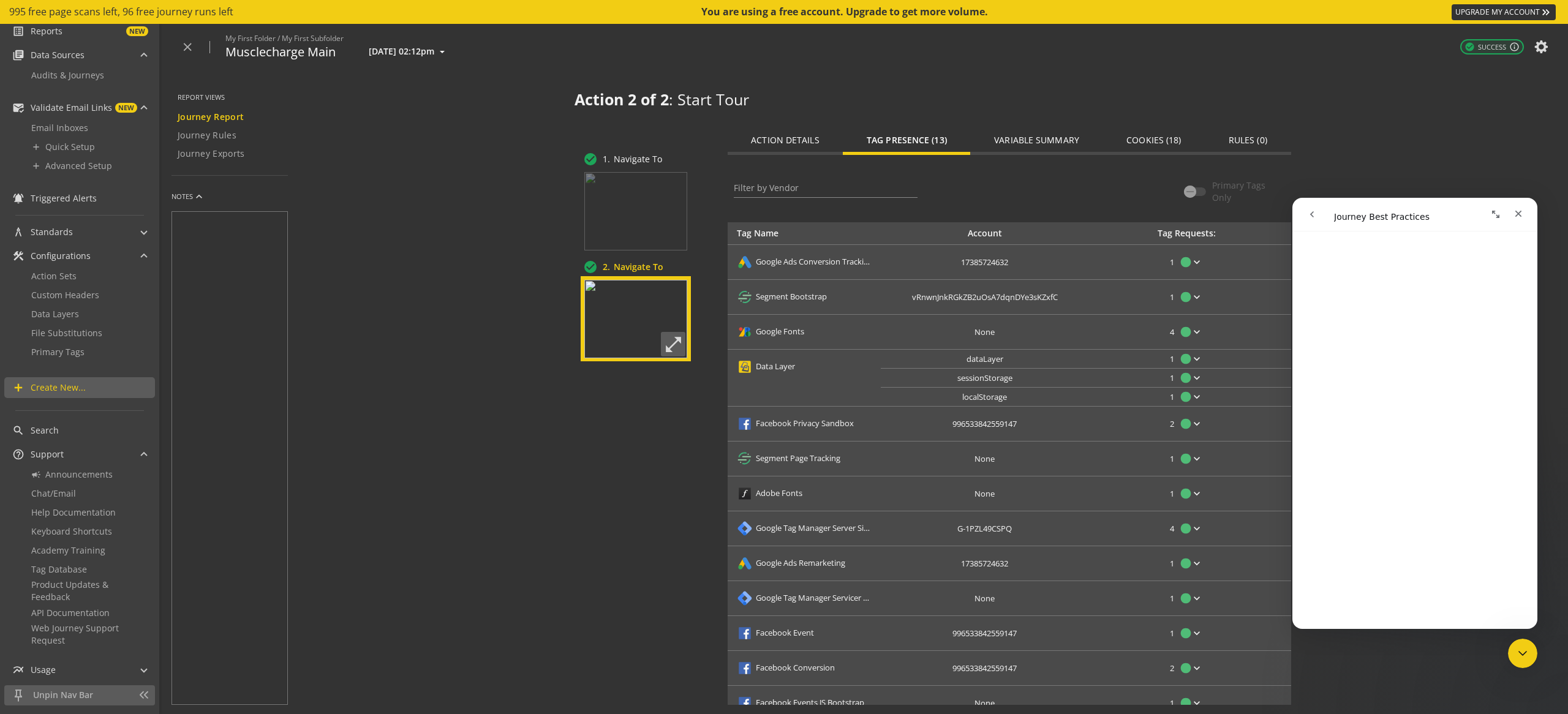
click at [994, 394] on span "localStorage" at bounding box center [985, 397] width 45 height 12
click at [1194, 355] on mat-icon "keyboard_arrow_down" at bounding box center [1196, 359] width 12 height 12
click at [1153, 400] on div "1 tag w/ series 200 - Successes" at bounding box center [1115, 400] width 126 height 12
click at [991, 383] on div at bounding box center [784, 357] width 1568 height 714
click at [991, 381] on span "sessionStorage" at bounding box center [985, 378] width 55 height 12
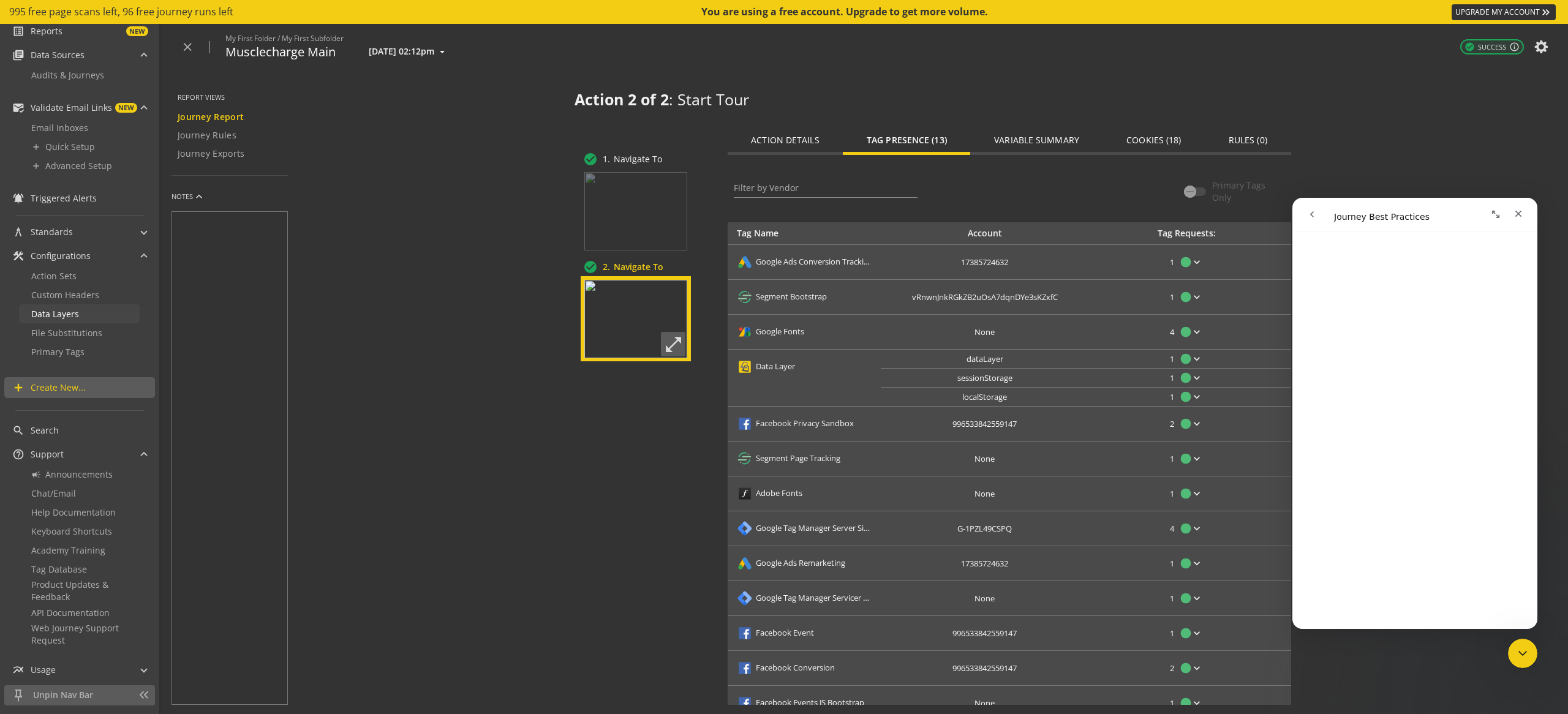
click at [90, 312] on link "Data Layers" at bounding box center [80, 314] width 120 height 19
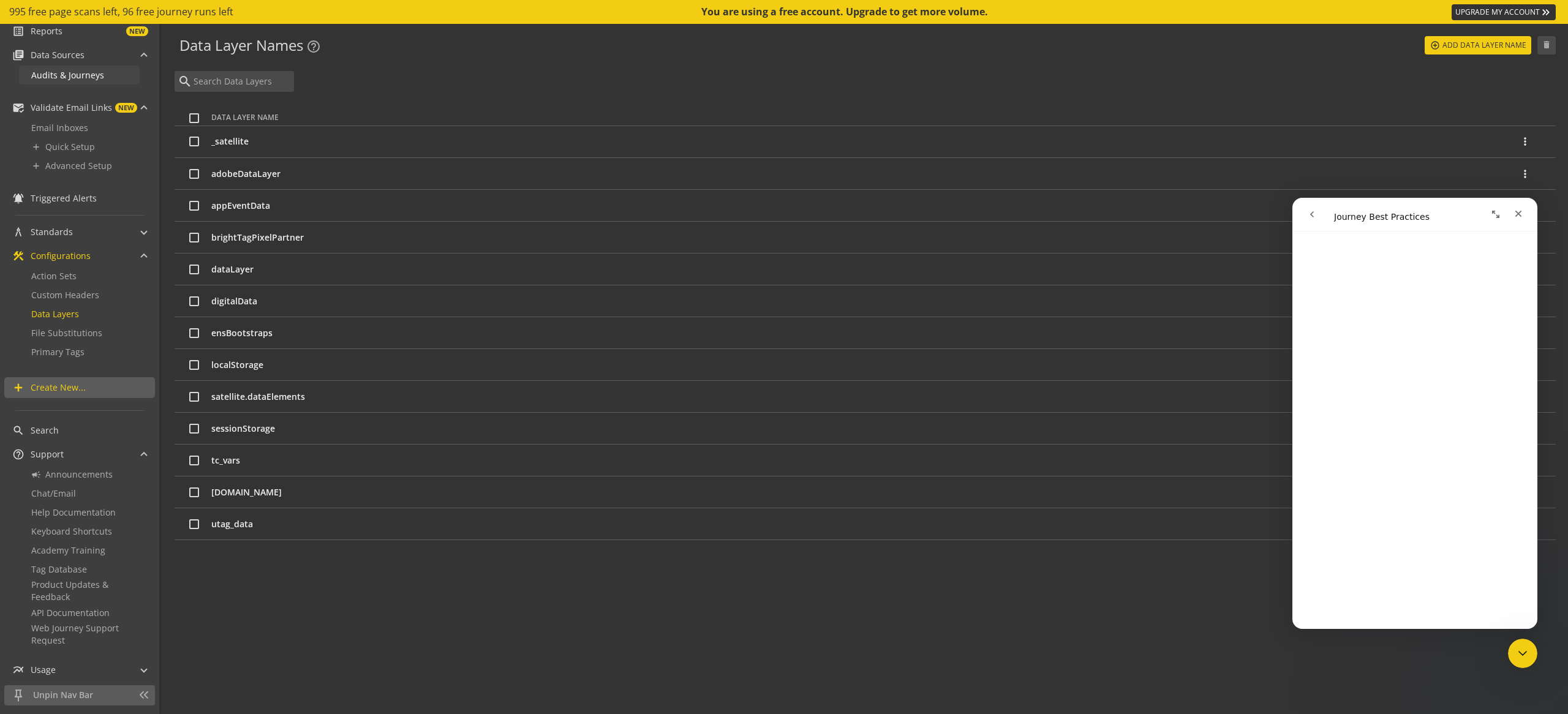
click at [75, 66] on link "Audits & Journeys" at bounding box center [80, 75] width 120 height 19
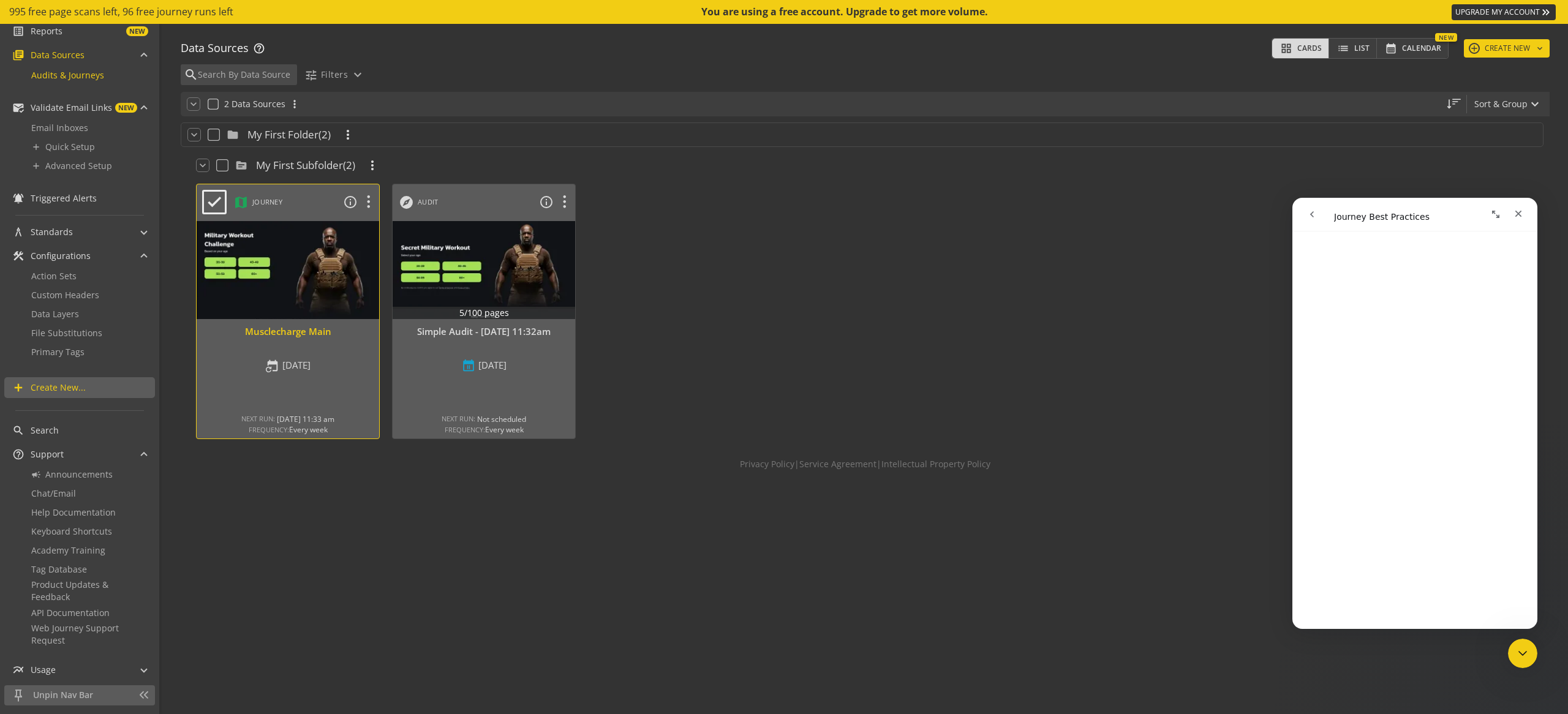
click at [302, 343] on div "Musclecharge Main" at bounding box center [288, 339] width 183 height 27
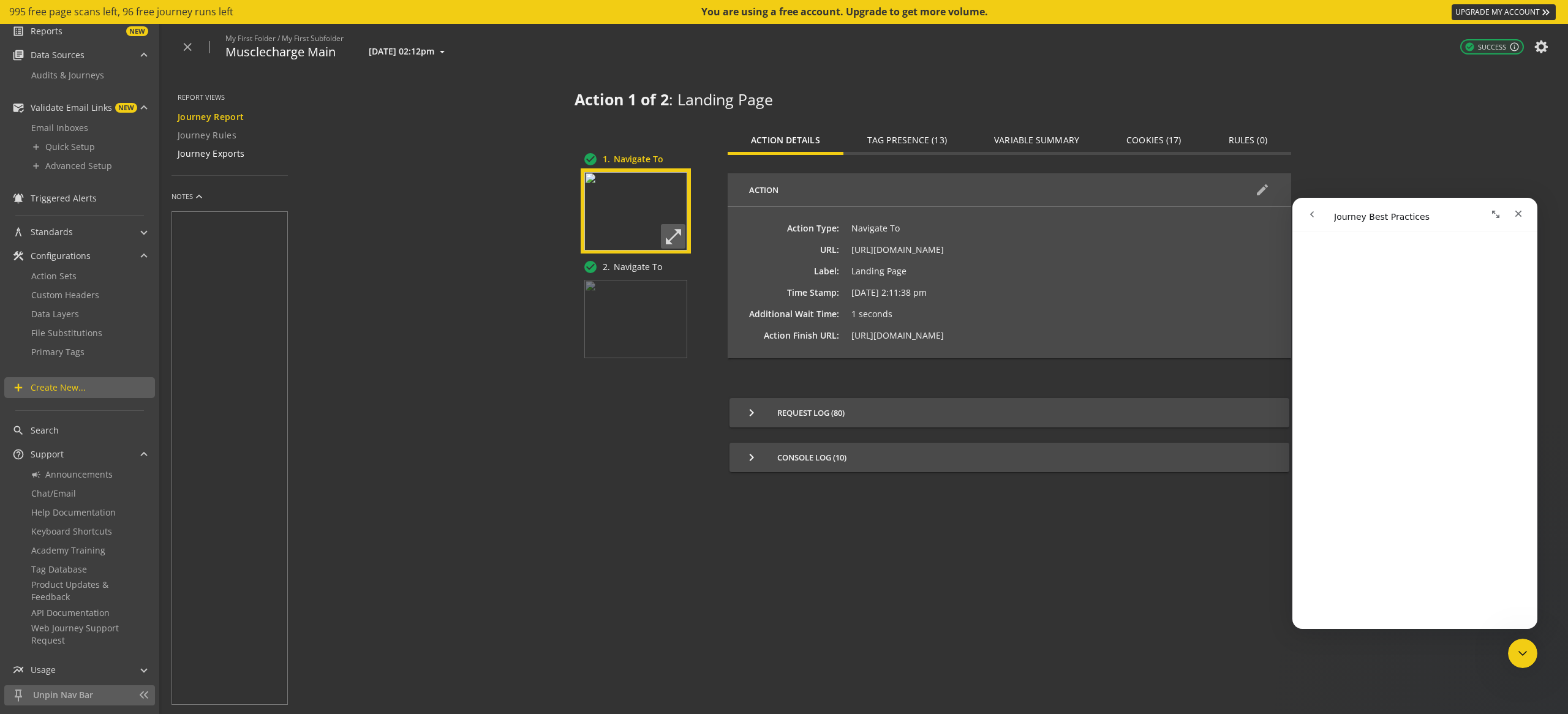
click at [221, 156] on span "Journey Exports" at bounding box center [211, 154] width 68 height 12
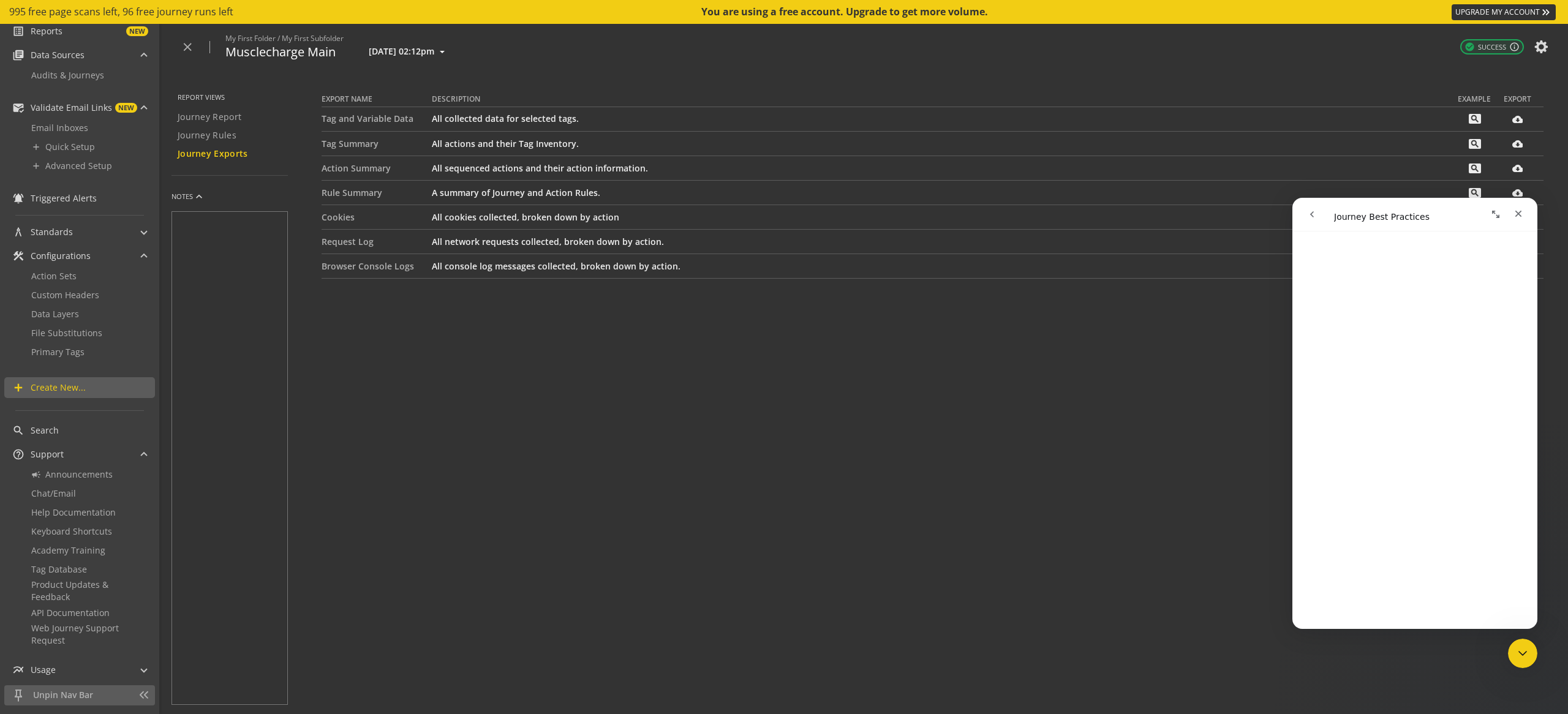
click at [415, 137] on td "Tag Summary" at bounding box center [377, 143] width 110 height 25
click at [420, 117] on td "Tag and Variable Data" at bounding box center [377, 119] width 110 height 25
click at [380, 172] on td "Action Summary" at bounding box center [377, 168] width 110 height 25
click at [360, 195] on td "Rule Summary" at bounding box center [377, 192] width 110 height 25
click at [343, 214] on td "Cookies" at bounding box center [377, 217] width 110 height 25
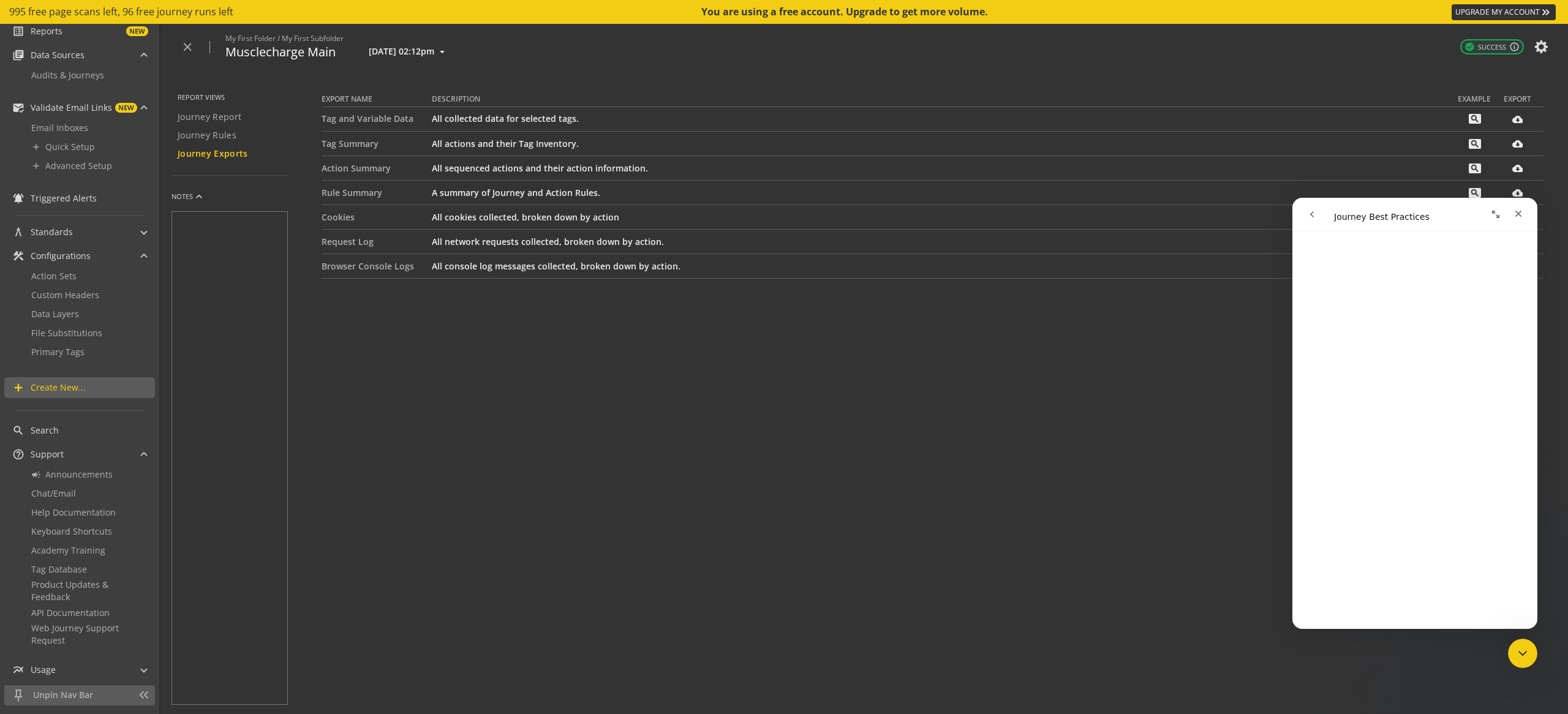
click at [350, 238] on td "Request Log" at bounding box center [377, 241] width 110 height 25
click at [354, 127] on td "Tag and Variable Data" at bounding box center [377, 119] width 110 height 25
click at [1524, 120] on span at bounding box center [1517, 119] width 25 height 30
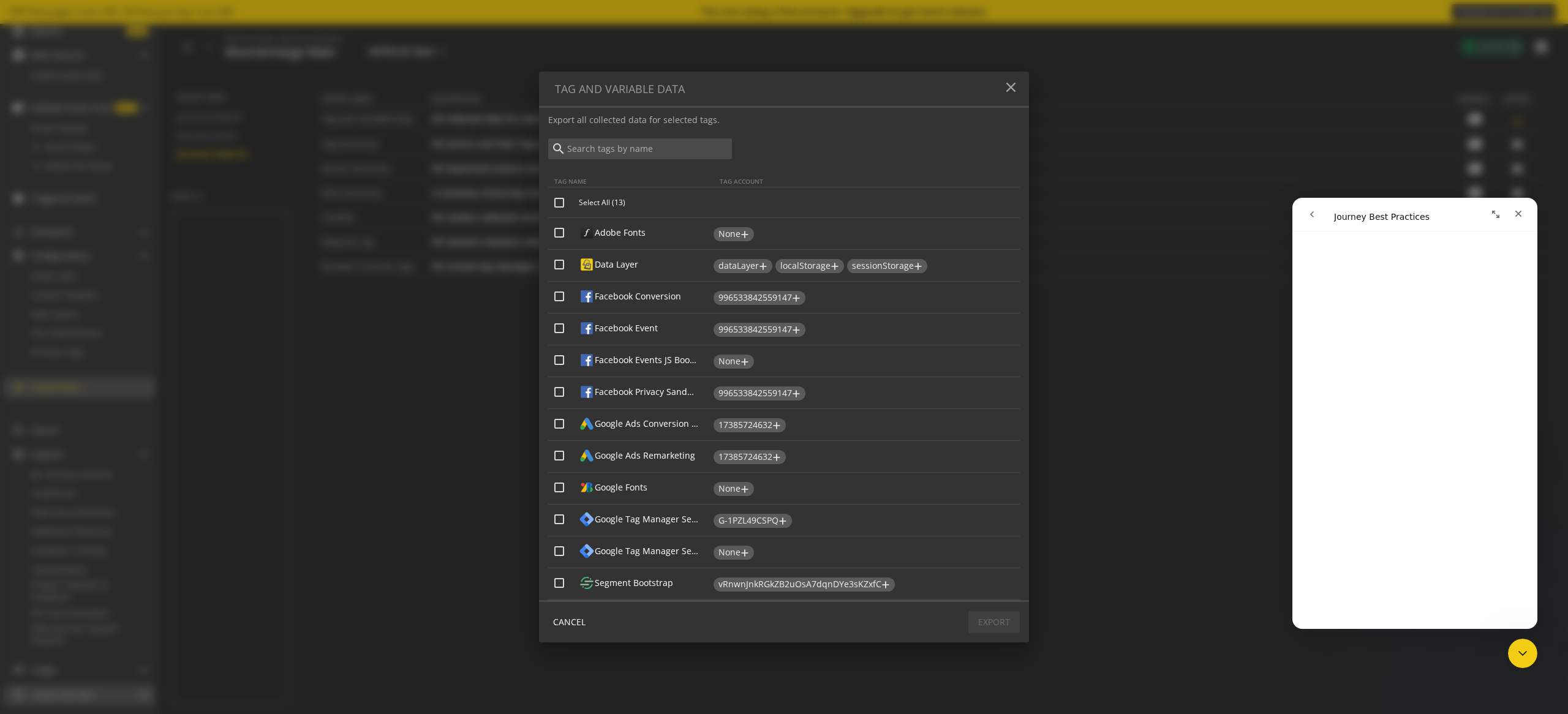
scroll to position [11, 0]
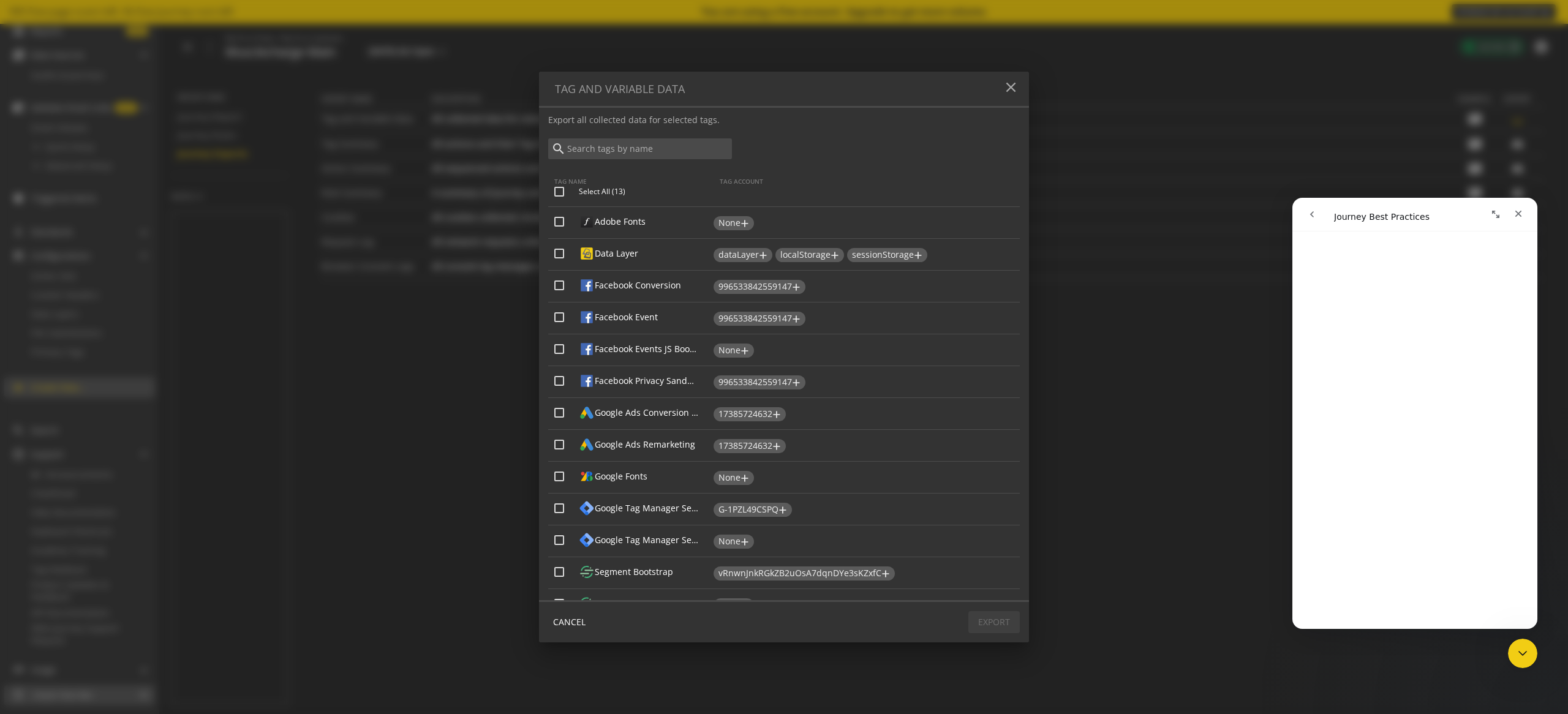
click at [558, 253] on input "Data Layer" at bounding box center [559, 253] width 10 height 10
checkbox input "true"
click at [991, 625] on span "Export" at bounding box center [994, 623] width 32 height 22
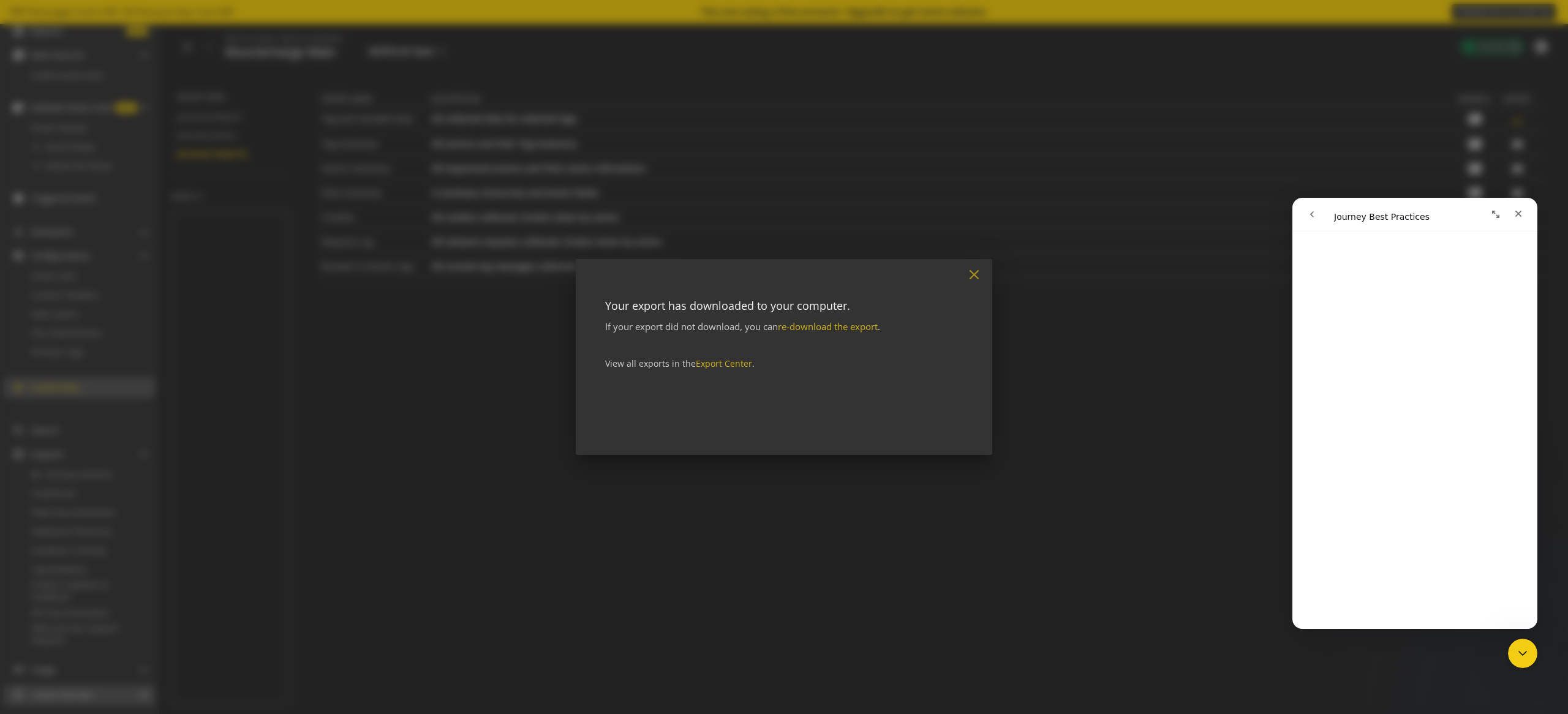
click at [971, 277] on mat-icon "close" at bounding box center [974, 275] width 16 height 16
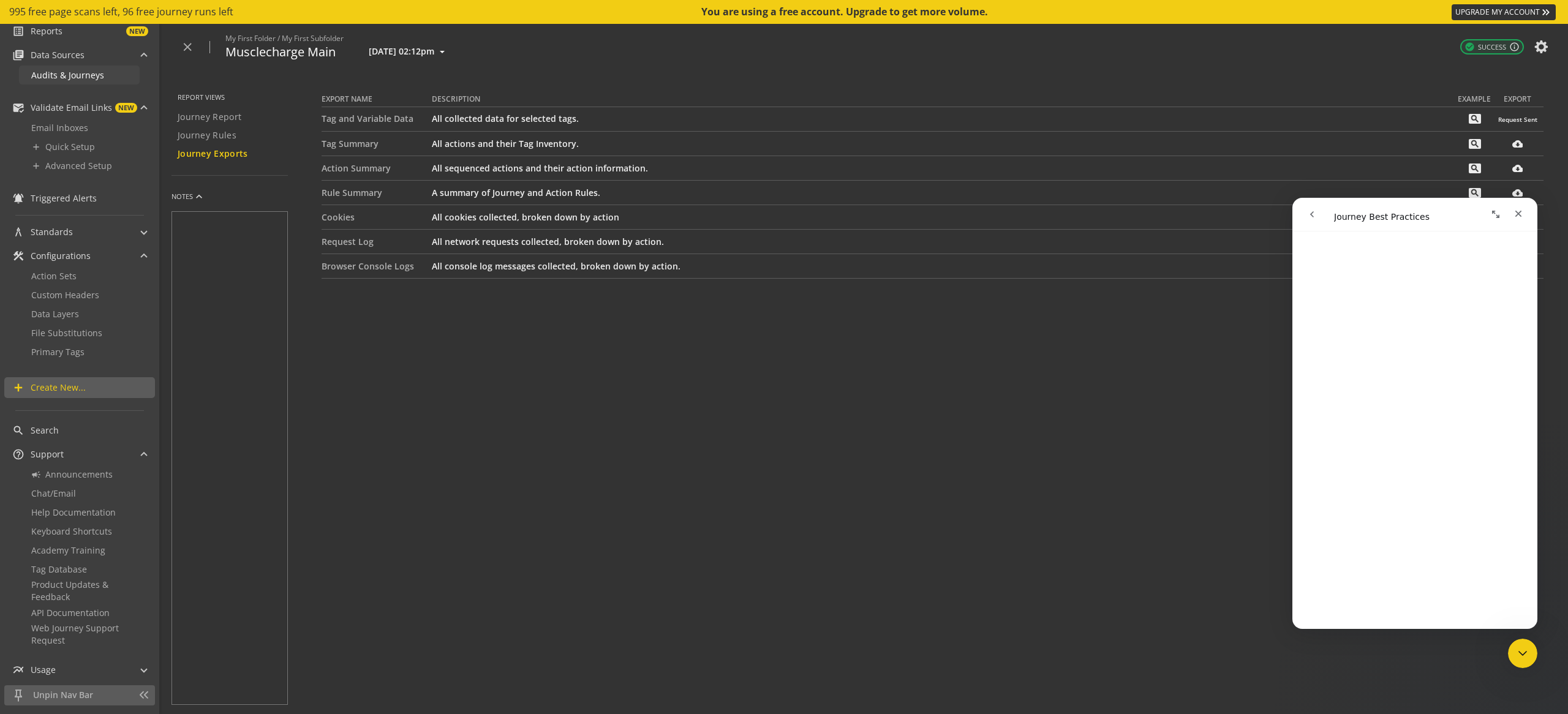
click at [63, 73] on span "Audits & Journeys" at bounding box center [68, 75] width 73 height 12
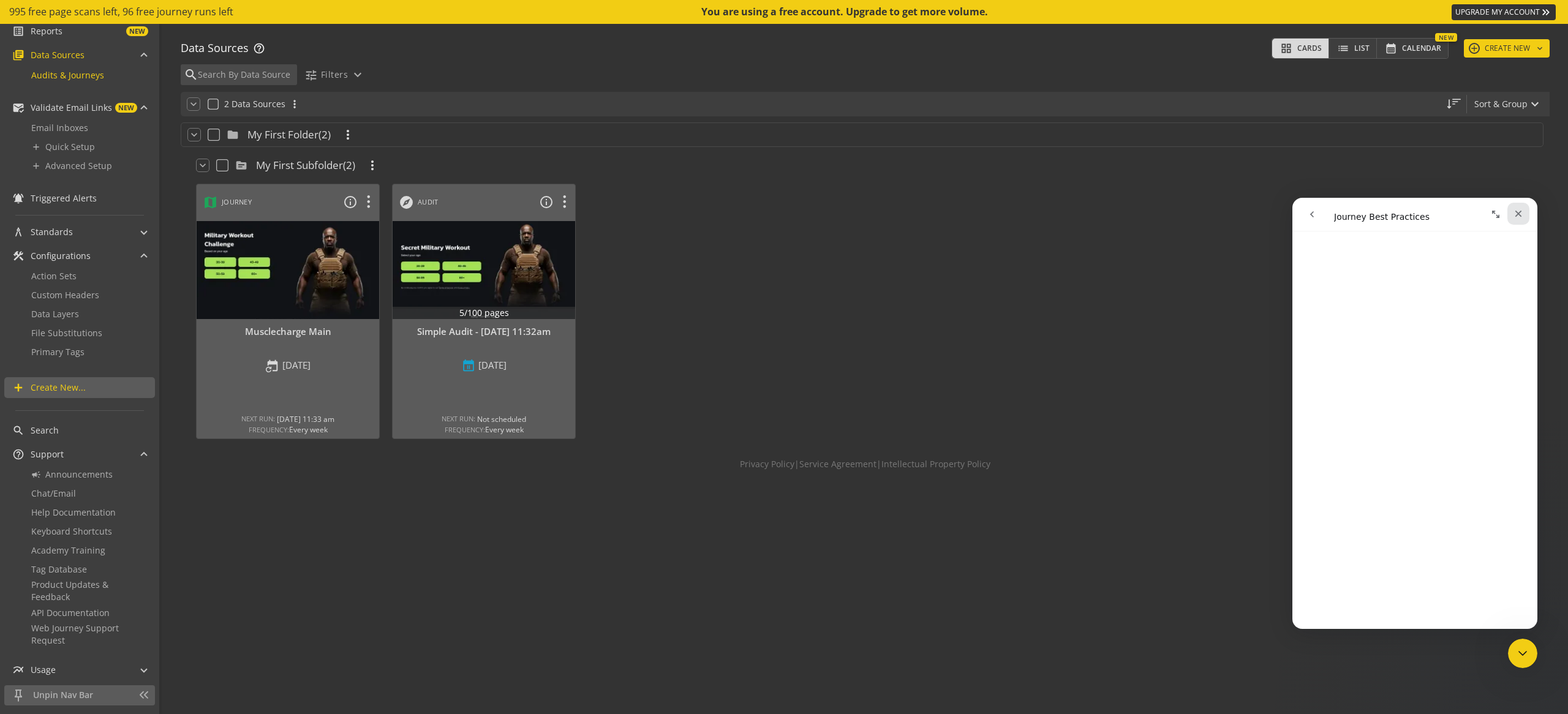
click at [1527, 214] on div "Close" at bounding box center [1518, 214] width 22 height 22
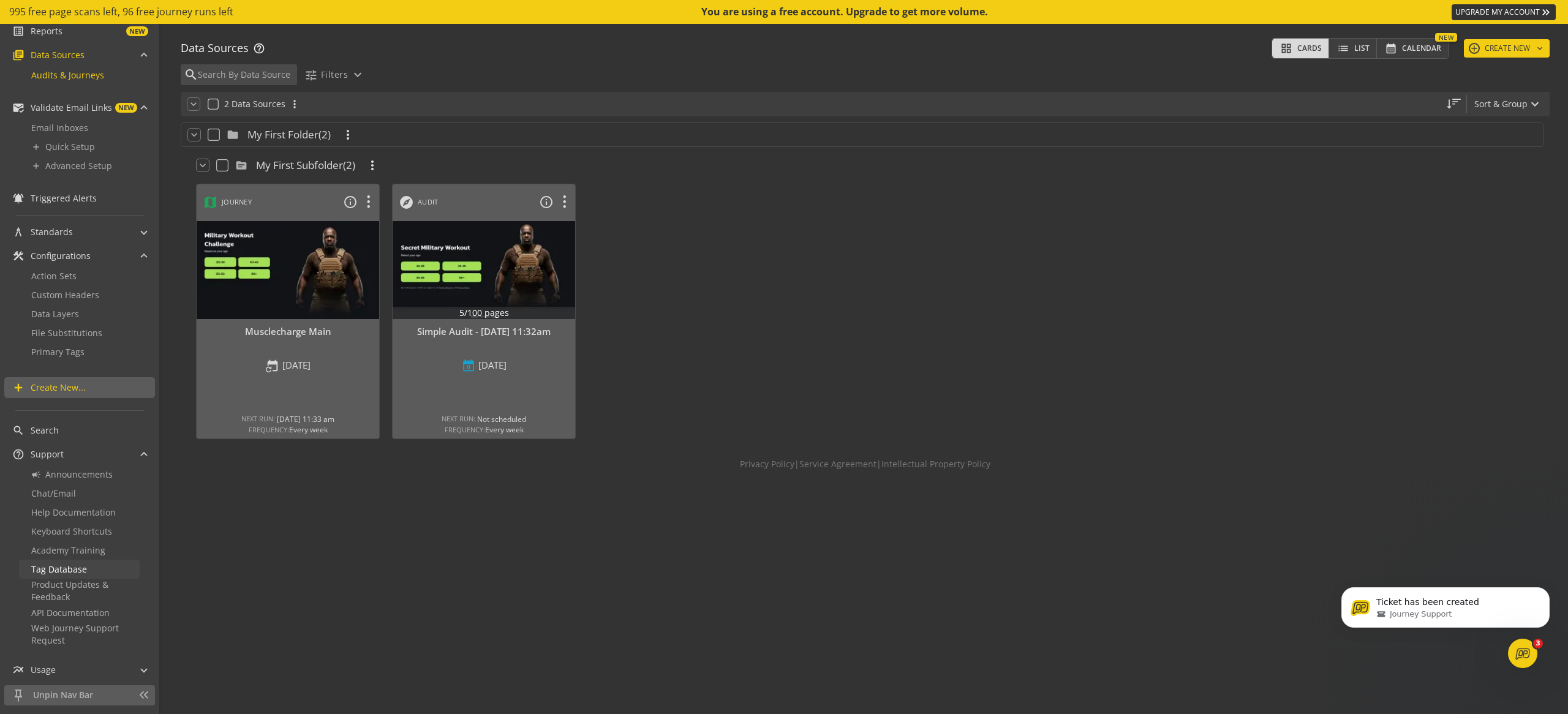
click at [65, 573] on span "Tag Database" at bounding box center [59, 569] width 56 height 12
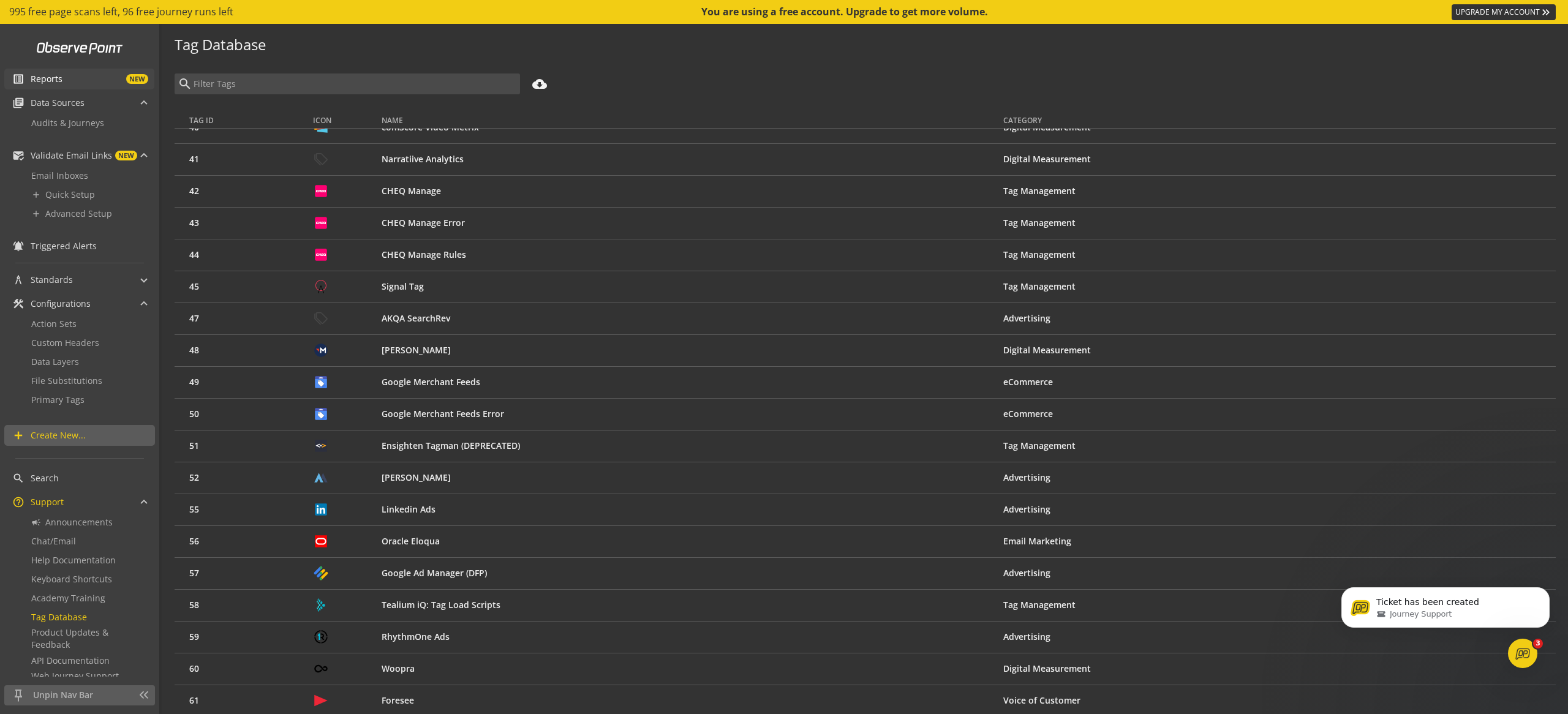
click at [71, 79] on span "NEW" at bounding box center [105, 79] width 85 height 10
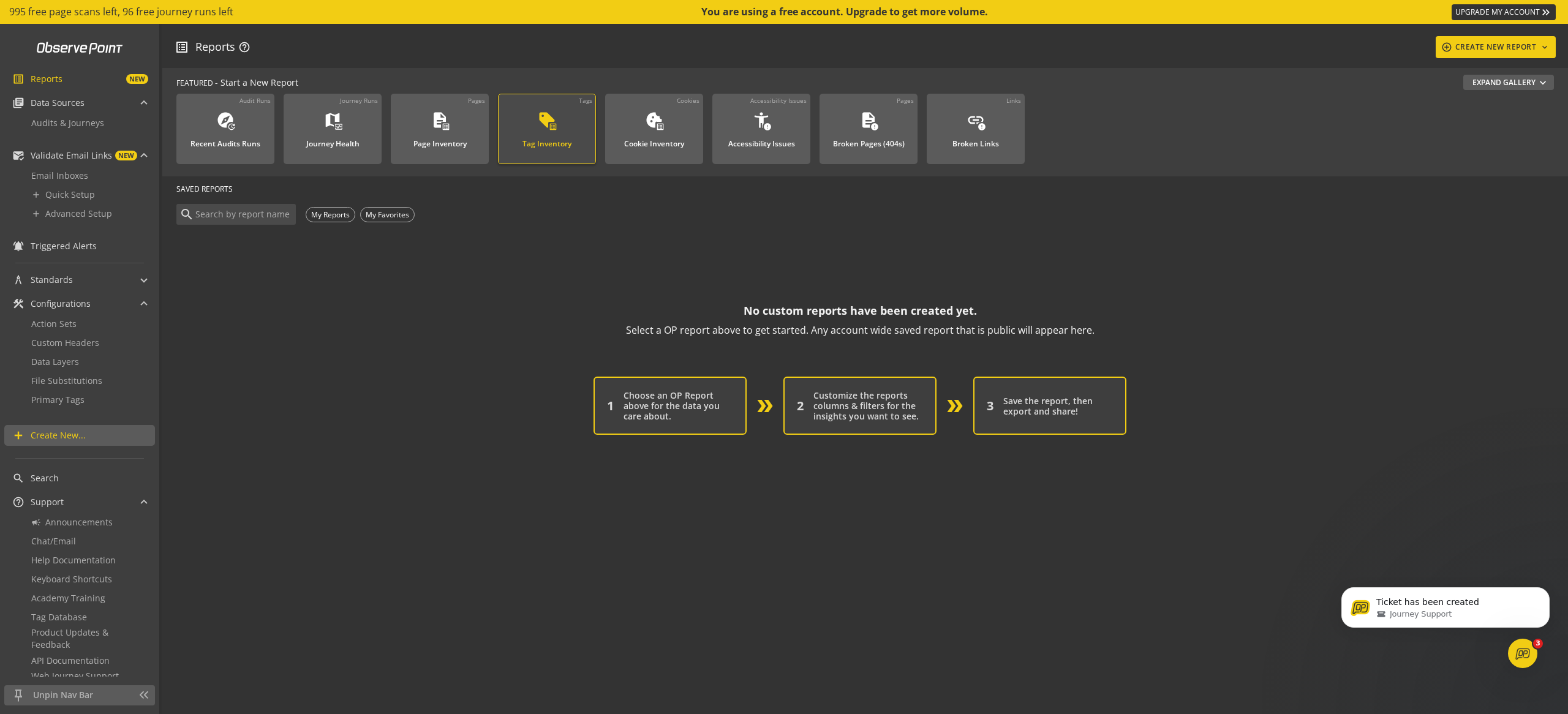
click at [525, 120] on div "sell list_alt Tag Inventory" at bounding box center [547, 131] width 61 height 40
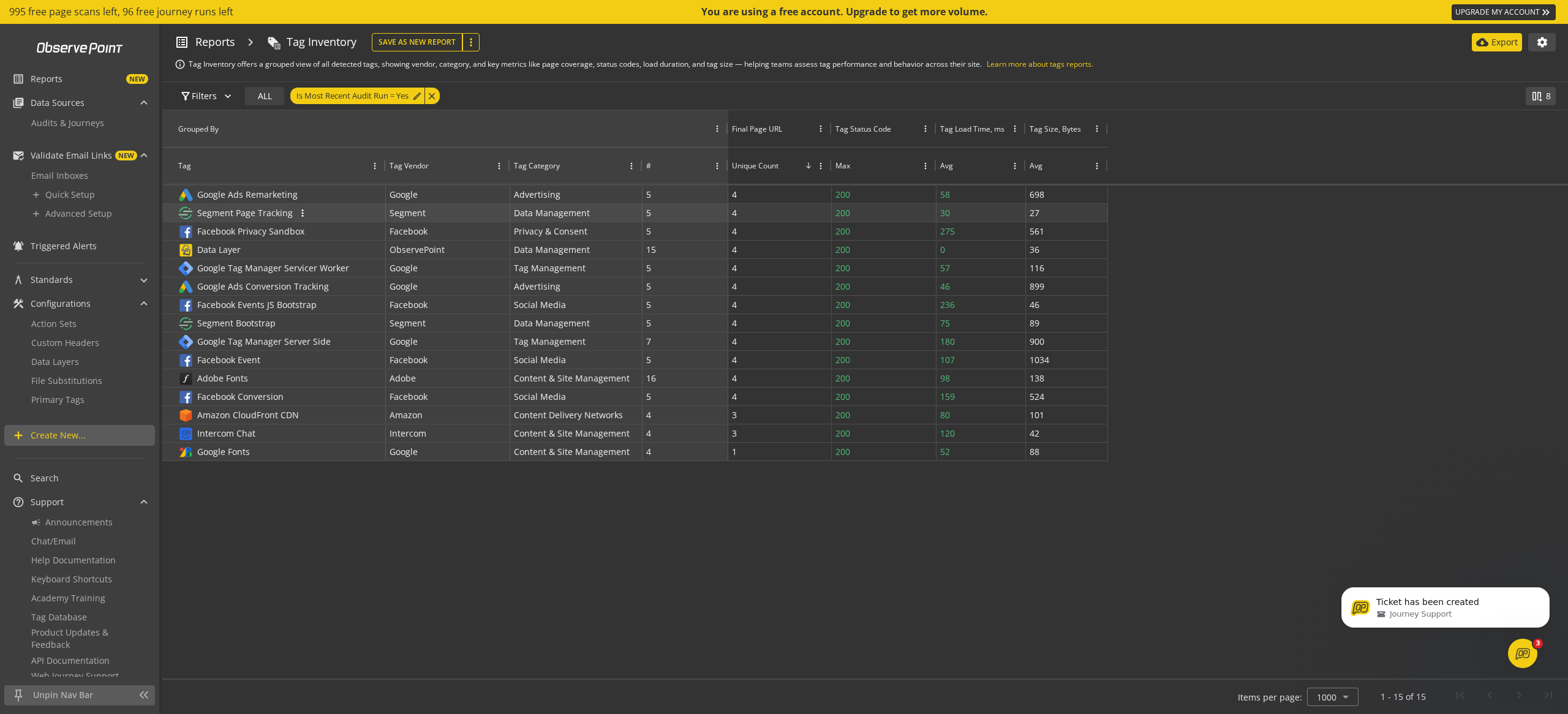
click at [253, 209] on span "Segment Page Tracking" at bounding box center [244, 213] width 96 height 12
click at [268, 214] on span "Segment Page Tracking" at bounding box center [244, 213] width 96 height 12
click at [299, 215] on span "more_vert" at bounding box center [302, 212] width 11 height 11
click at [343, 207] on div "Segment Page Tracking more_vert" at bounding box center [279, 212] width 204 height 16
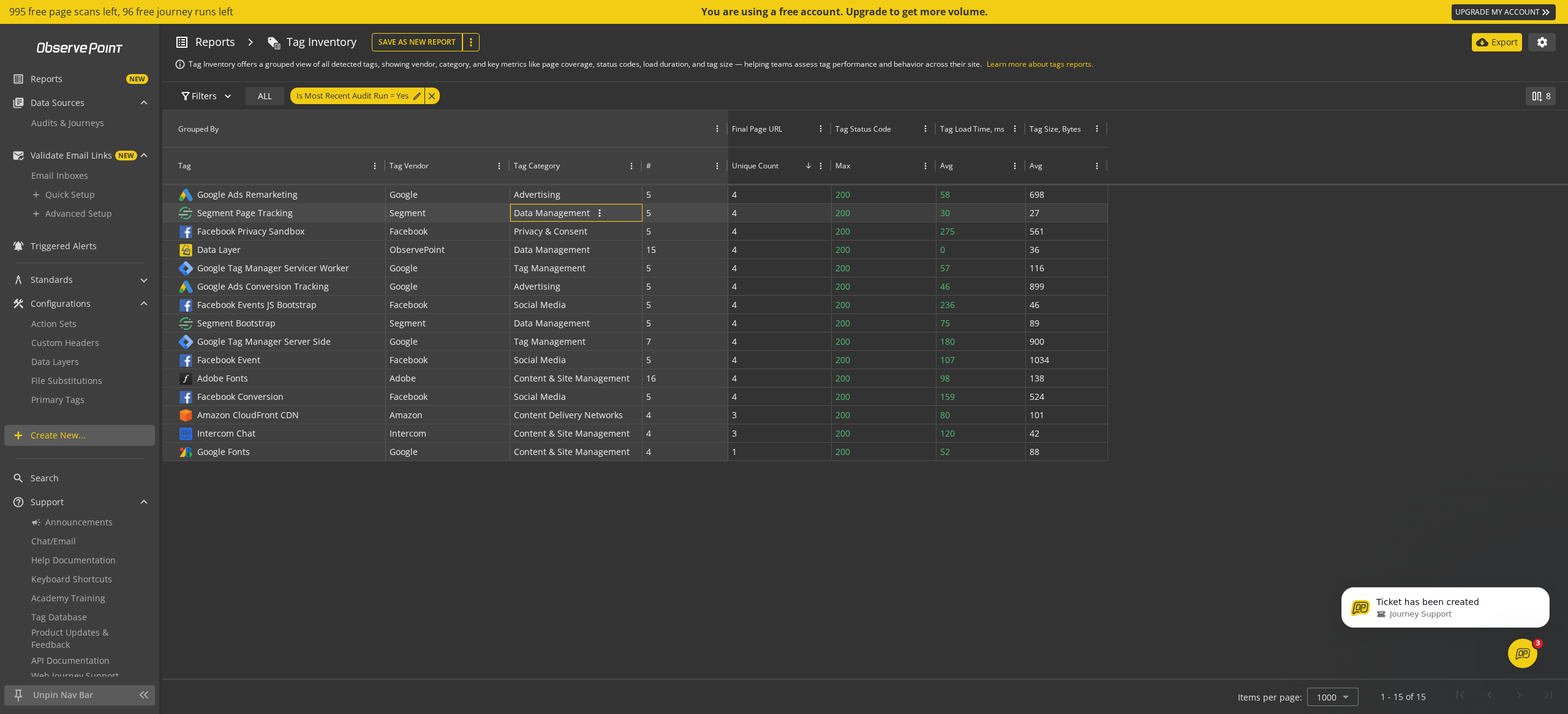
click at [554, 211] on span "Data Management" at bounding box center [552, 212] width 76 height 18
click at [991, 218] on div "30 more_vert" at bounding box center [981, 212] width 82 height 16
click at [1021, 216] on button "more_vert" at bounding box center [1015, 213] width 15 height 15
click at [1020, 215] on button "more_vert" at bounding box center [1015, 213] width 15 height 15
click at [263, 252] on div "Data Layer more_vert" at bounding box center [279, 250] width 204 height 16
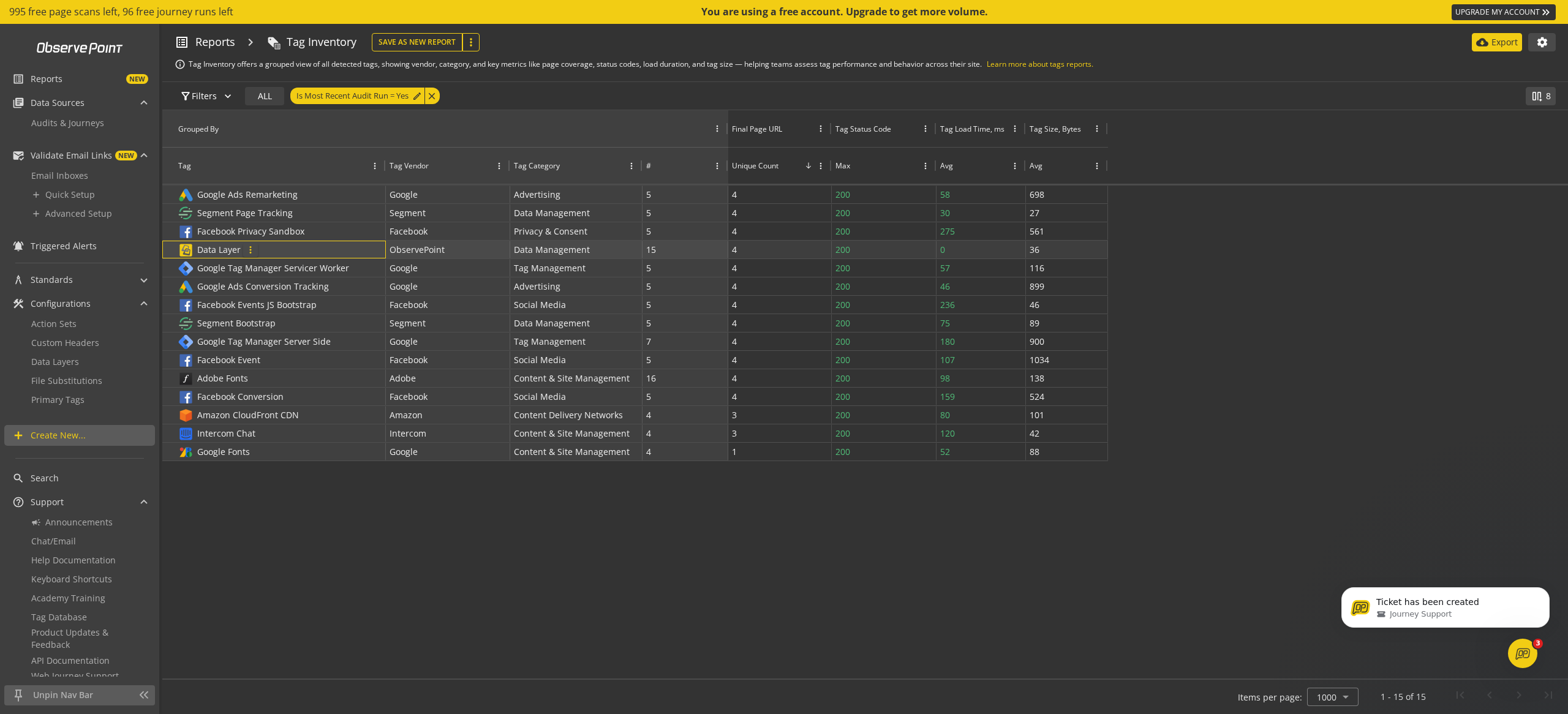
click at [250, 250] on span "more_vert" at bounding box center [250, 250] width 11 height 11
click at [219, 247] on span "Data Layer" at bounding box center [218, 250] width 44 height 12
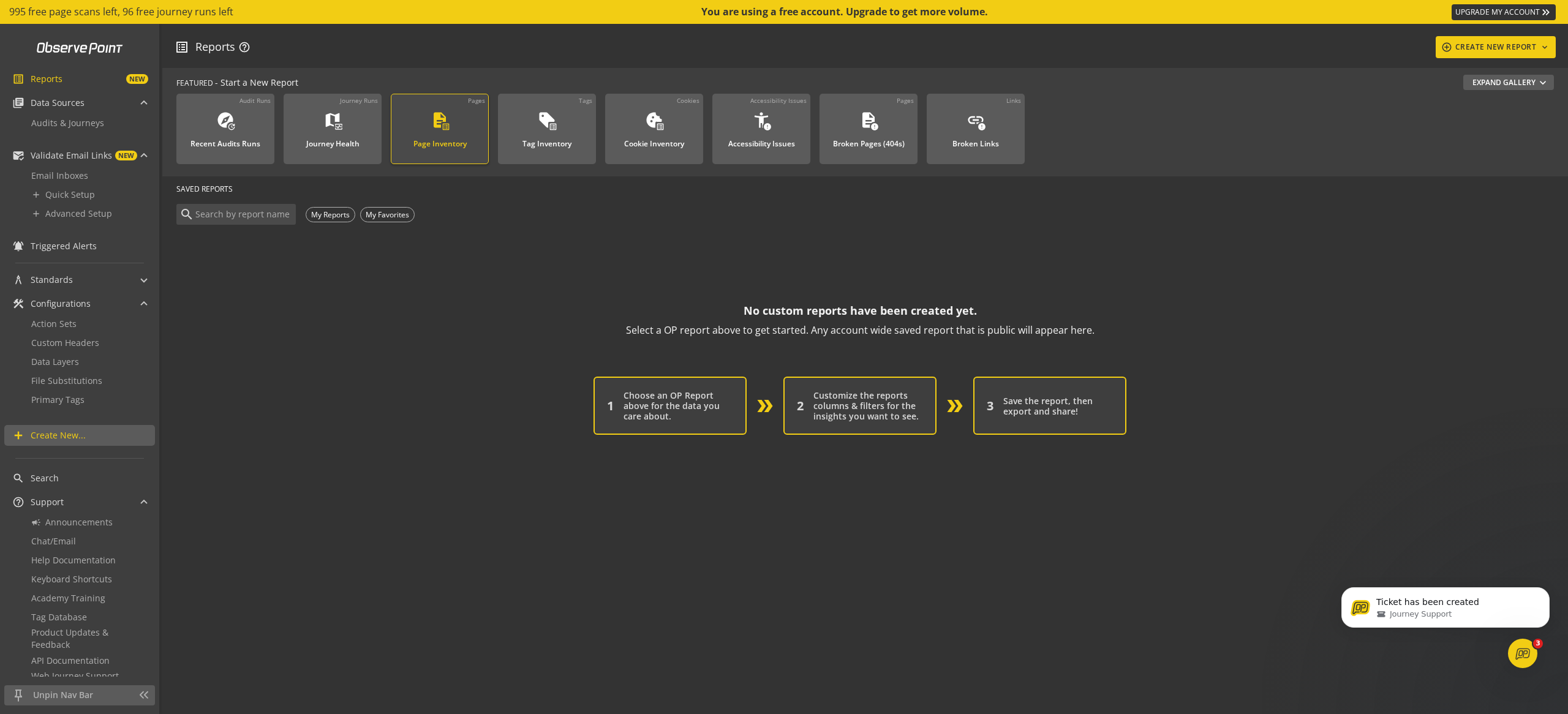
click at [454, 132] on div "Page Inventory" at bounding box center [440, 140] width 54 height 16
click at [325, 131] on div "map monitor_heart" at bounding box center [332, 121] width 19 height 22
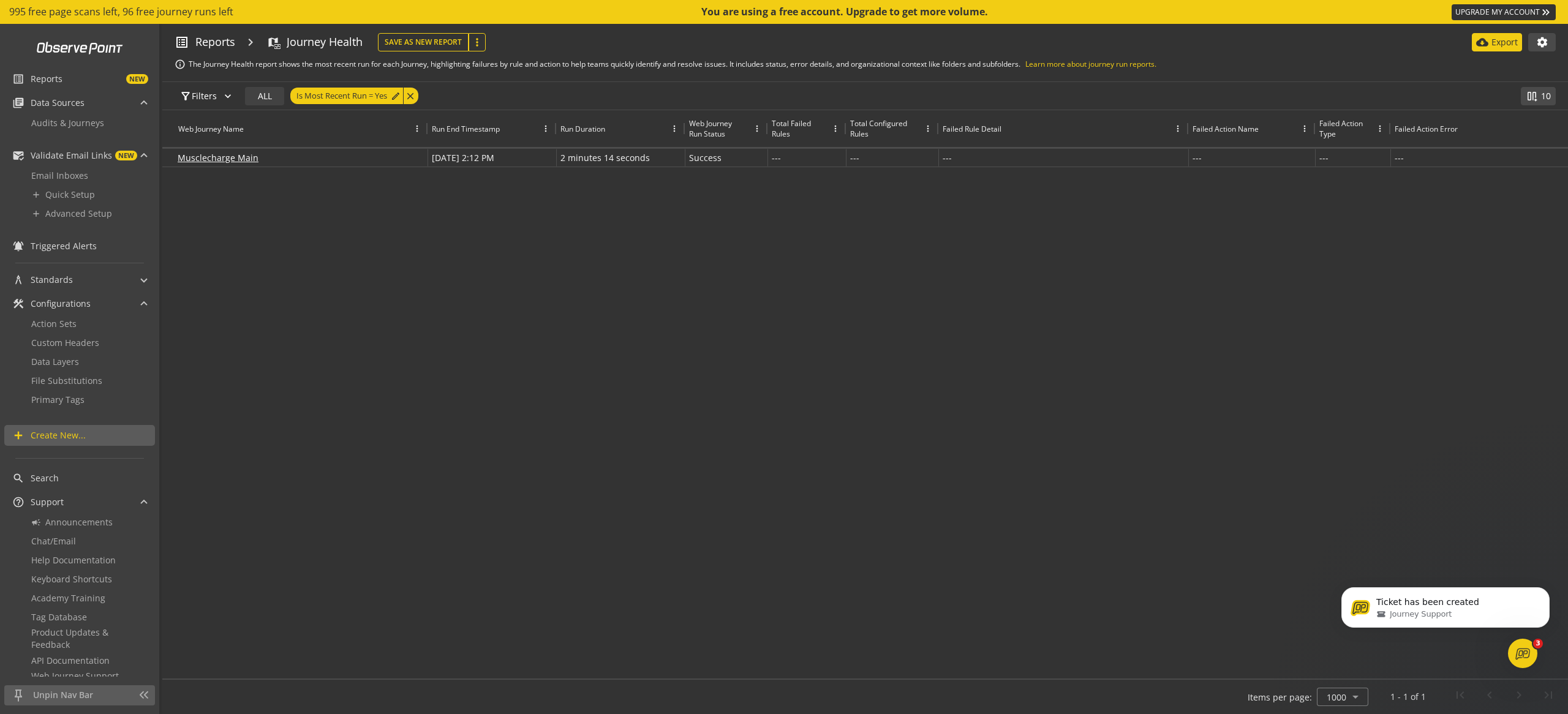
click at [1056, 230] on div "Musclecharge Main more_vert Sep 15, 2025 | 2:12 PM more_vert 2 minutes 14 secon…" at bounding box center [865, 410] width 1406 height 523
click at [548, 317] on div "Musclecharge Main more_vert Sep 15, 2025 | 2:12 PM more_vert 2 minutes 14 secon…" at bounding box center [865, 410] width 1406 height 523
click at [308, 259] on div "Musclecharge Main more_vert Sep 15, 2025 | 2:12 PM more_vert 2 minutes 14 secon…" at bounding box center [865, 410] width 1406 height 523
click at [75, 325] on link "Action Sets" at bounding box center [80, 324] width 120 height 19
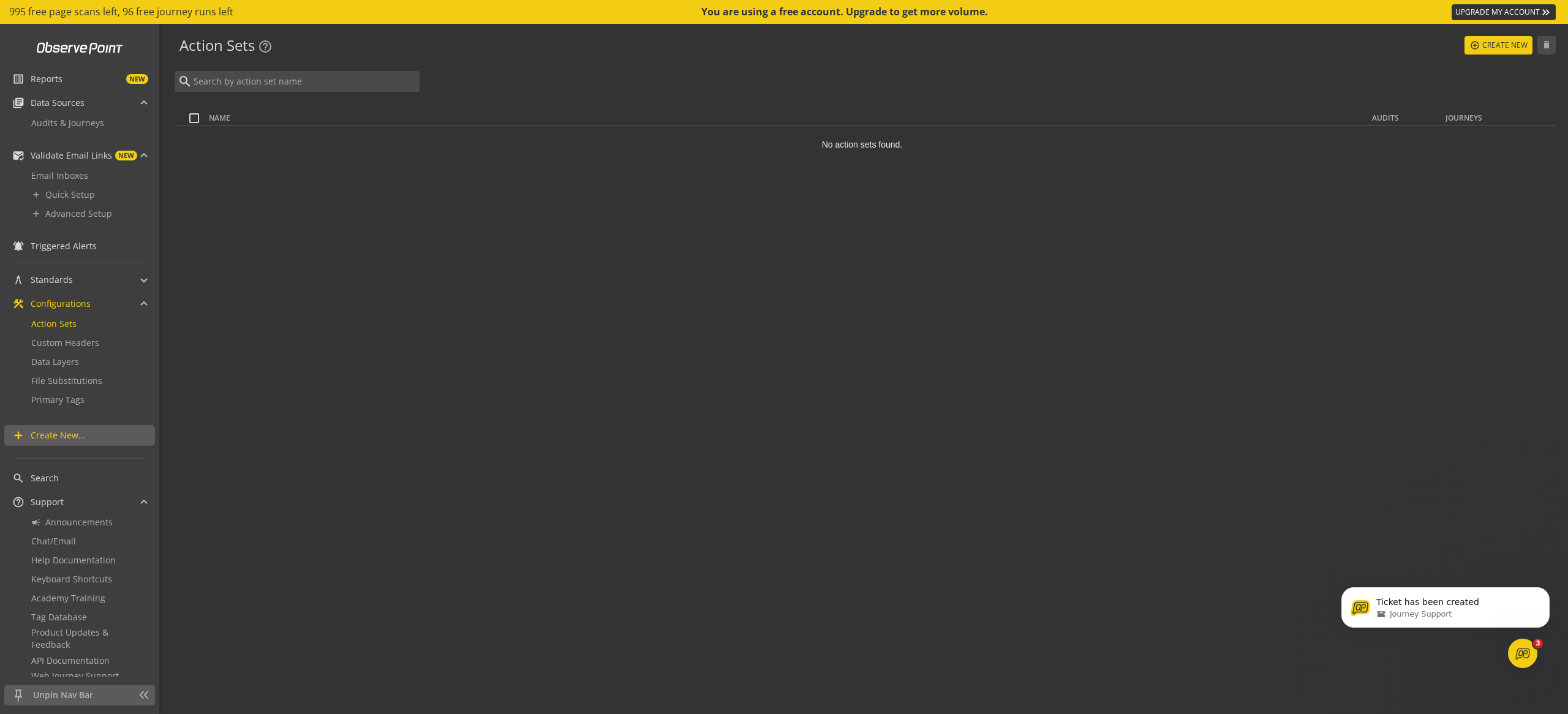
click at [351, 212] on div "search Name Audits Journeys No action sets found." at bounding box center [865, 391] width 1381 height 640
click at [92, 340] on span "Custom Headers" at bounding box center [65, 343] width 68 height 12
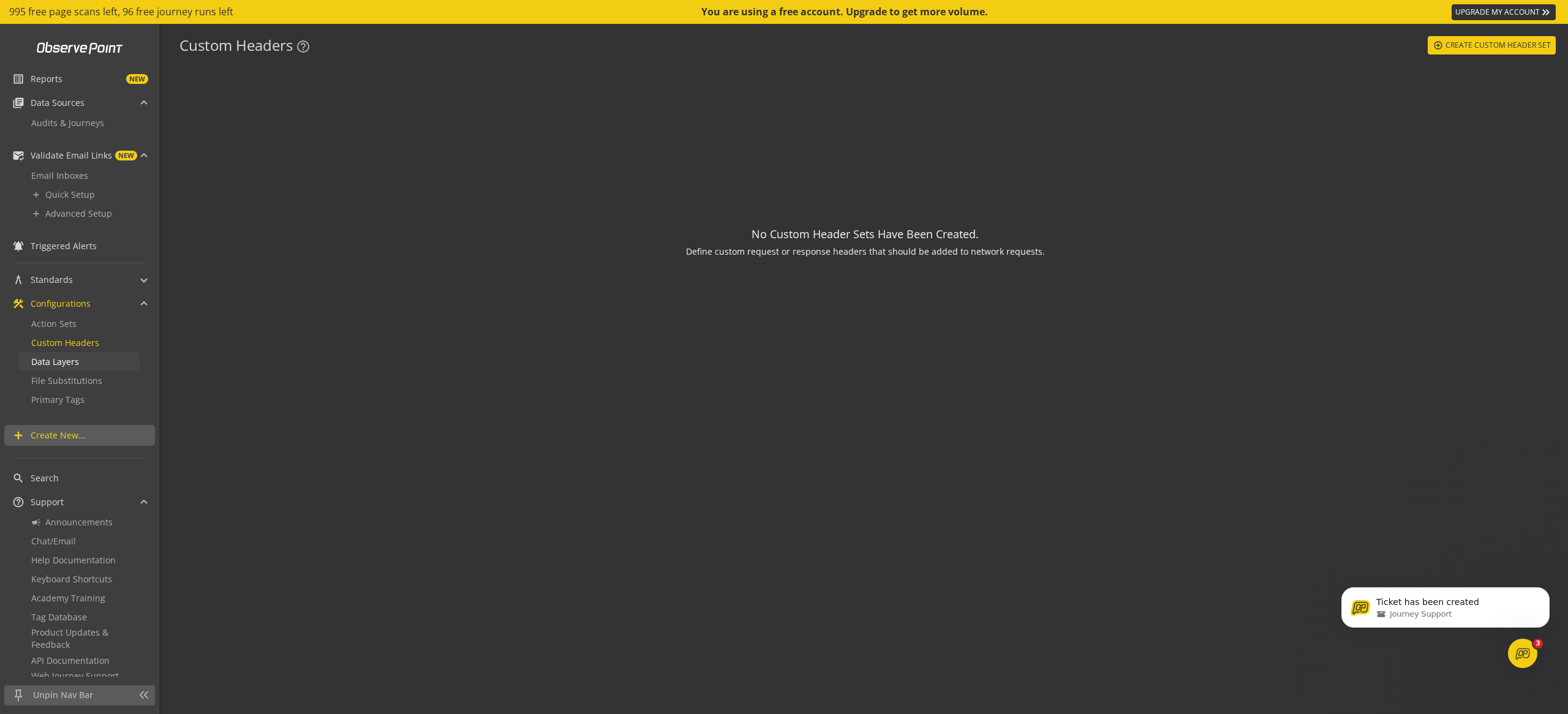
click at [65, 358] on span "Data Layers" at bounding box center [55, 362] width 48 height 12
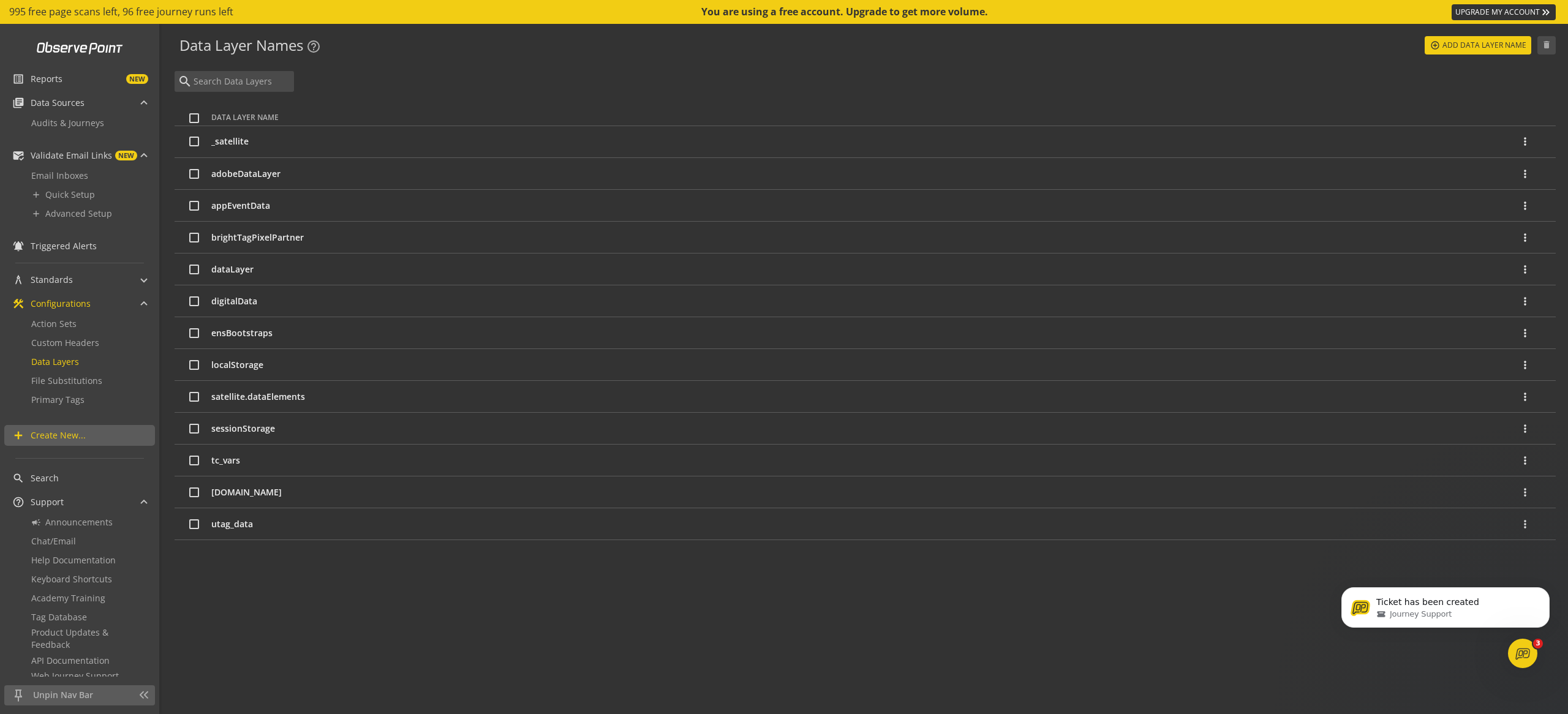
click at [1532, 363] on span at bounding box center [1534, 365] width 30 height 30
click at [1521, 395] on span "Edit" at bounding box center [1525, 398] width 26 height 12
click at [366, 588] on div "Data Layer Name _satellite more_vert adobeDataLayer more_vert appEventData more…" at bounding box center [865, 410] width 1381 height 637
click at [224, 267] on td "dataLayer" at bounding box center [865, 269] width 1308 height 32
click at [192, 270] on input "checkbox" at bounding box center [194, 269] width 10 height 10
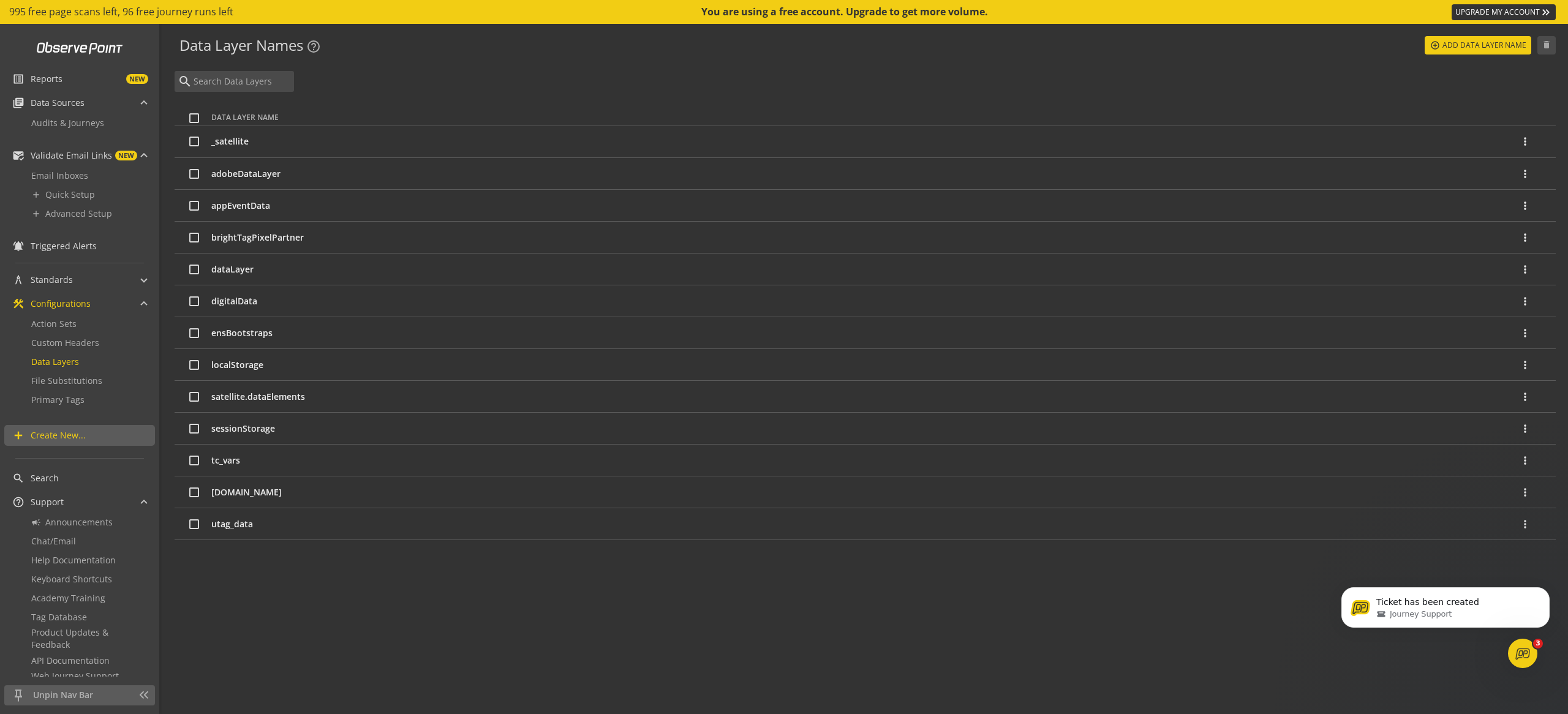
checkbox input "true"
click at [987, 69] on manage-data-layers "Data Layer Names help_outline expand_more add_circle_outline Add Data Layer Nam…" at bounding box center [865, 377] width 1406 height 708
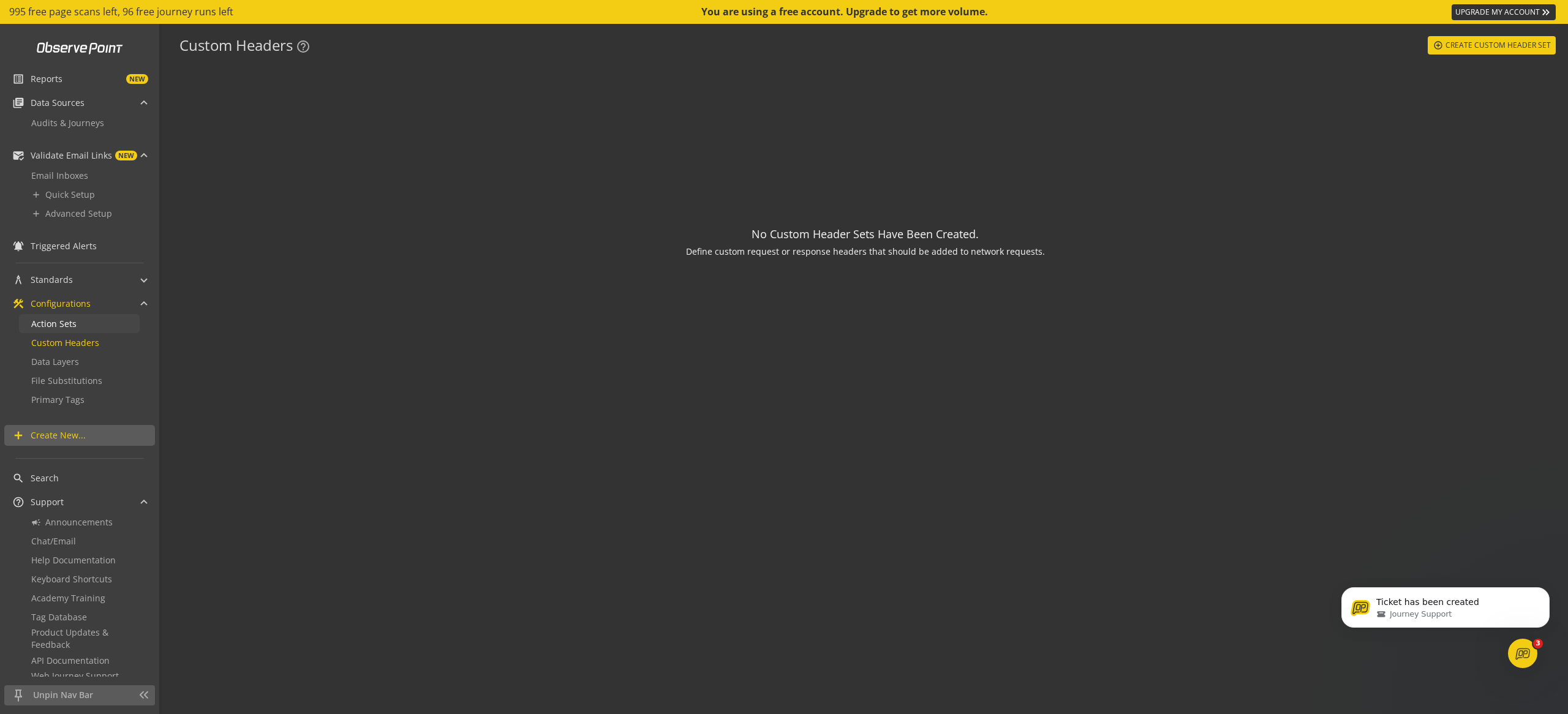
click at [65, 322] on span "Action Sets" at bounding box center [54, 324] width 45 height 12
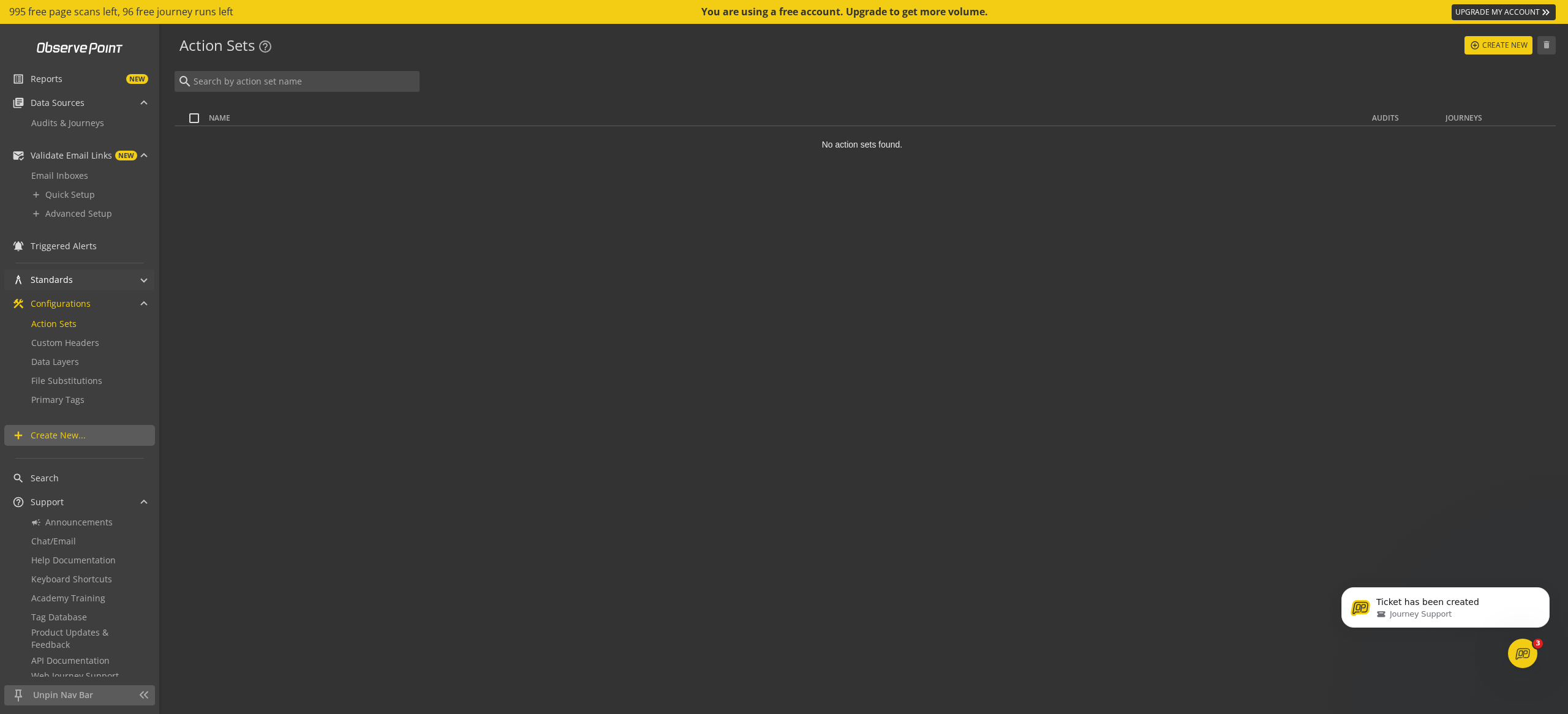
click at [64, 276] on span "Standards" at bounding box center [51, 279] width 42 height 12
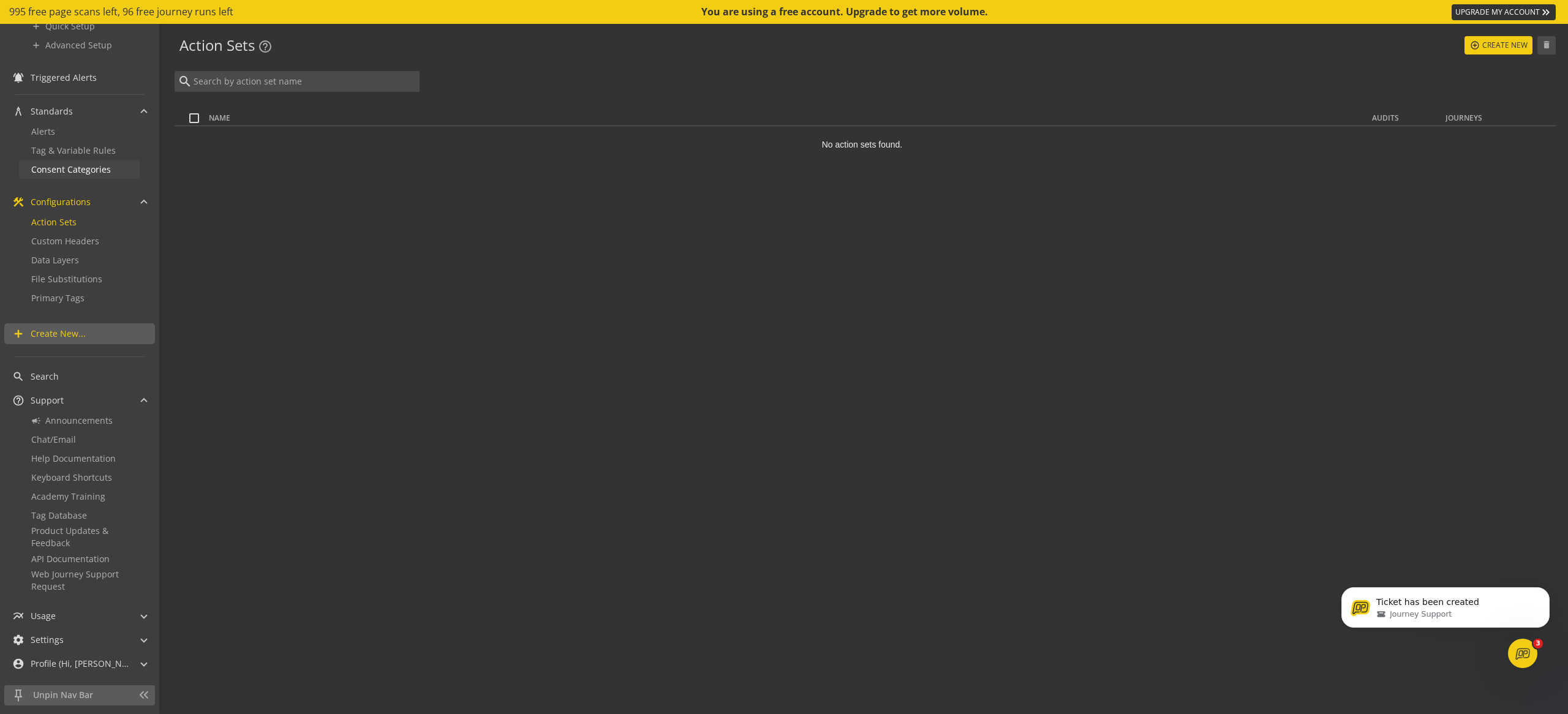
scroll to position [5, 0]
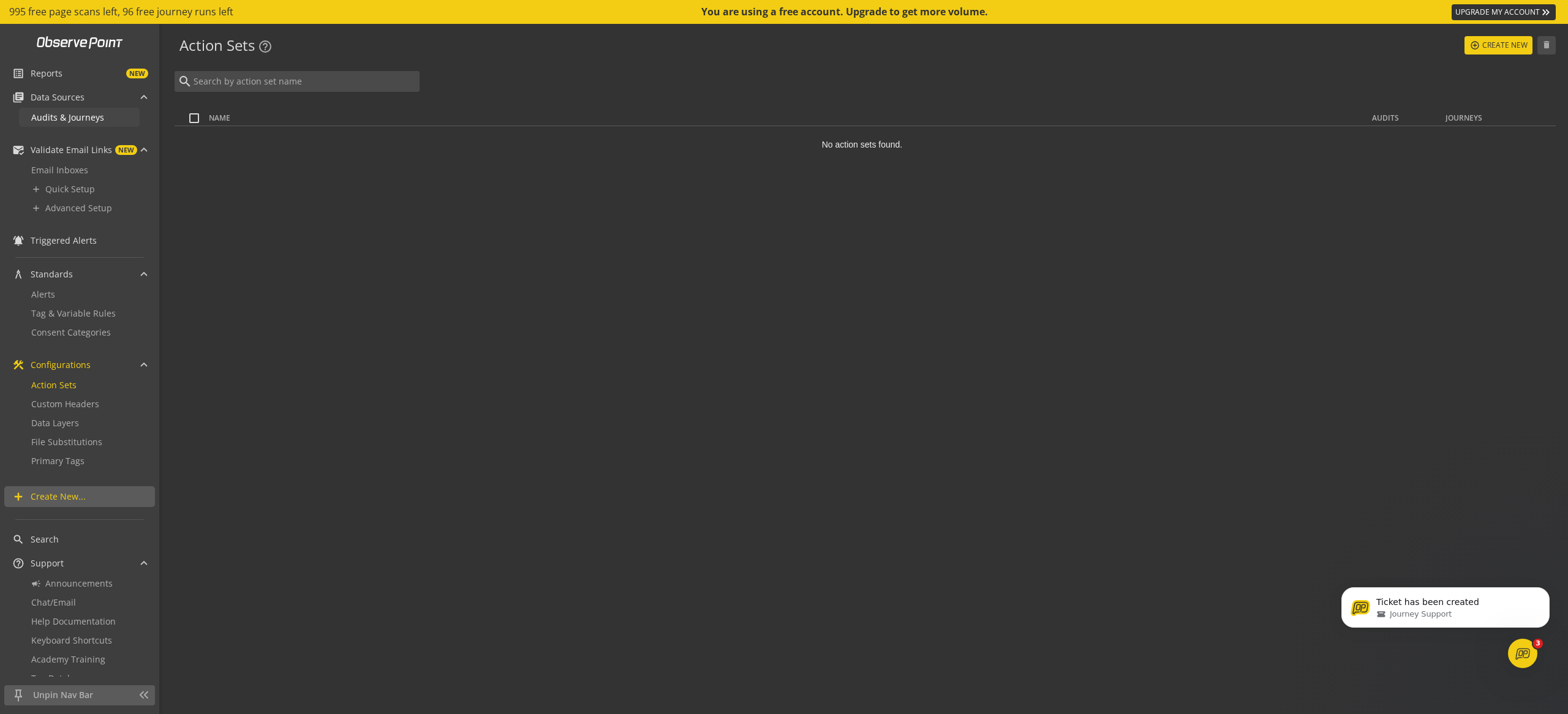
click at [83, 116] on span "Audits & Journeys" at bounding box center [68, 117] width 73 height 12
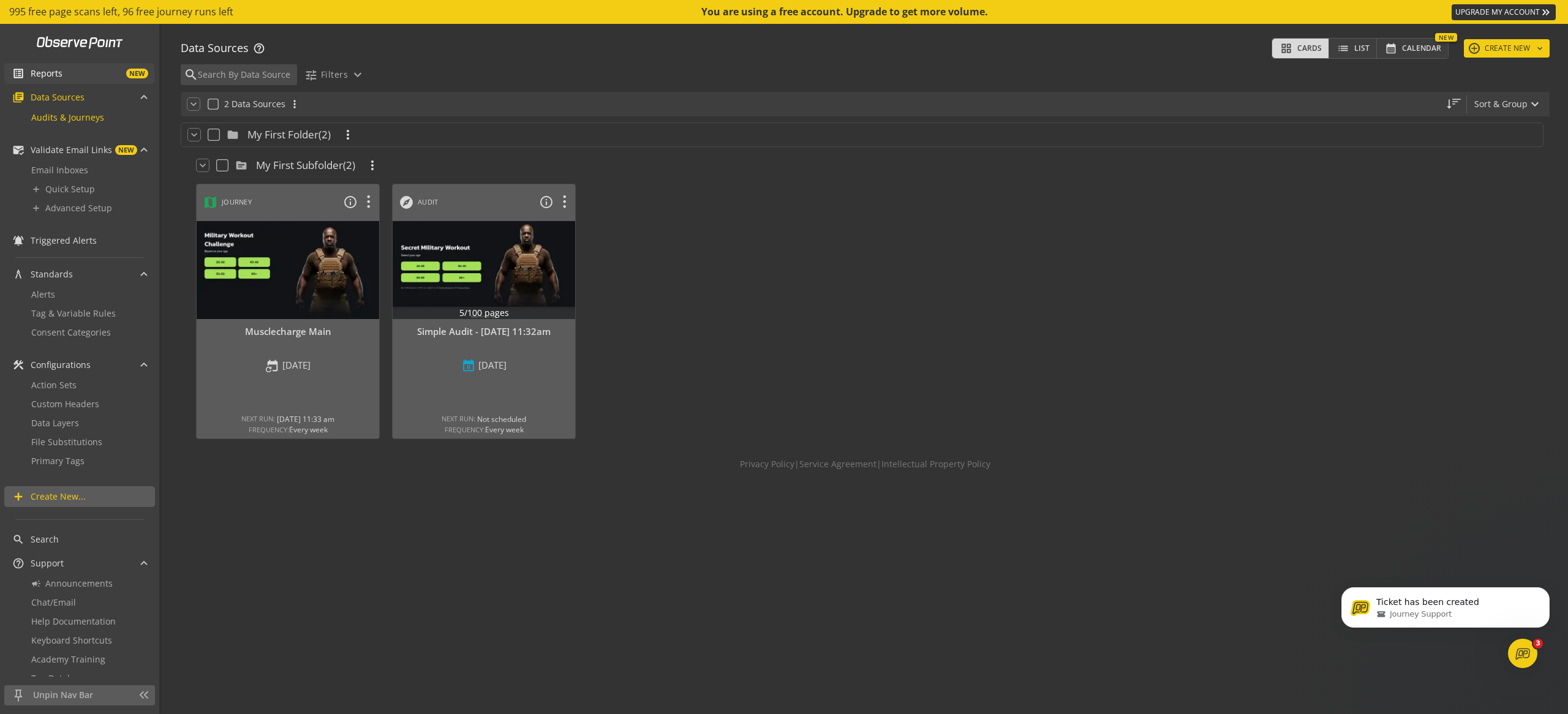
click at [56, 68] on span "Reports" at bounding box center [46, 74] width 32 height 12
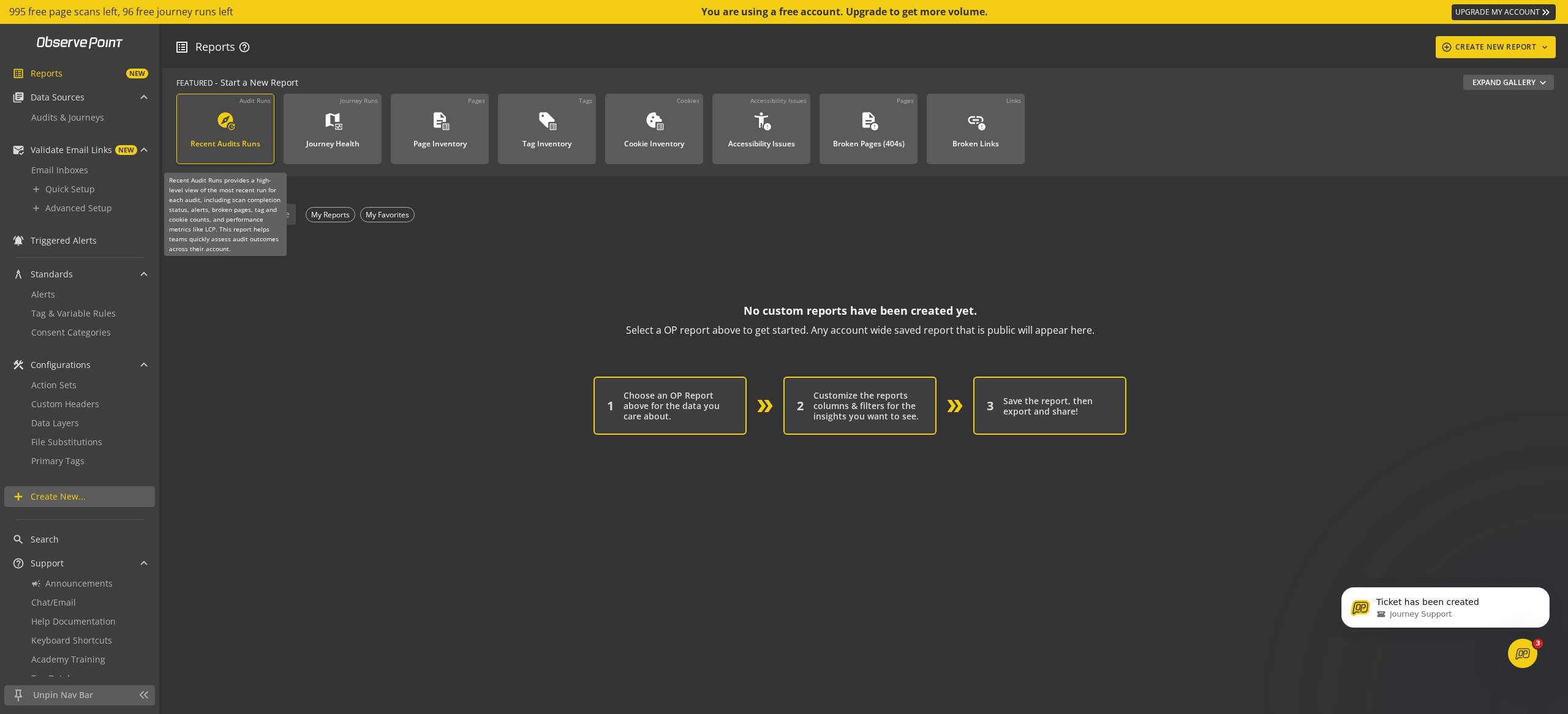
click at [252, 131] on div "explore update Recent Audits Runs" at bounding box center [225, 131] width 82 height 40
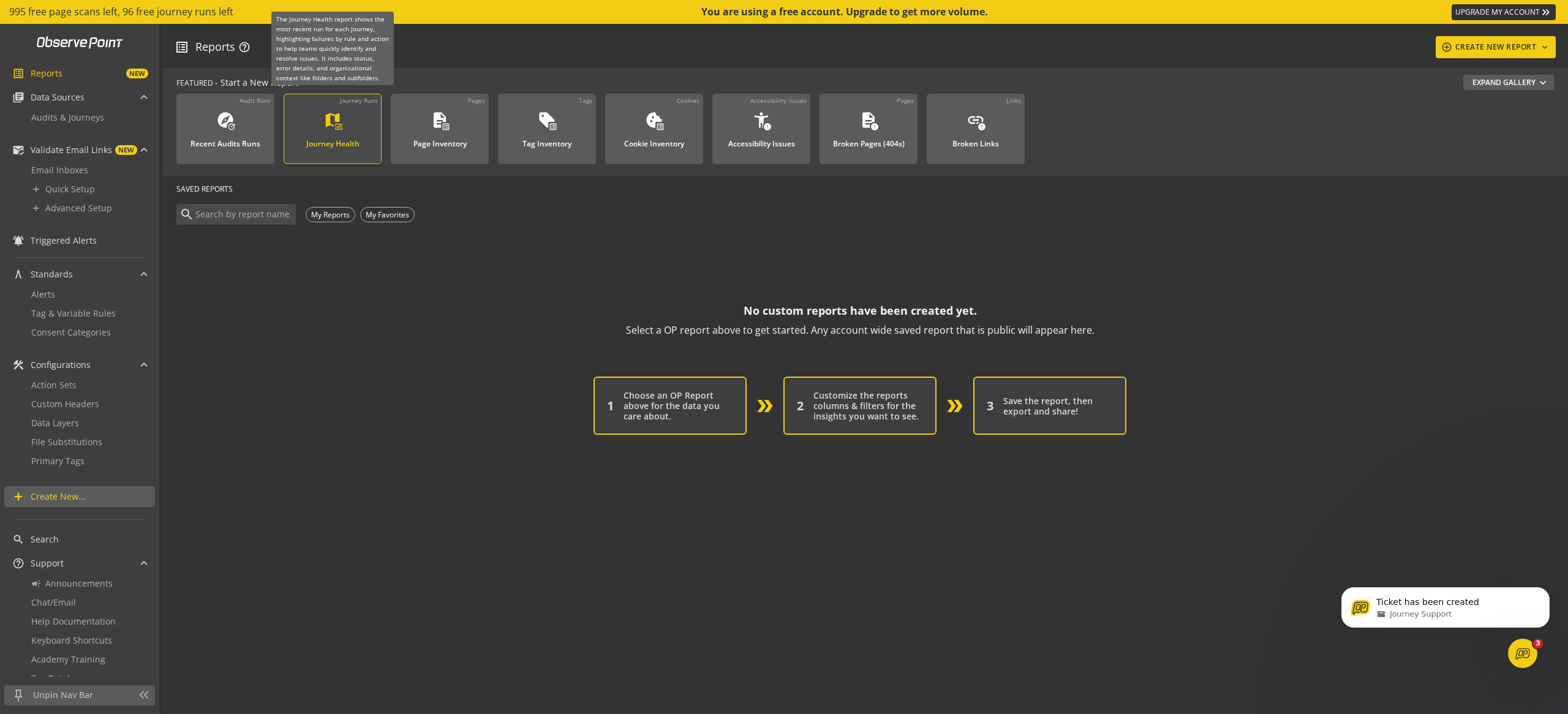
click at [334, 135] on div "Journey Health" at bounding box center [333, 140] width 54 height 16
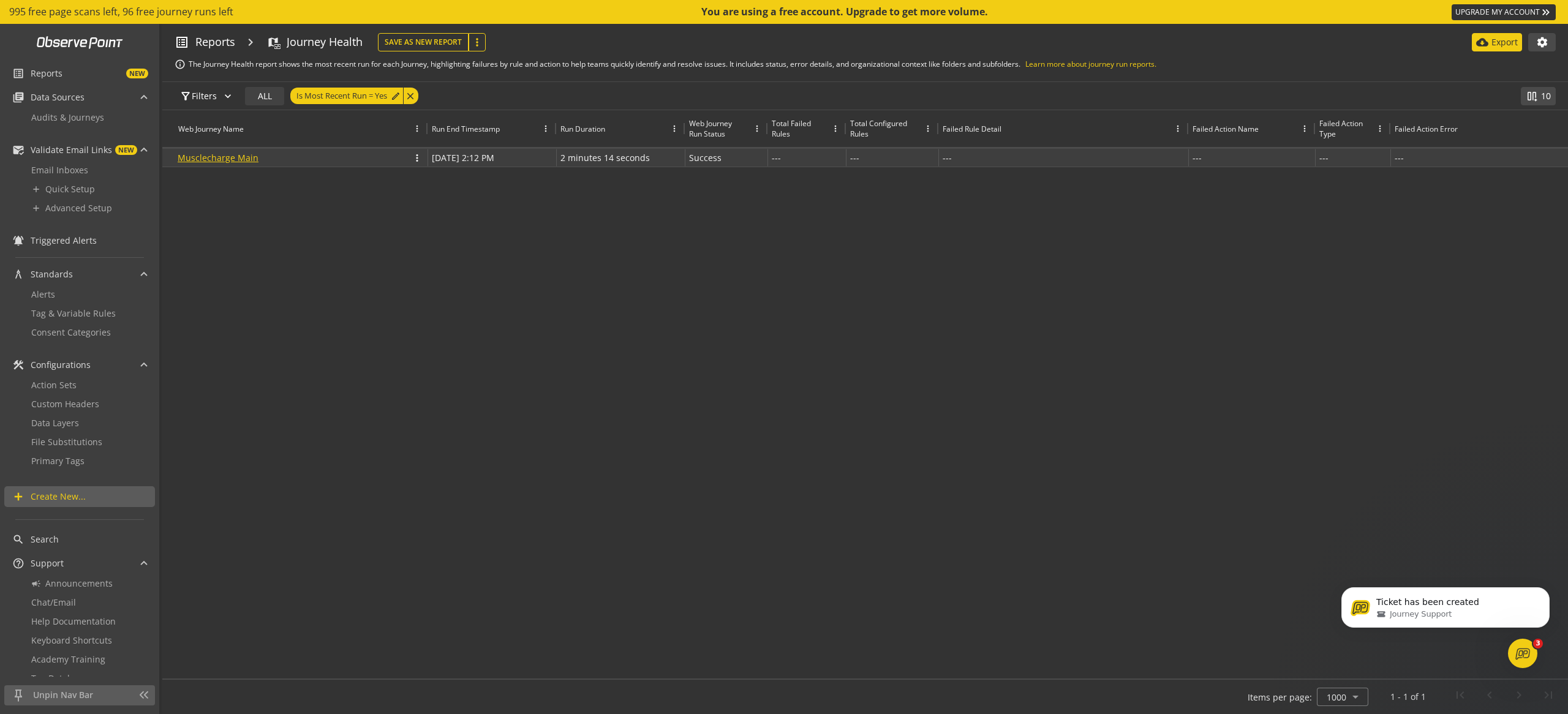
click at [234, 159] on link "Musclecharge Main" at bounding box center [218, 158] width 81 height 12
